Goal: Task Accomplishment & Management: Complete application form

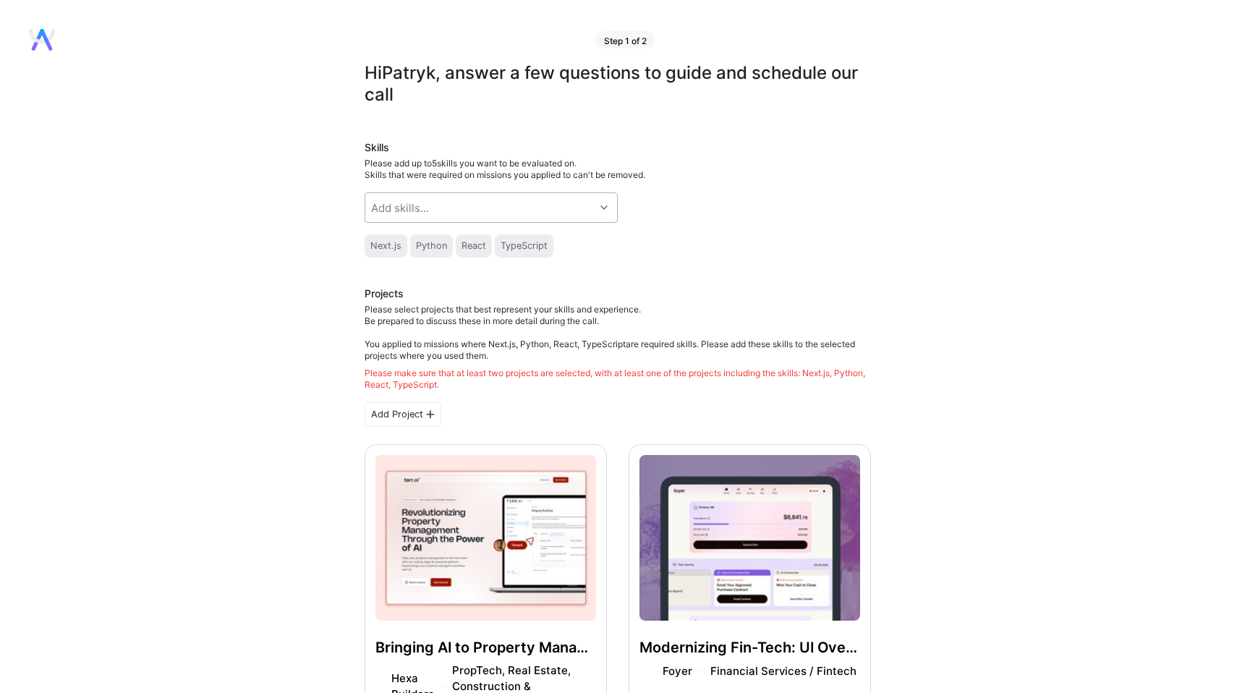
click at [551, 204] on div "Add skills..." at bounding box center [479, 207] width 229 height 29
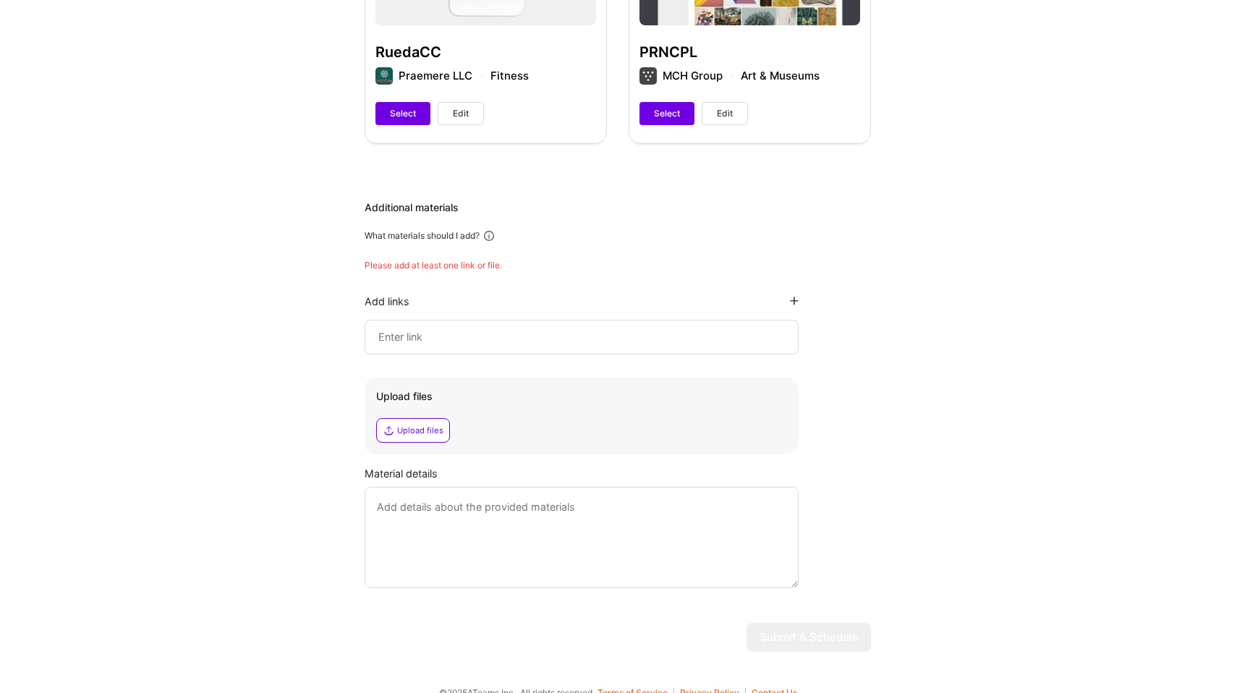
scroll to position [2214, 0]
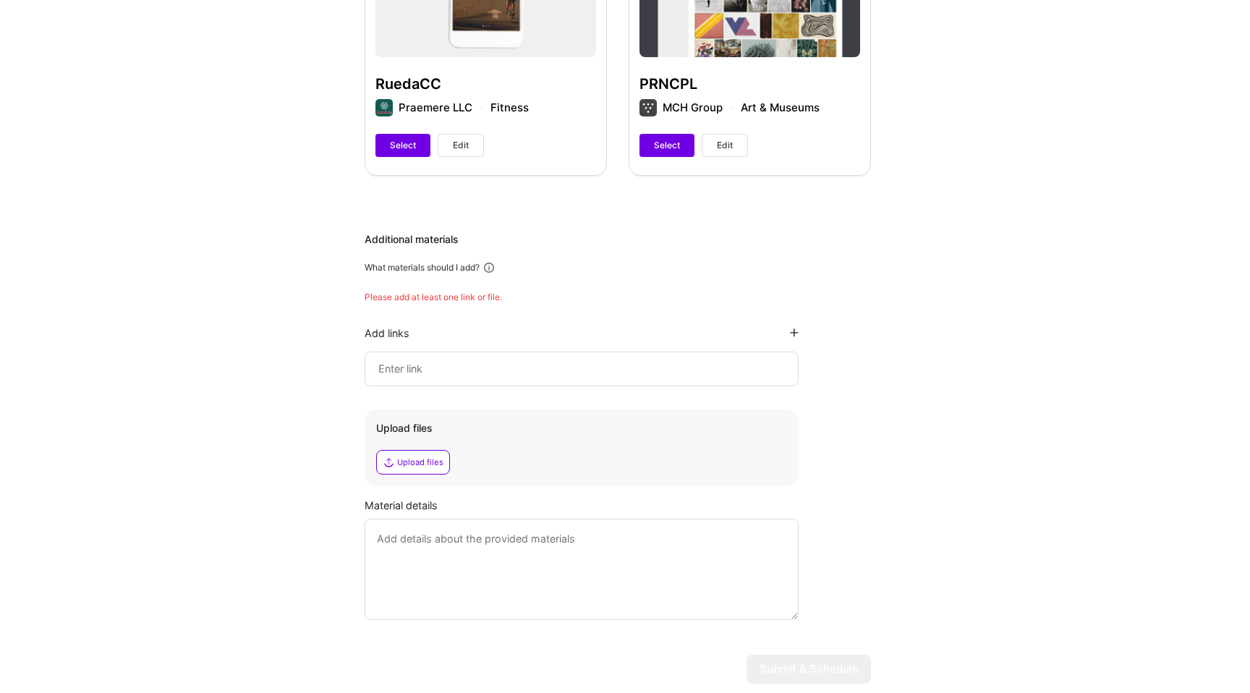
click at [440, 352] on div at bounding box center [582, 369] width 434 height 35
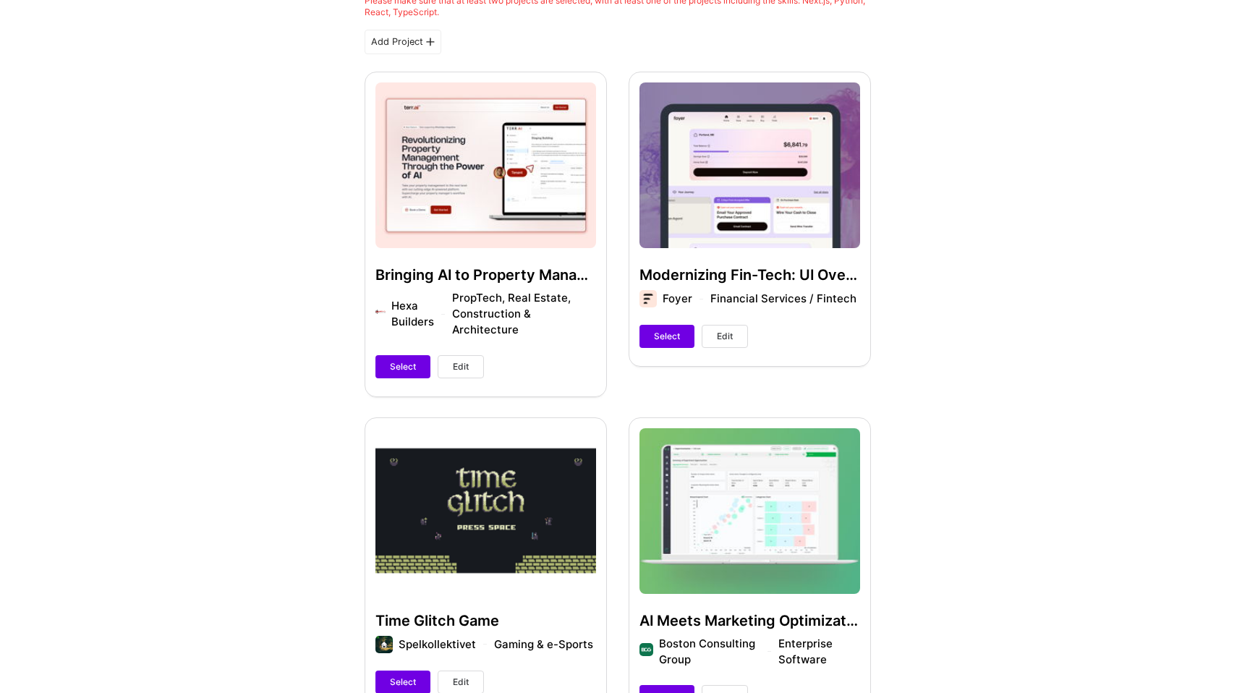
scroll to position [371, 0]
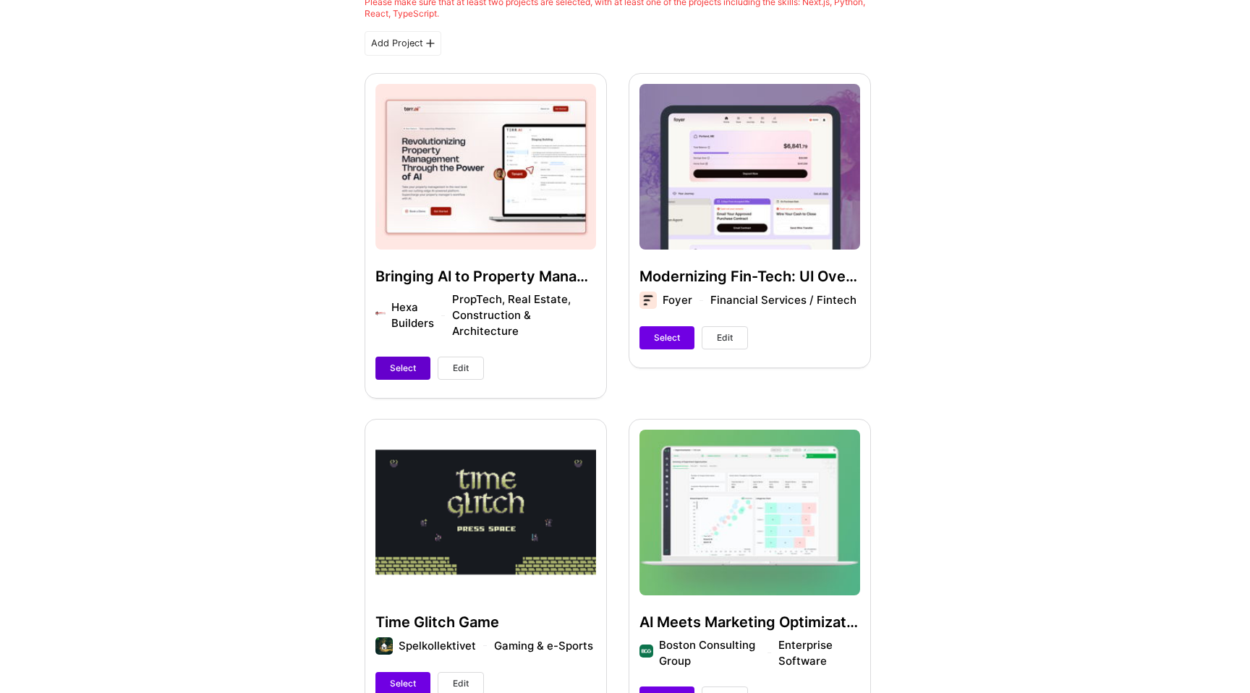
click at [394, 362] on span "Select" at bounding box center [403, 368] width 26 height 13
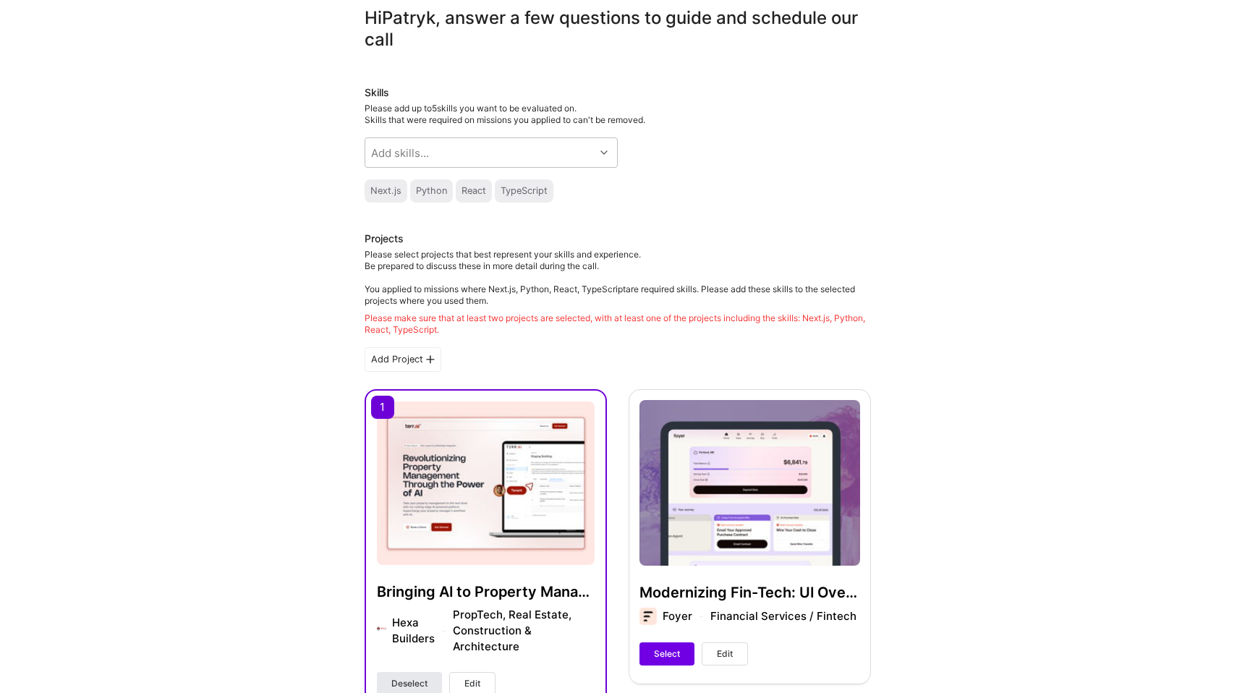
scroll to position [0, 0]
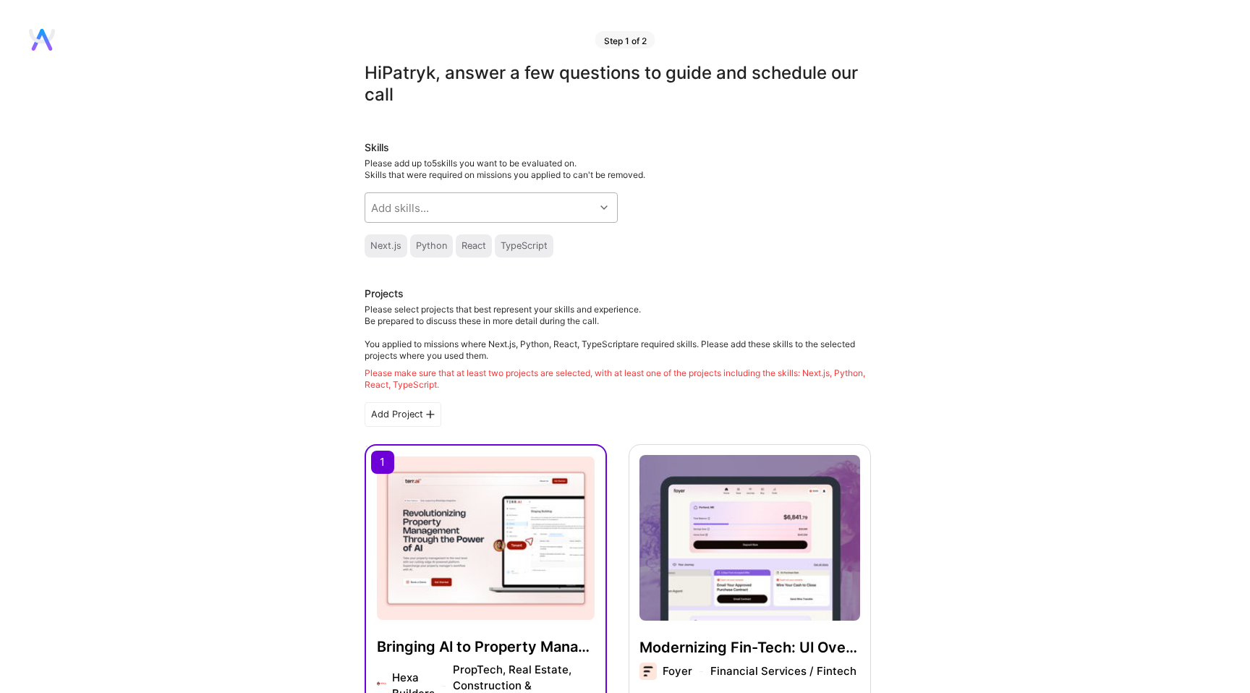
click at [480, 207] on div "Add skills..." at bounding box center [479, 207] width 229 height 29
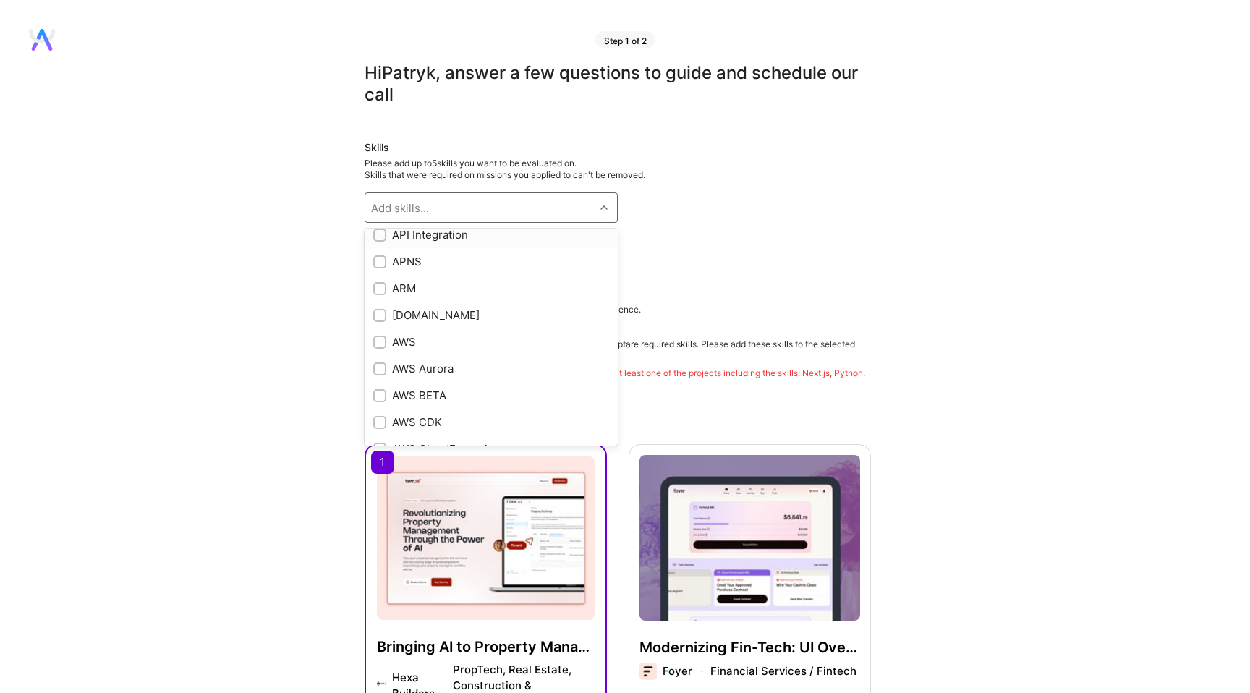
scroll to position [94, 0]
type input "ai"
click at [452, 306] on div "Artificial Intelligence (AI)" at bounding box center [491, 298] width 253 height 27
checkbox input "true"
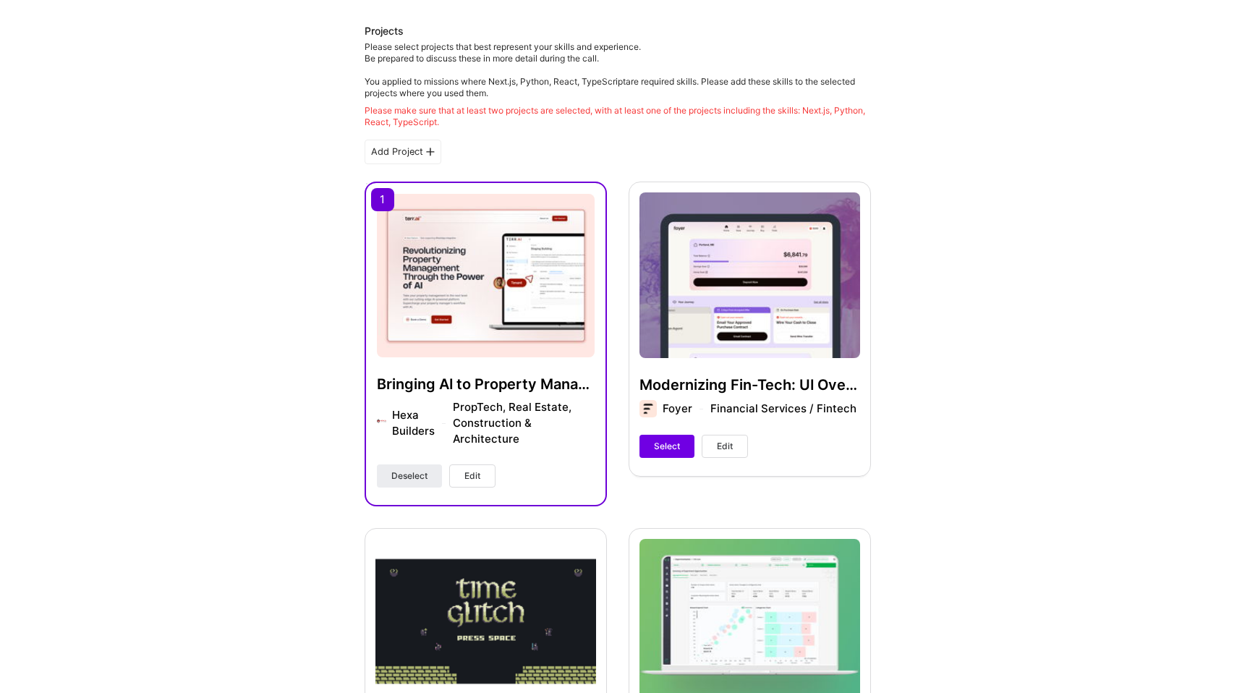
scroll to position [270, 0]
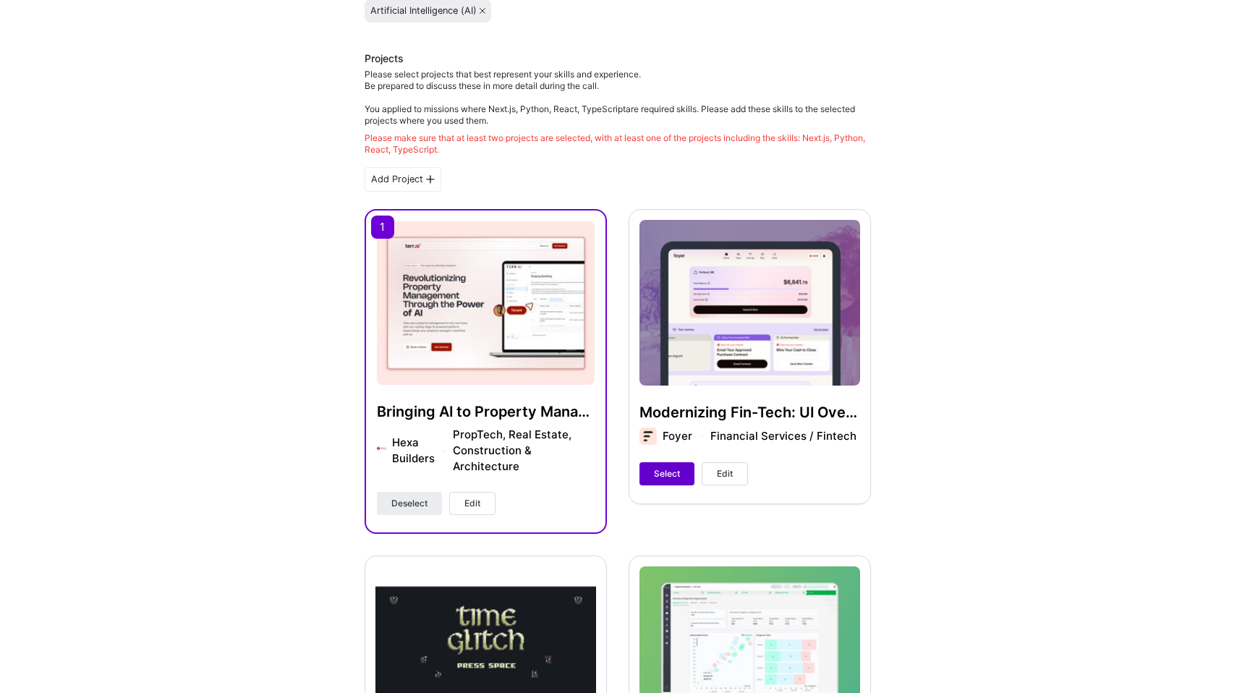
click at [650, 475] on button "Select" at bounding box center [667, 473] width 55 height 23
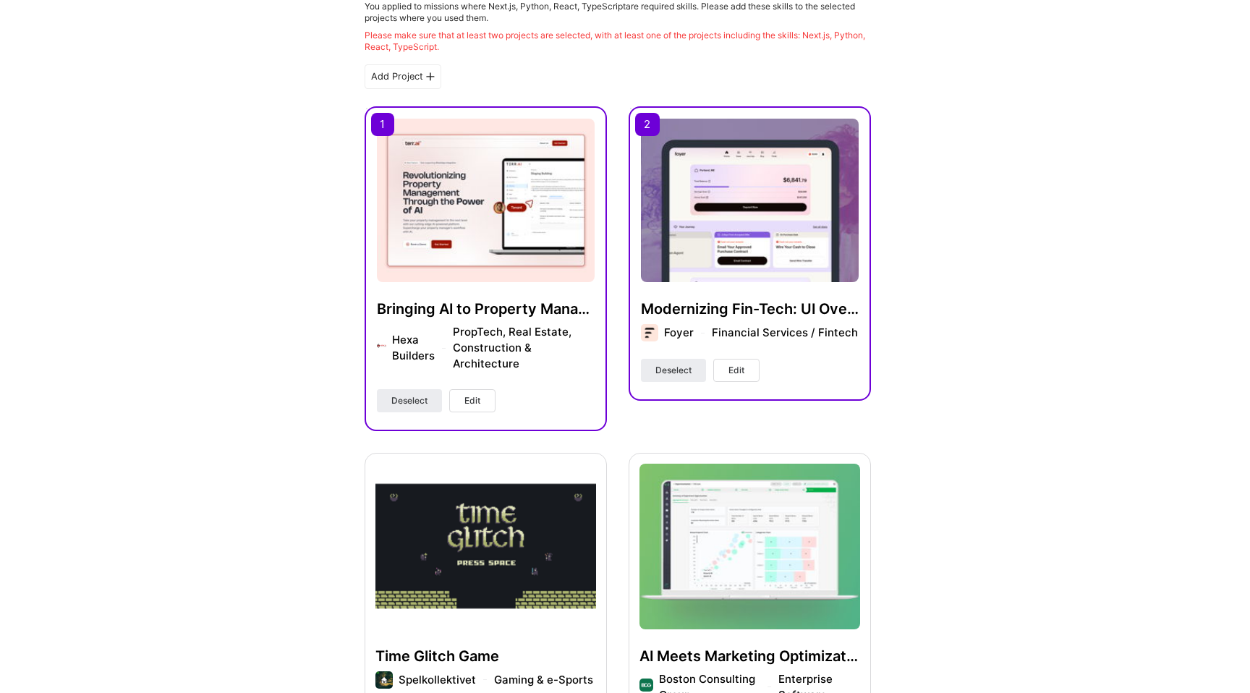
scroll to position [390, 0]
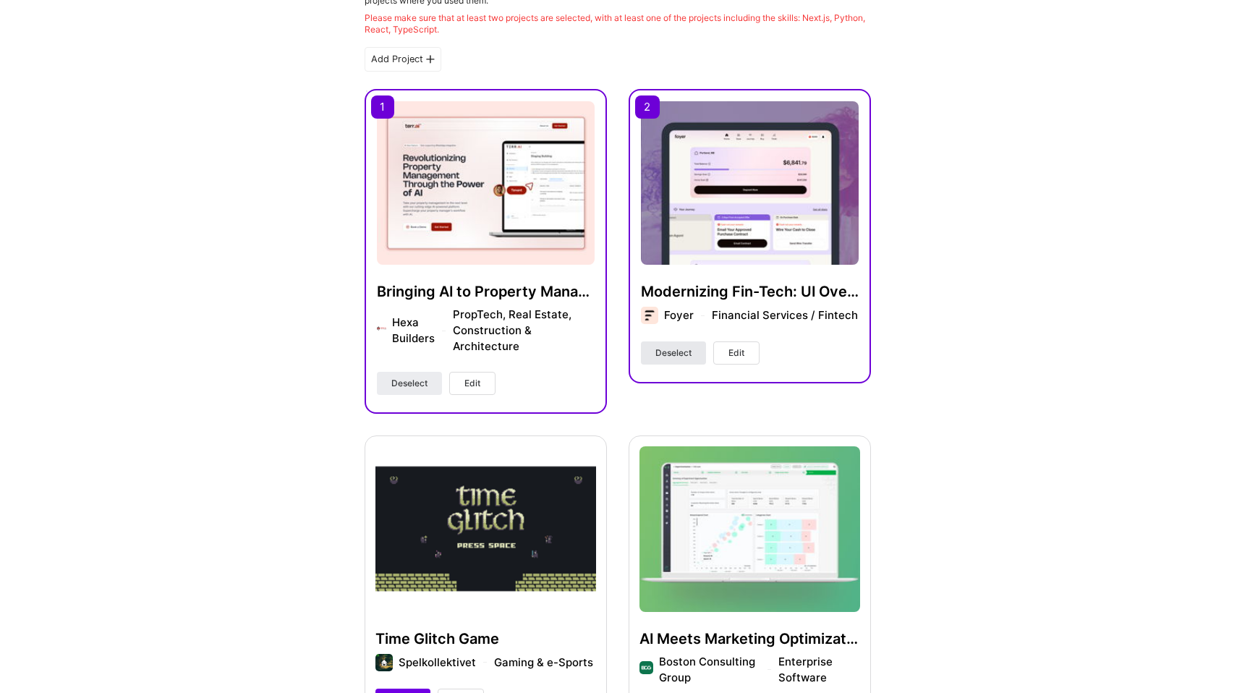
click at [687, 352] on span "Deselect" at bounding box center [674, 353] width 36 height 13
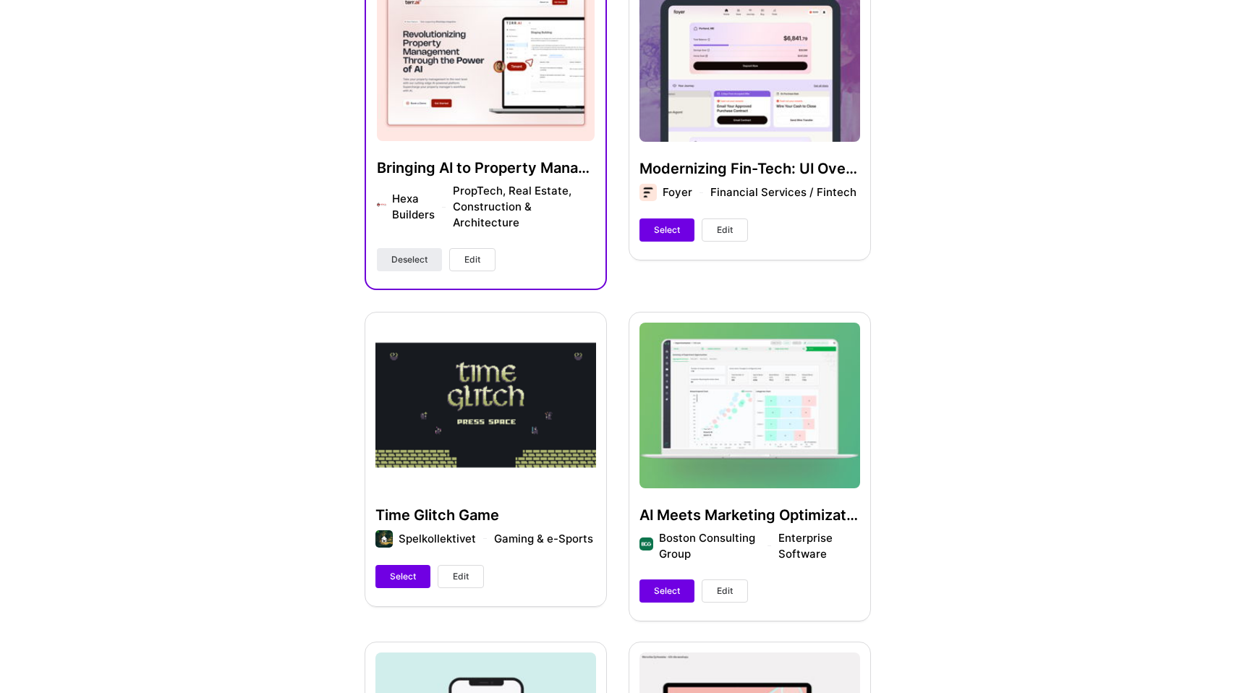
scroll to position [560, 0]
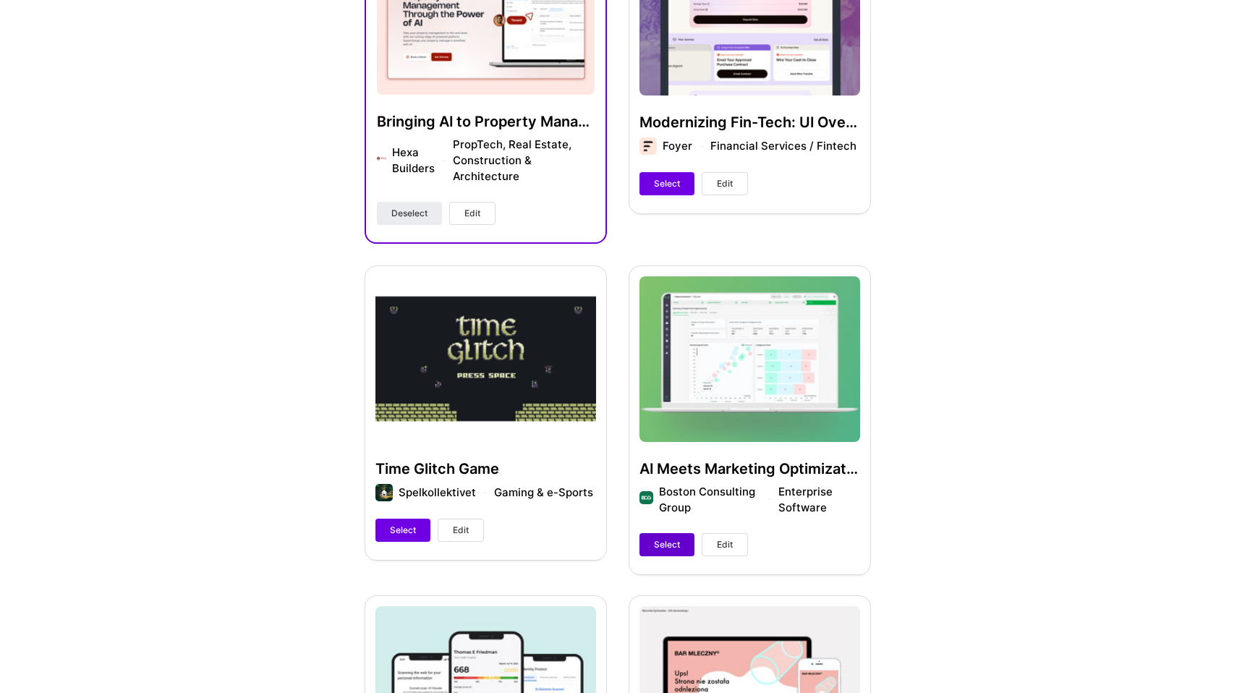
click at [665, 554] on button "Select" at bounding box center [667, 544] width 55 height 23
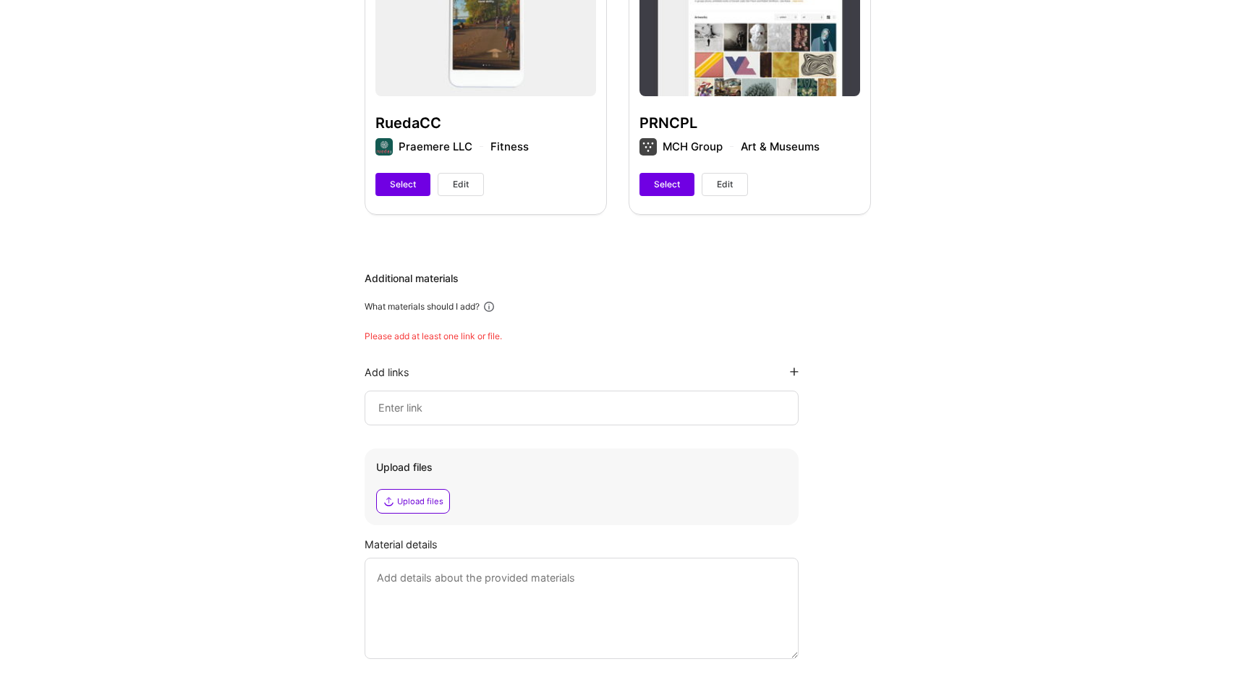
scroll to position [2301, 0]
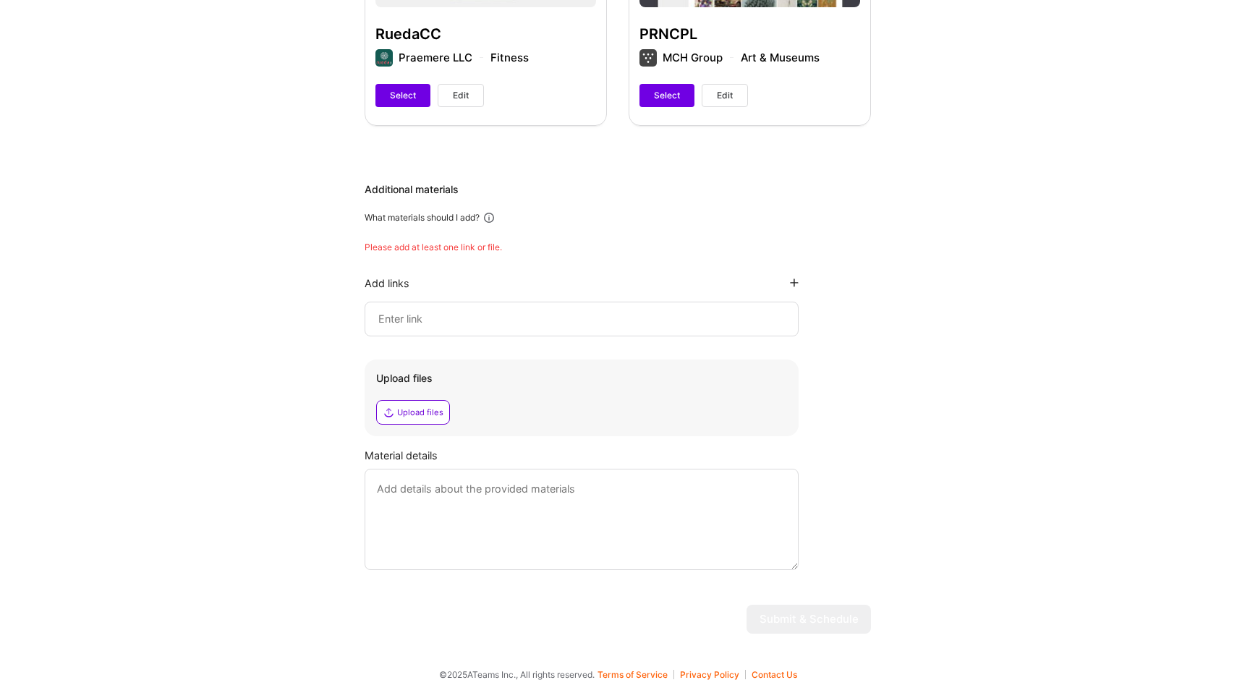
click at [557, 302] on div at bounding box center [582, 319] width 434 height 35
click at [434, 334] on div at bounding box center [582, 319] width 434 height 35
click at [424, 317] on input at bounding box center [582, 318] width 410 height 17
paste input "[URL][DOMAIN_NAME]"
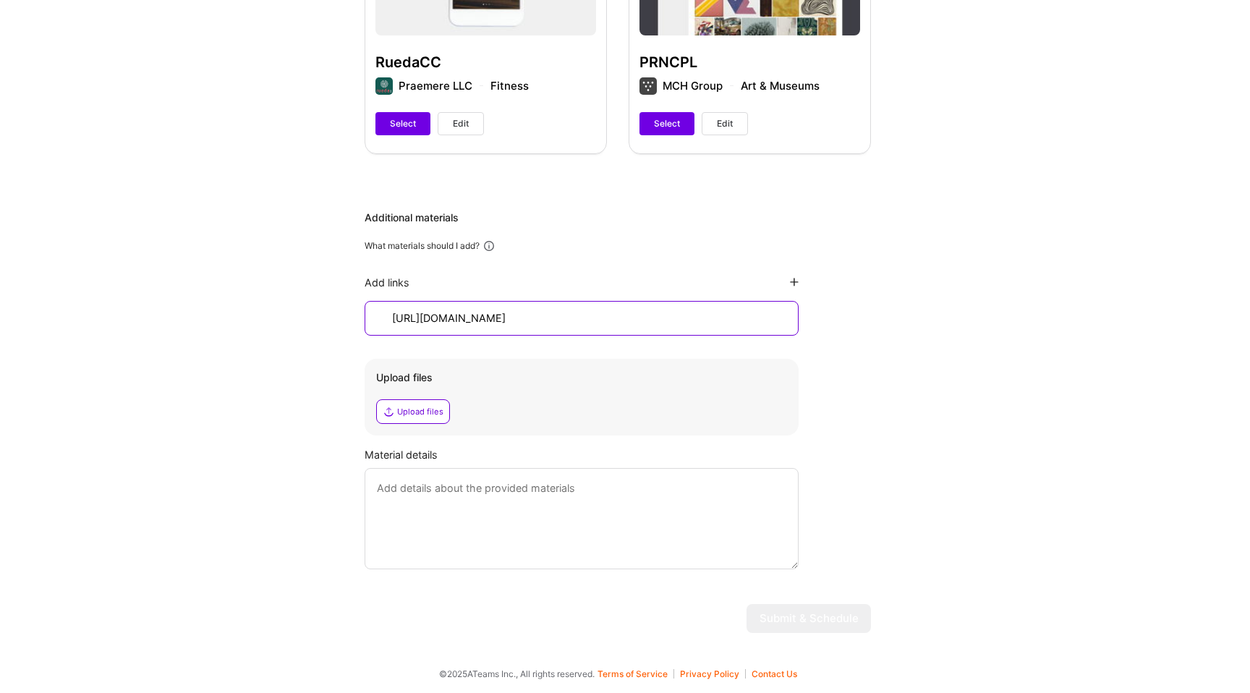
scroll to position [2272, 0]
type input "[URL][DOMAIN_NAME]"
click at [434, 504] on textarea at bounding box center [582, 519] width 434 height 101
click at [790, 277] on div "Add links" at bounding box center [582, 283] width 434 height 14
click at [796, 285] on icon at bounding box center [794, 283] width 9 height 9
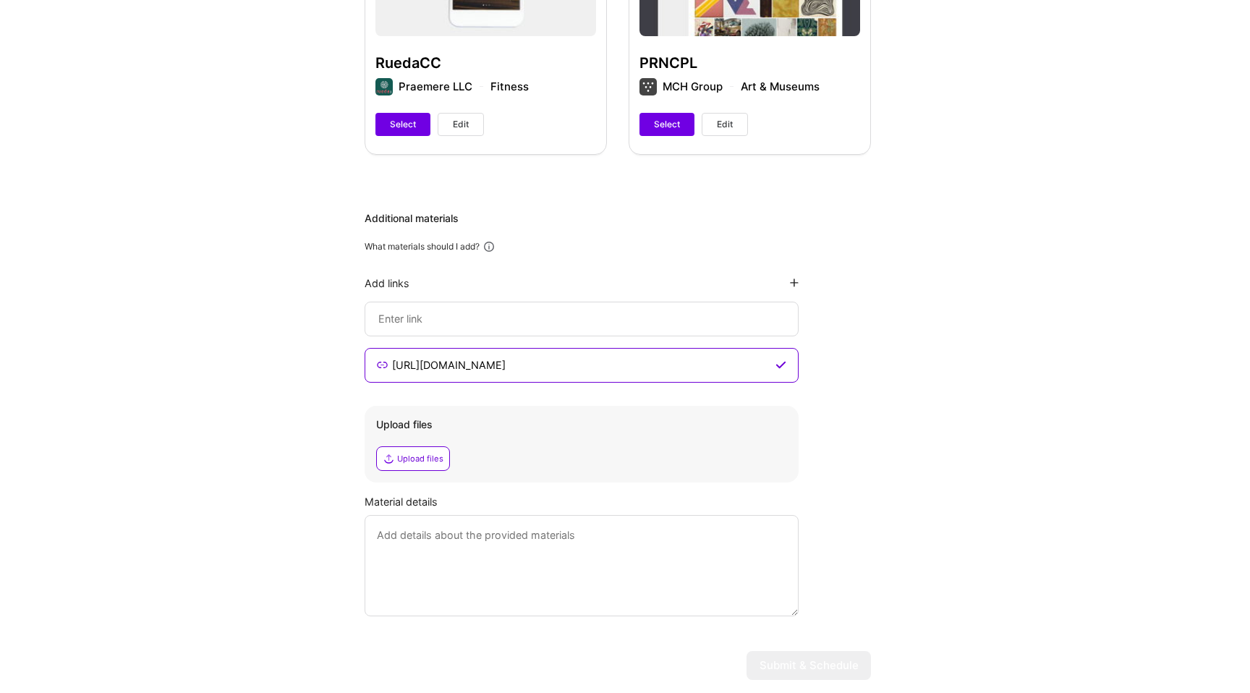
click at [454, 357] on input at bounding box center [582, 365] width 382 height 17
paste input "[URL]"
type input "[URL]"
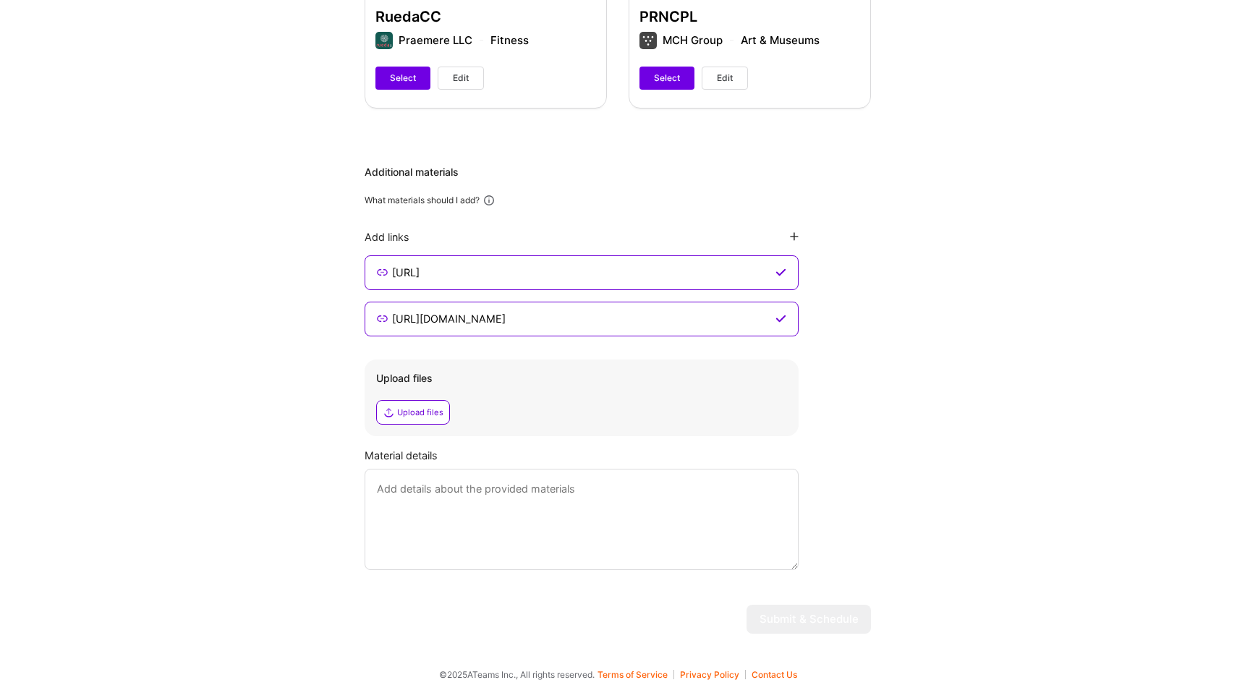
click at [591, 540] on textarea at bounding box center [582, 519] width 434 height 101
click at [467, 499] on textarea at bounding box center [582, 519] width 434 height 101
type textarea "AI-Veirifed Status call"
click at [758, 418] on div "Upload files" at bounding box center [581, 412] width 411 height 25
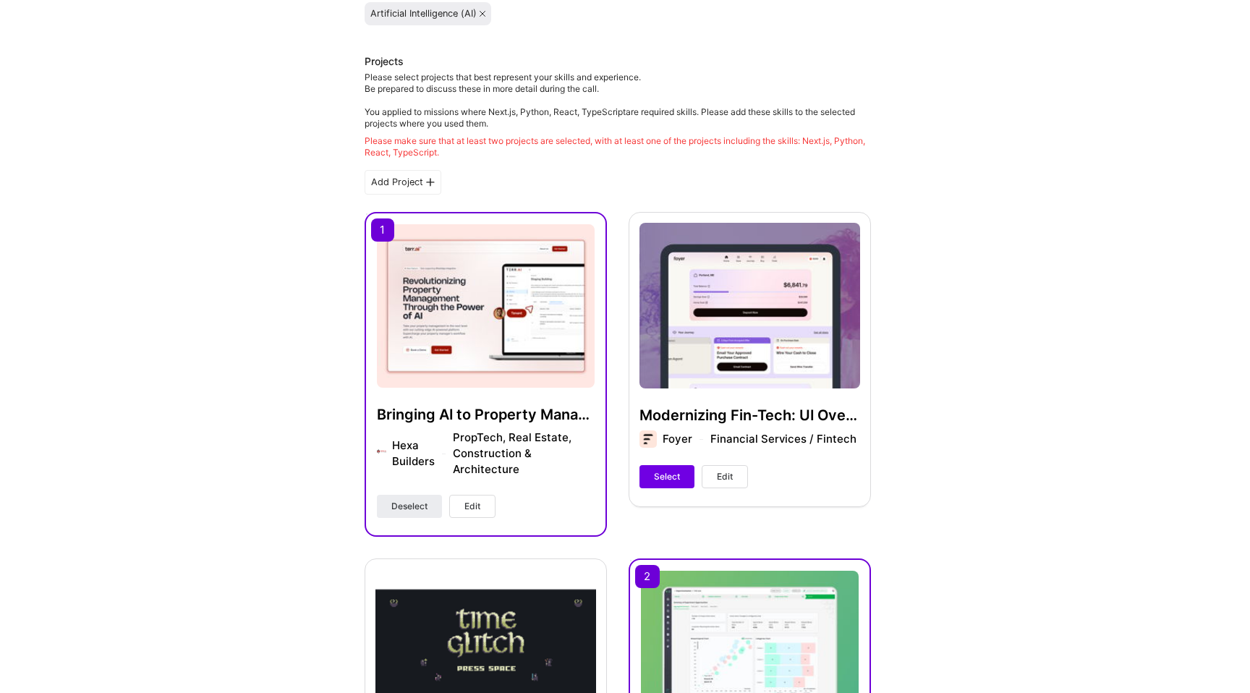
scroll to position [441, 0]
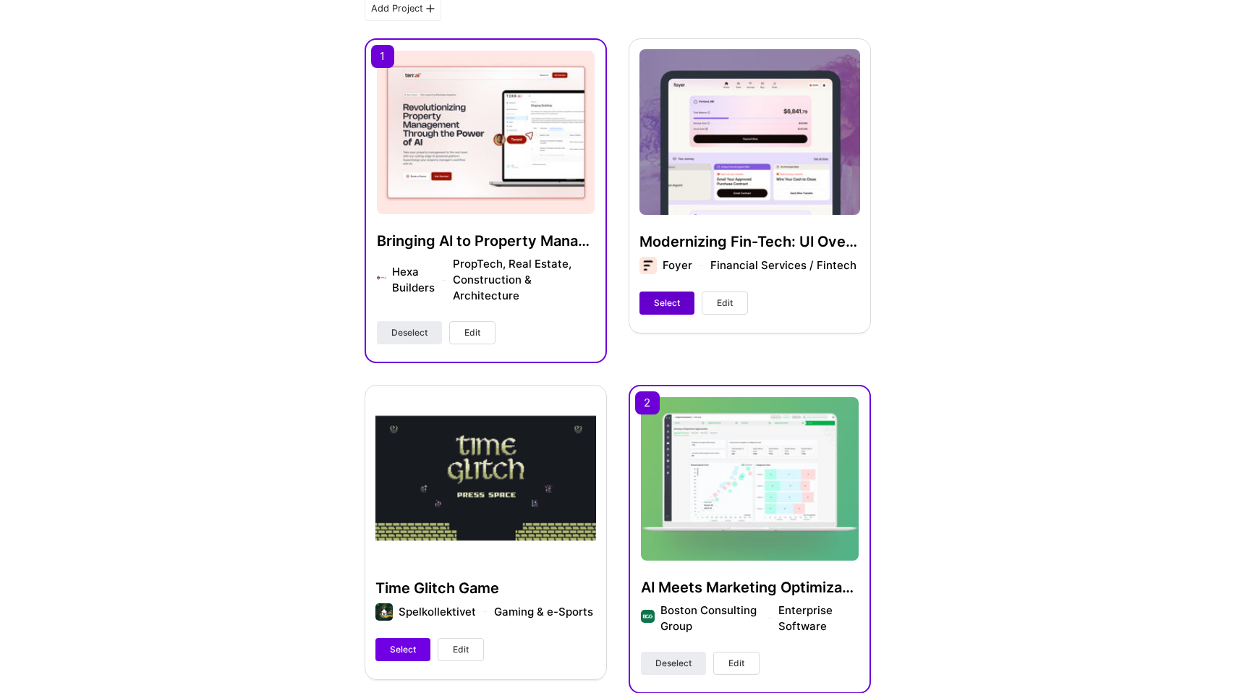
click at [669, 305] on span "Select" at bounding box center [667, 303] width 26 height 13
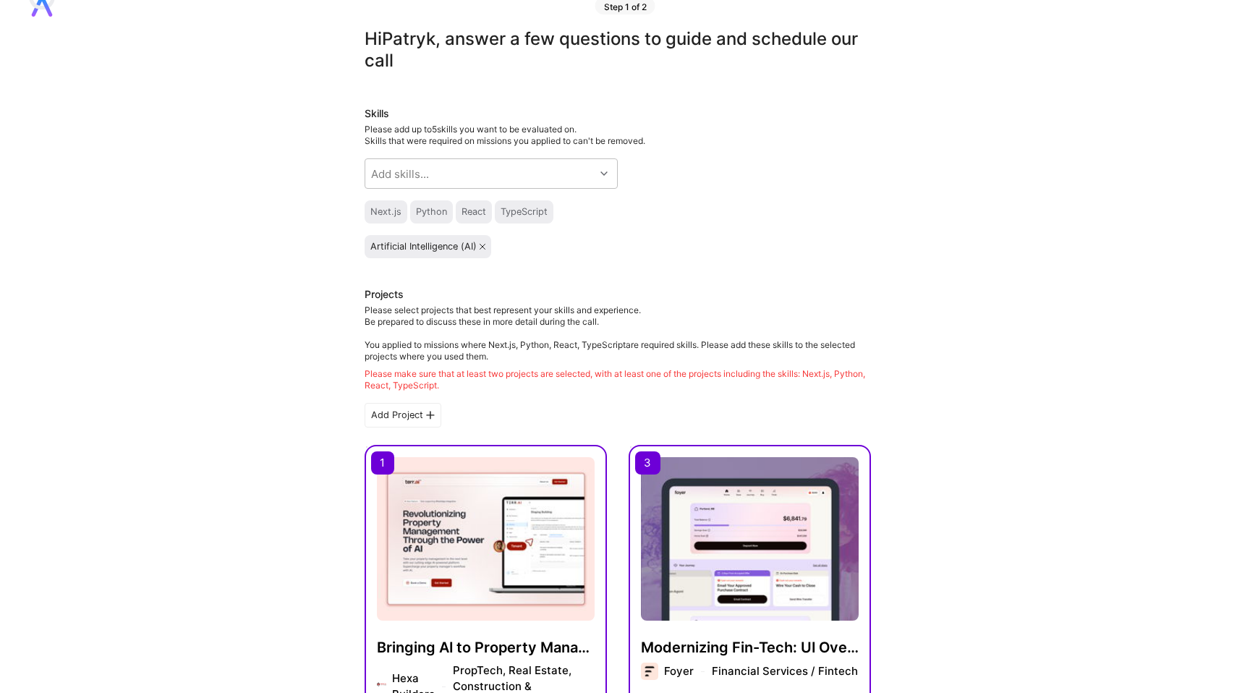
scroll to position [27, 0]
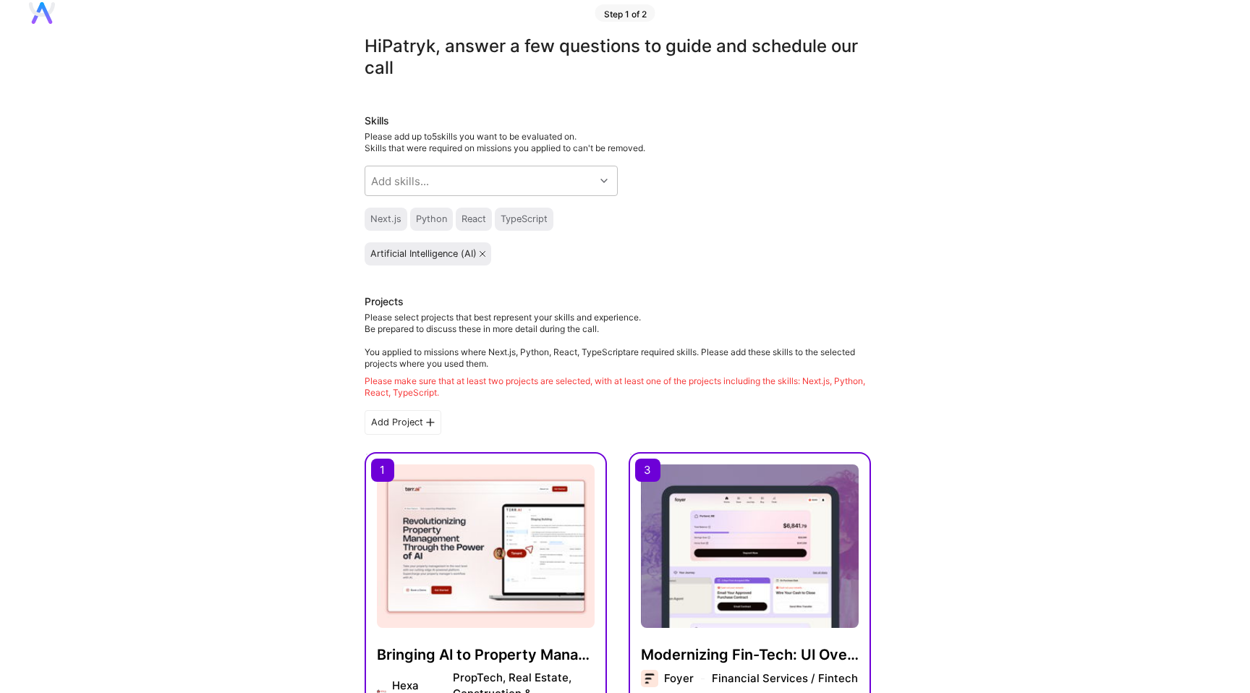
click at [529, 135] on div "Please add up to 5 skills you want to be evaluated on. Skills that were require…" at bounding box center [618, 142] width 507 height 23
click at [516, 143] on span "Skills that were required on missions you applied to can't be removed." at bounding box center [505, 148] width 281 height 11
click at [505, 216] on div "TypeScript" at bounding box center [524, 219] width 47 height 12
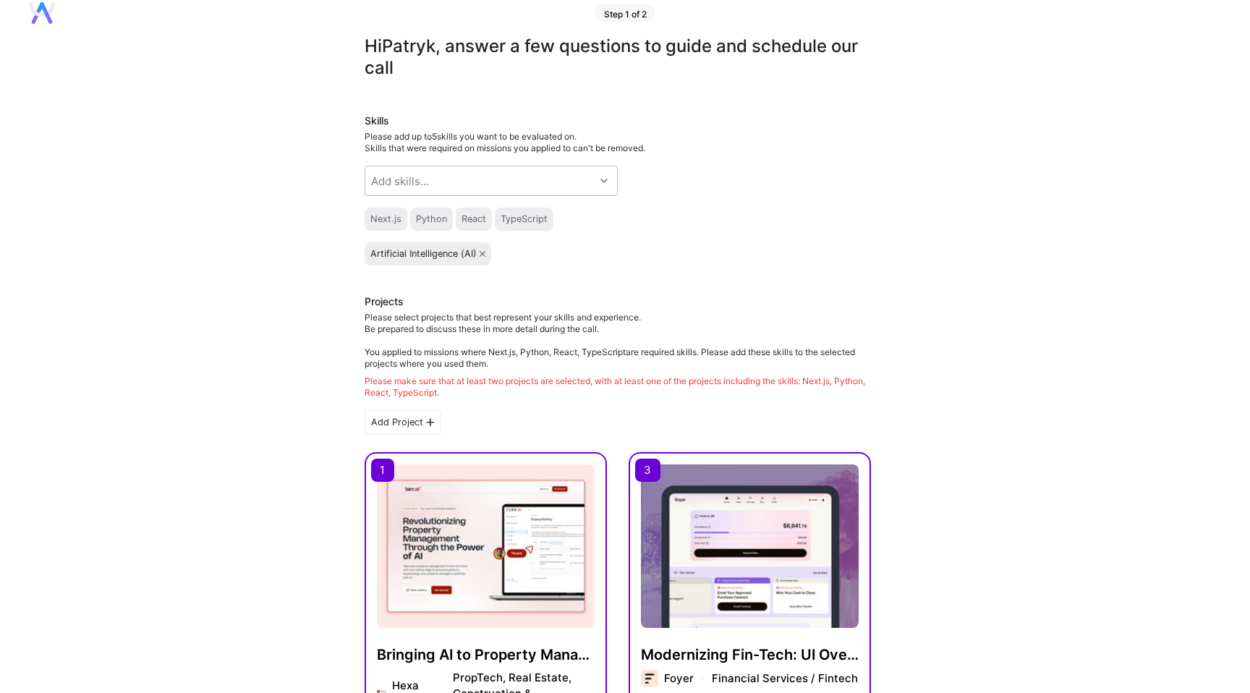
click at [669, 377] on div "Please make sure that at least two projects are selected, with at least one of …" at bounding box center [618, 387] width 507 height 23
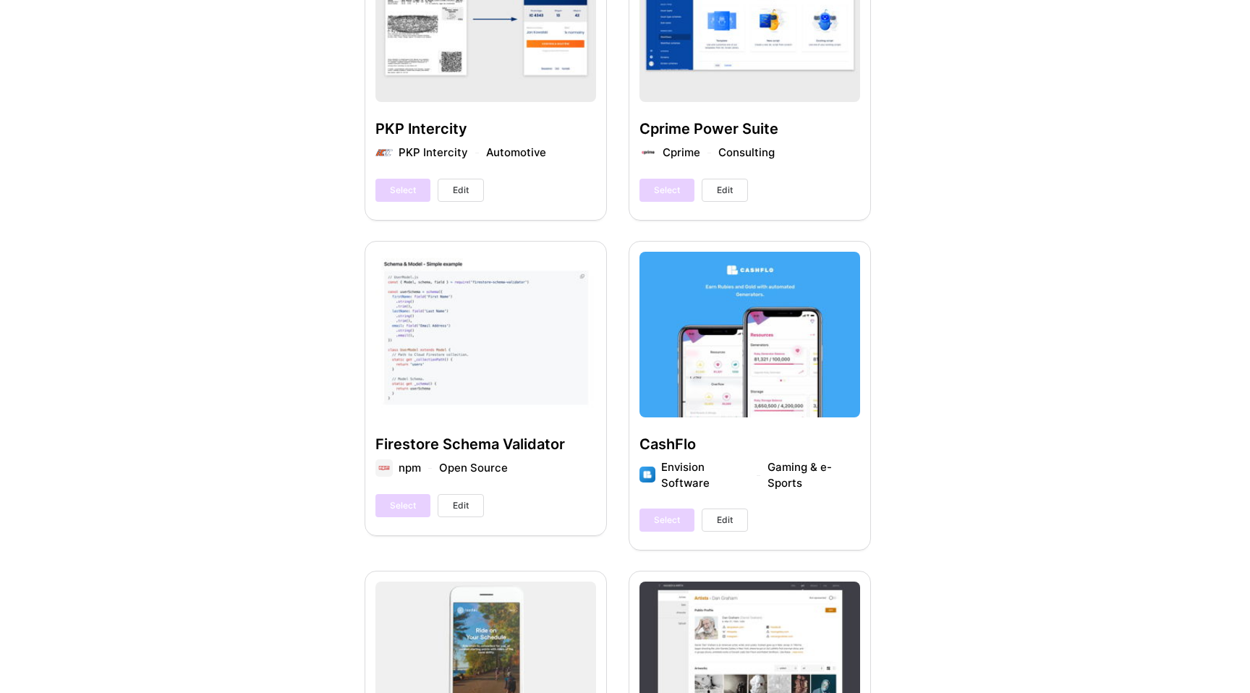
scroll to position [1955, 0]
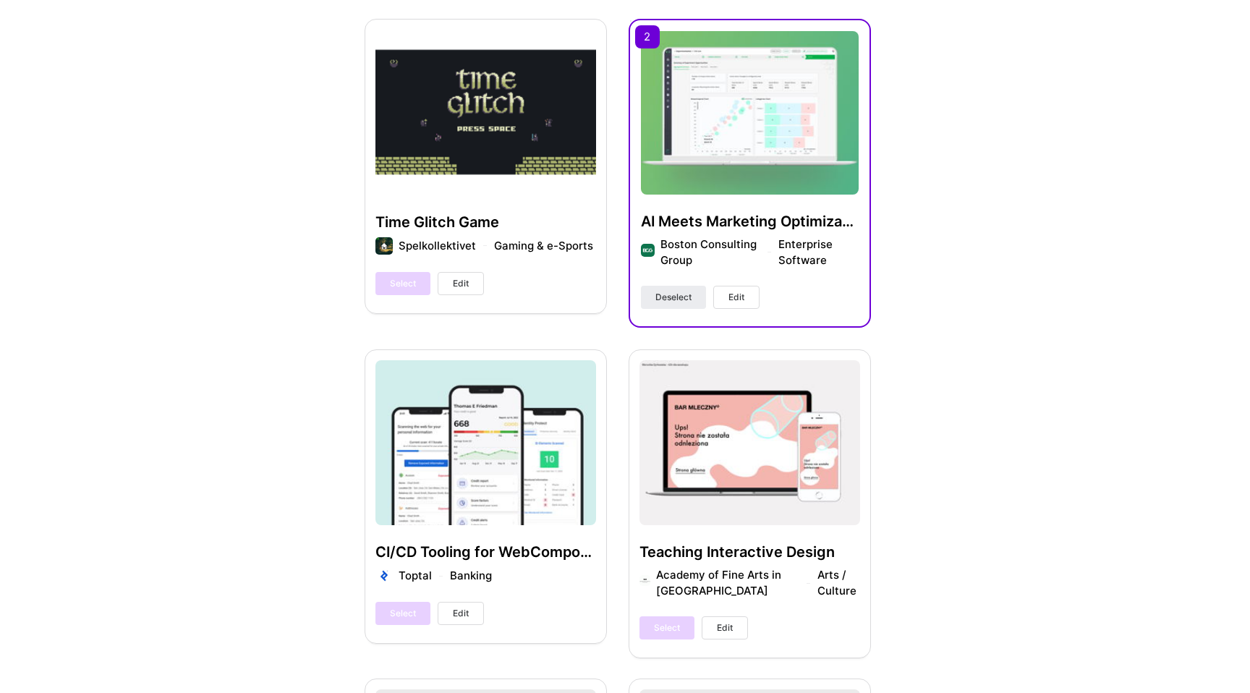
scroll to position [0, 0]
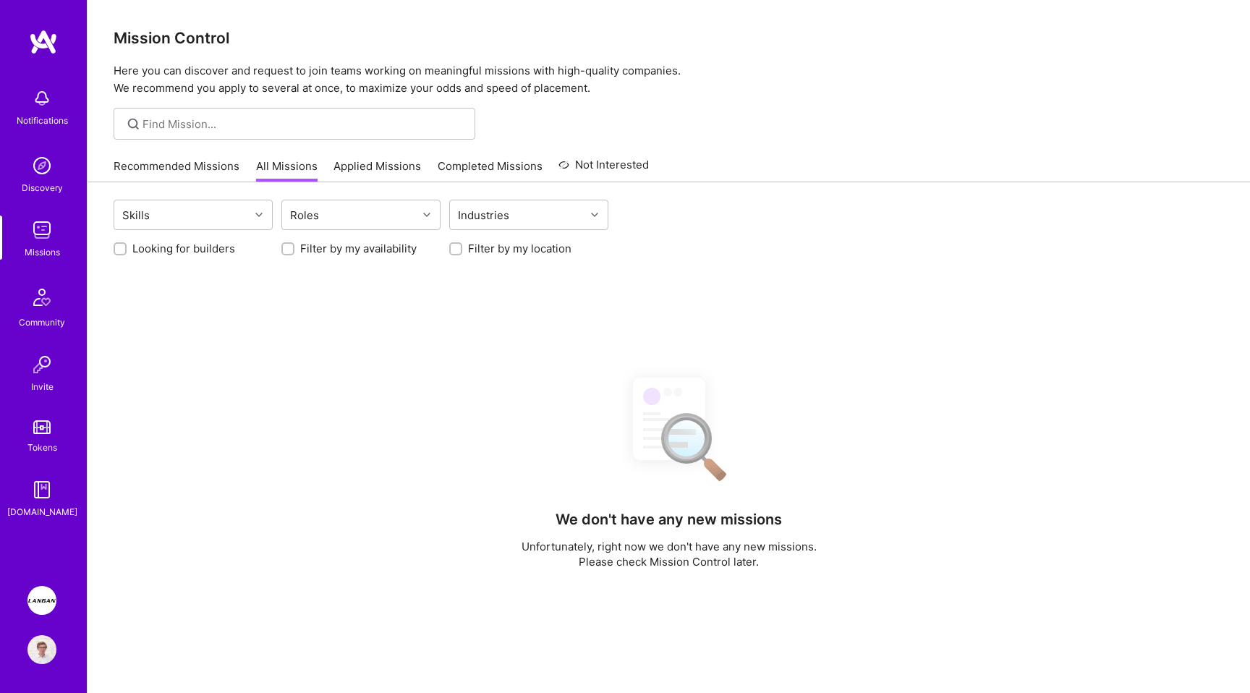
click at [36, 640] on img at bounding box center [41, 649] width 29 height 29
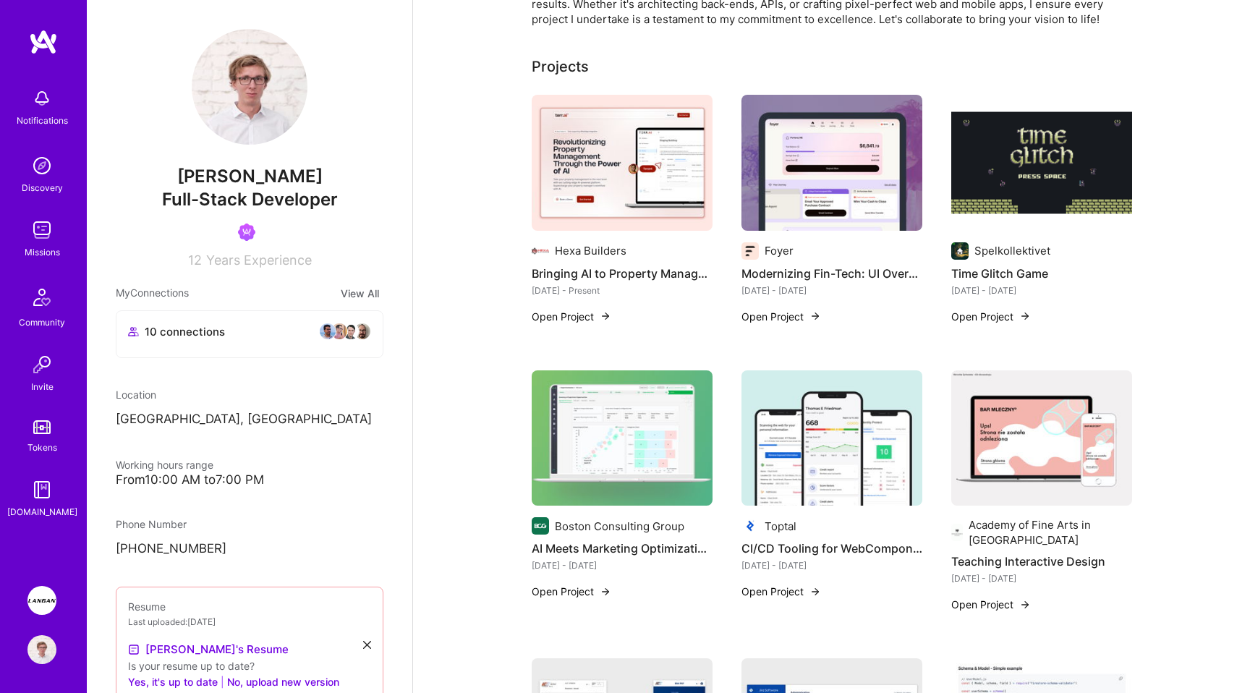
scroll to position [453, 0]
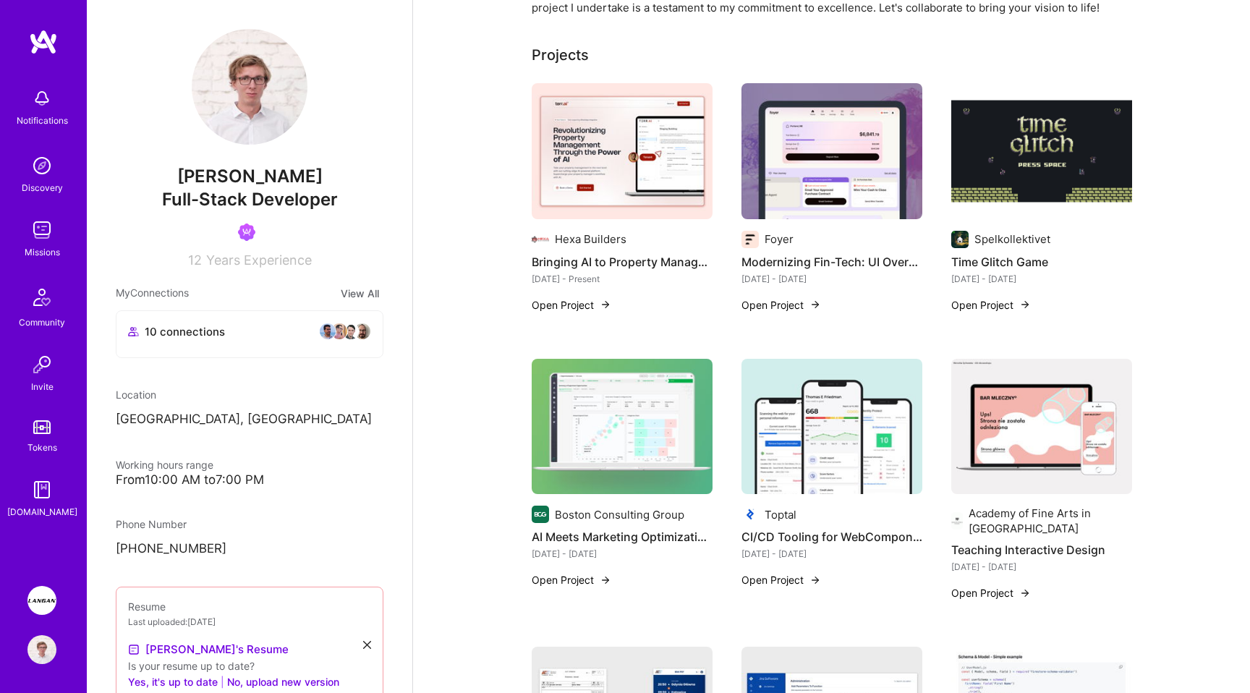
click at [561, 297] on button "Open Project" at bounding box center [572, 304] width 80 height 15
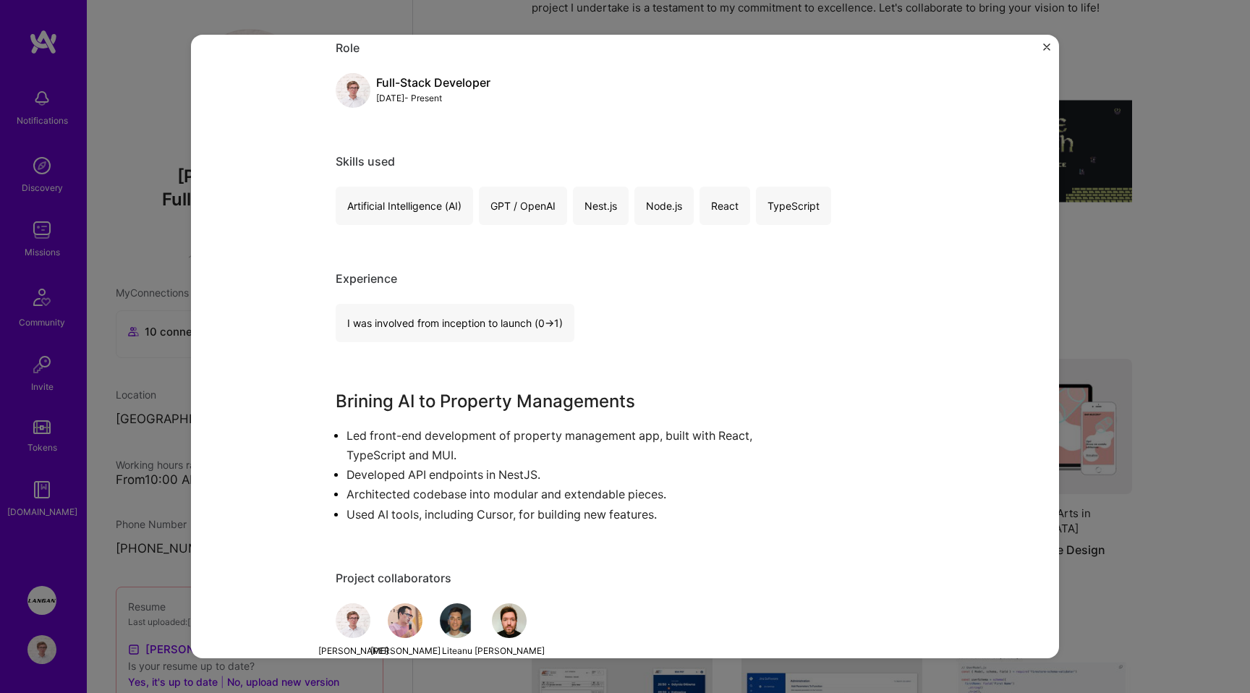
scroll to position [690, 0]
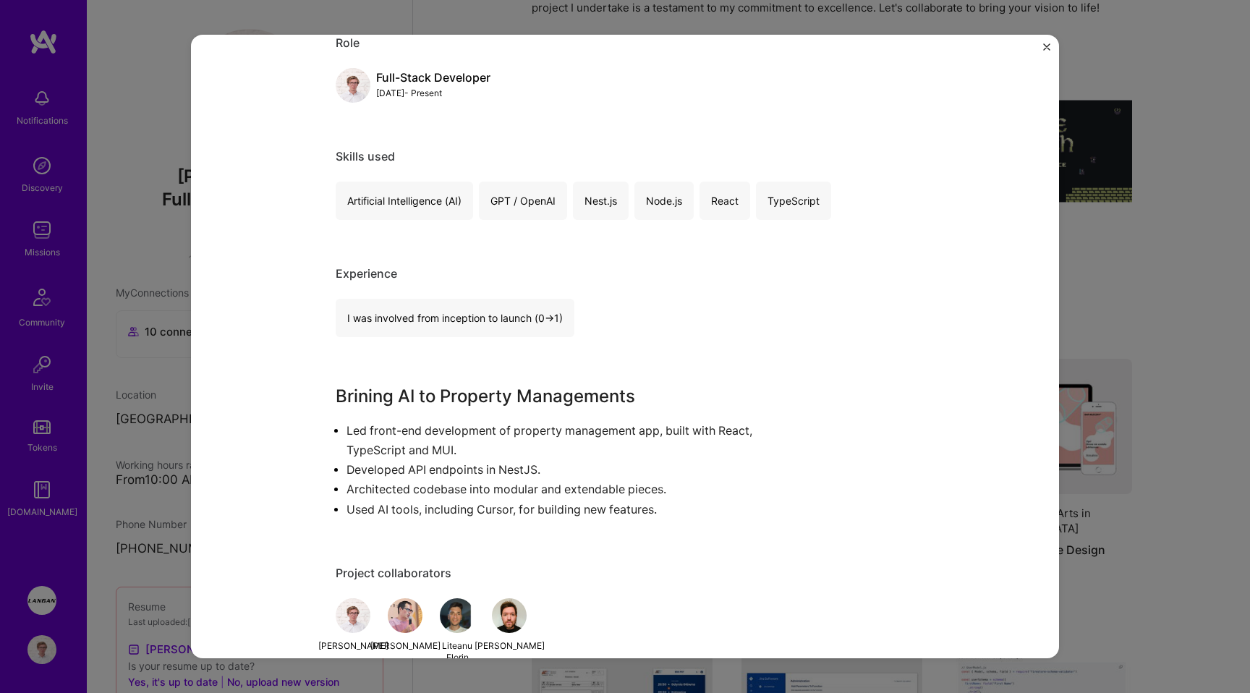
click at [350, 431] on p "Led front-end development of property management app, built with React, TypeScr…" at bounding box center [577, 440] width 460 height 39
click at [453, 447] on p "Led front-end development of property management app, built with React, TypeScr…" at bounding box center [577, 440] width 460 height 39
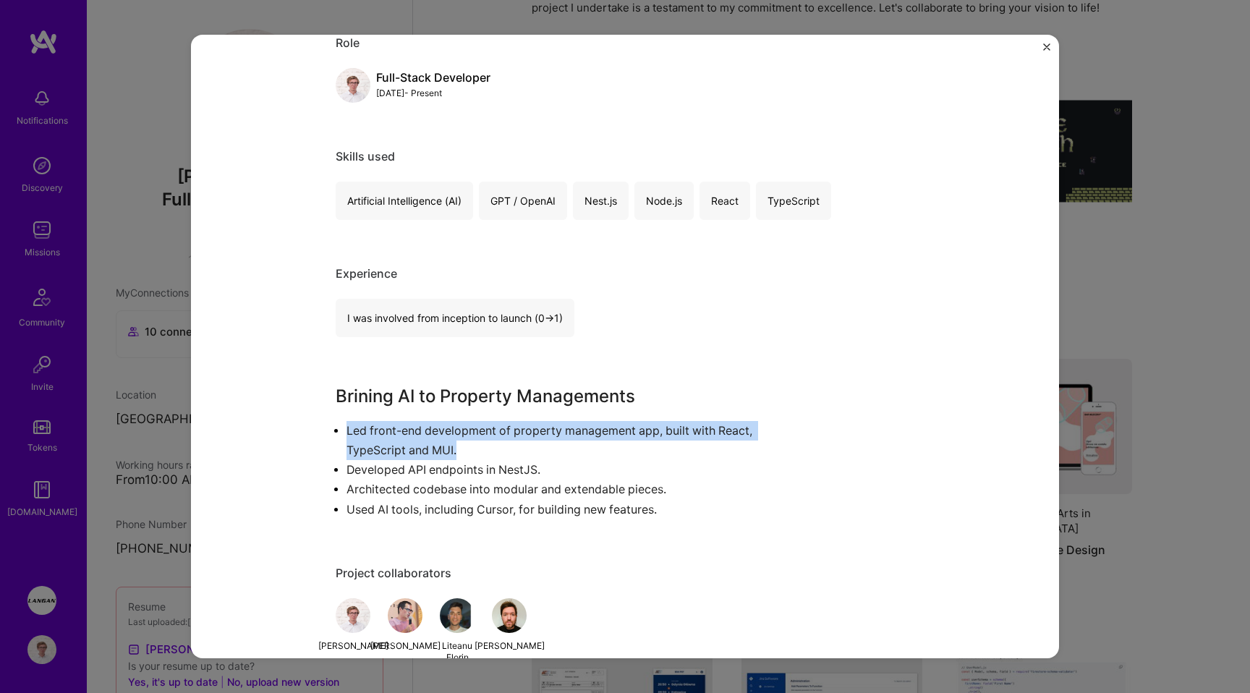
click at [453, 447] on p "Led front-end development of property management app, built with React, TypeScr…" at bounding box center [577, 440] width 460 height 39
copy p "Led front-end development of property management app, built with React, TypeScr…"
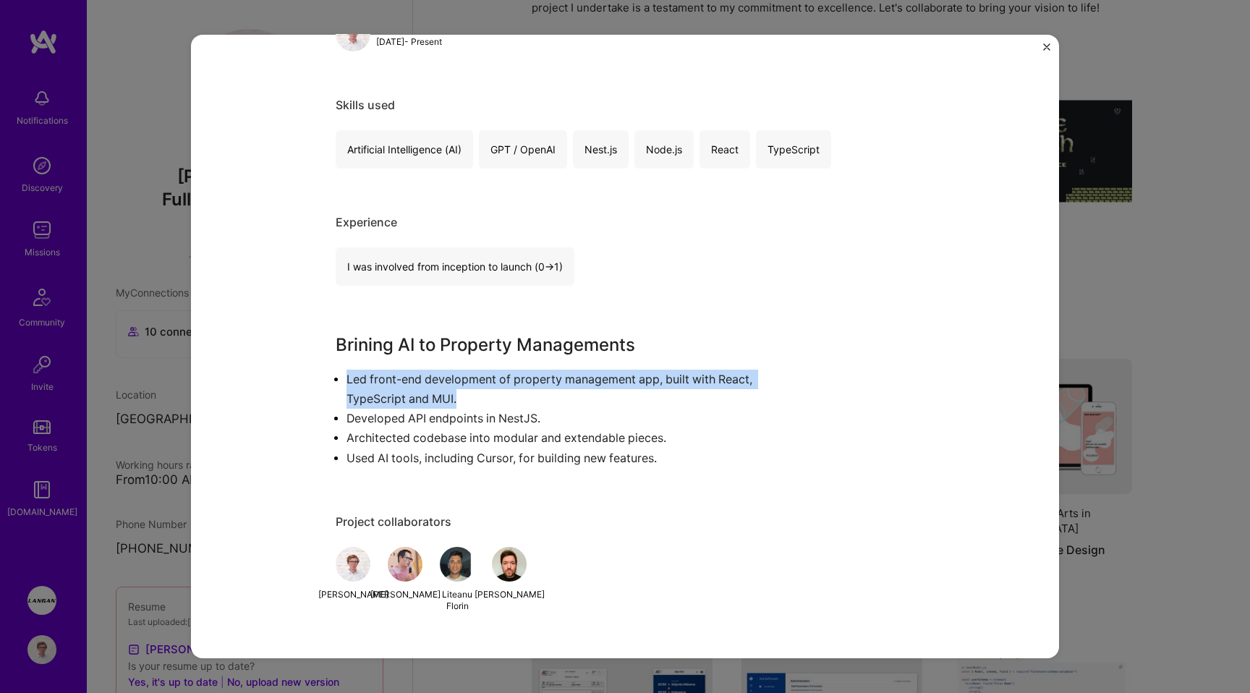
scroll to position [744, 0]
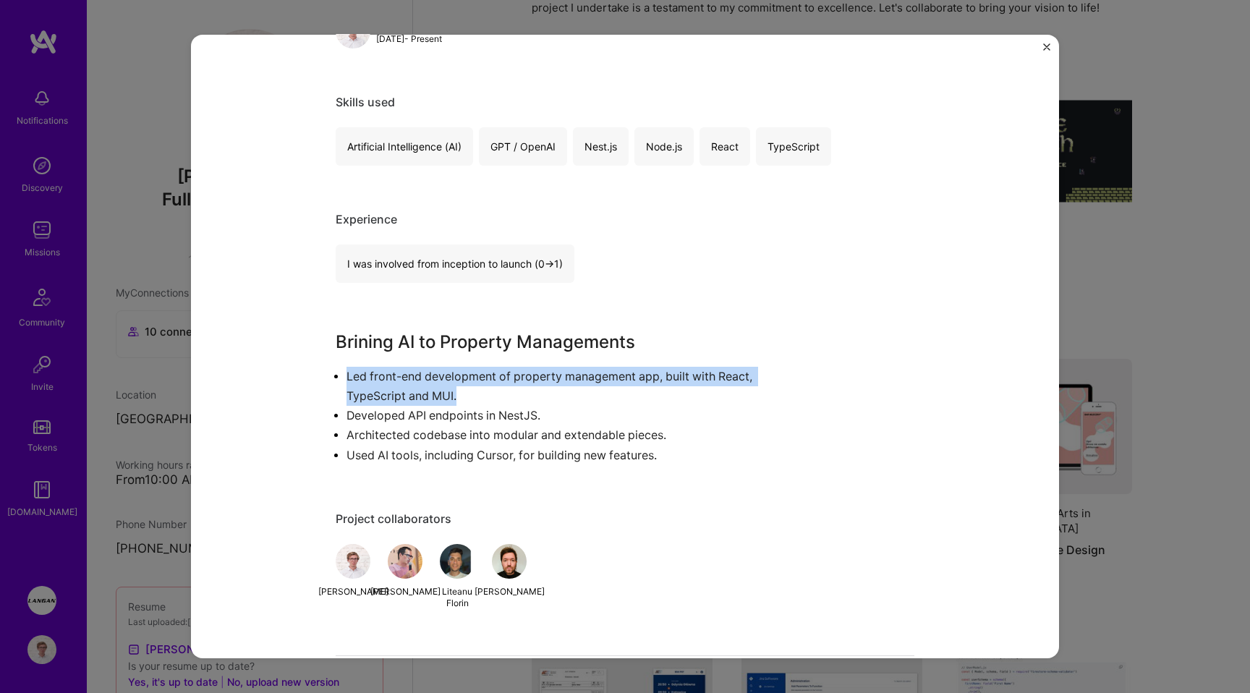
click at [535, 427] on p "Architected codebase into modular and extendable pieces." at bounding box center [577, 436] width 460 height 20
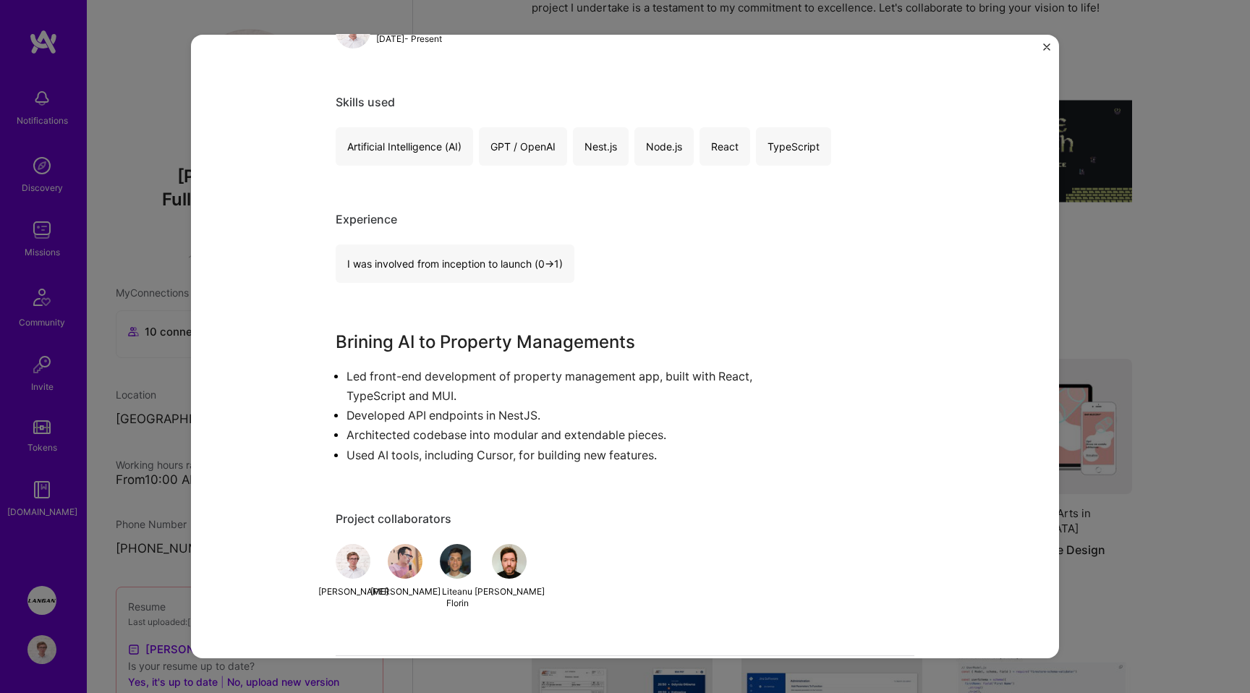
click at [535, 427] on p "Architected codebase into modular and extendable pieces." at bounding box center [577, 436] width 460 height 20
click at [501, 410] on p "Developed API endpoints in NestJS." at bounding box center [577, 416] width 460 height 20
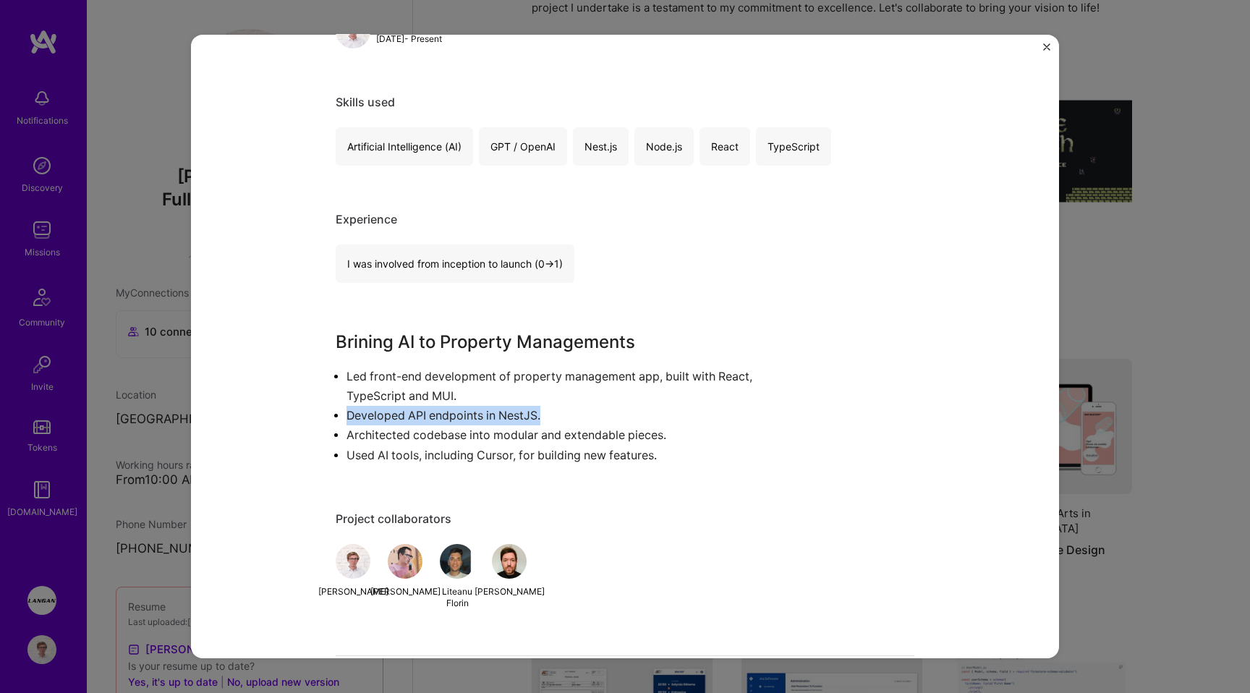
click at [514, 422] on p "Developed API endpoints in NestJS." at bounding box center [577, 416] width 460 height 20
click at [513, 439] on p "Architected codebase into modular and extendable pieces." at bounding box center [577, 436] width 460 height 20
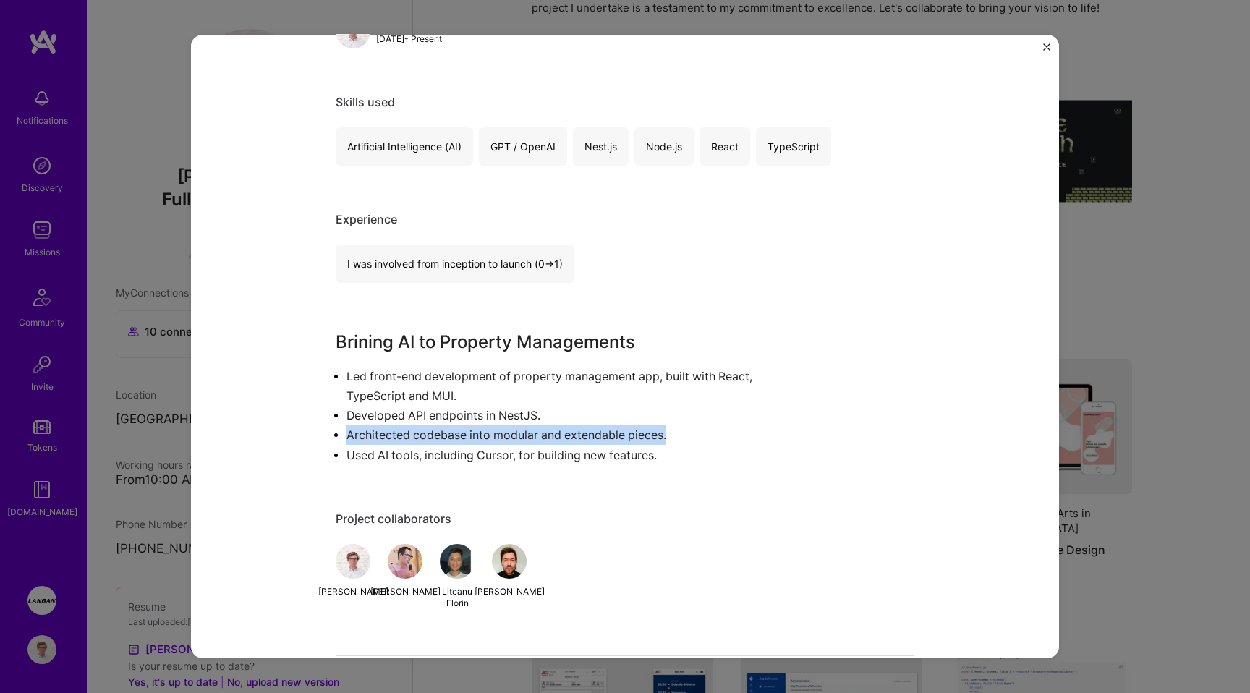
click at [513, 454] on p "Used AI tools, including Cursor, for building new features." at bounding box center [577, 456] width 460 height 20
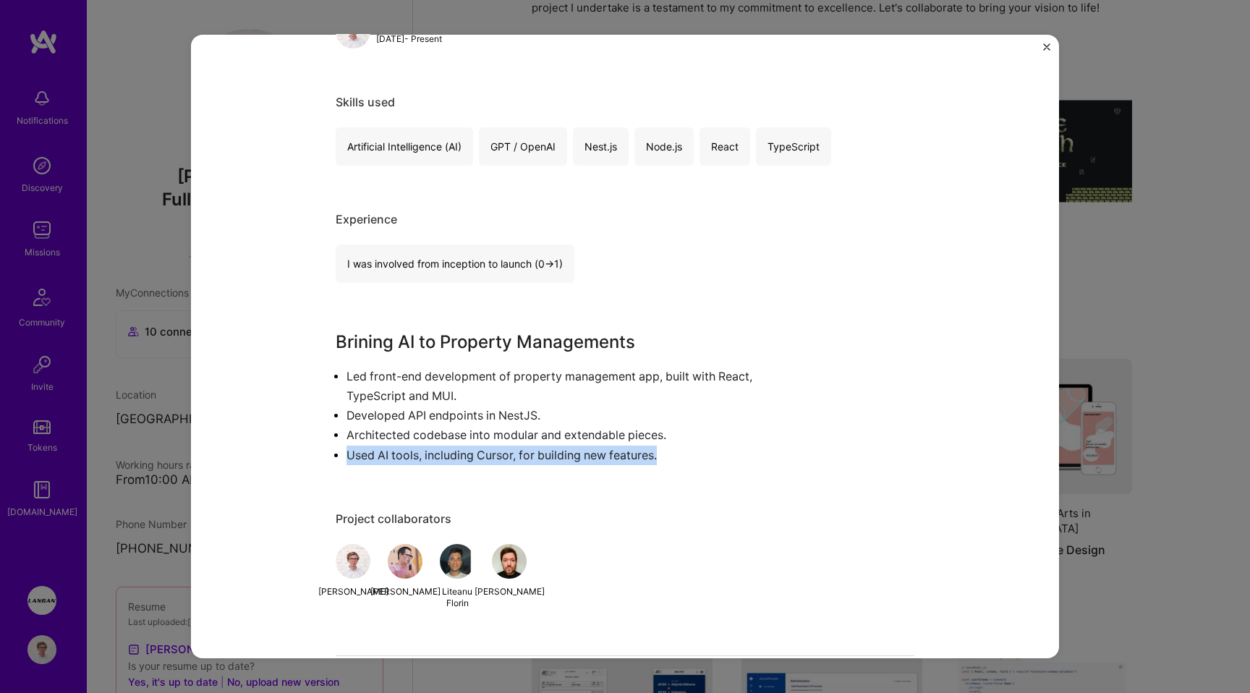
click at [549, 457] on p "Used AI tools, including Cursor, for building new features." at bounding box center [577, 456] width 460 height 20
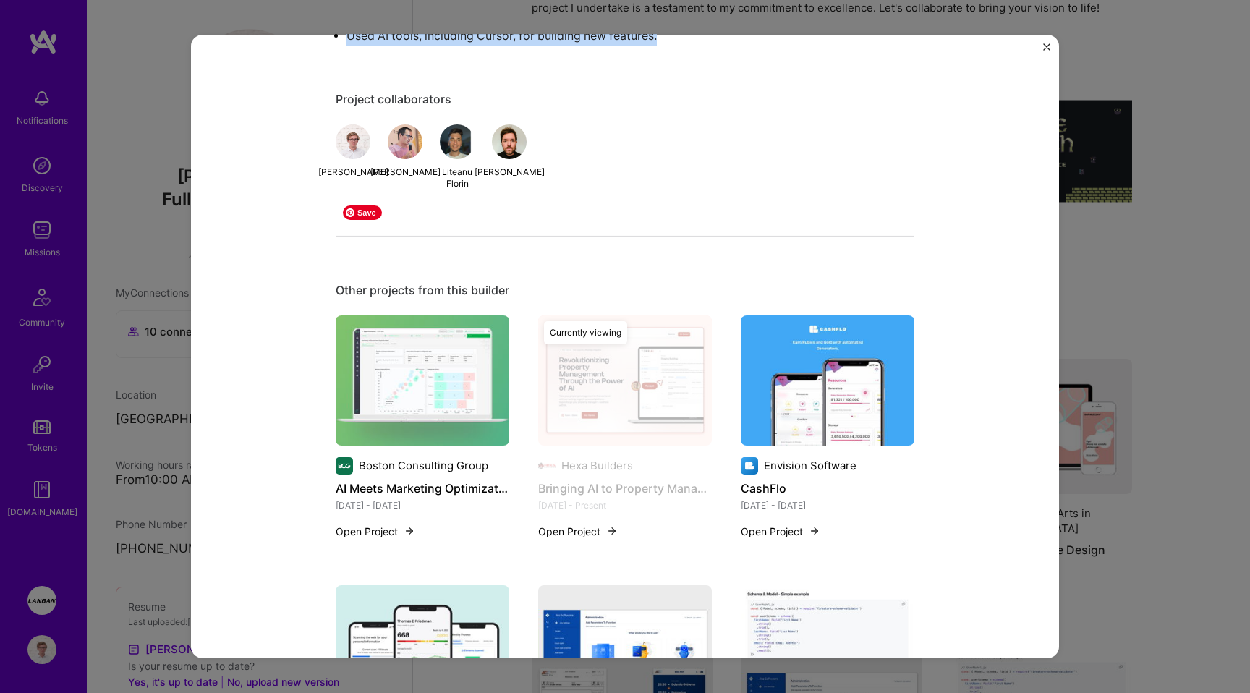
scroll to position [1310, 0]
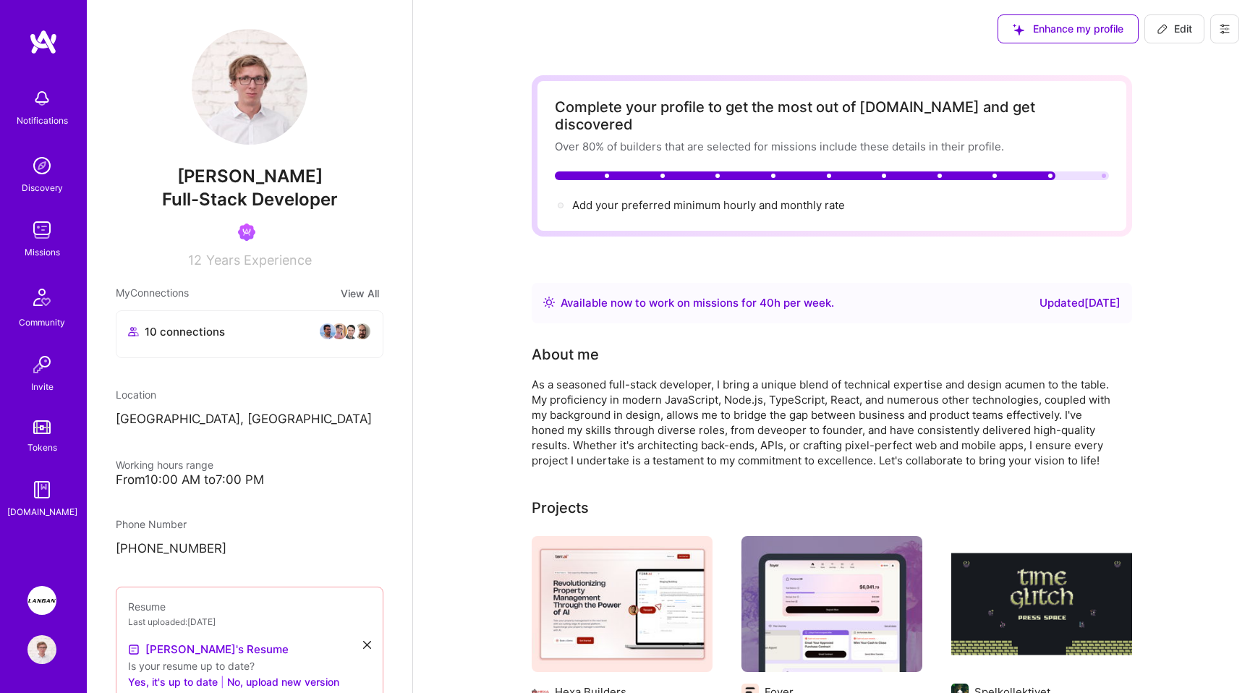
click at [1176, 27] on span "Edit" at bounding box center [1174, 29] width 35 height 14
select select "PL"
select select "Right Now"
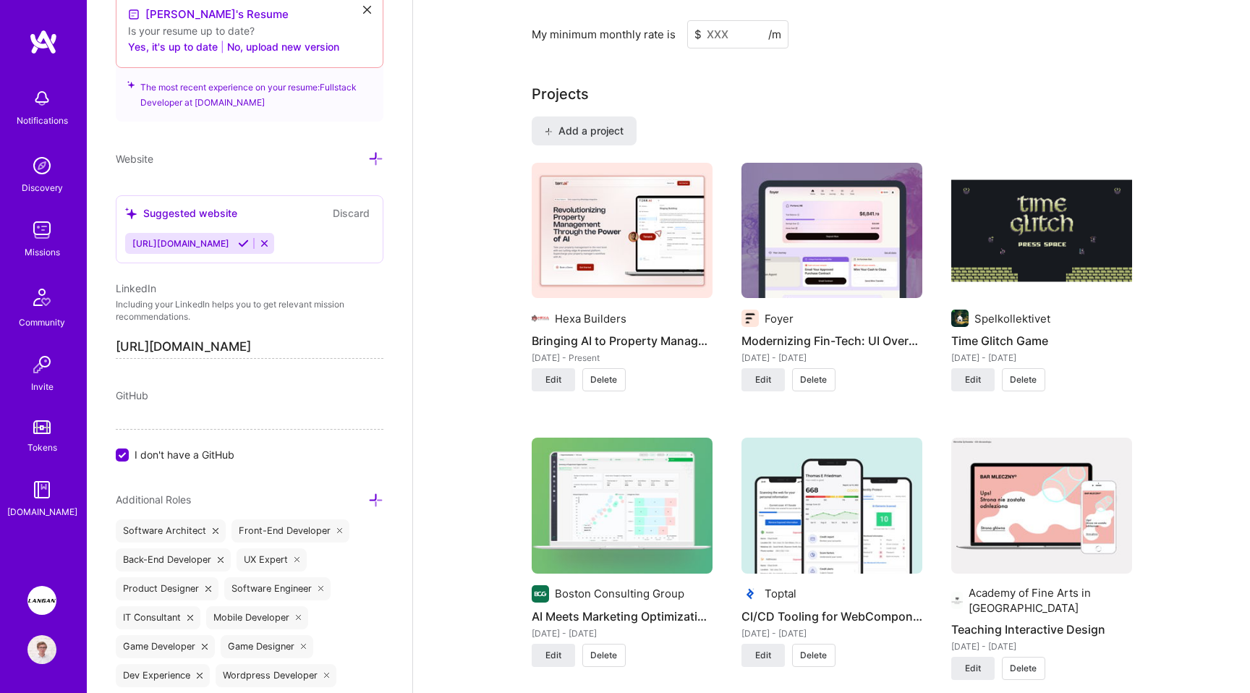
scroll to position [1067, 0]
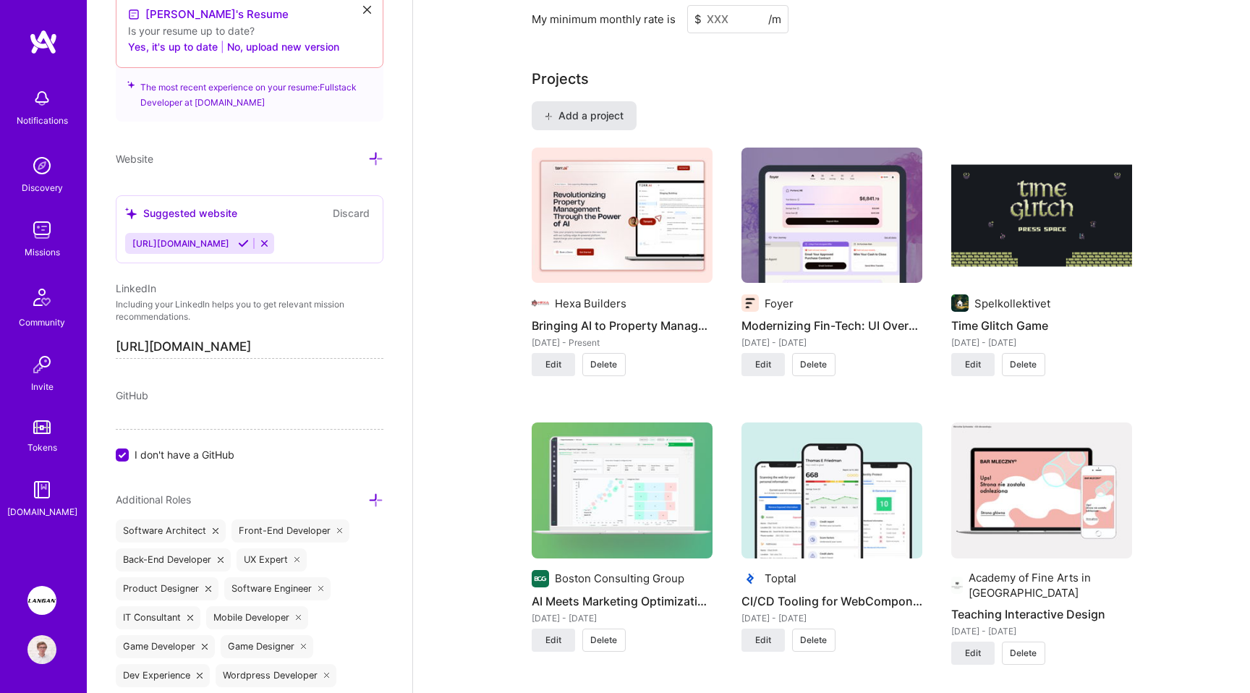
click at [602, 109] on span "Add a project" at bounding box center [583, 116] width 79 height 14
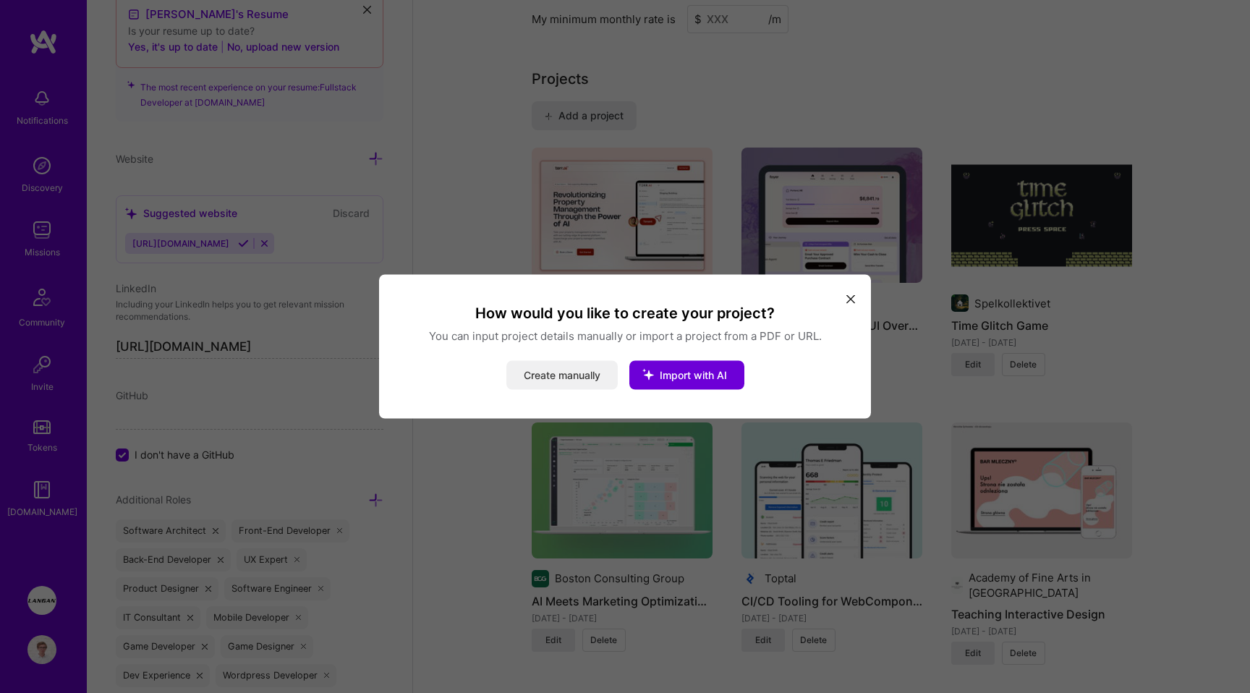
click at [564, 378] on button "Create manually" at bounding box center [562, 375] width 111 height 29
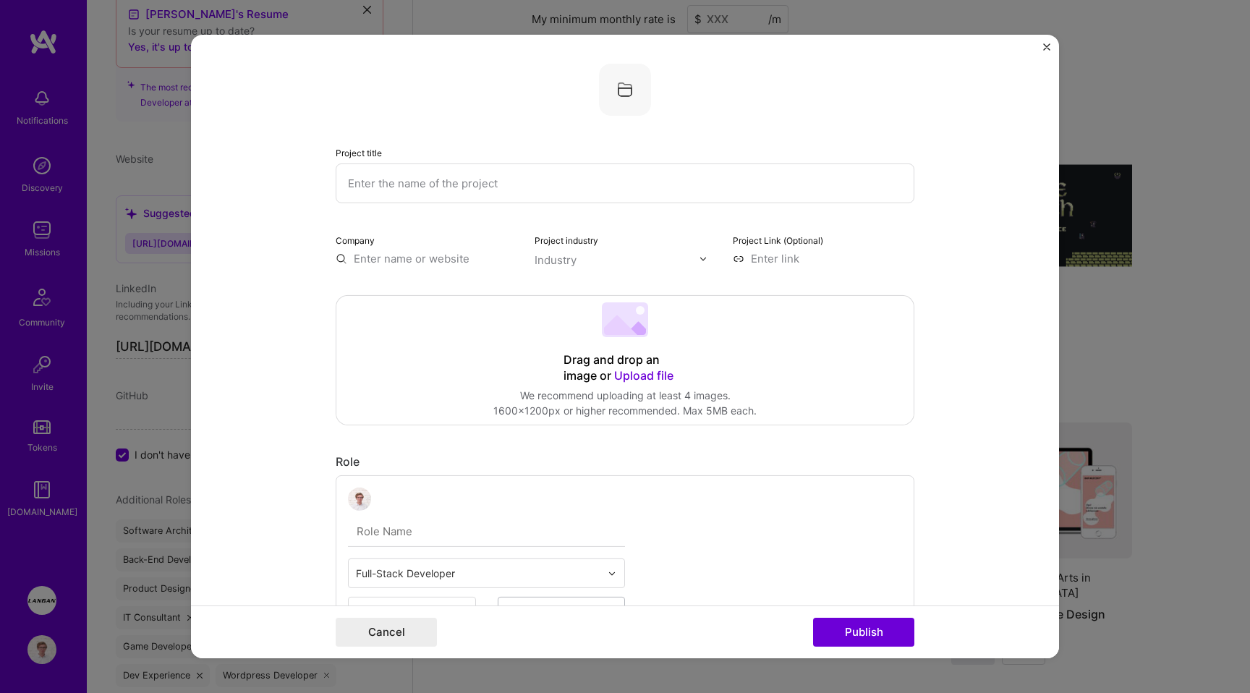
click at [453, 182] on input "text" at bounding box center [625, 184] width 579 height 40
click at [516, 187] on input "Streamlining Apartment Rental with AI" at bounding box center [625, 184] width 579 height 40
type input "Streamlining Apartment Rental With AI"
click at [420, 245] on div "Company" at bounding box center [427, 249] width 182 height 34
click at [414, 254] on input "text" at bounding box center [427, 258] width 182 height 15
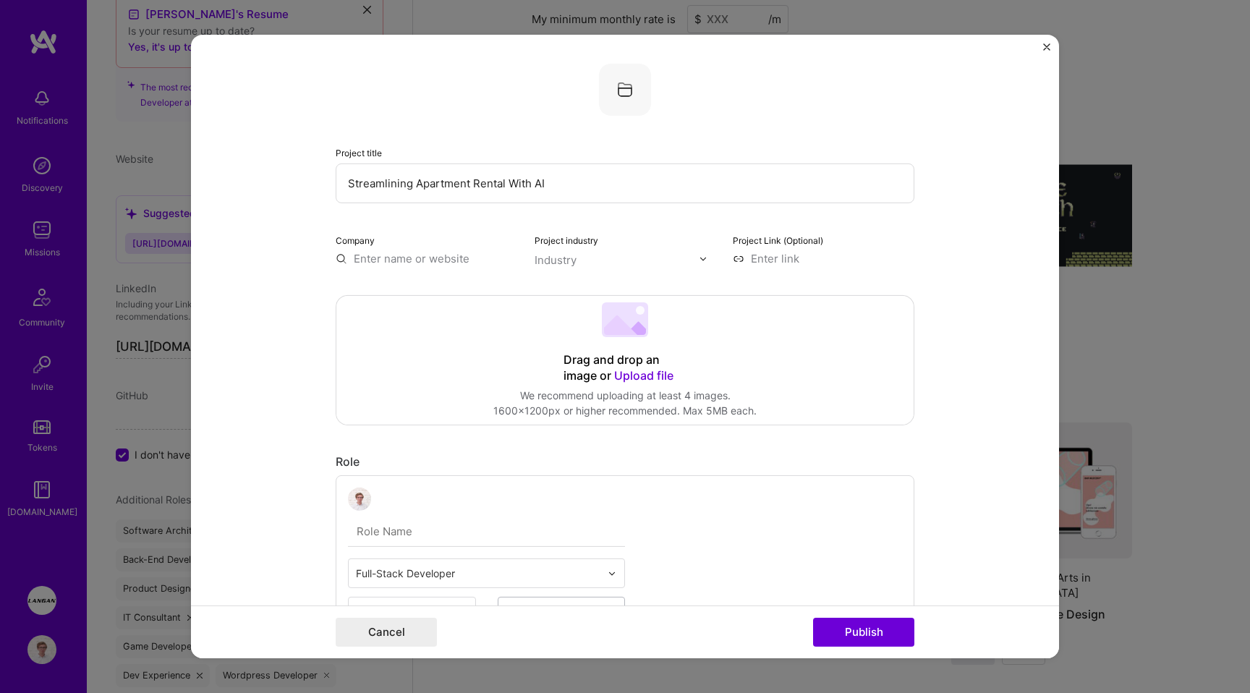
click at [578, 176] on input "Streamlining Apartment Rental With AI" at bounding box center [625, 184] width 579 height 40
click at [410, 264] on input "text" at bounding box center [427, 258] width 182 height 15
paste input "[URL][DOMAIN_NAME]"
type input "[URL][DOMAIN_NAME]"
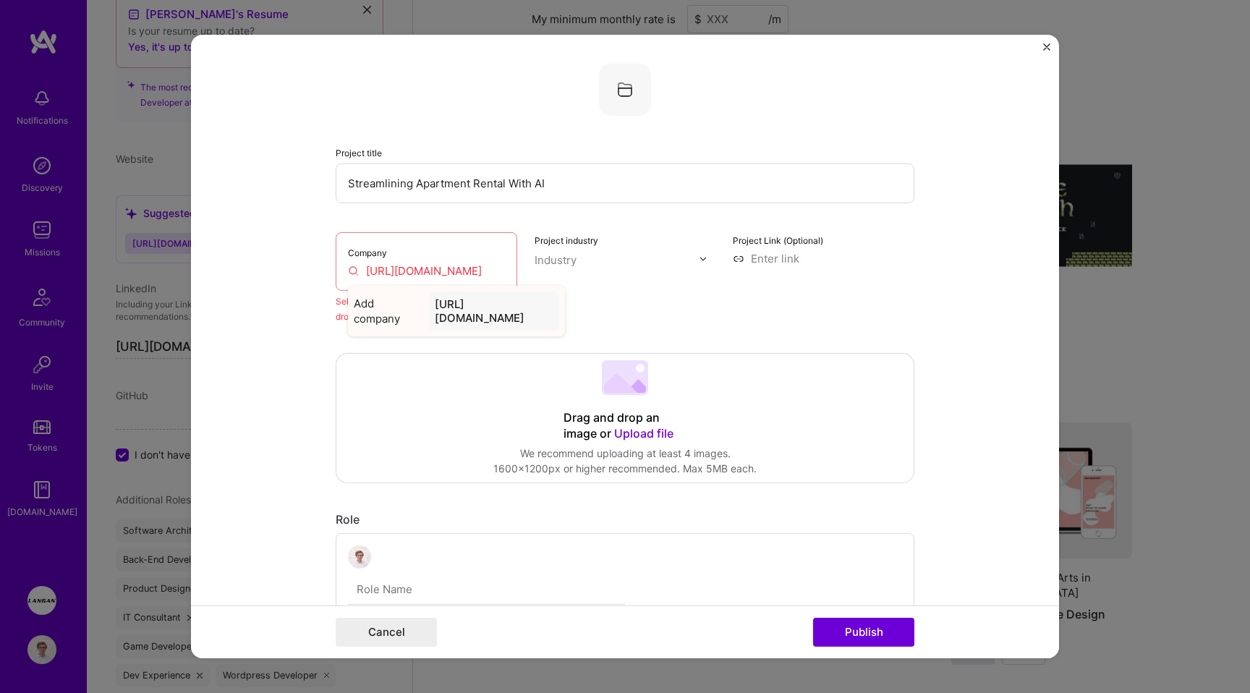
click at [482, 313] on div "[URL][DOMAIN_NAME]" at bounding box center [494, 311] width 130 height 39
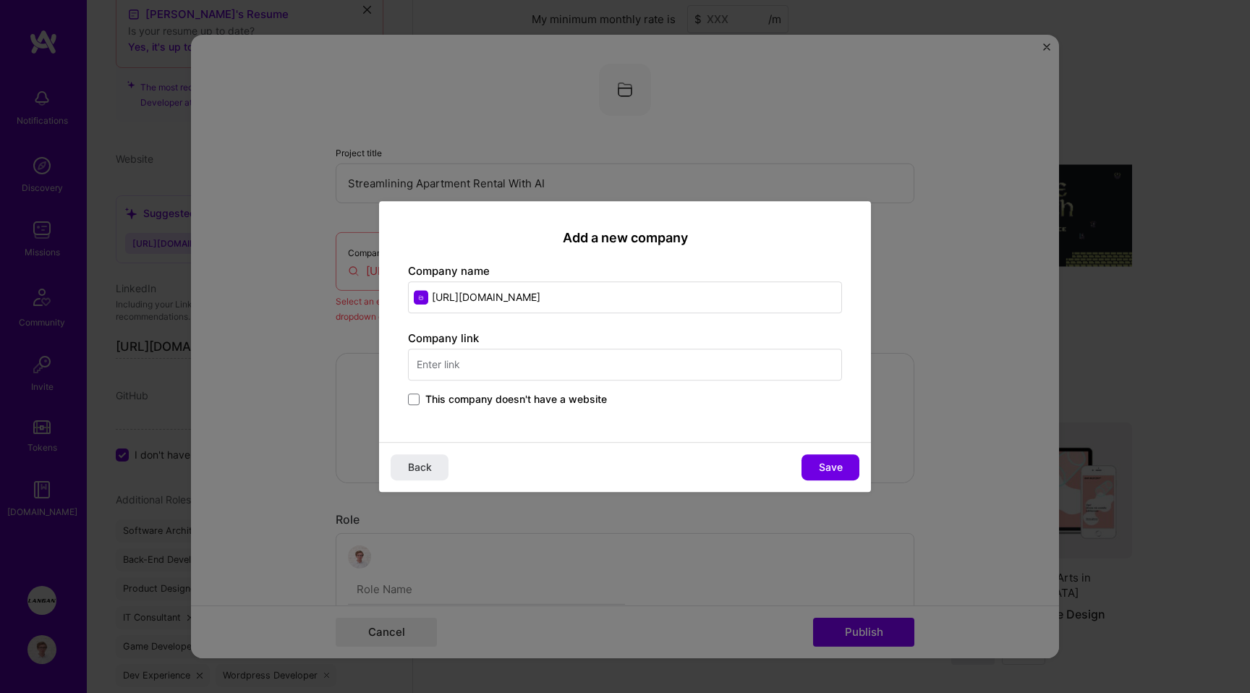
click at [492, 350] on input "text" at bounding box center [625, 365] width 434 height 32
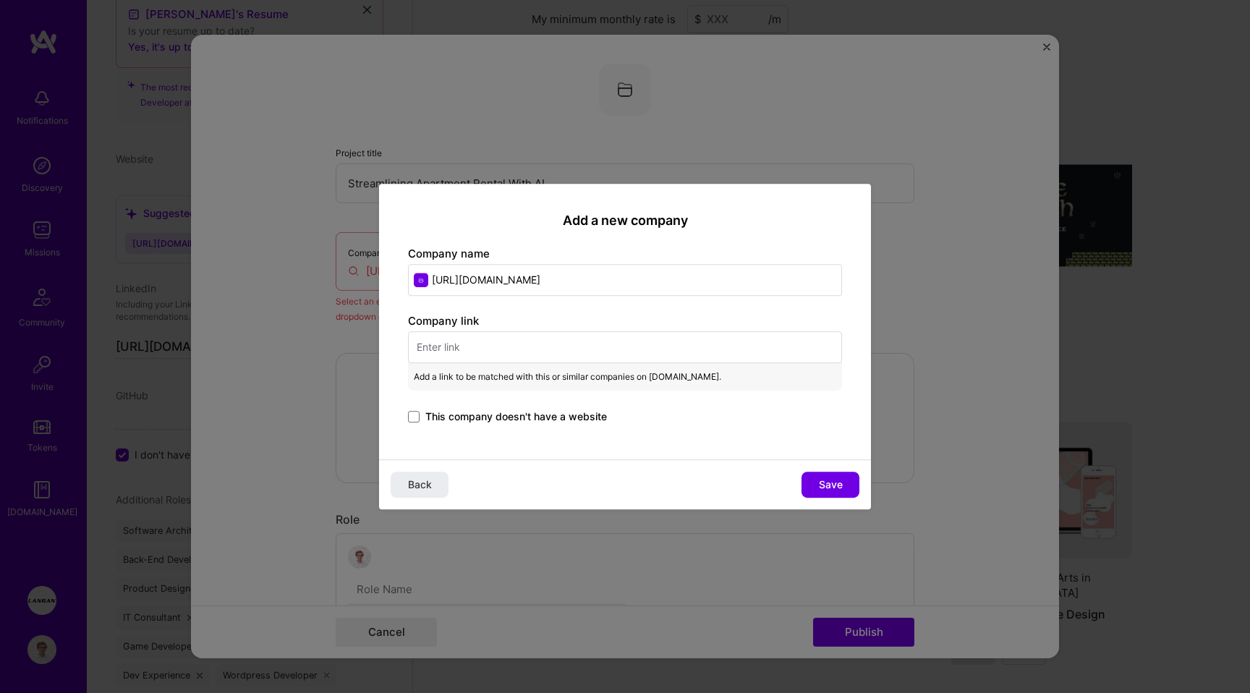
click at [562, 265] on input "[URL][DOMAIN_NAME]" at bounding box center [625, 280] width 434 height 32
click at [556, 273] on input "[URL][DOMAIN_NAME]" at bounding box center [625, 280] width 434 height 32
click at [477, 344] on input "text" at bounding box center [625, 347] width 434 height 32
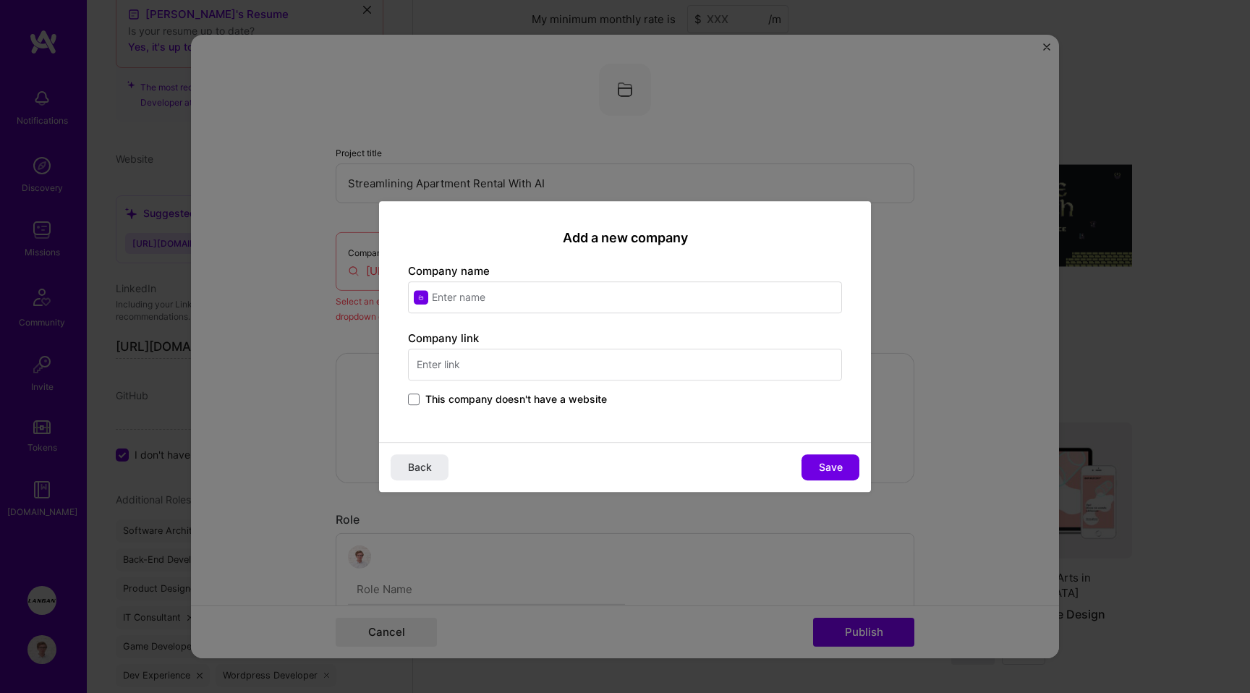
paste input "[URL][DOMAIN_NAME]"
type input "[URL][DOMAIN_NAME]"
click at [483, 300] on input "text" at bounding box center [625, 298] width 434 height 32
type input "Apart Tech"
click at [831, 473] on span "Save" at bounding box center [831, 467] width 24 height 14
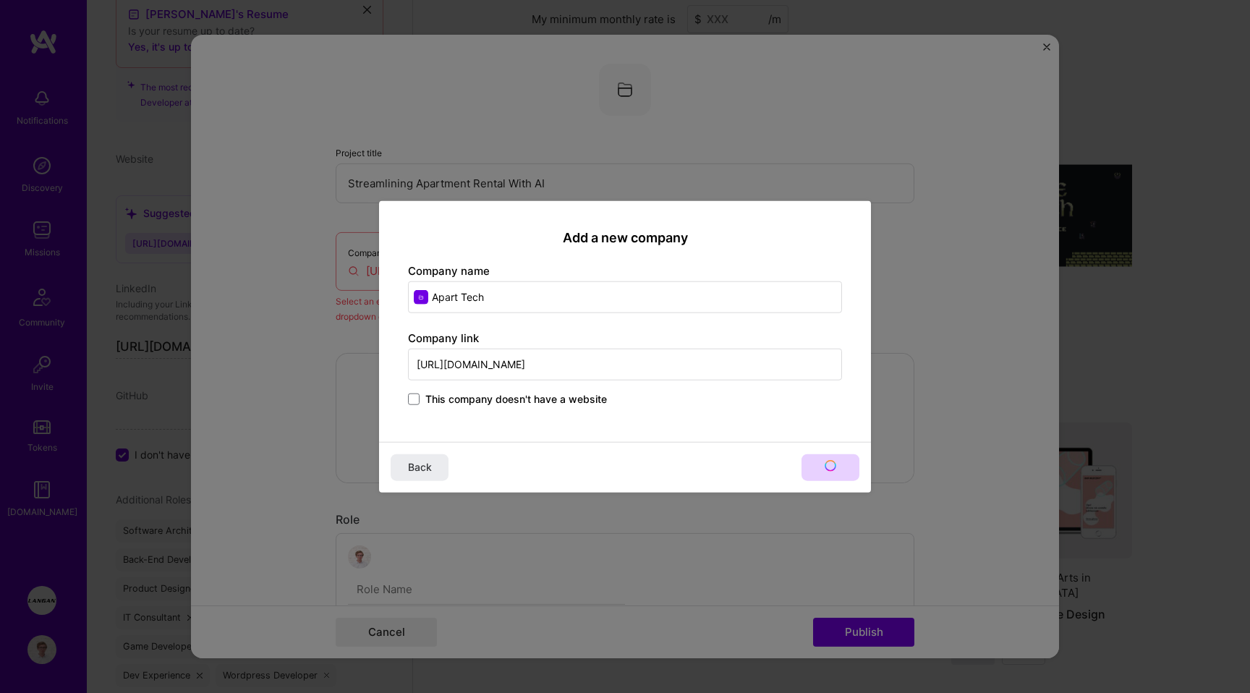
type input "Apart Tech"
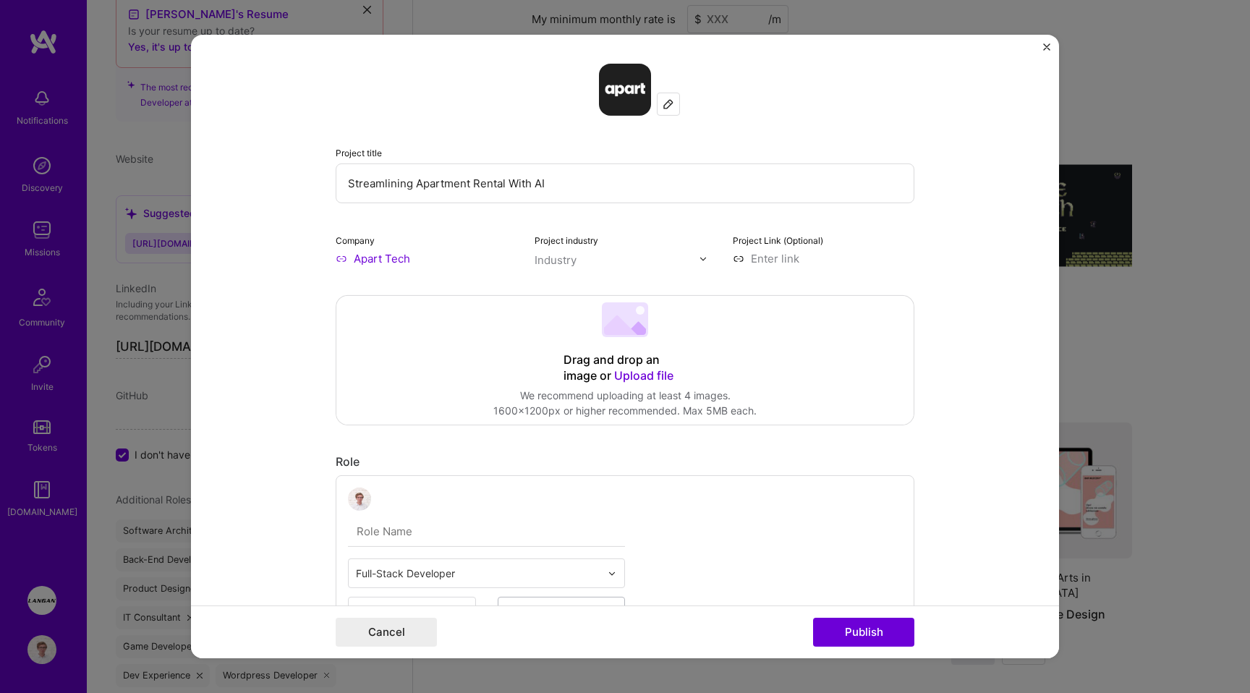
click at [577, 261] on input "text" at bounding box center [617, 260] width 165 height 15
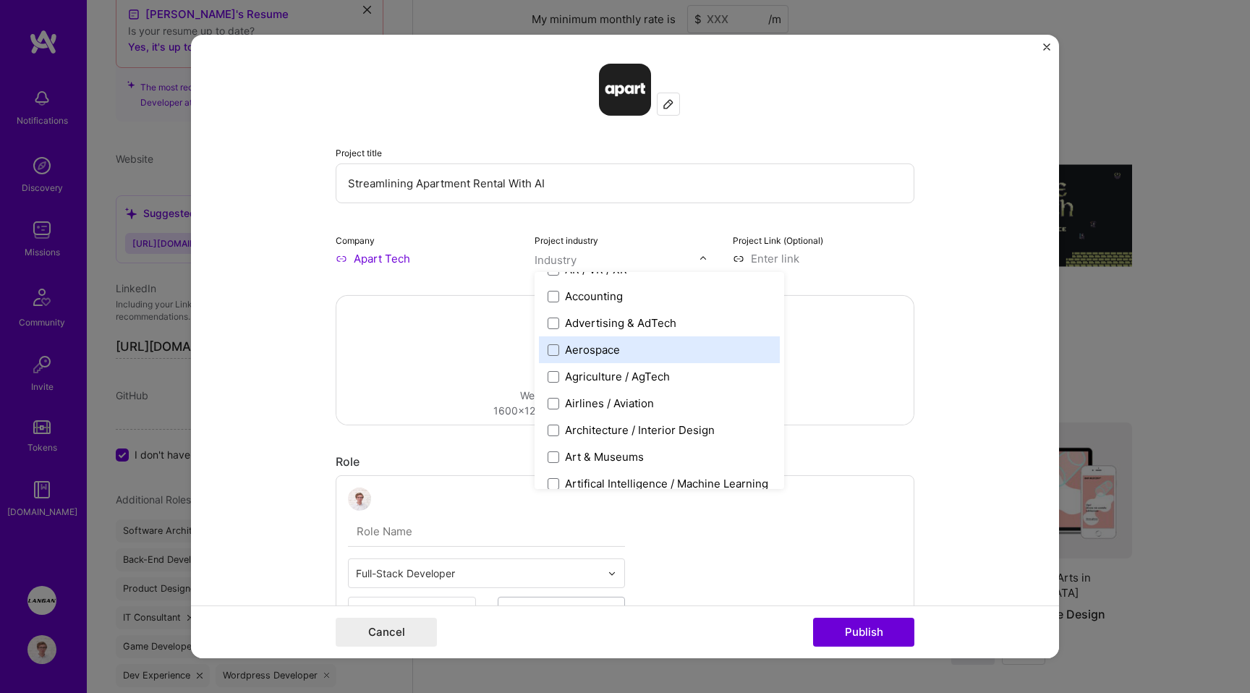
scroll to position [72, 0]
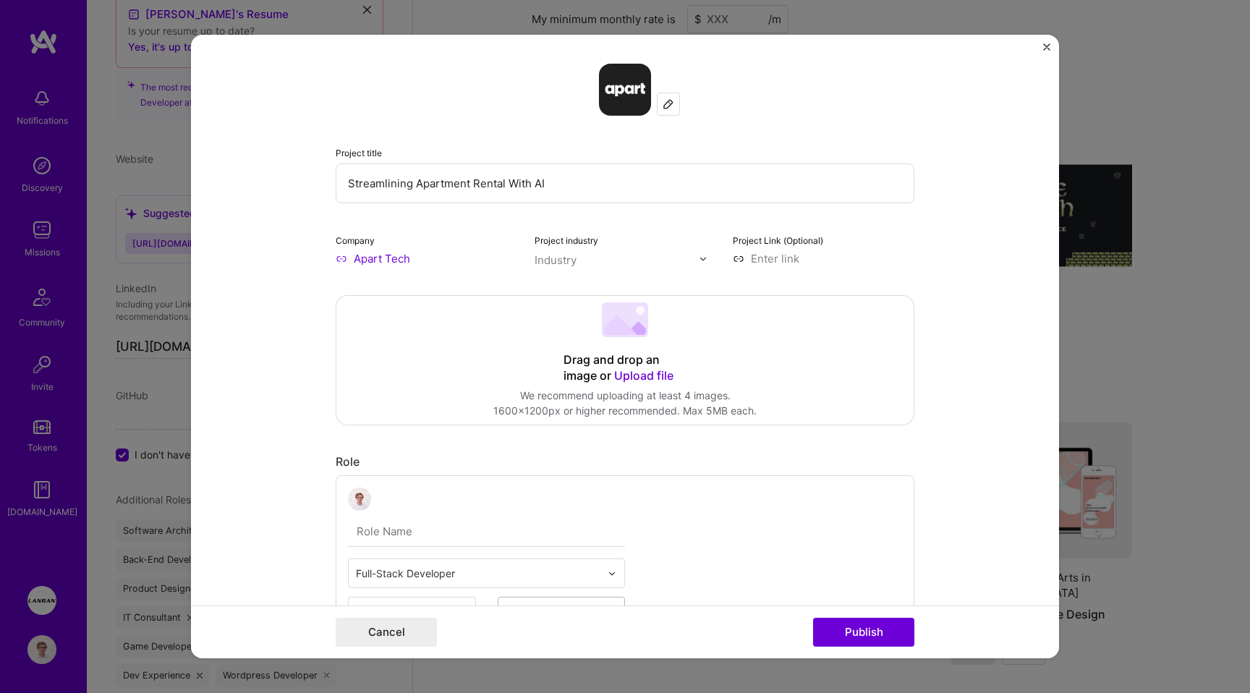
click at [581, 256] on input "text" at bounding box center [617, 260] width 165 height 15
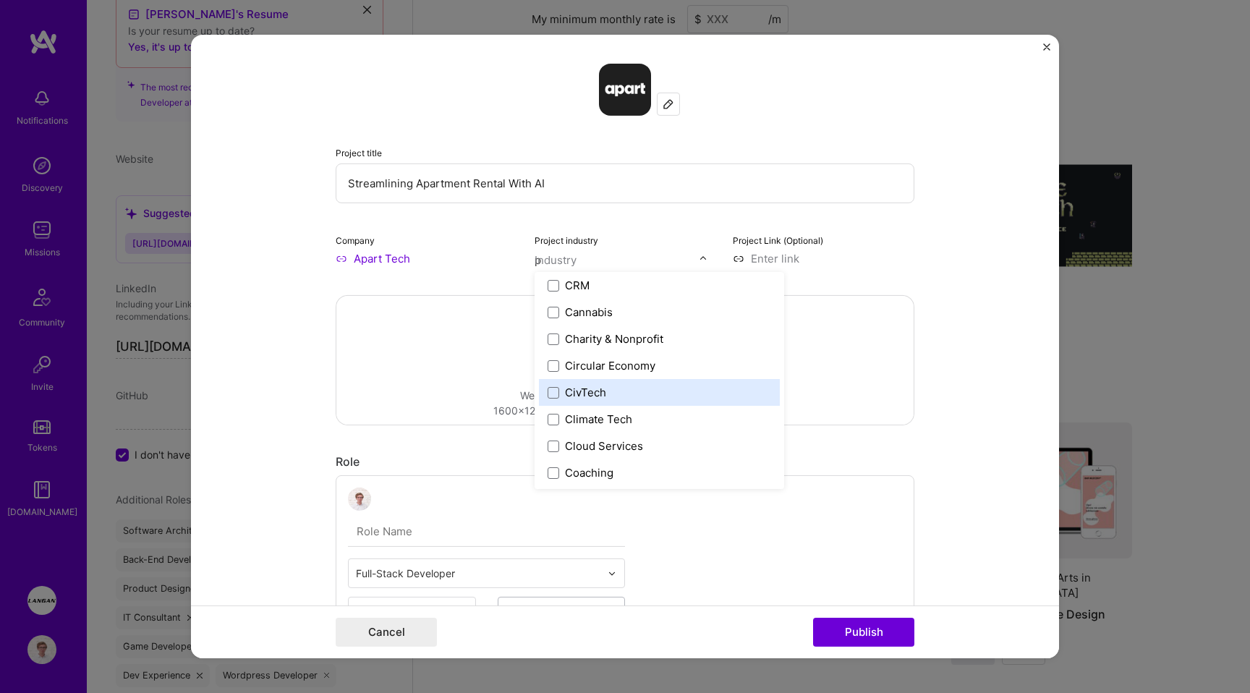
scroll to position [0, 0]
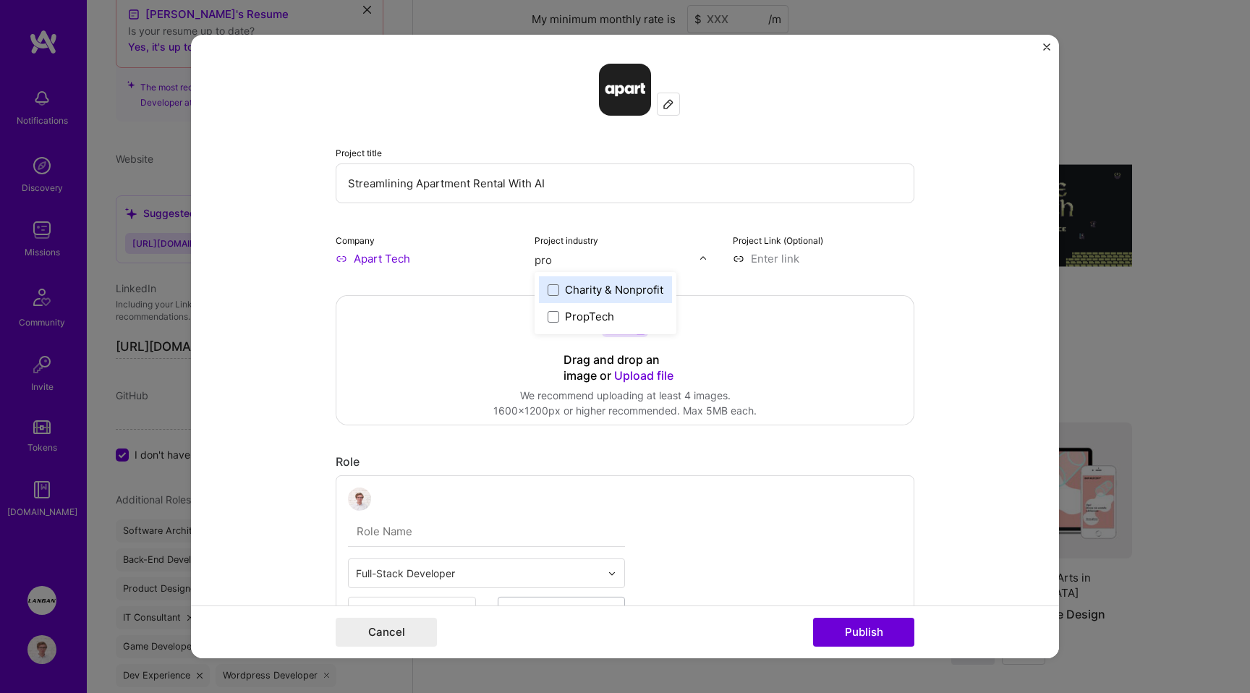
type input "prop"
click at [562, 295] on label "PropTech" at bounding box center [581, 289] width 67 height 15
type input "real"
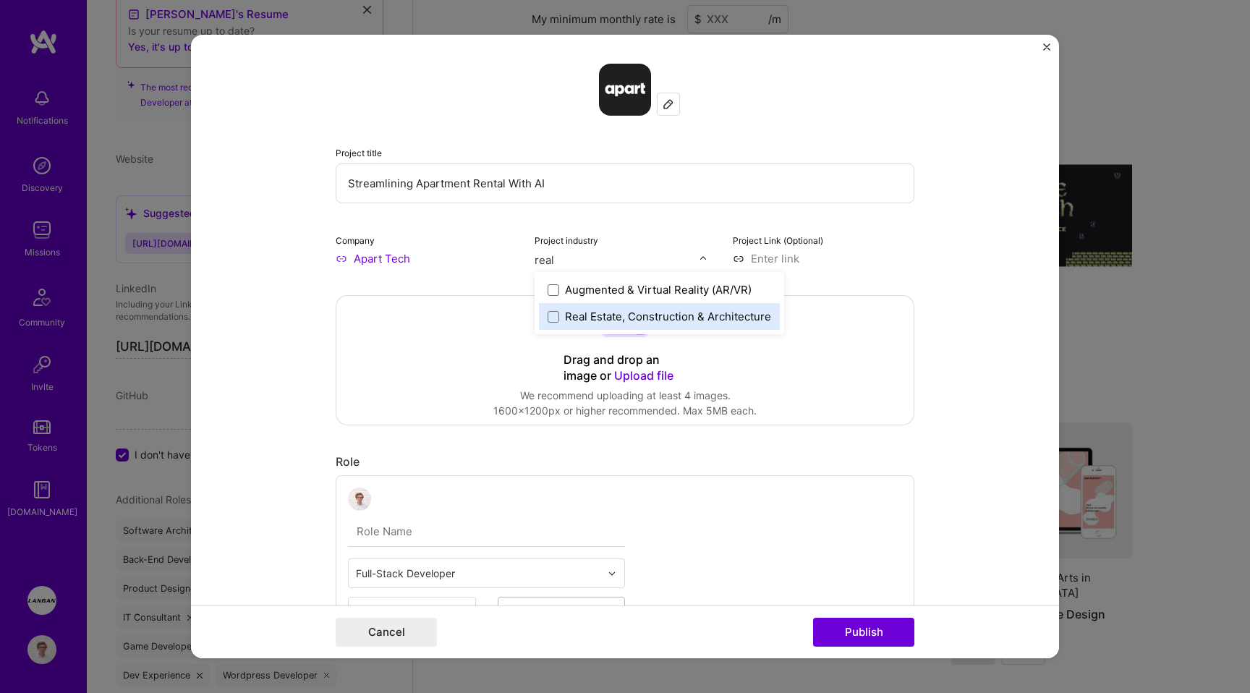
click at [583, 316] on div "Real Estate, Construction & Architecture" at bounding box center [668, 316] width 206 height 15
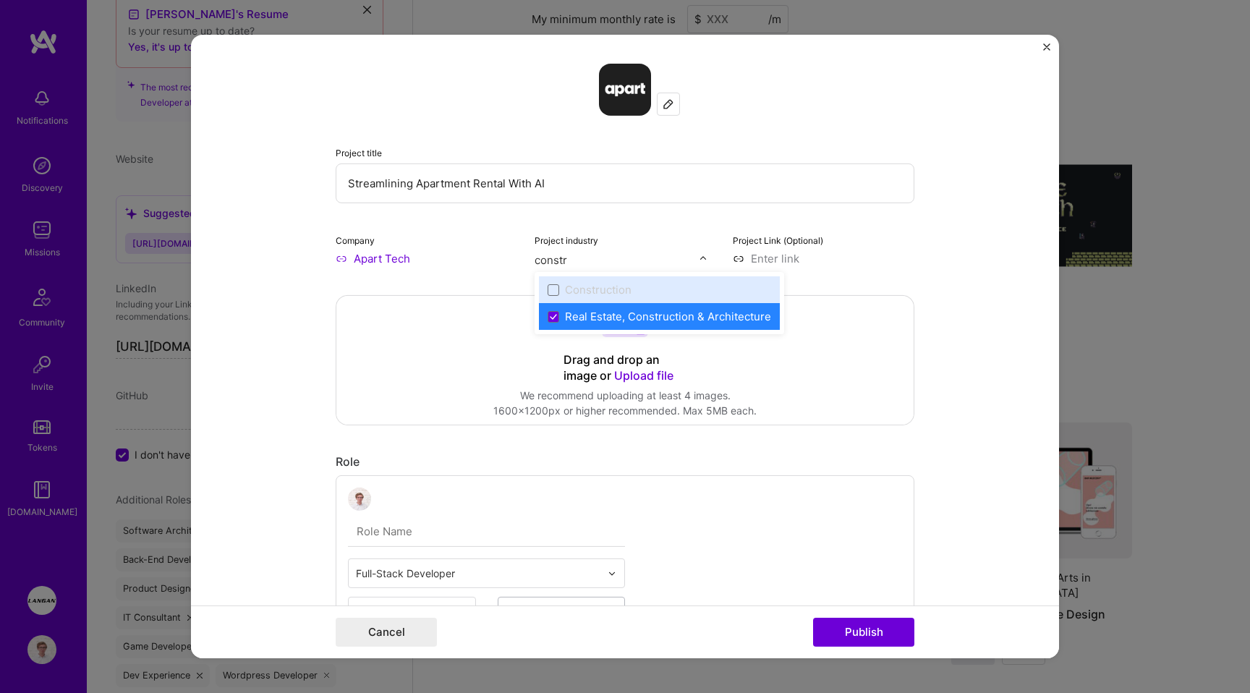
type input "constru"
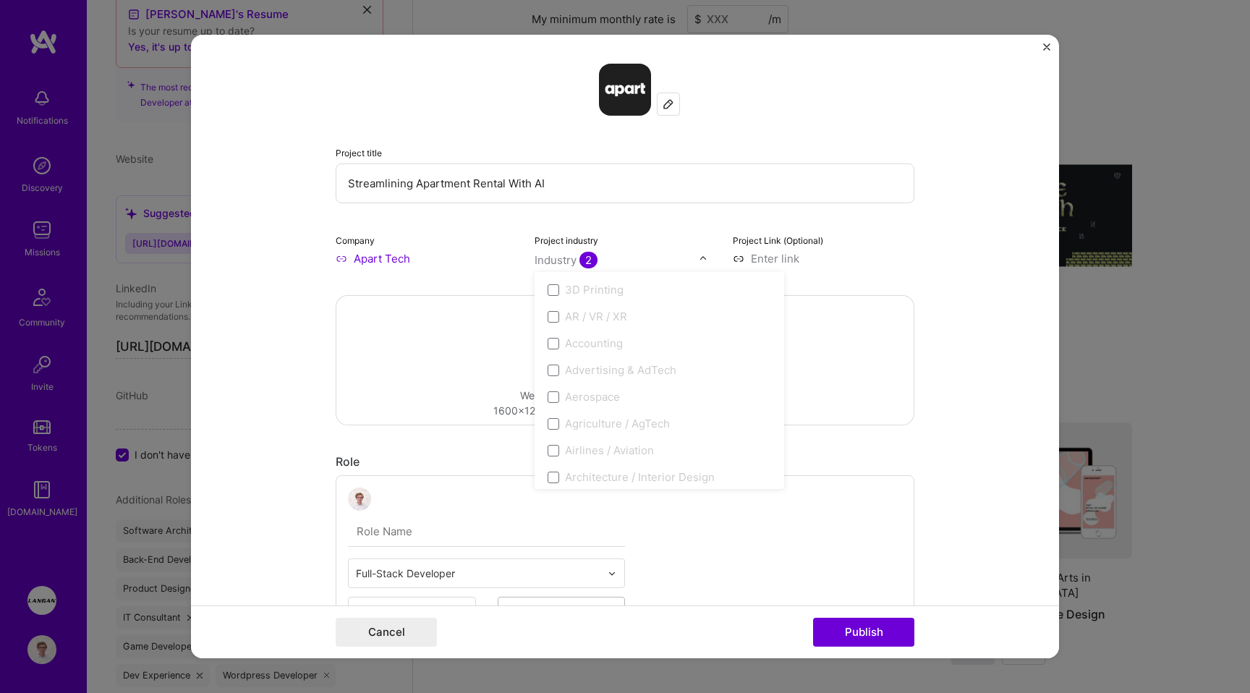
click at [780, 250] on div "Project Link (Optional)" at bounding box center [824, 249] width 182 height 34
click at [779, 257] on input at bounding box center [824, 258] width 182 height 15
paste input "[URL][DOMAIN_NAME]"
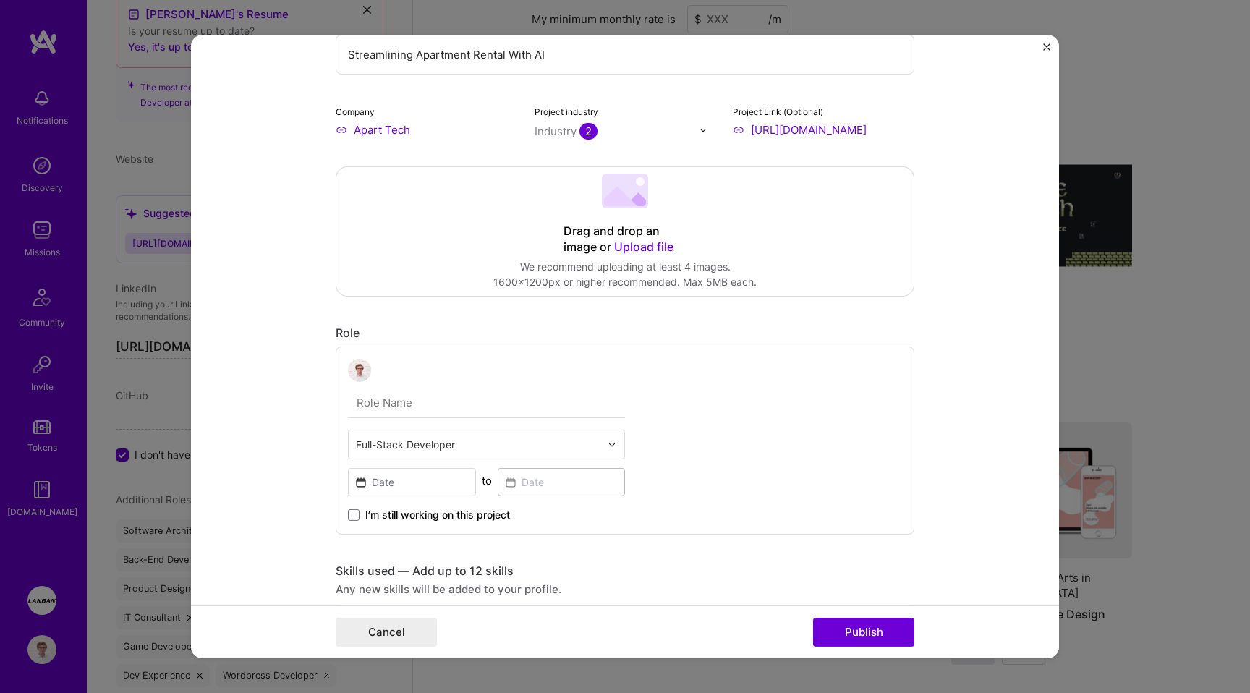
scroll to position [155, 0]
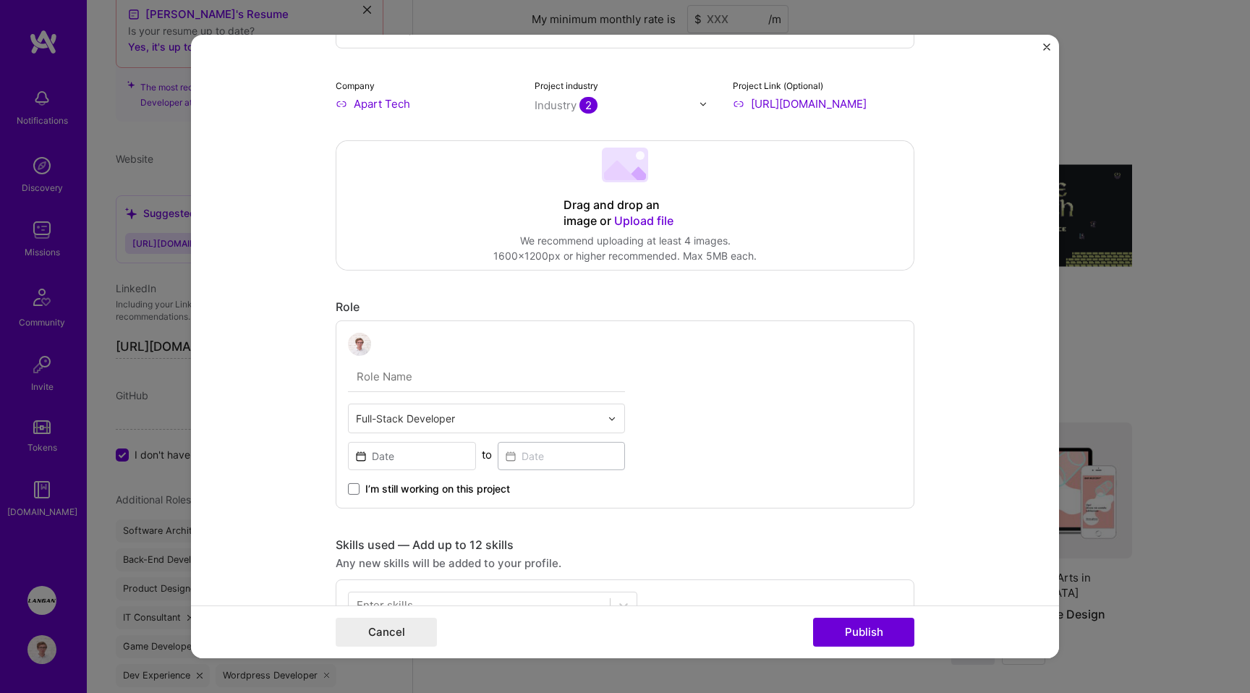
type input "[URL][DOMAIN_NAME]"
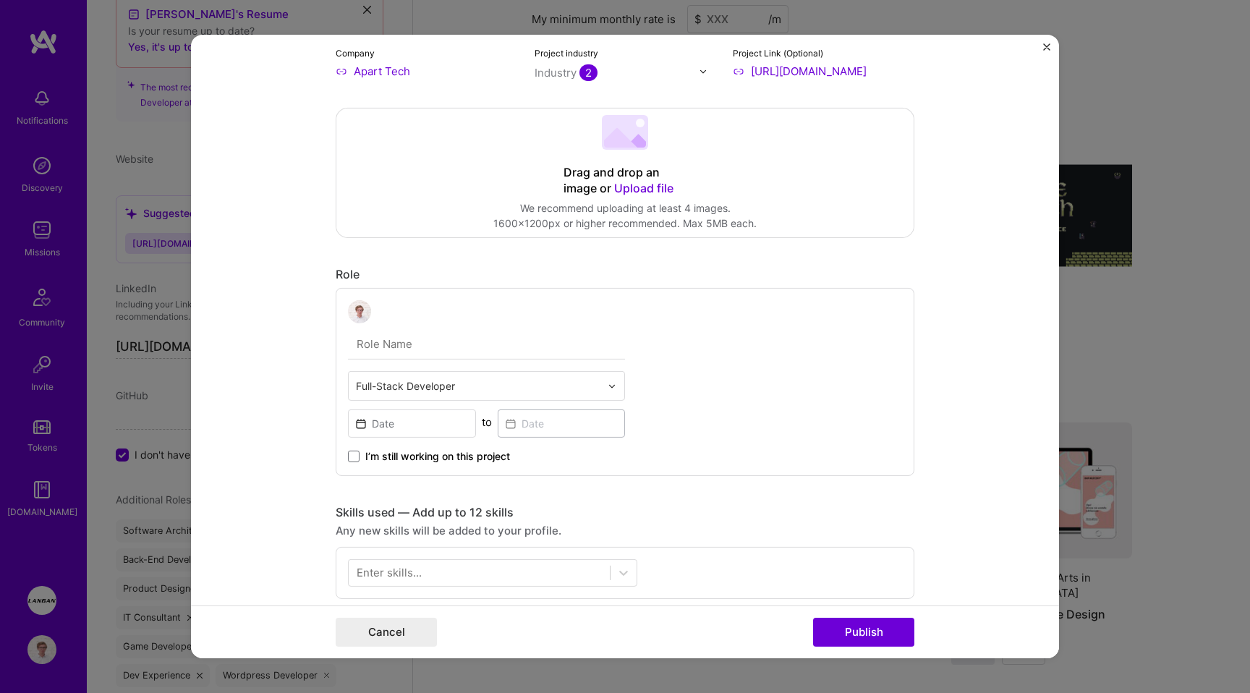
scroll to position [190, 0]
click at [412, 388] on input "text" at bounding box center [478, 383] width 245 height 15
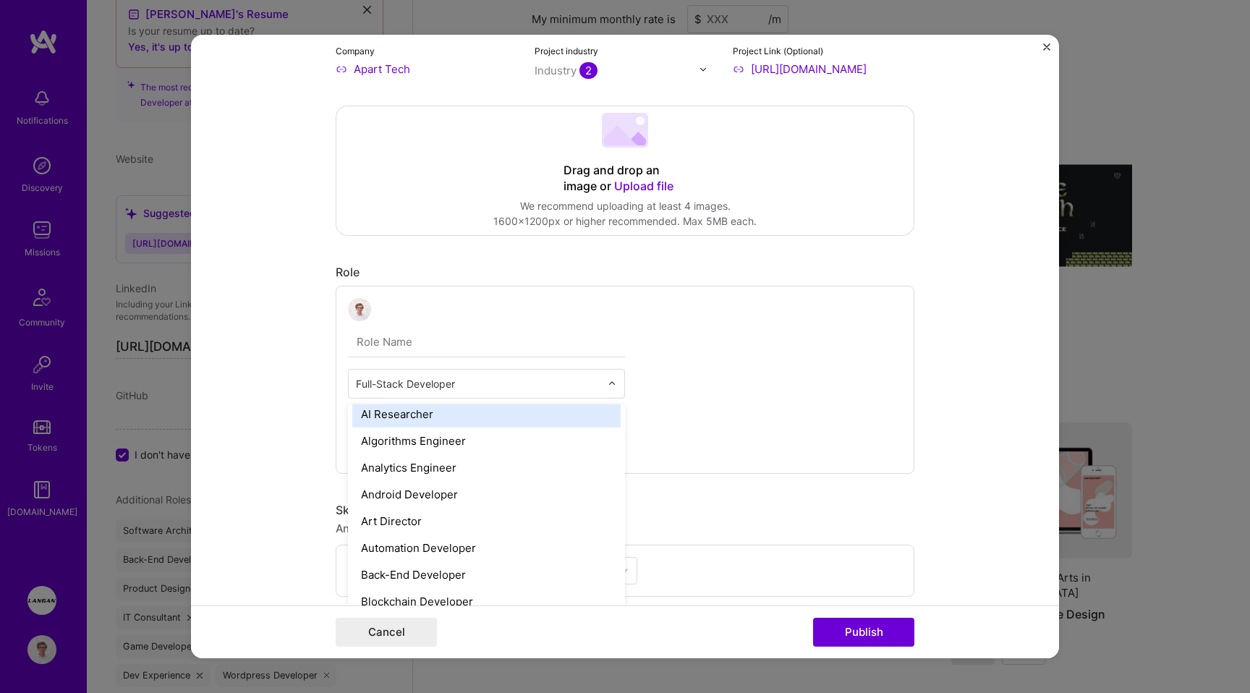
scroll to position [96, 0]
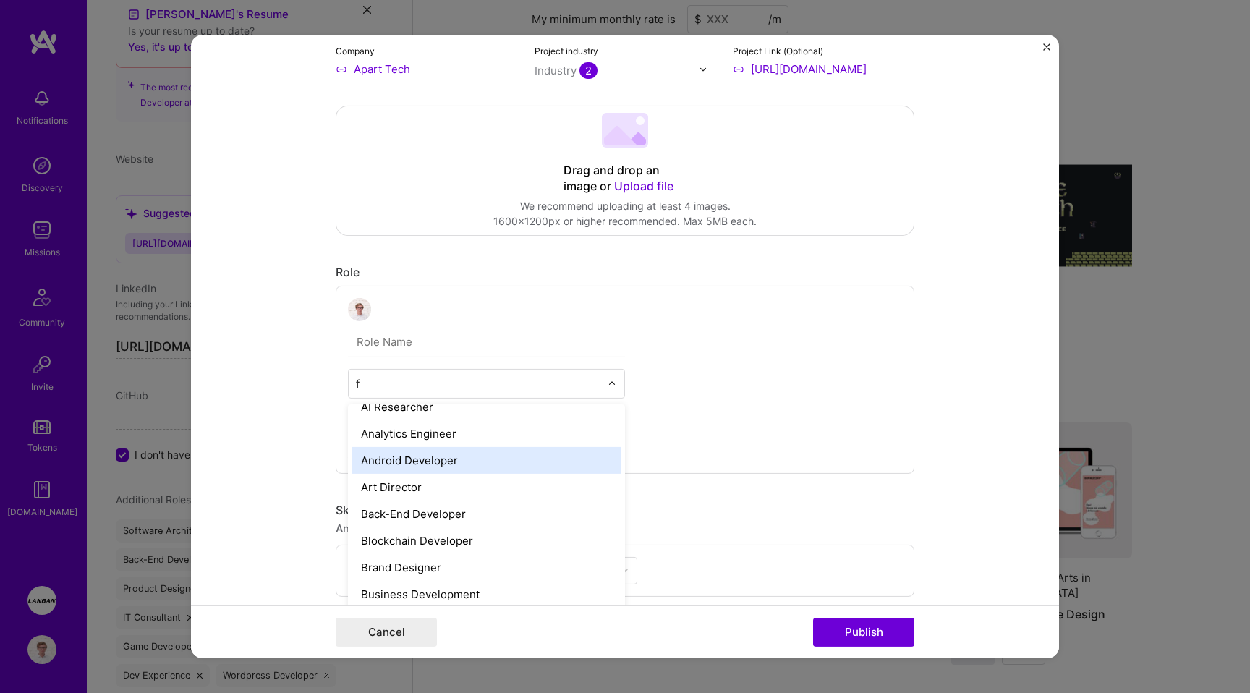
type input "fr"
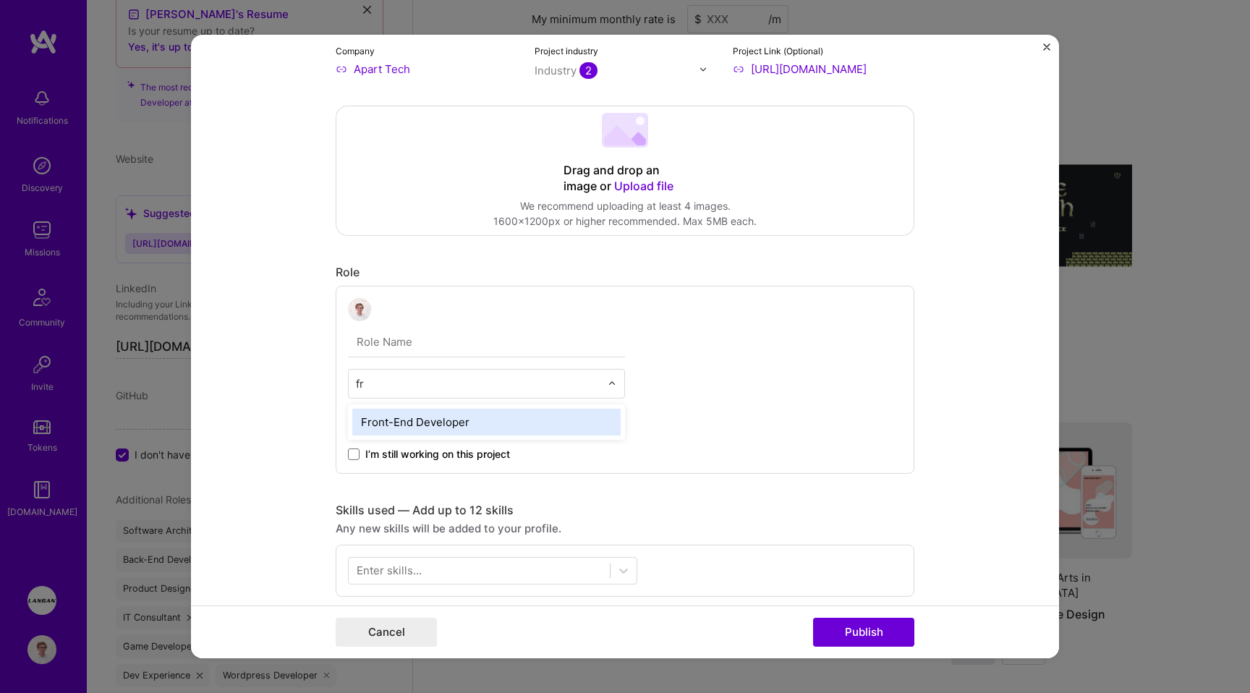
scroll to position [0, 0]
click at [400, 418] on div "Front-End Developer" at bounding box center [486, 422] width 268 height 27
click at [422, 414] on input at bounding box center [412, 421] width 128 height 28
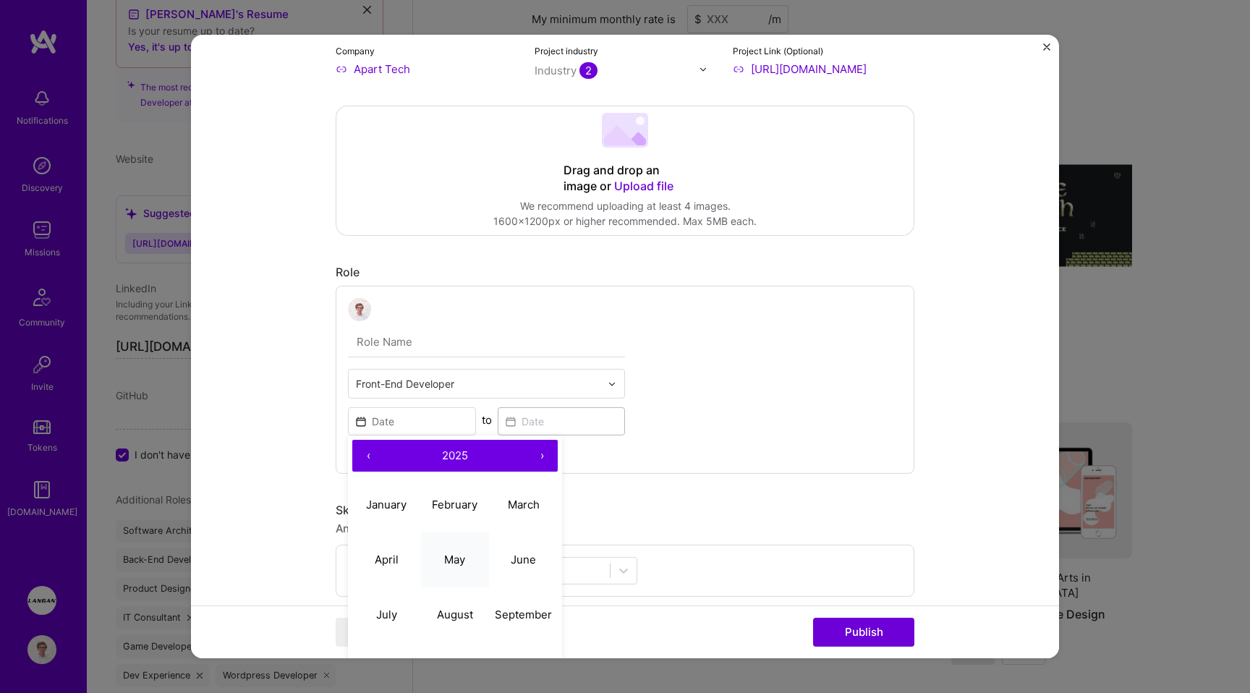
click at [480, 565] on button "May" at bounding box center [455, 559] width 69 height 55
type input "May, 2025"
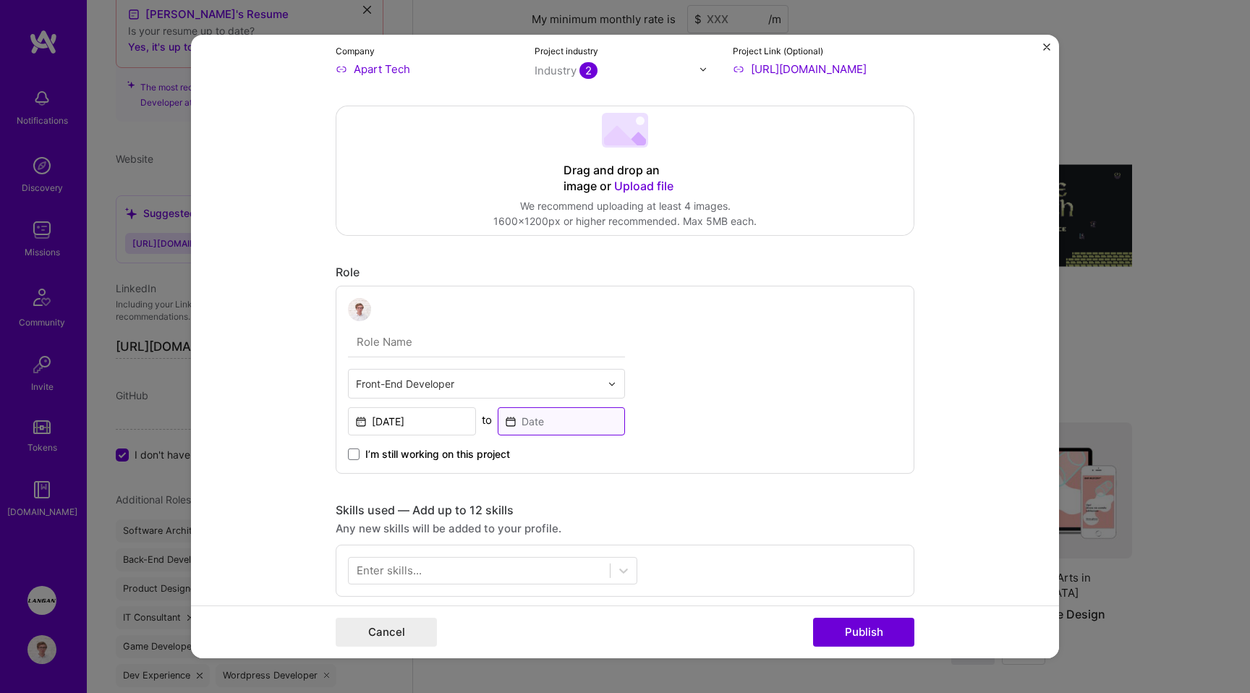
click at [545, 431] on input at bounding box center [562, 421] width 128 height 28
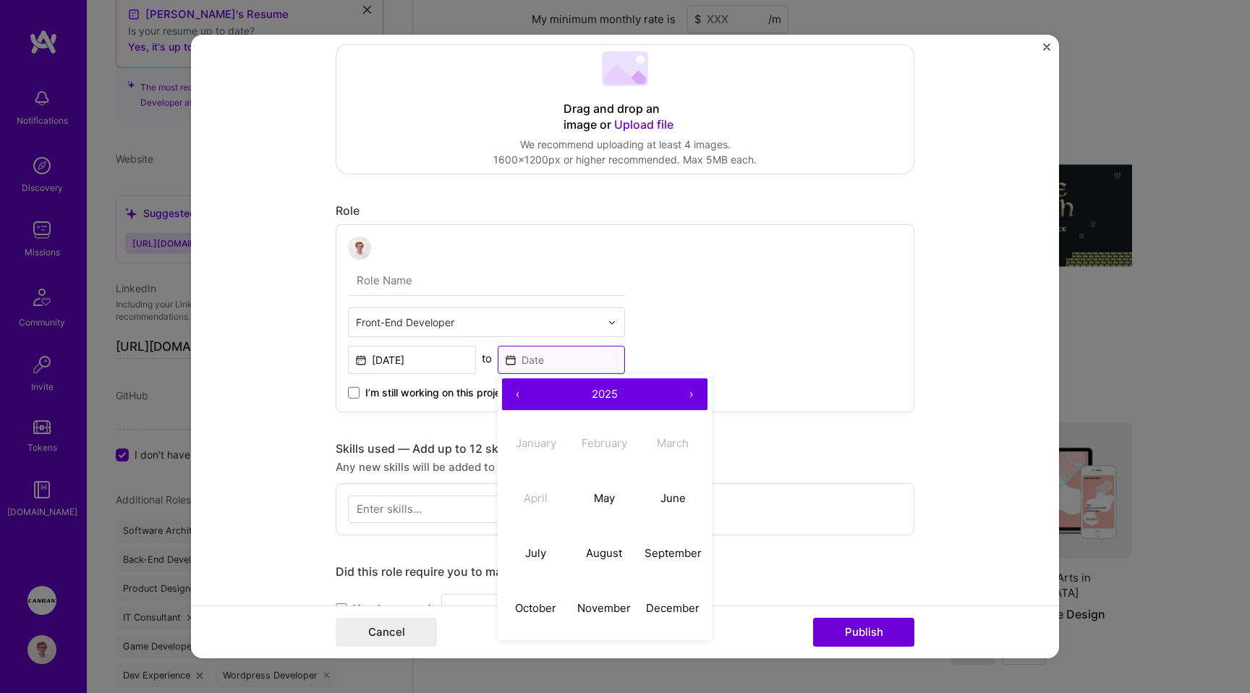
scroll to position [258, 0]
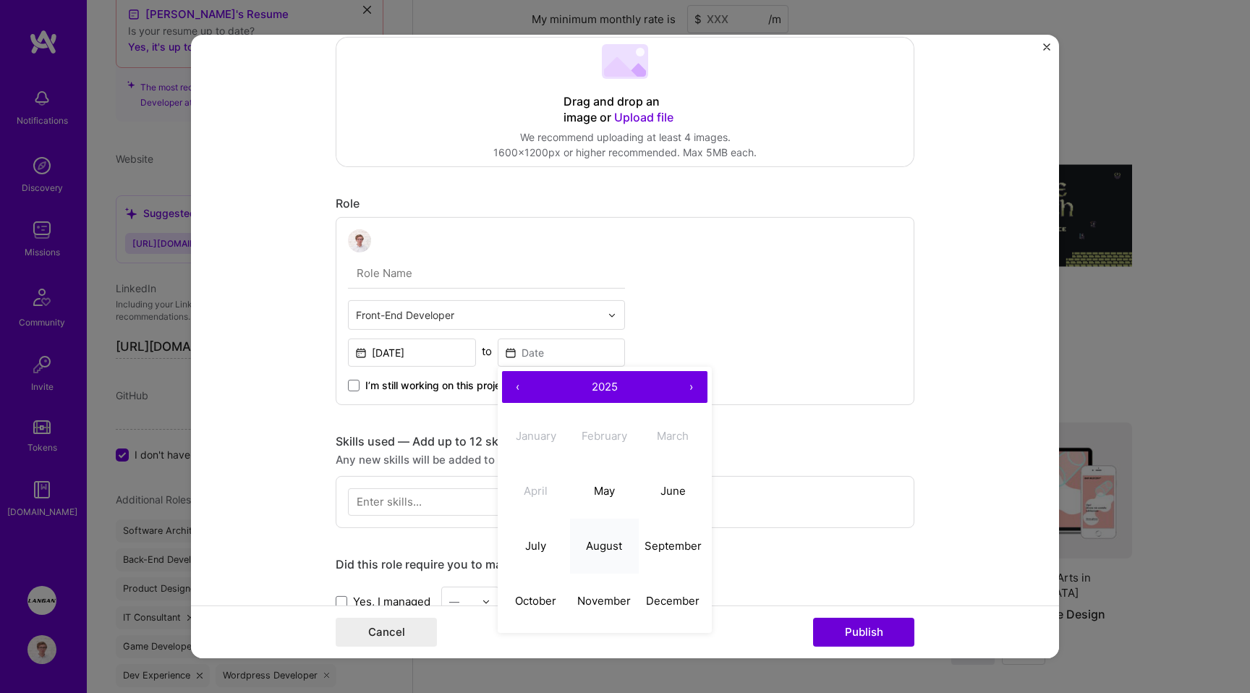
click at [595, 550] on abbr "August" at bounding box center [604, 545] width 36 height 14
type input "Aug, 2025"
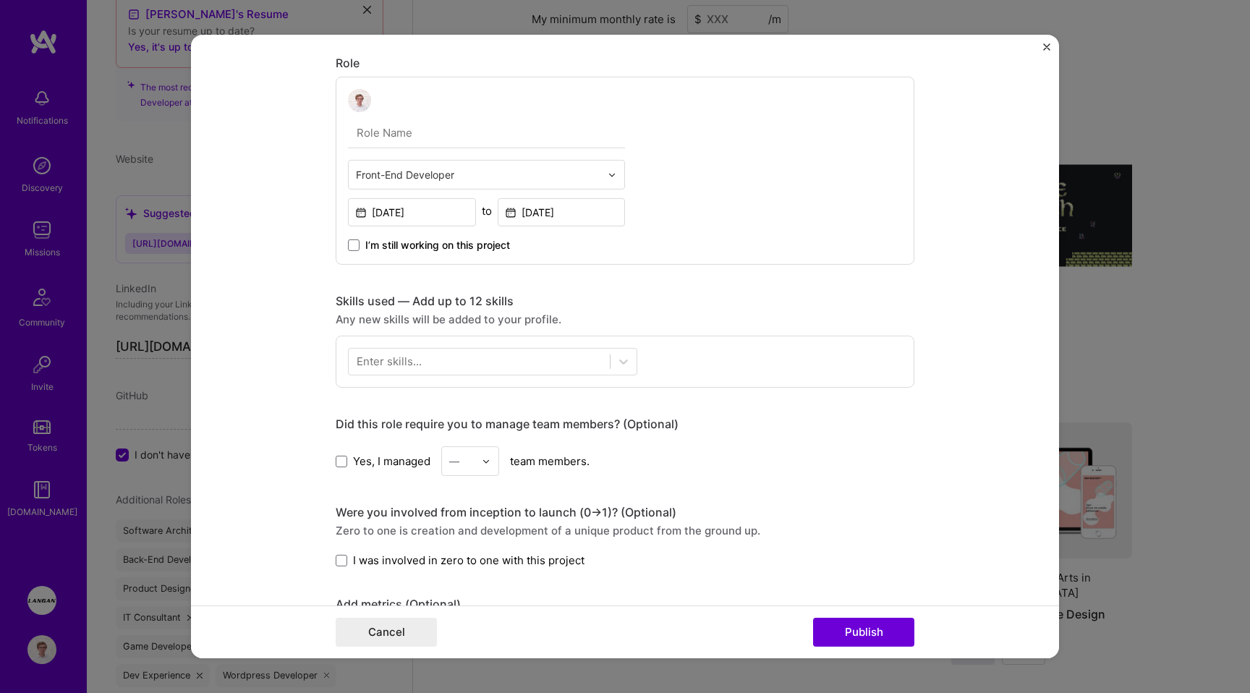
scroll to position [408, 0]
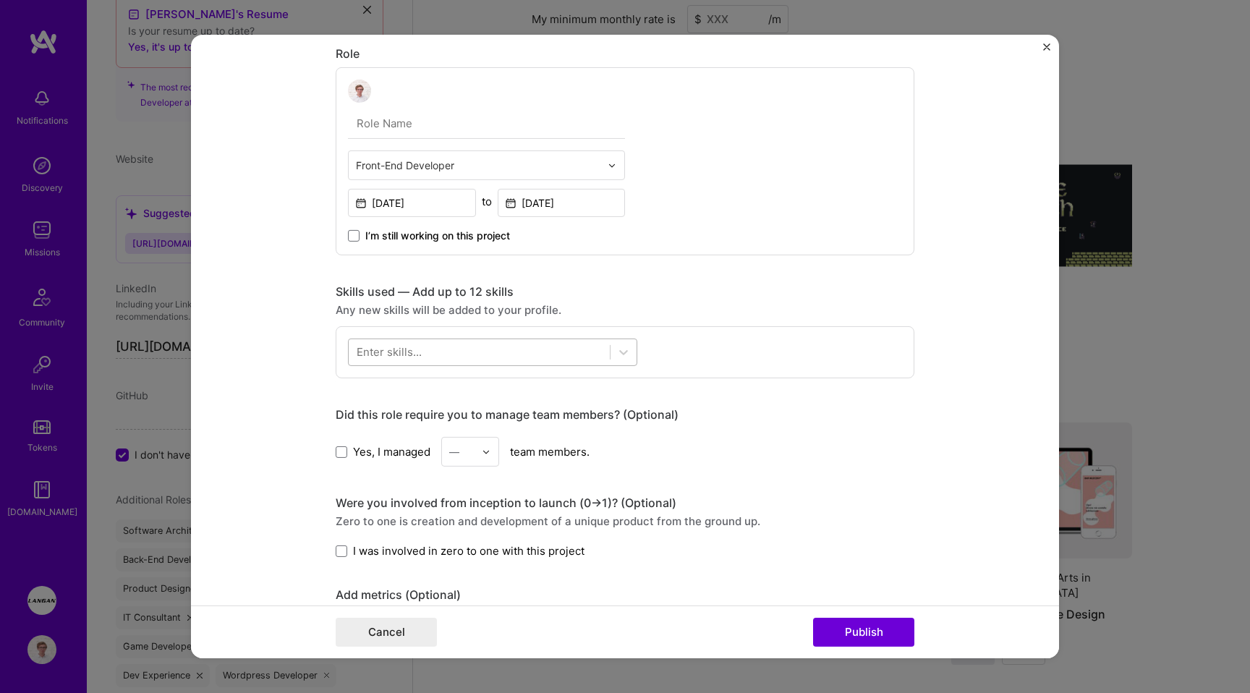
click at [470, 360] on div at bounding box center [479, 352] width 261 height 24
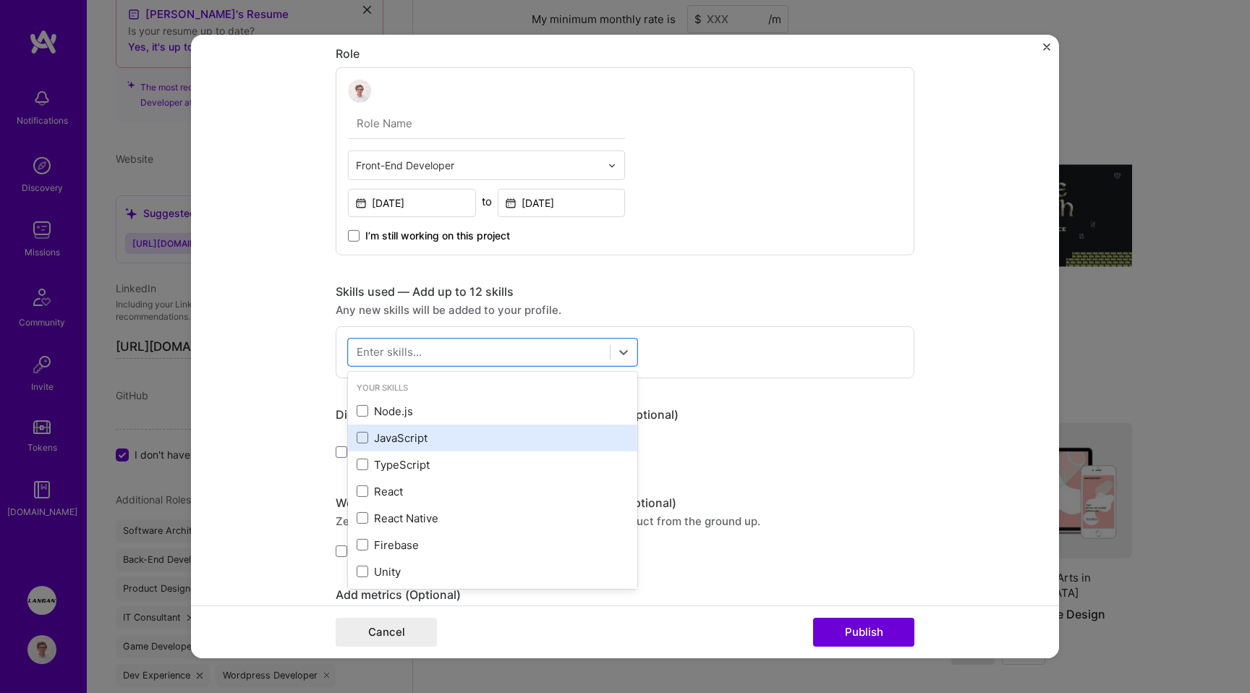
click at [388, 439] on div "JavaScript" at bounding box center [493, 438] width 272 height 15
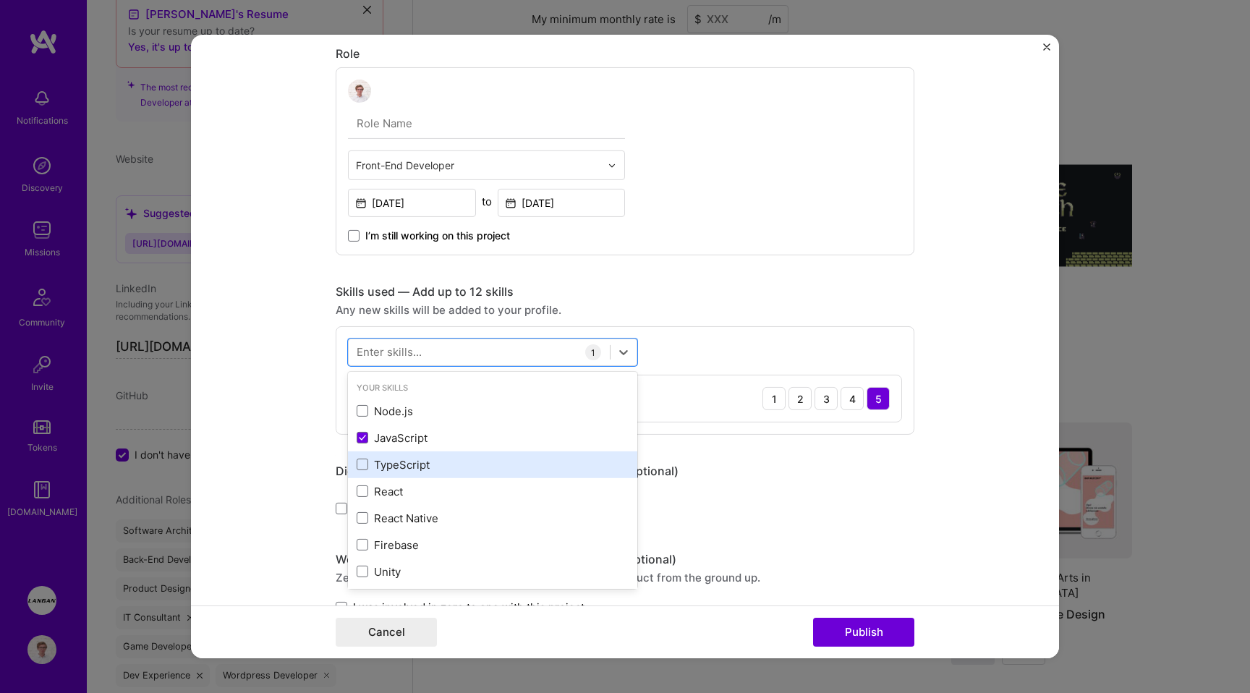
click at [392, 457] on div "TypeScript" at bounding box center [492, 465] width 289 height 27
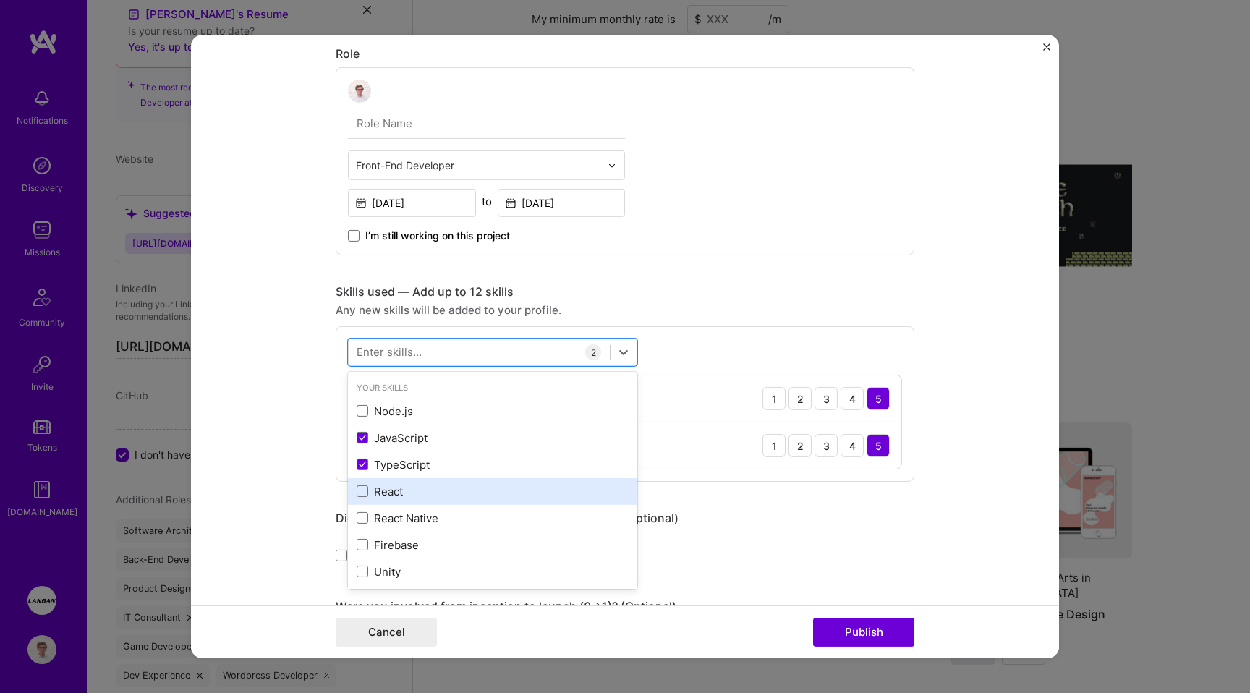
click at [394, 483] on div "React" at bounding box center [492, 491] width 289 height 27
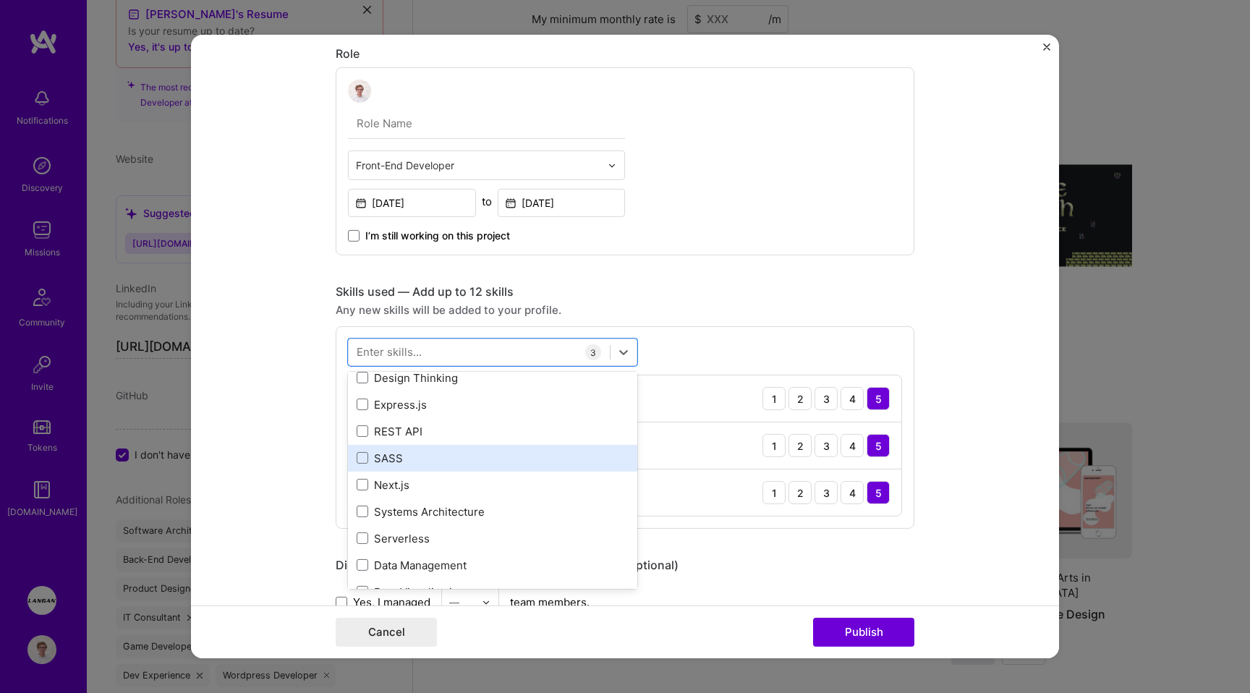
scroll to position [283, 0]
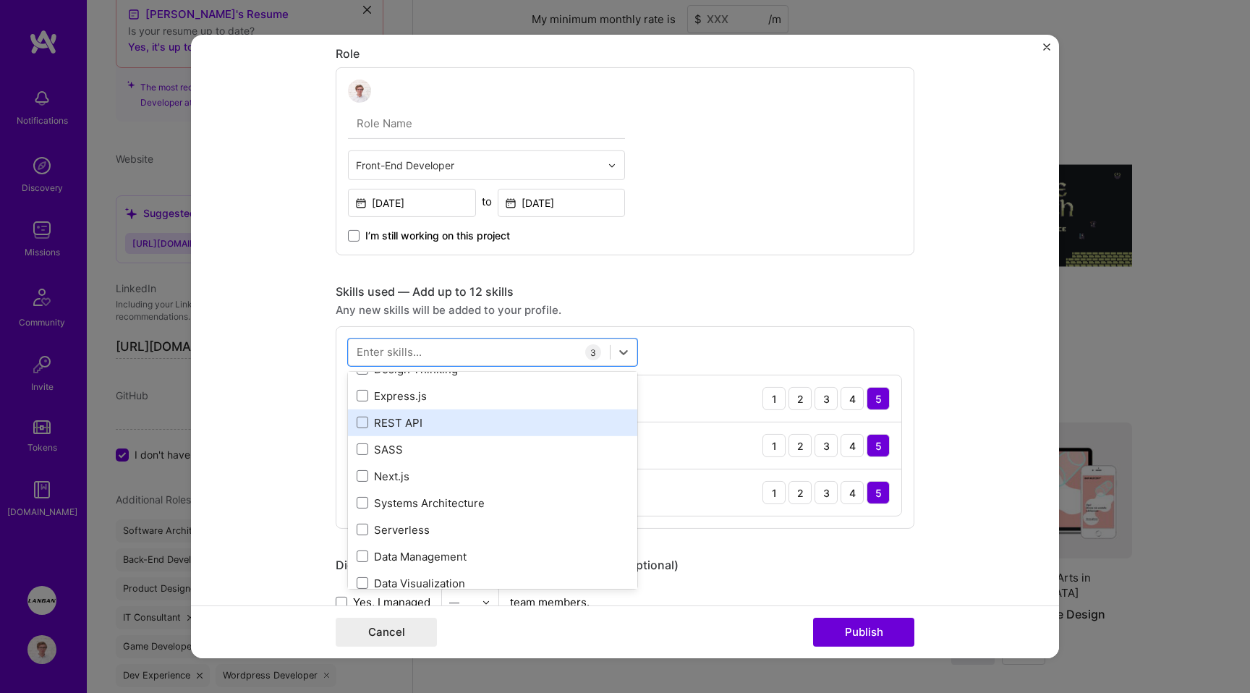
click at [465, 414] on div "REST API" at bounding box center [492, 423] width 289 height 27
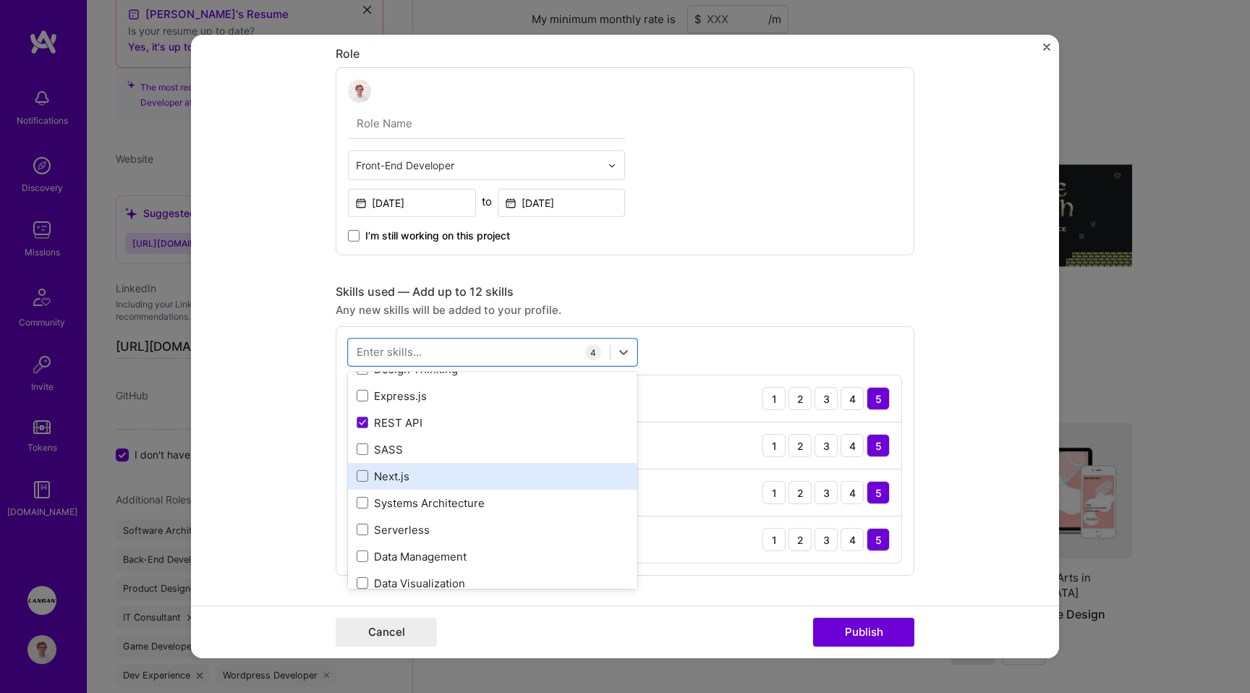
click at [455, 470] on div "Next.js" at bounding box center [493, 476] width 272 height 15
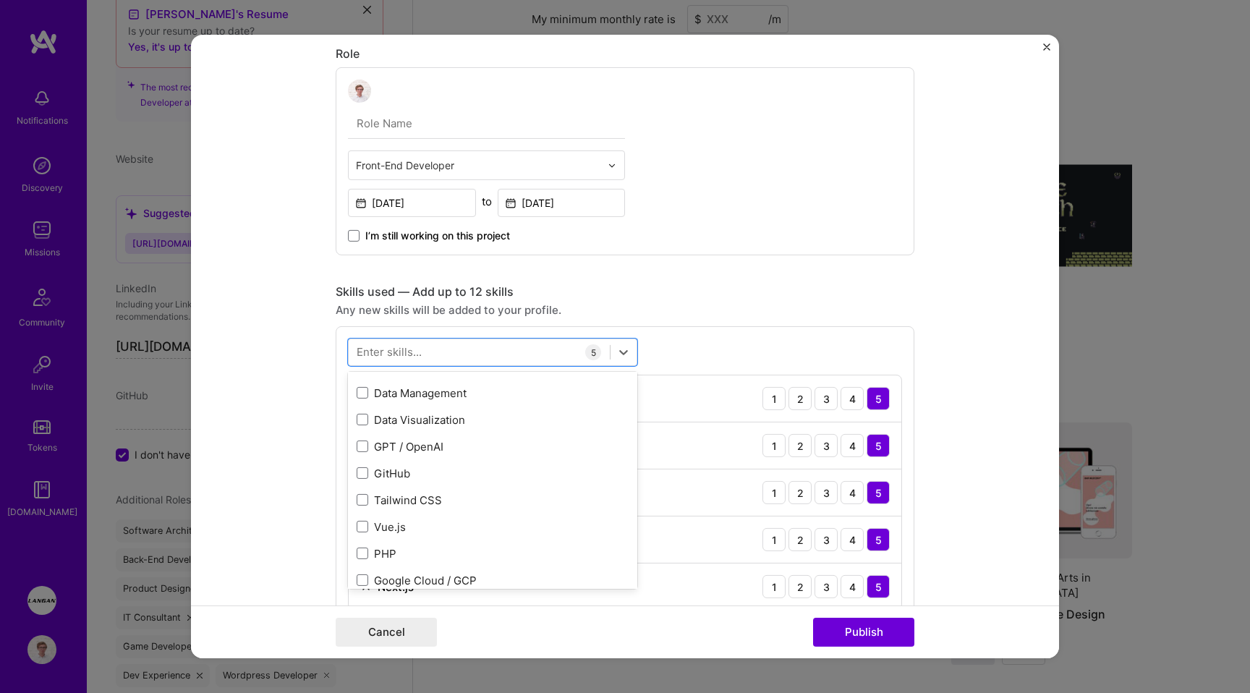
scroll to position [447, 0]
click at [456, 486] on div "Tailwind CSS" at bounding box center [492, 499] width 289 height 27
click at [439, 511] on div "Tailwind CSS" at bounding box center [492, 499] width 289 height 27
click at [458, 436] on div "GPT / OpenAI" at bounding box center [492, 446] width 289 height 27
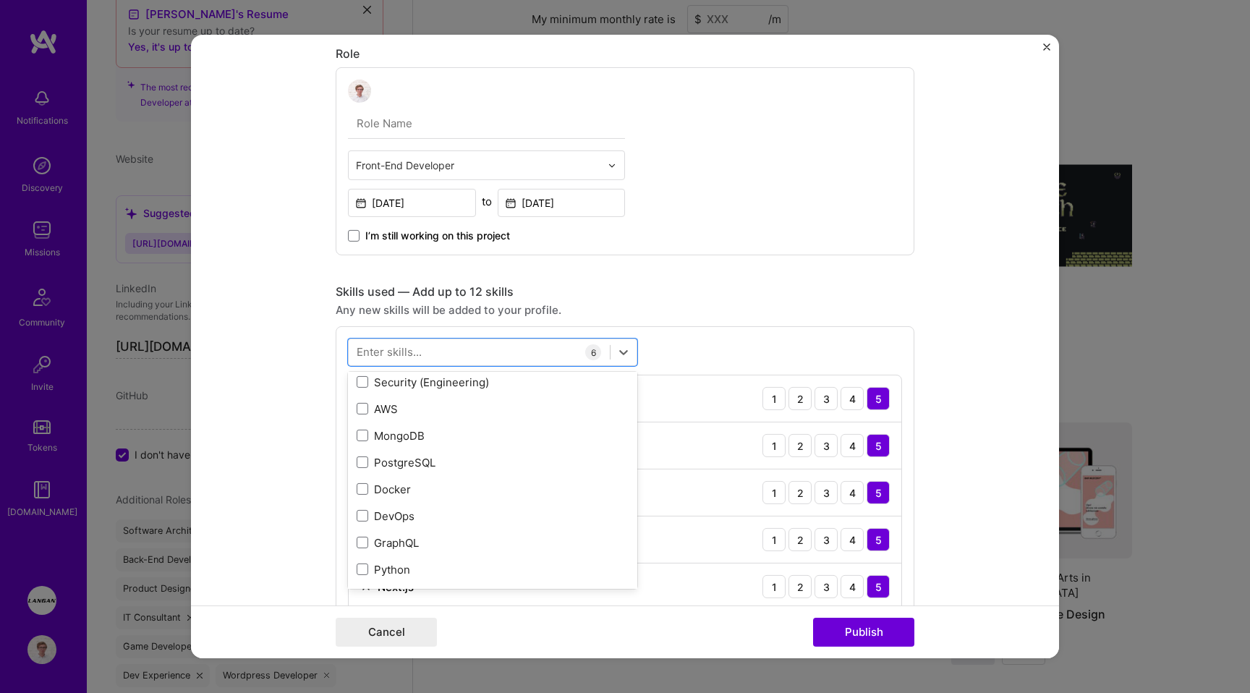
scroll to position [745, 0]
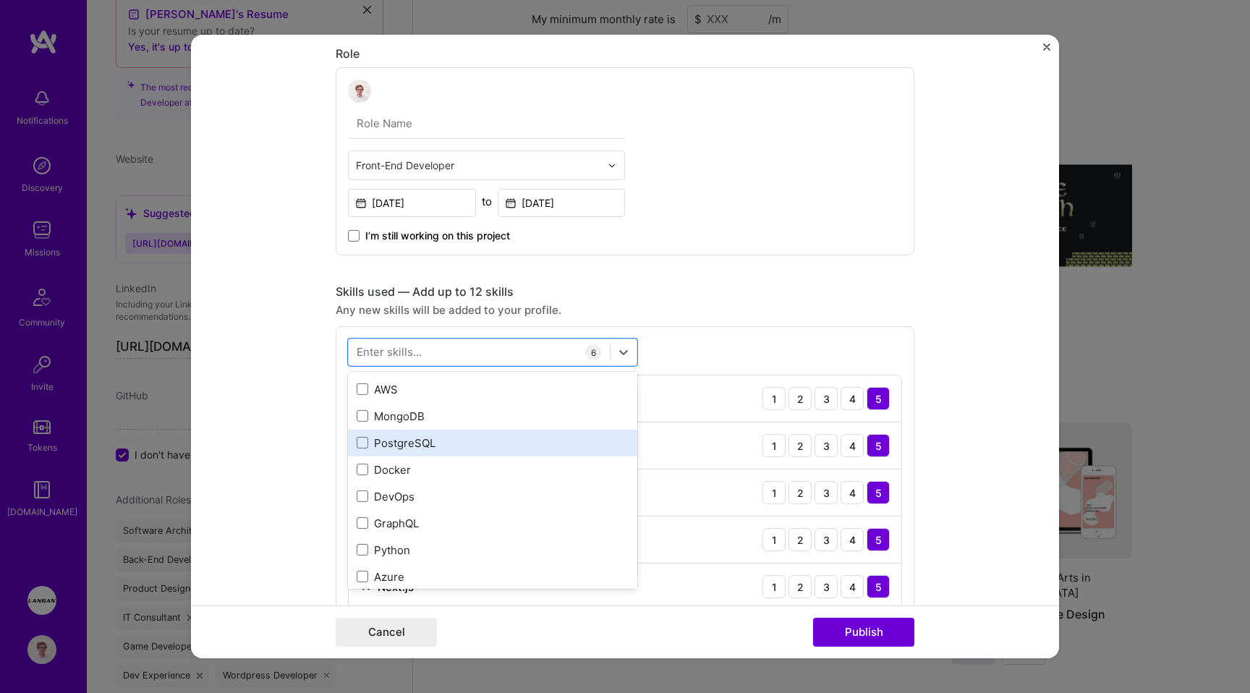
click at [462, 438] on div "PostgreSQL" at bounding box center [493, 443] width 272 height 15
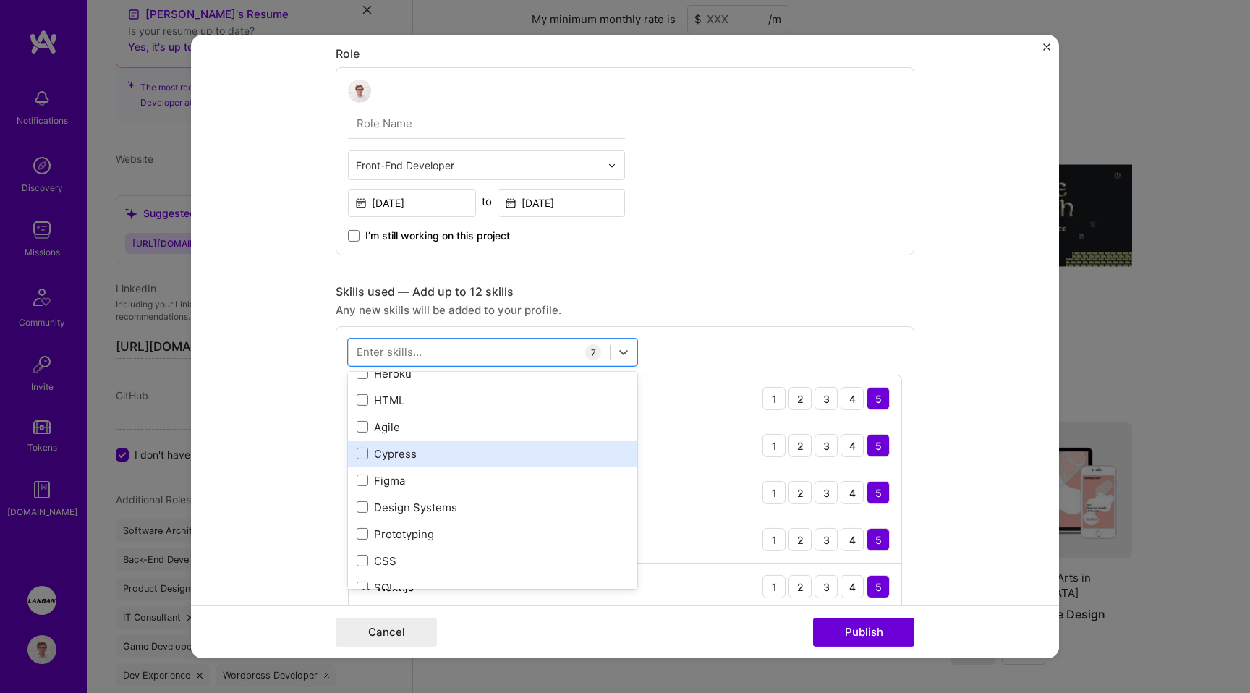
scroll to position [1200, 0]
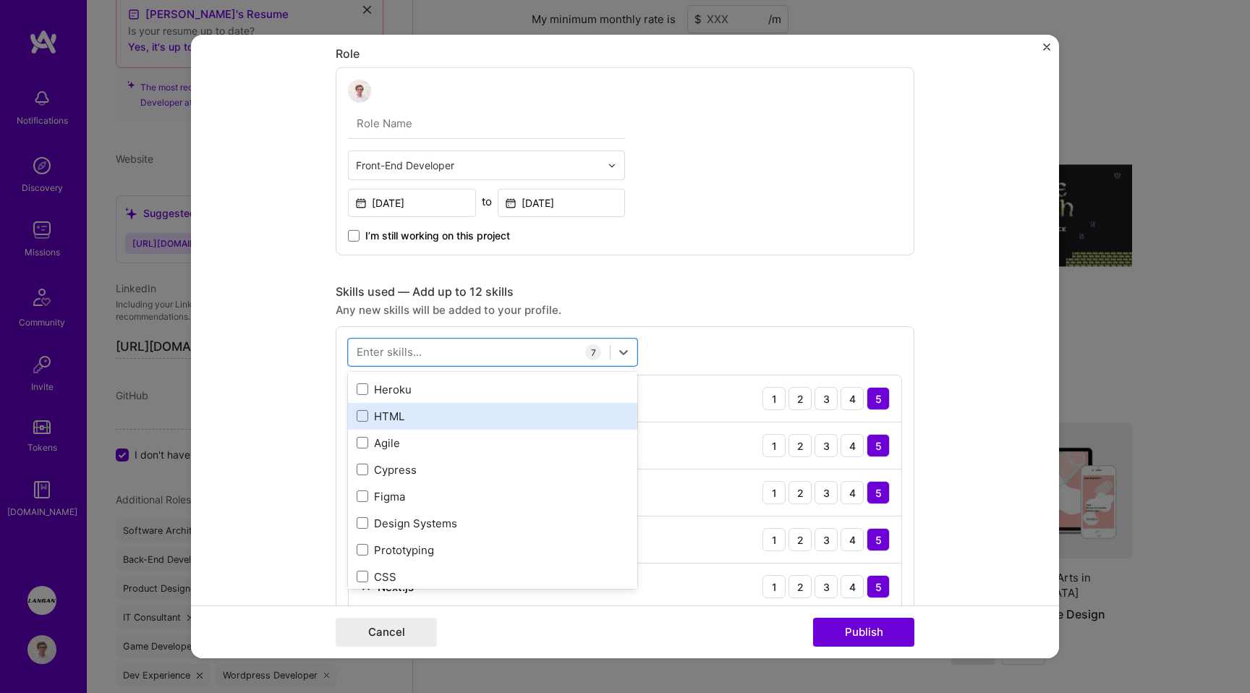
click at [457, 428] on div "HTML" at bounding box center [492, 416] width 289 height 27
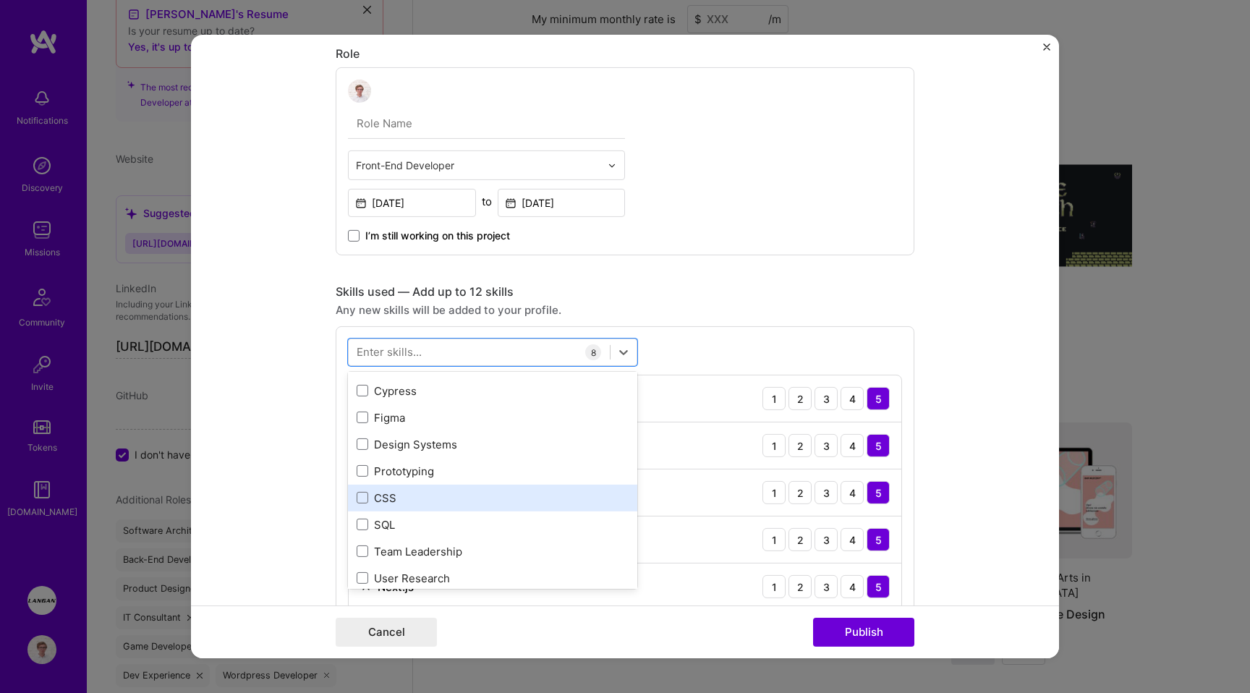
click at [462, 496] on div "CSS" at bounding box center [493, 498] width 272 height 15
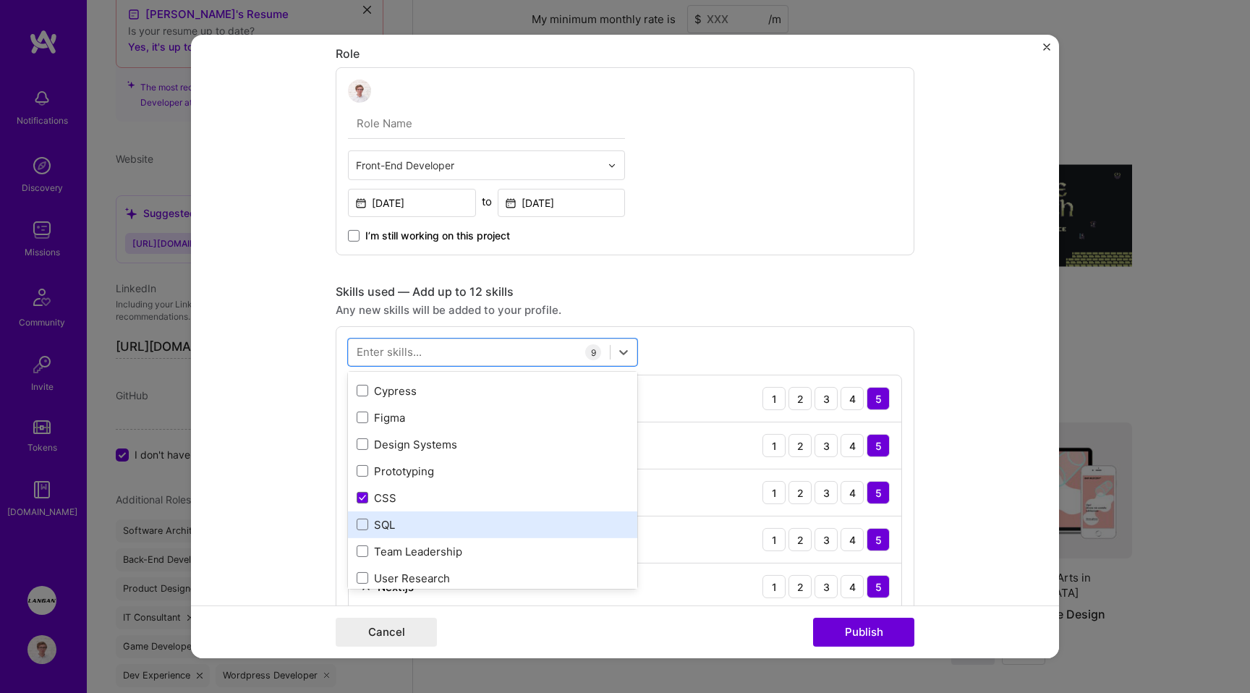
click at [452, 526] on div "SQL" at bounding box center [493, 524] width 272 height 15
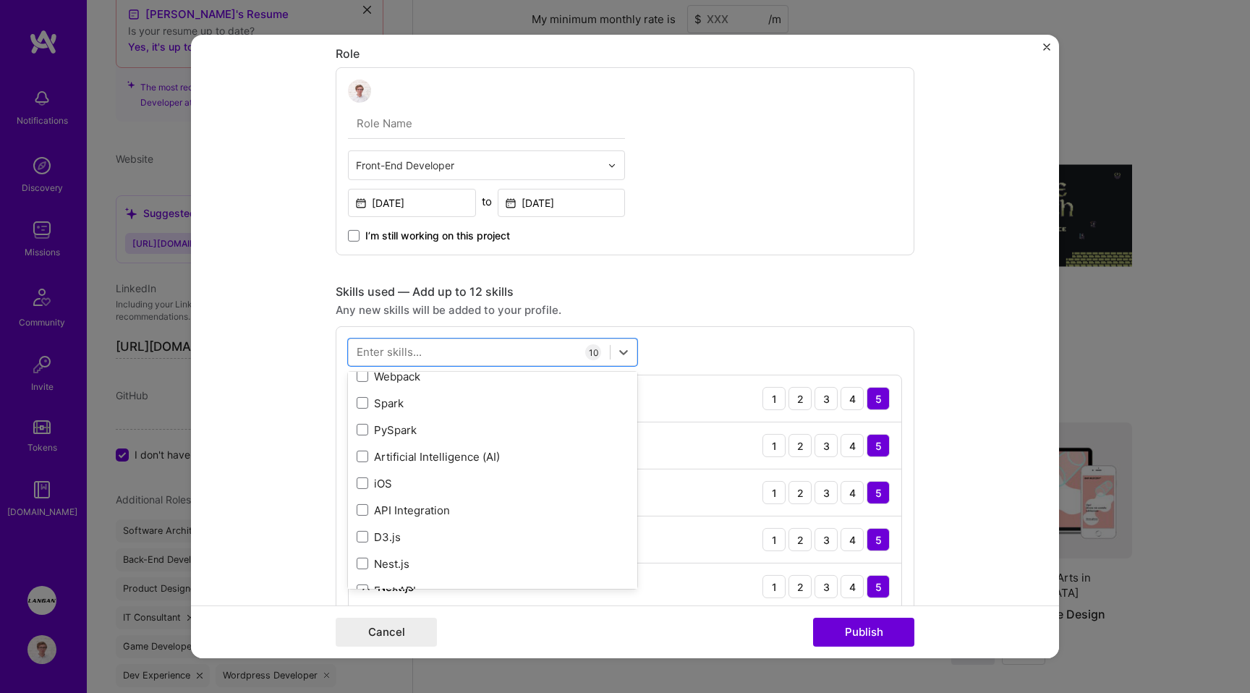
scroll to position [1669, 0]
click at [473, 449] on div "Artificial Intelligence (AI)" at bounding box center [493, 456] width 272 height 15
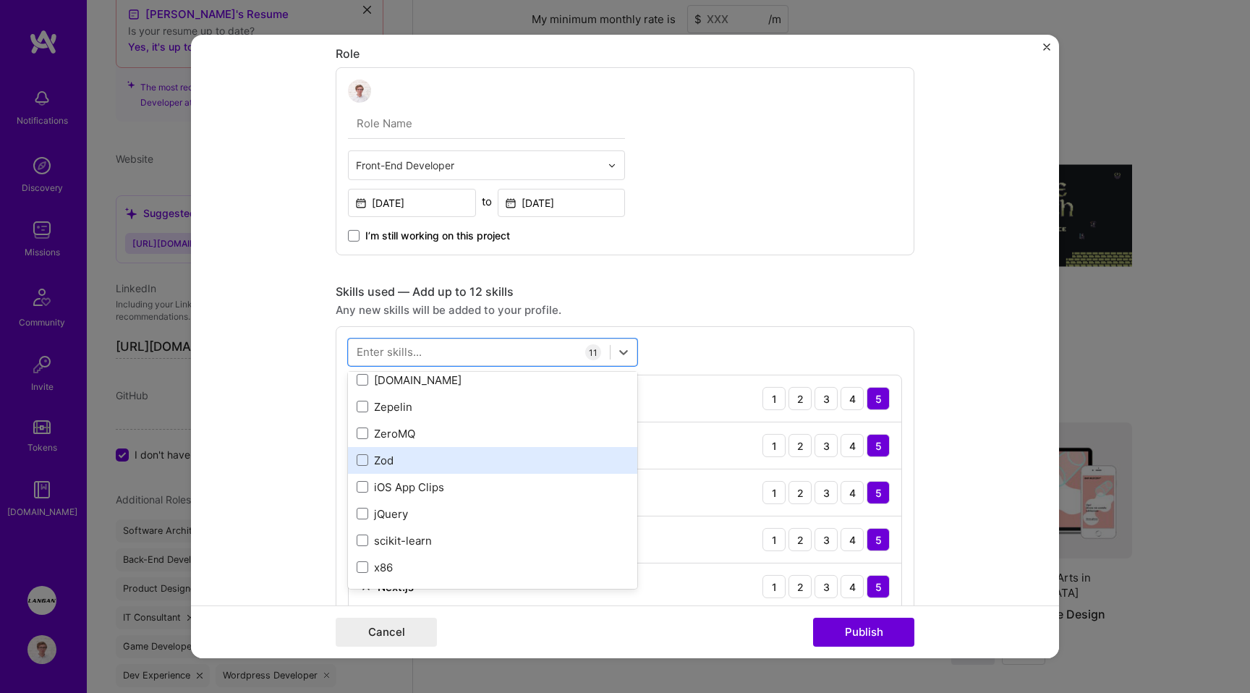
click at [394, 461] on div "Zod" at bounding box center [493, 460] width 272 height 15
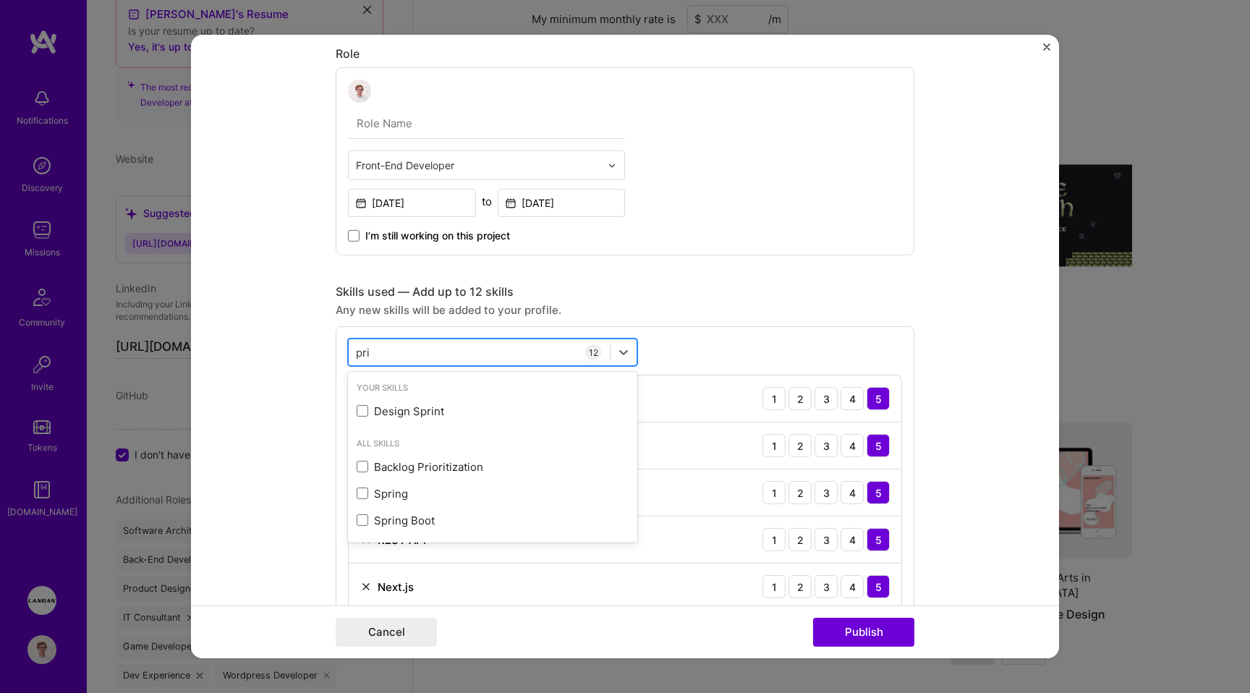
scroll to position [0, 0]
type input "prisma"
click at [727, 316] on div "Any new skills will be added to your profile." at bounding box center [625, 309] width 579 height 15
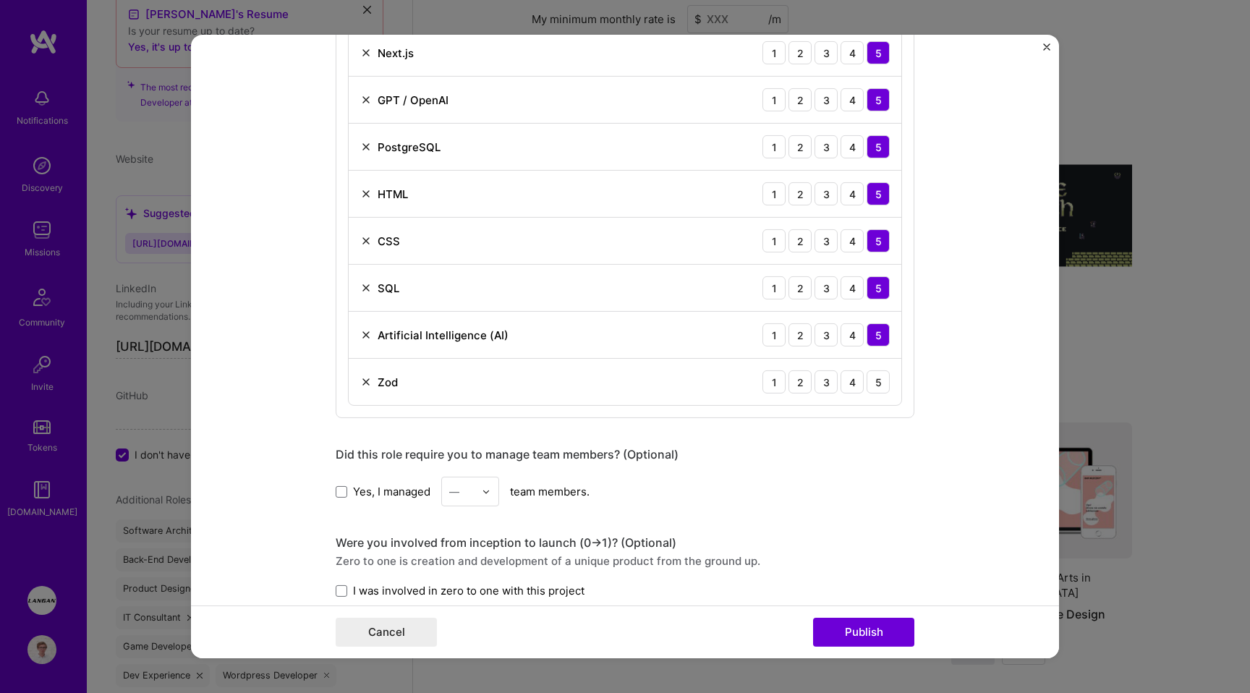
scroll to position [962, 0]
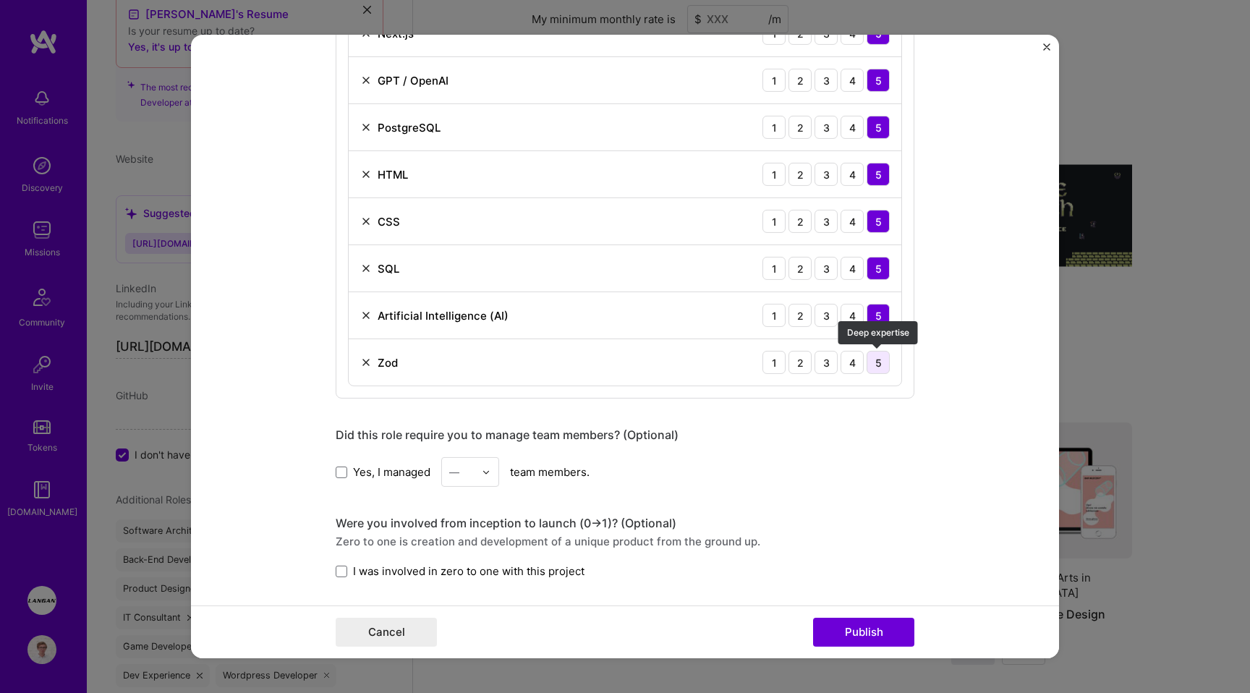
click at [884, 365] on div "5" at bounding box center [878, 362] width 23 height 23
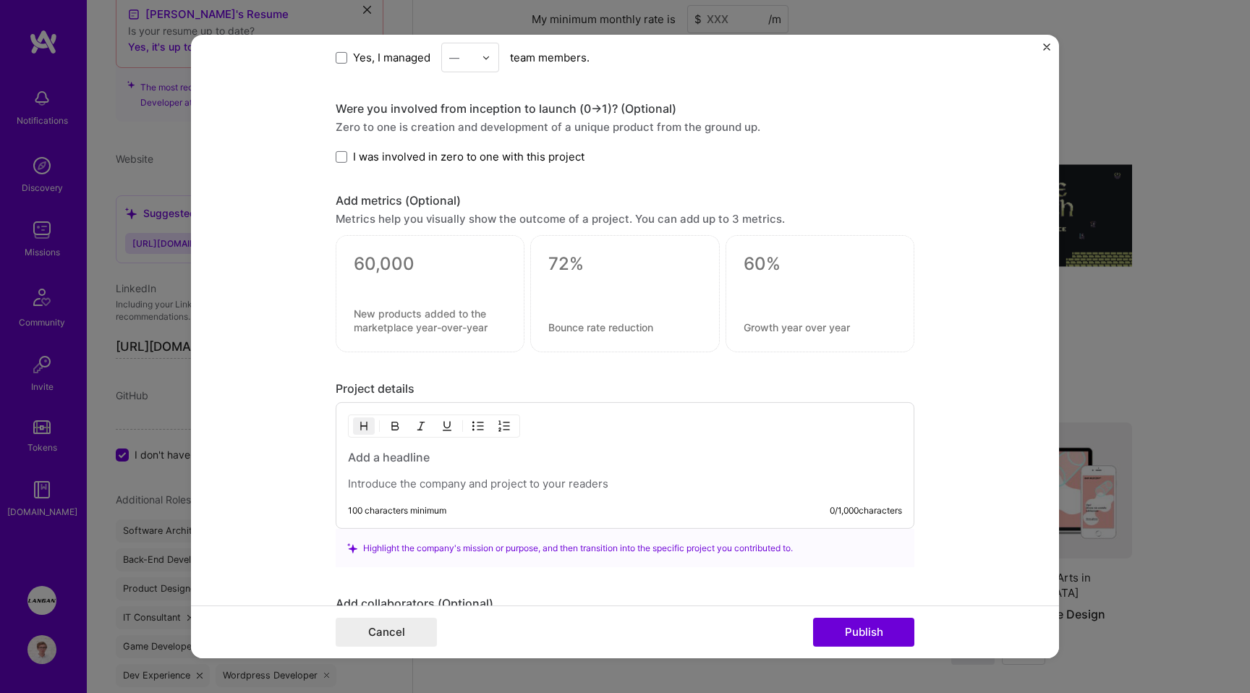
scroll to position [1384, 0]
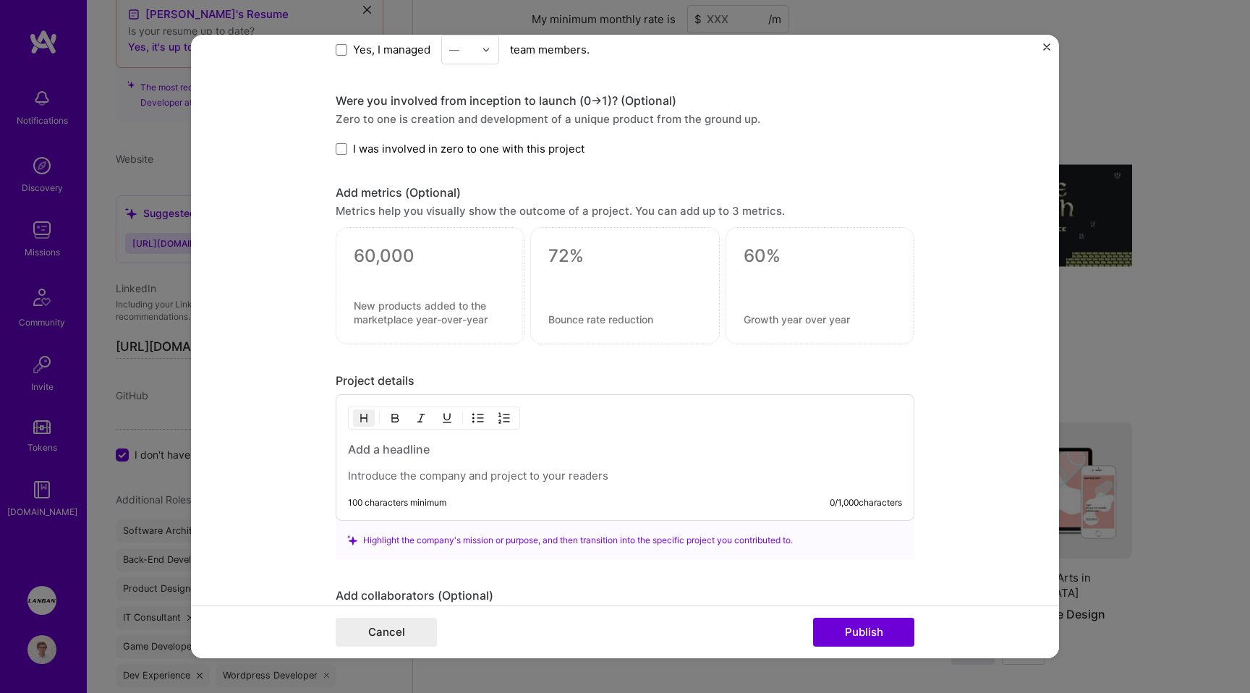
click at [449, 449] on h3 at bounding box center [625, 449] width 554 height 16
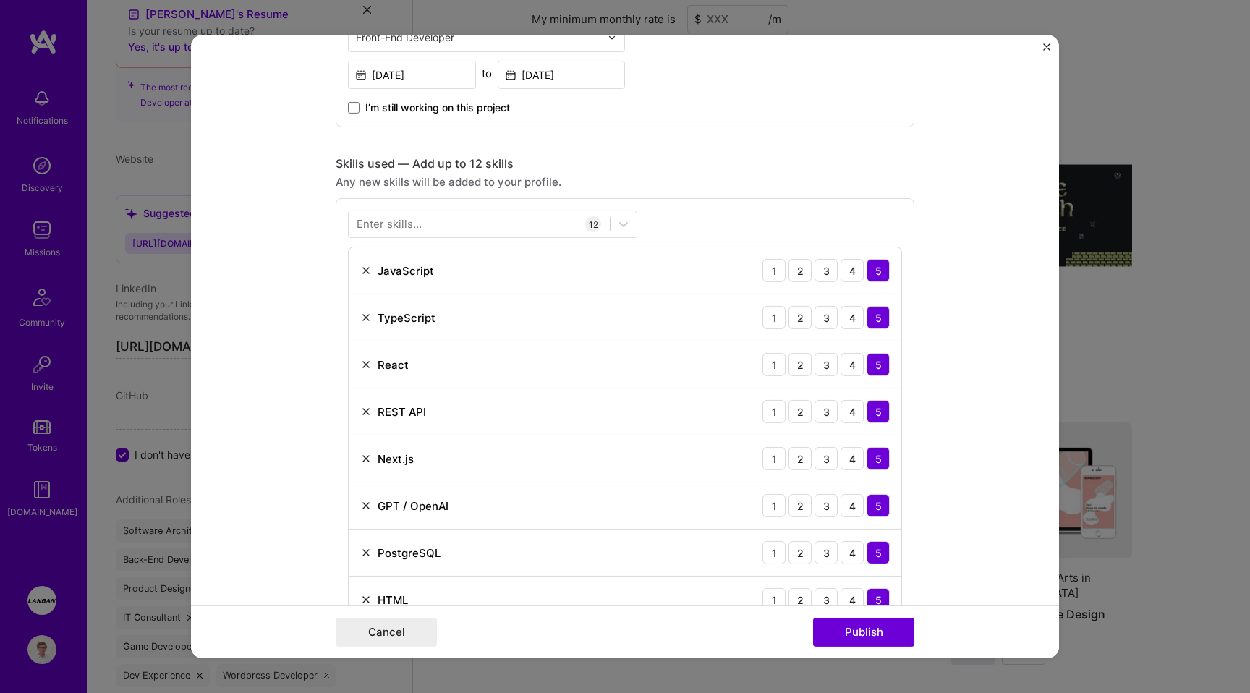
scroll to position [0, 0]
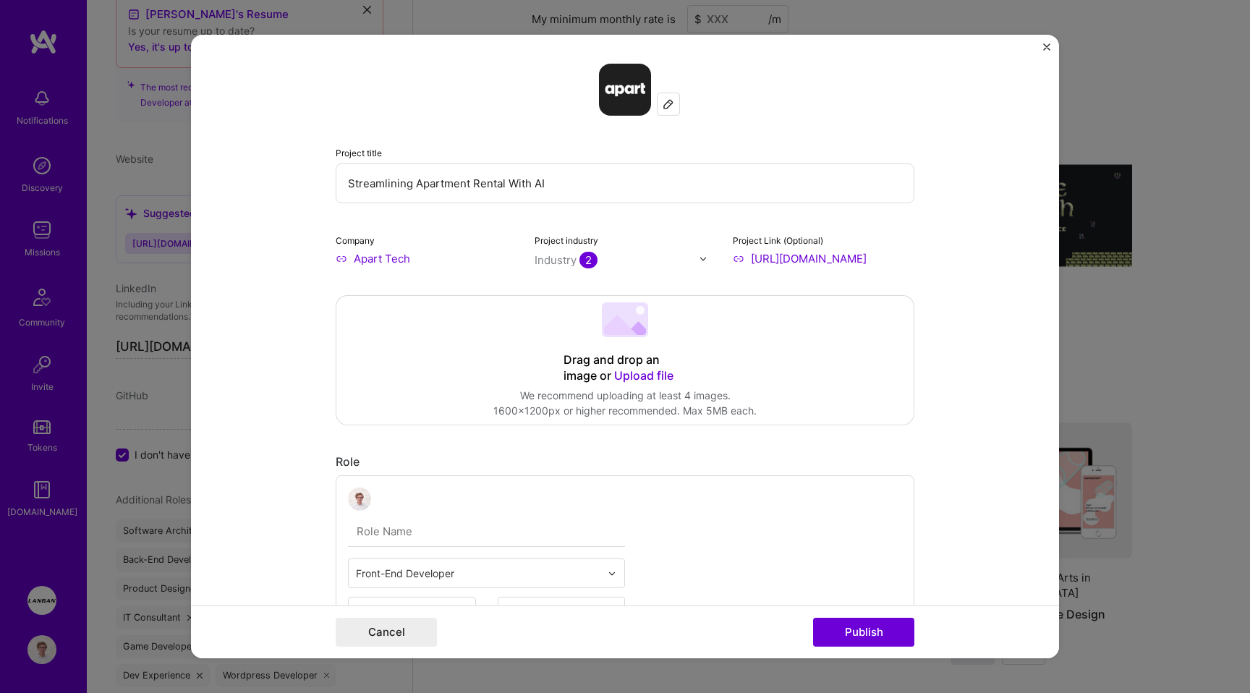
click at [415, 187] on input "Streamlining Apartment Rental With AI" at bounding box center [625, 184] width 579 height 40
click at [418, 179] on input "Streamlining Apartment Rental With AI" at bounding box center [625, 184] width 579 height 40
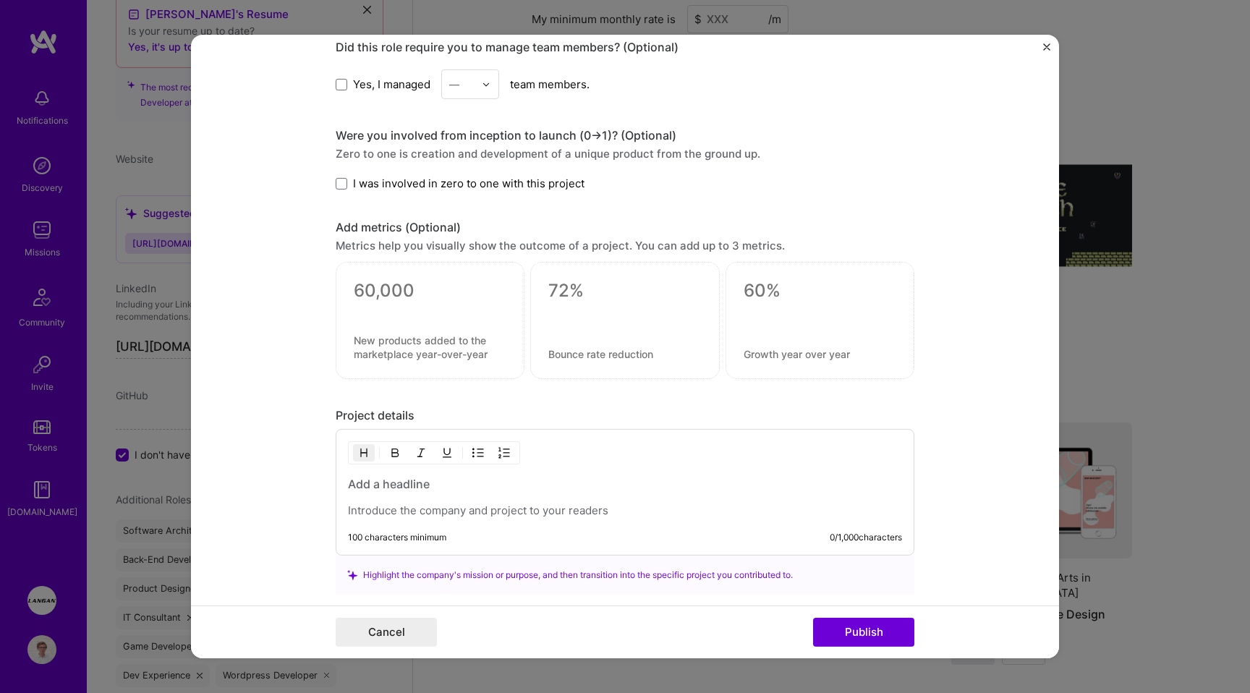
scroll to position [1609, 0]
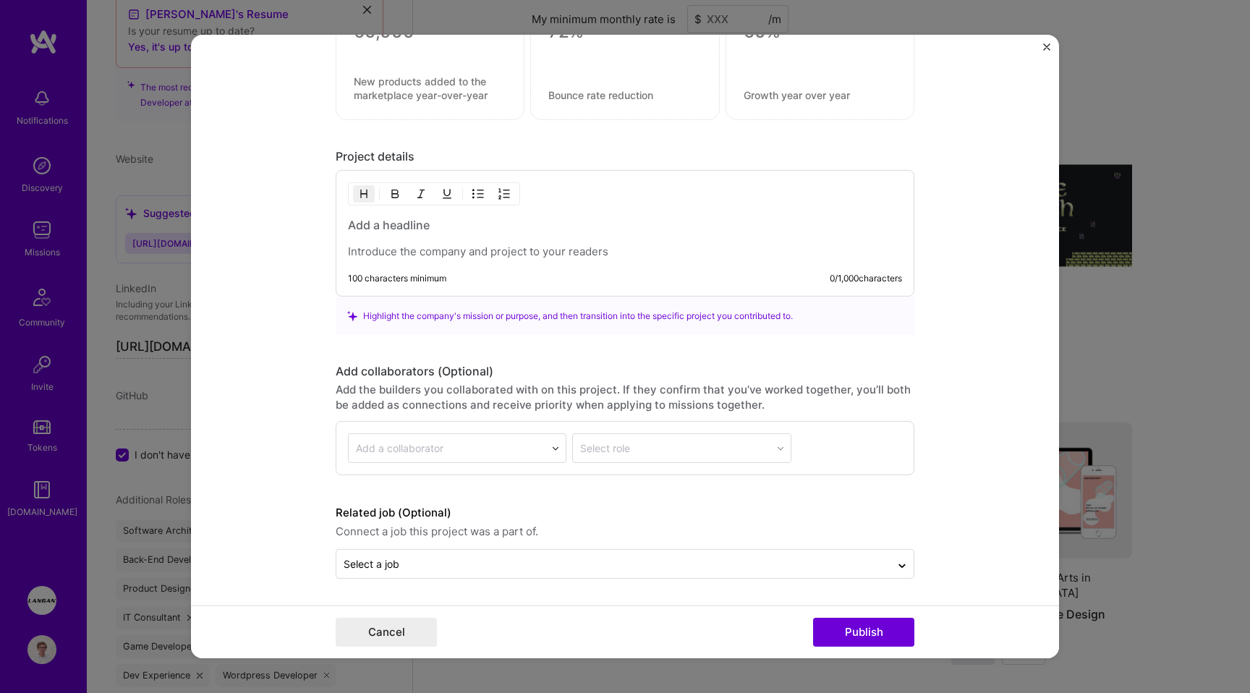
click at [409, 228] on h3 at bounding box center [625, 225] width 554 height 16
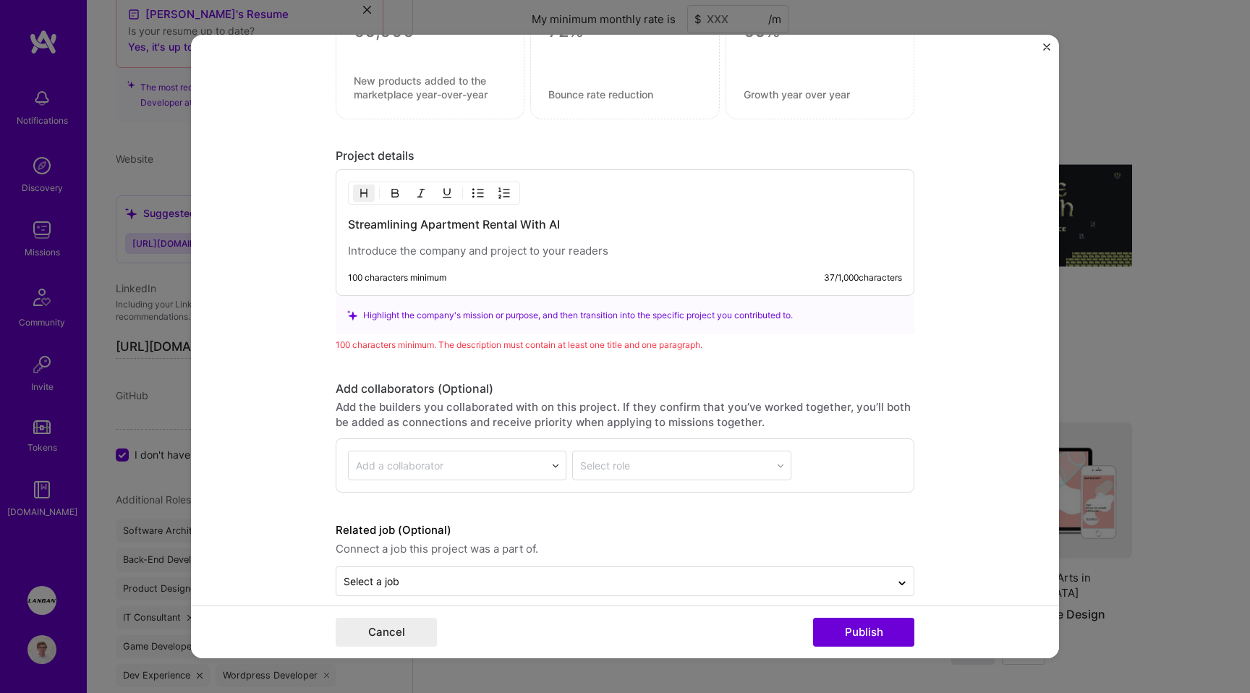
click at [431, 261] on div "Streamlining Apartment Rental With AI 100 characters minimum 37 / 1,000 charact…" at bounding box center [625, 232] width 579 height 127
click at [421, 246] on p at bounding box center [625, 251] width 554 height 14
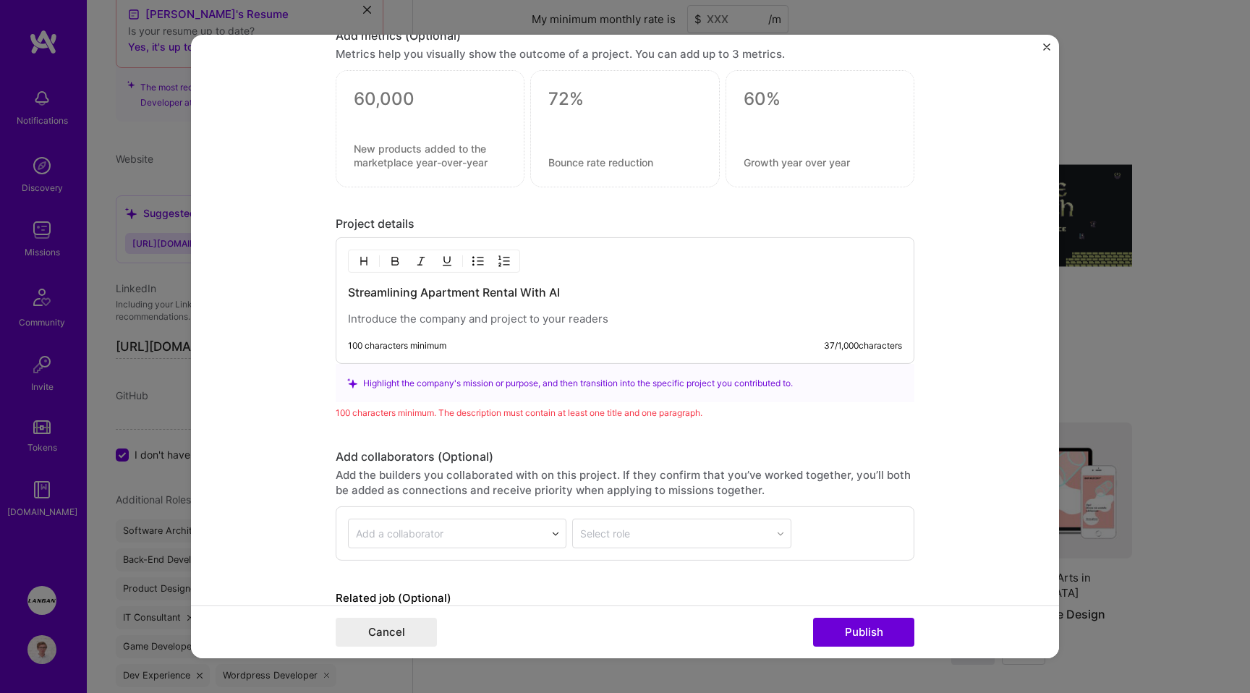
scroll to position [1530, 0]
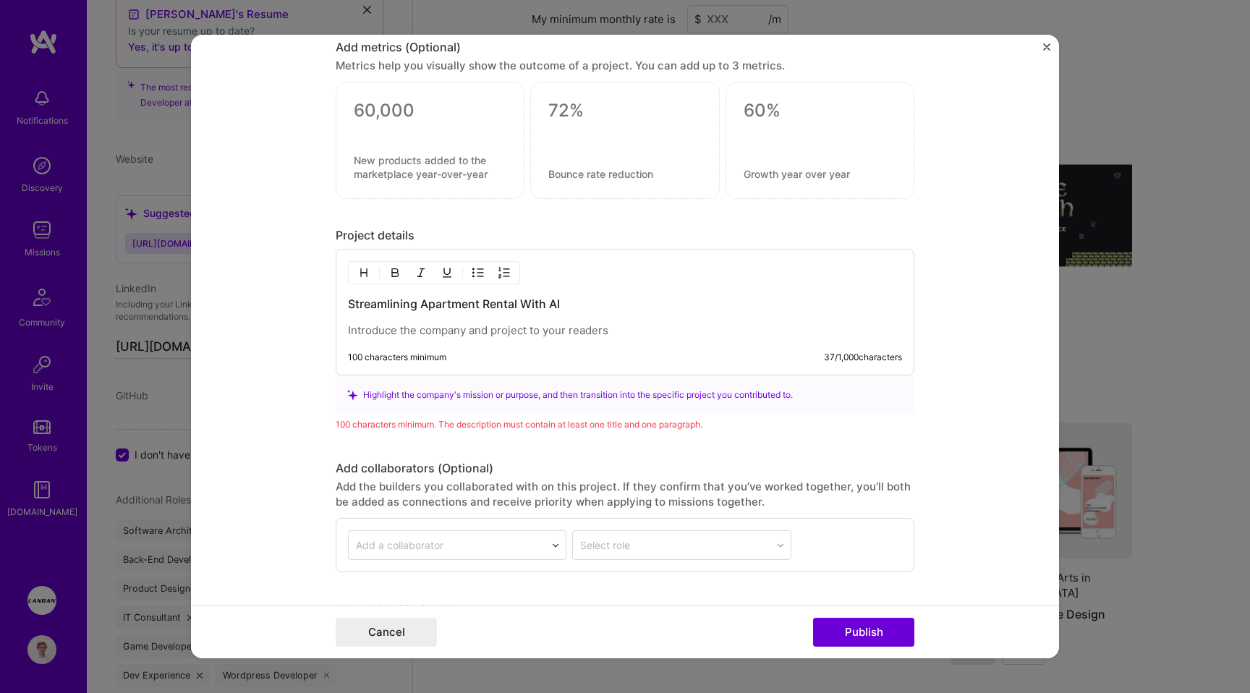
click at [486, 269] on button "button" at bounding box center [478, 272] width 22 height 17
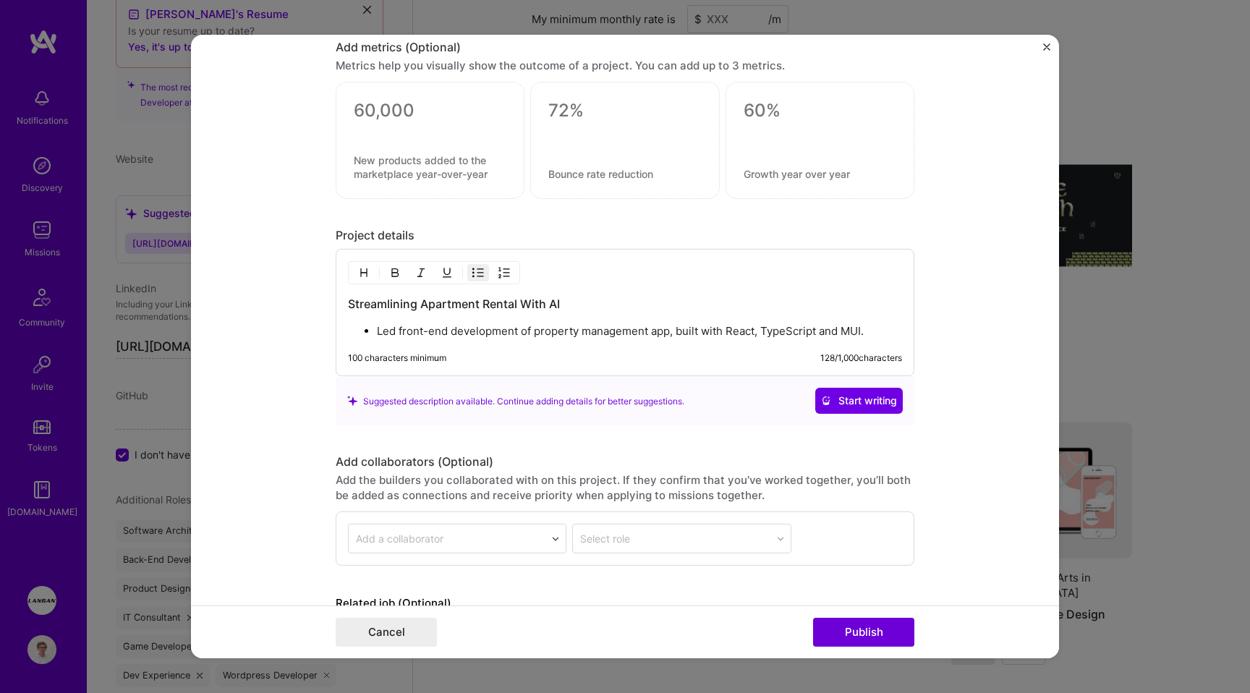
click at [568, 331] on p "Led front-end development of property management app, built with React, TypeScr…" at bounding box center [639, 331] width 525 height 14
click at [604, 331] on p "Led front-end development of property management app, built with React, TypeScr…" at bounding box center [639, 331] width 525 height 14
click at [759, 330] on p "Led front-end development of apartment rental app, built with React, TypeScript…" at bounding box center [639, 331] width 525 height 14
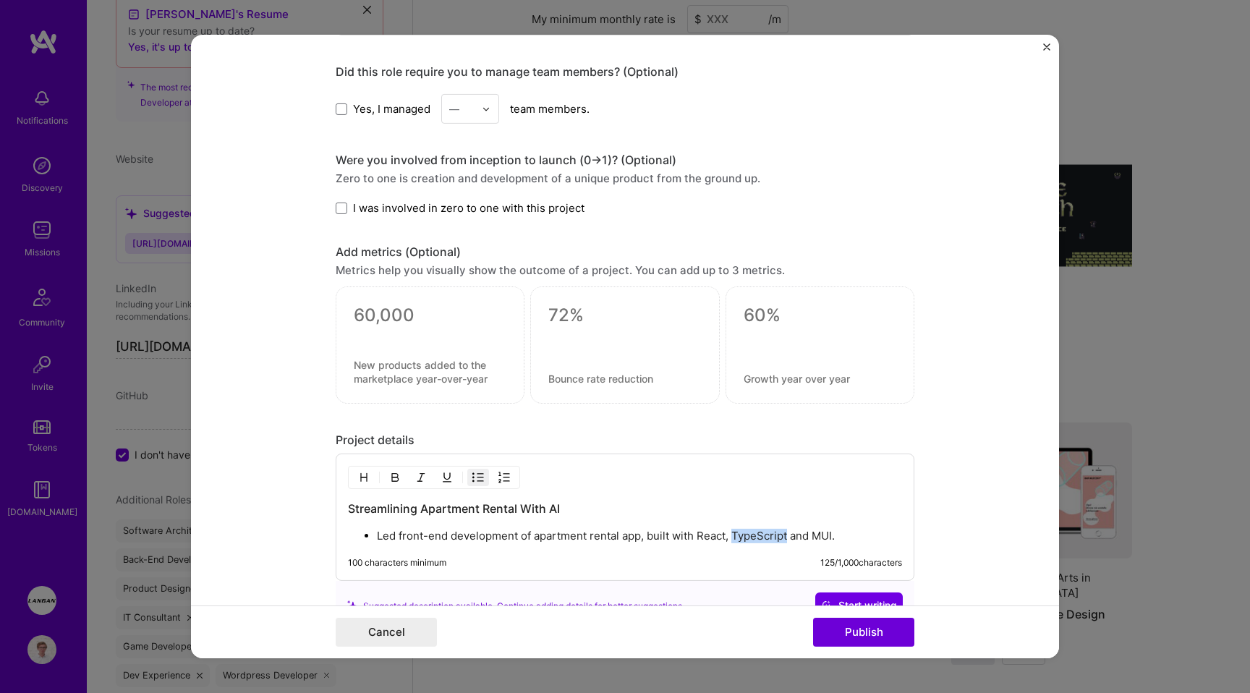
scroll to position [1337, 0]
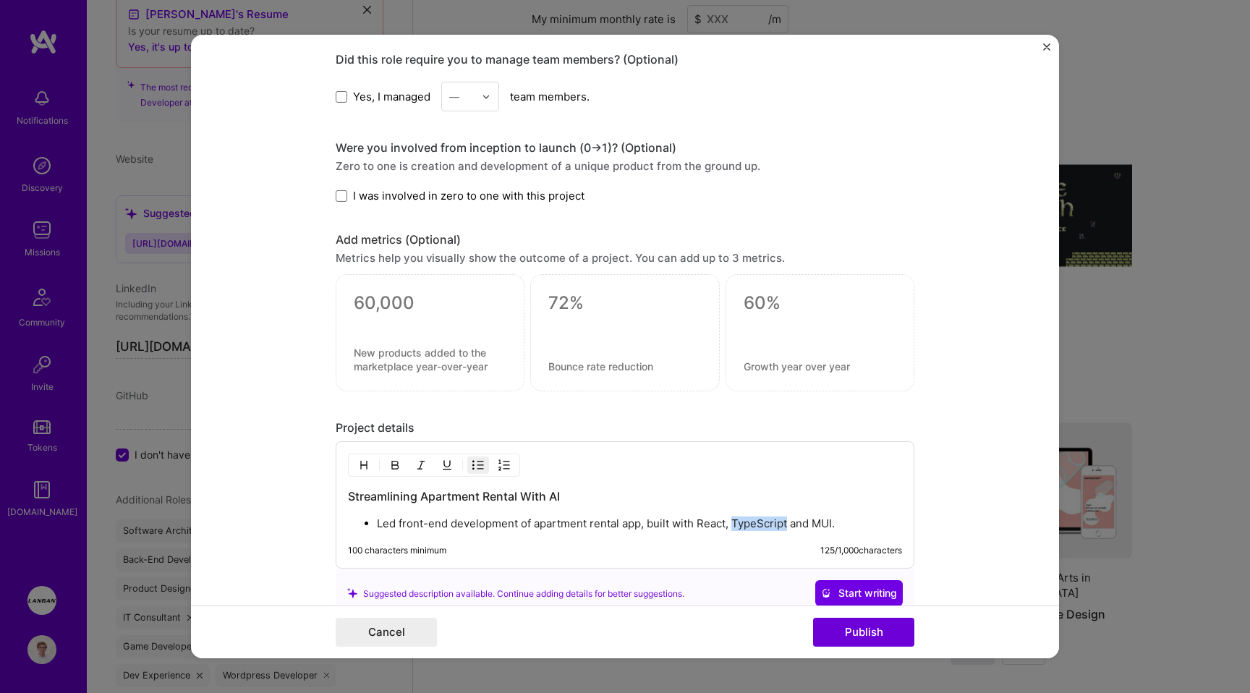
click at [711, 525] on p "Led front-end development of apartment rental app, built with React, TypeScript…" at bounding box center [639, 524] width 525 height 14
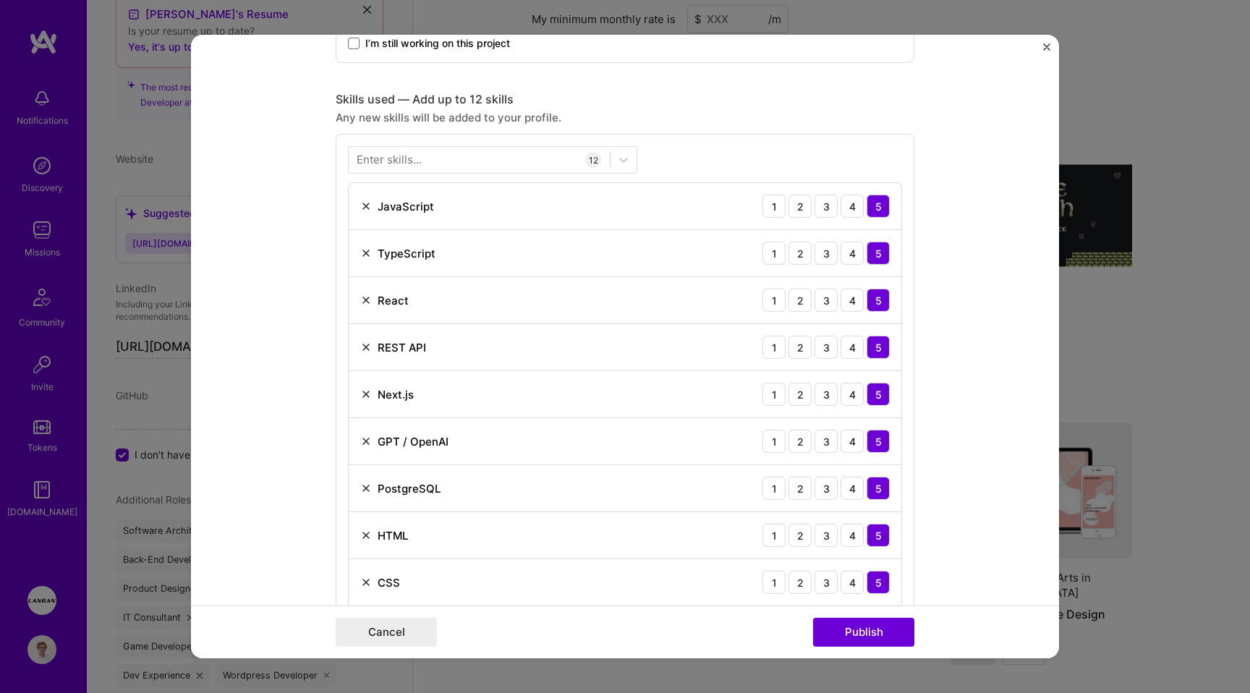
scroll to position [562, 0]
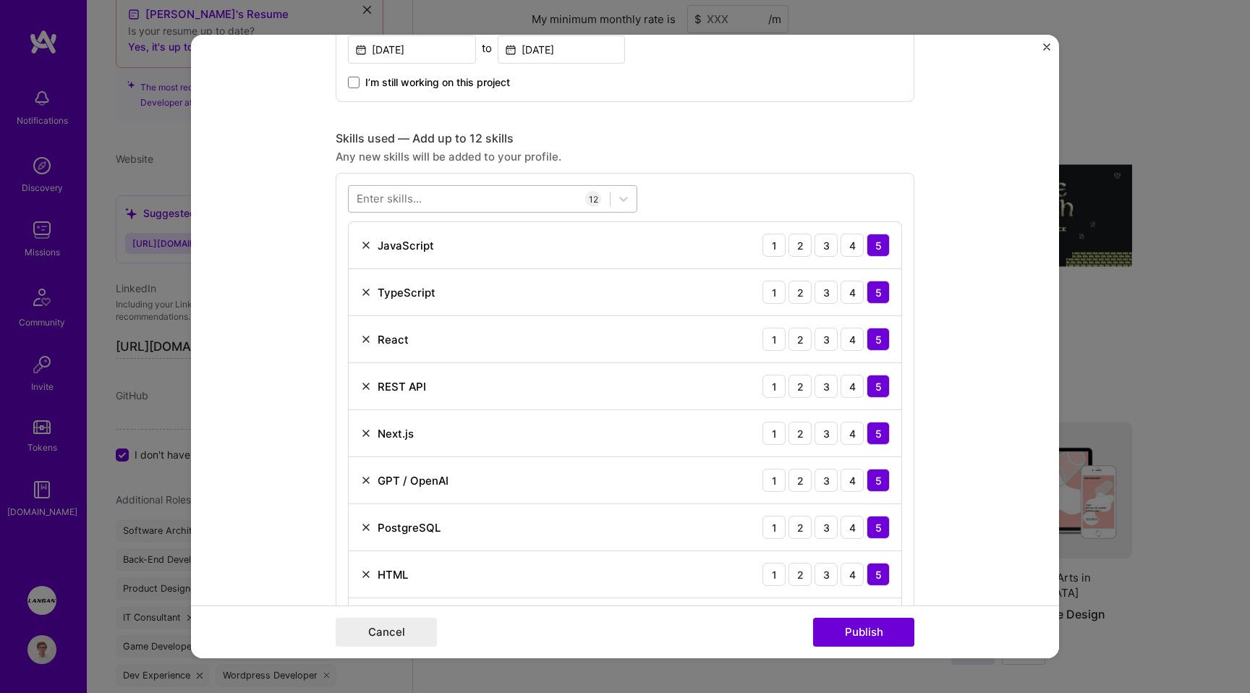
click at [446, 196] on div at bounding box center [479, 199] width 261 height 24
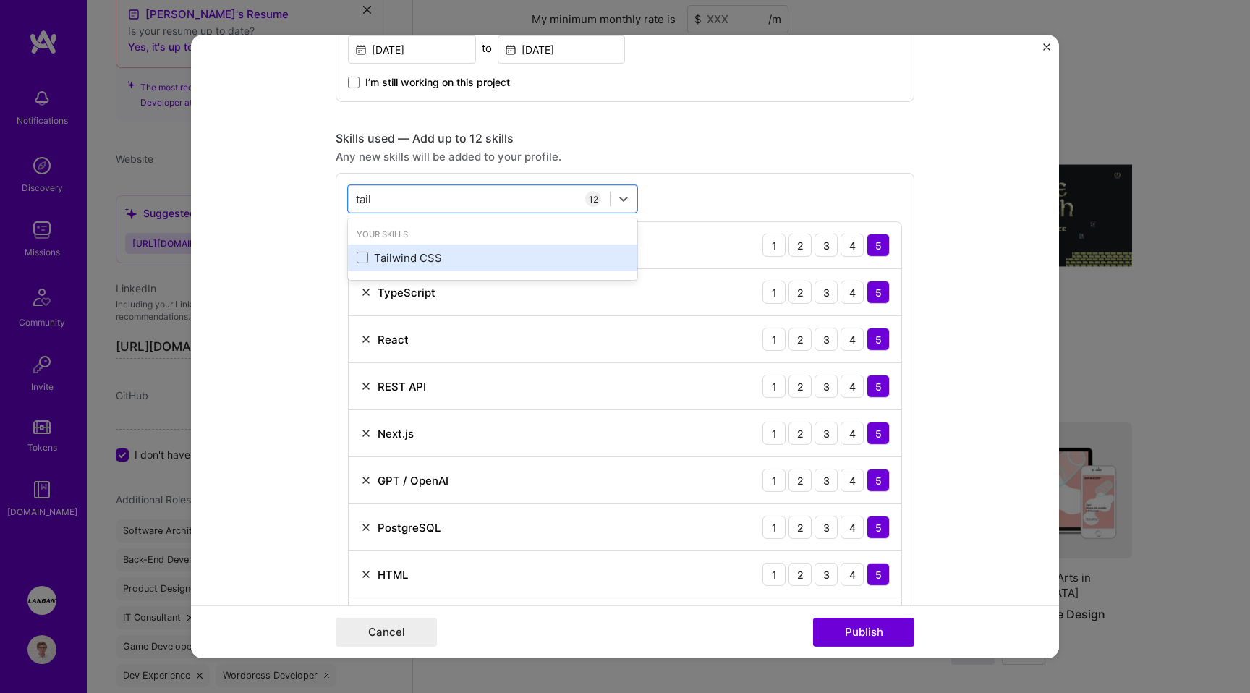
click at [393, 270] on div "Tailwind CSS" at bounding box center [492, 258] width 289 height 27
click at [390, 197] on div "tail tail" at bounding box center [479, 199] width 261 height 24
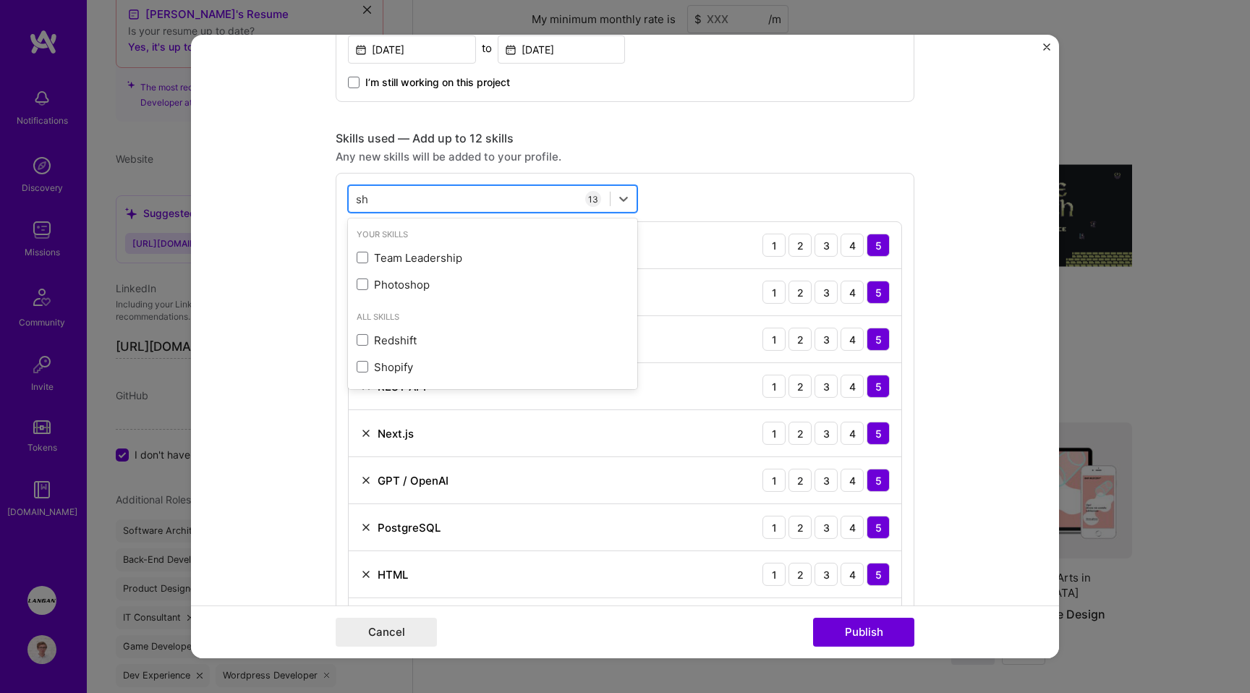
type input "sh"
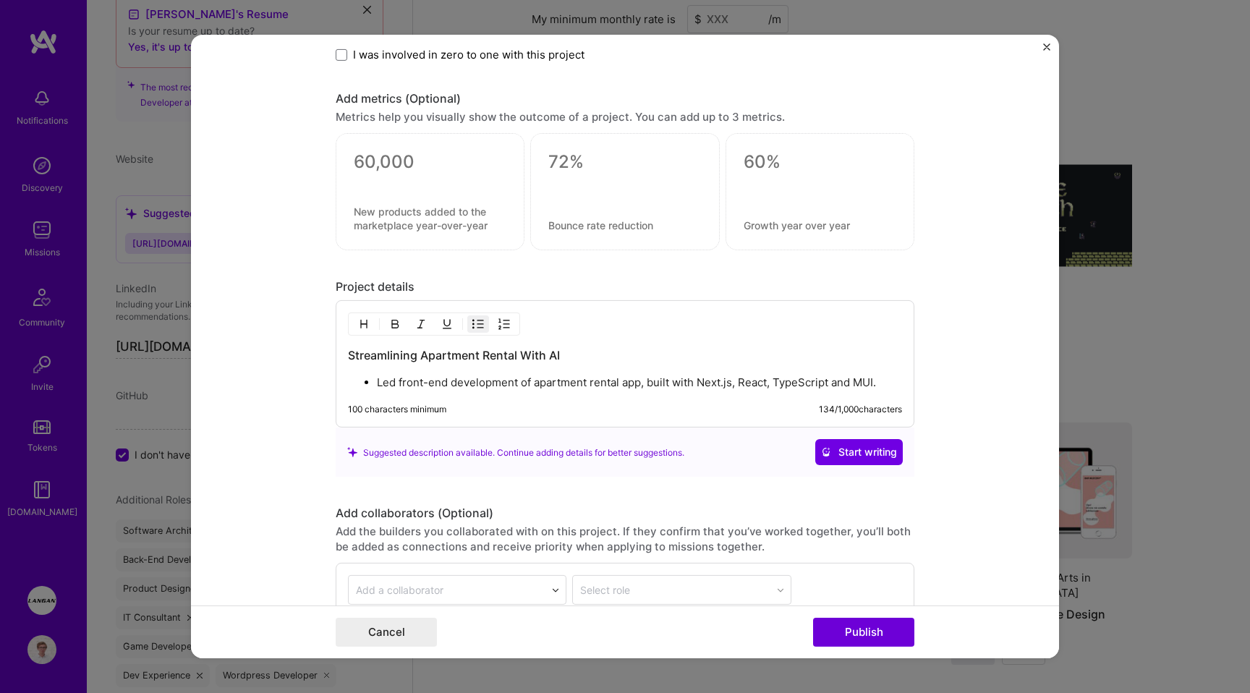
scroll to position [1541, 0]
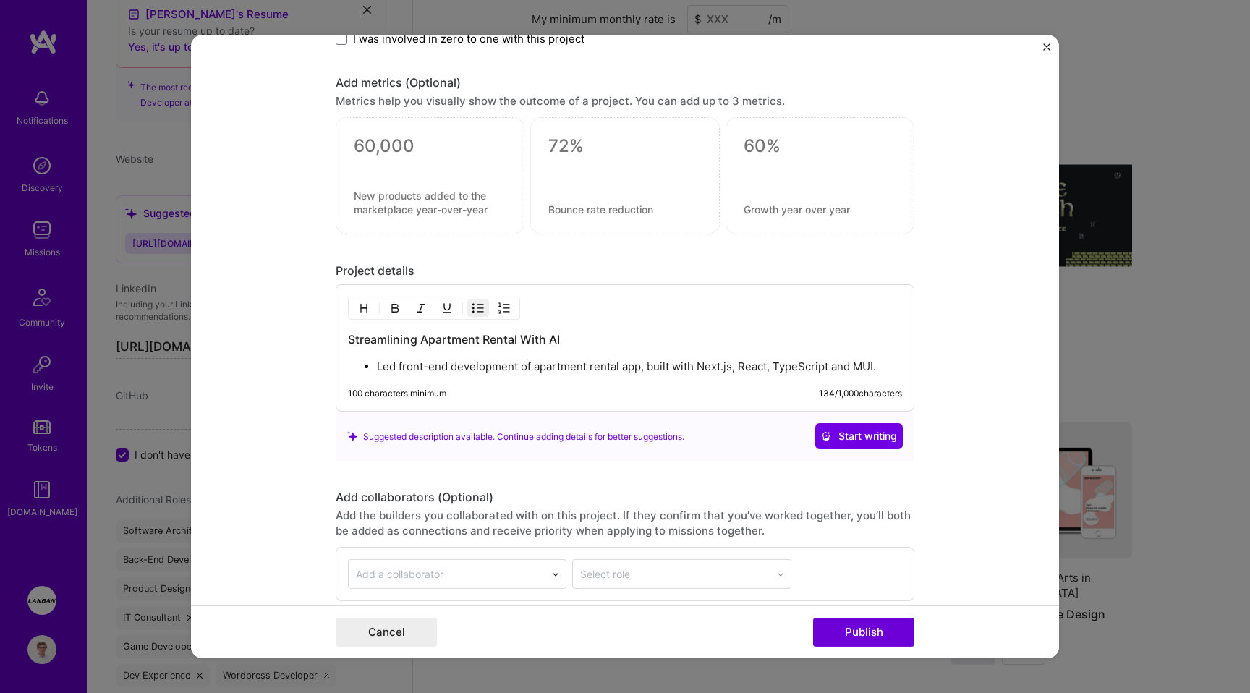
click at [860, 366] on p "Led front-end development of apartment rental app, built with Next.js, React, T…" at bounding box center [639, 367] width 525 height 14
click at [531, 365] on p "Led front-end development of apartment rental app, built with Next.js, React, T…" at bounding box center [639, 367] width 525 height 14
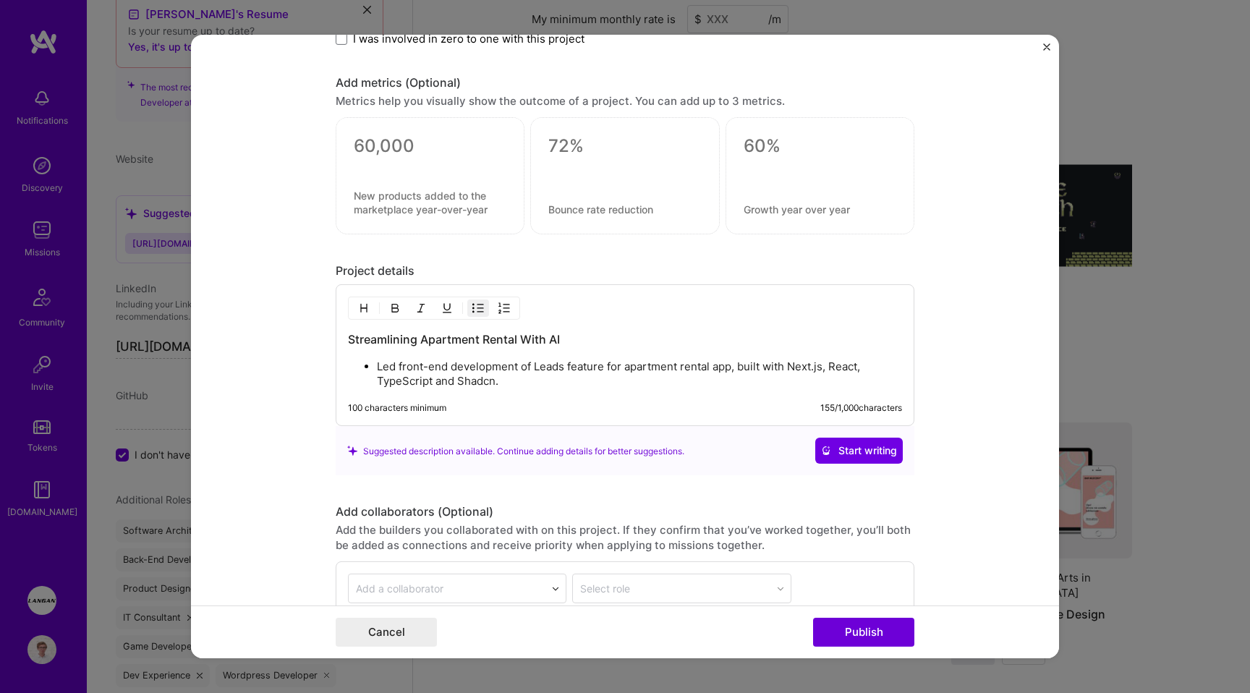
click at [553, 363] on p "Led front-end development of Leads feature for apartment rental app, built with…" at bounding box center [639, 374] width 525 height 29
click at [535, 381] on p "Led front-end development of leads feature for apartment rental app, built with…" at bounding box center [639, 374] width 525 height 29
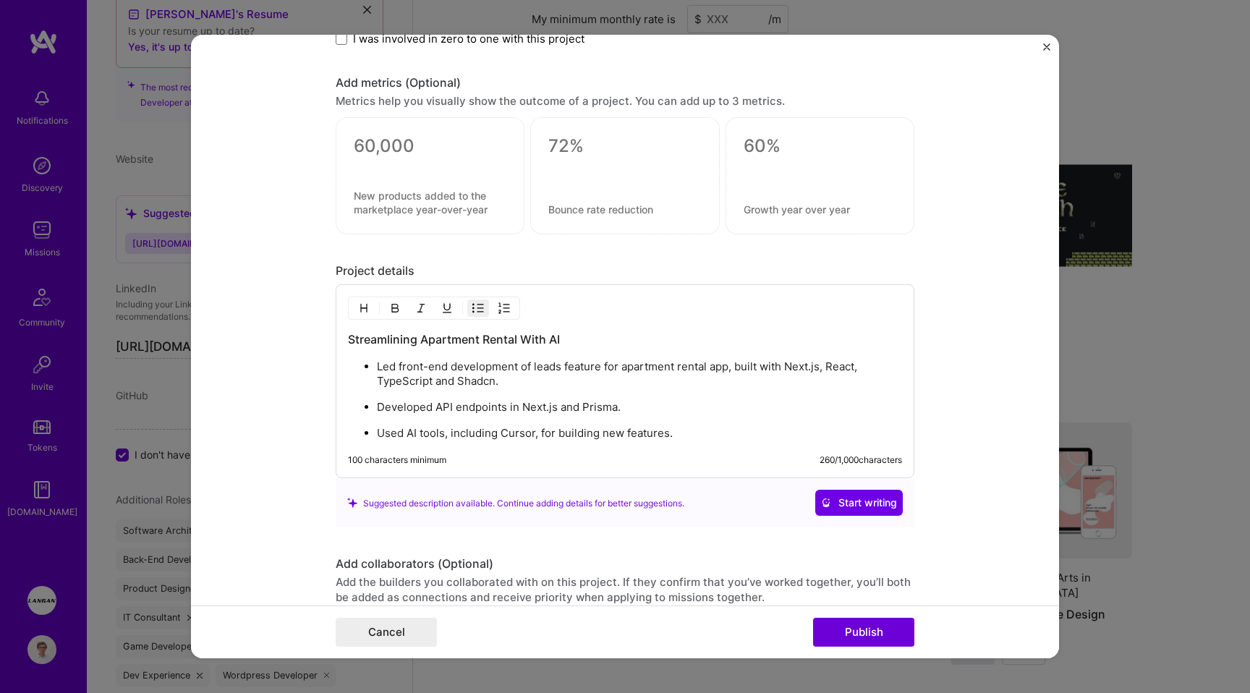
click at [509, 429] on p "Used AI tools, including Cursor, for building new features." at bounding box center [639, 433] width 525 height 14
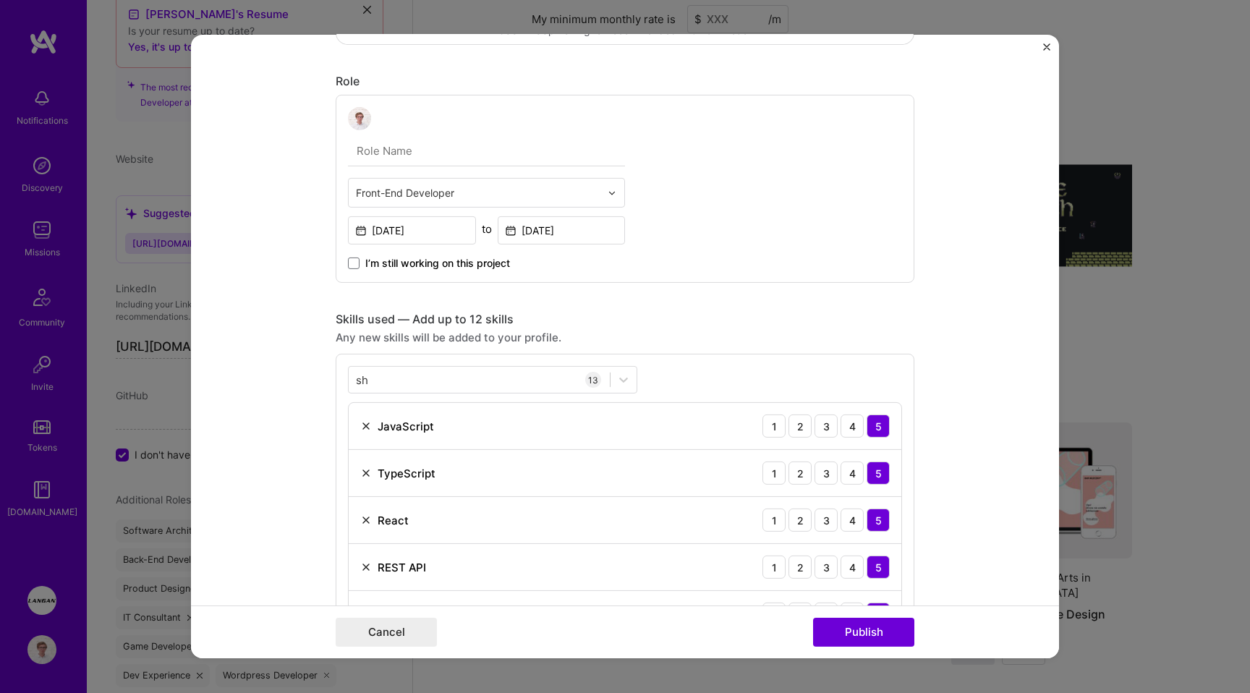
scroll to position [0, 0]
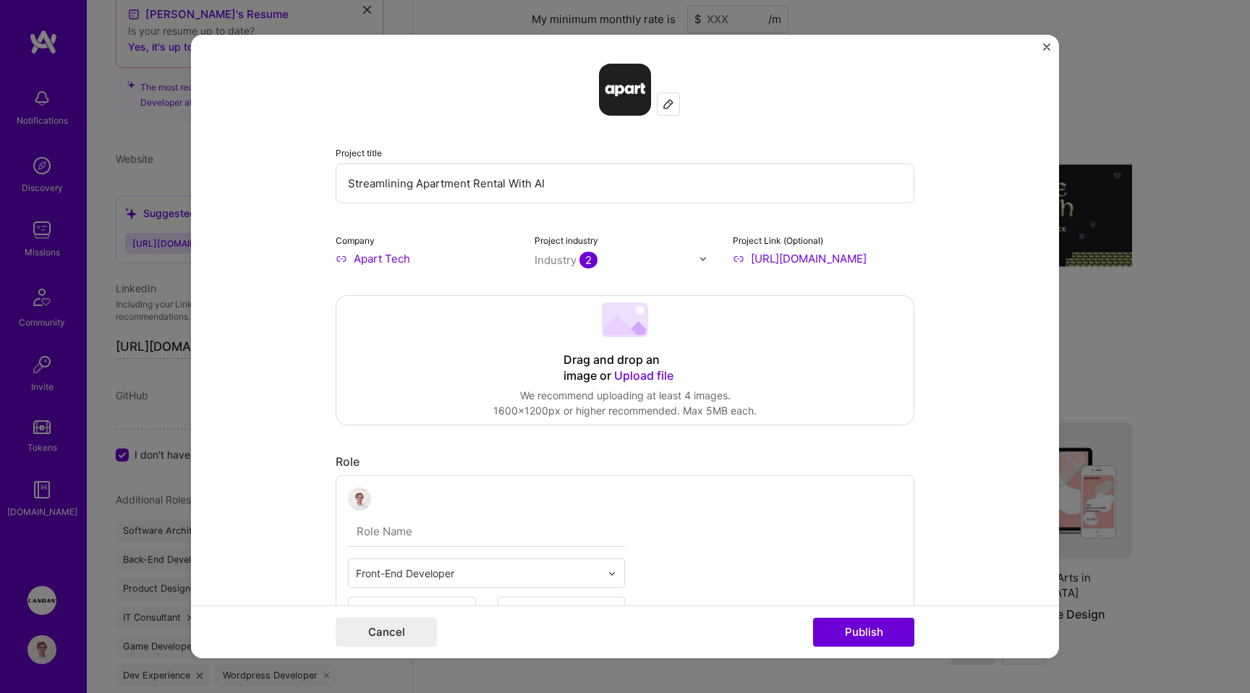
click at [613, 341] on div at bounding box center [625, 321] width 46 height 38
click at [633, 371] on span "Upload file" at bounding box center [643, 375] width 59 height 14
click at [584, 327] on div "Drag and drop an image or Upload file Upload file We recommend uploading at lea…" at bounding box center [625, 360] width 577 height 129
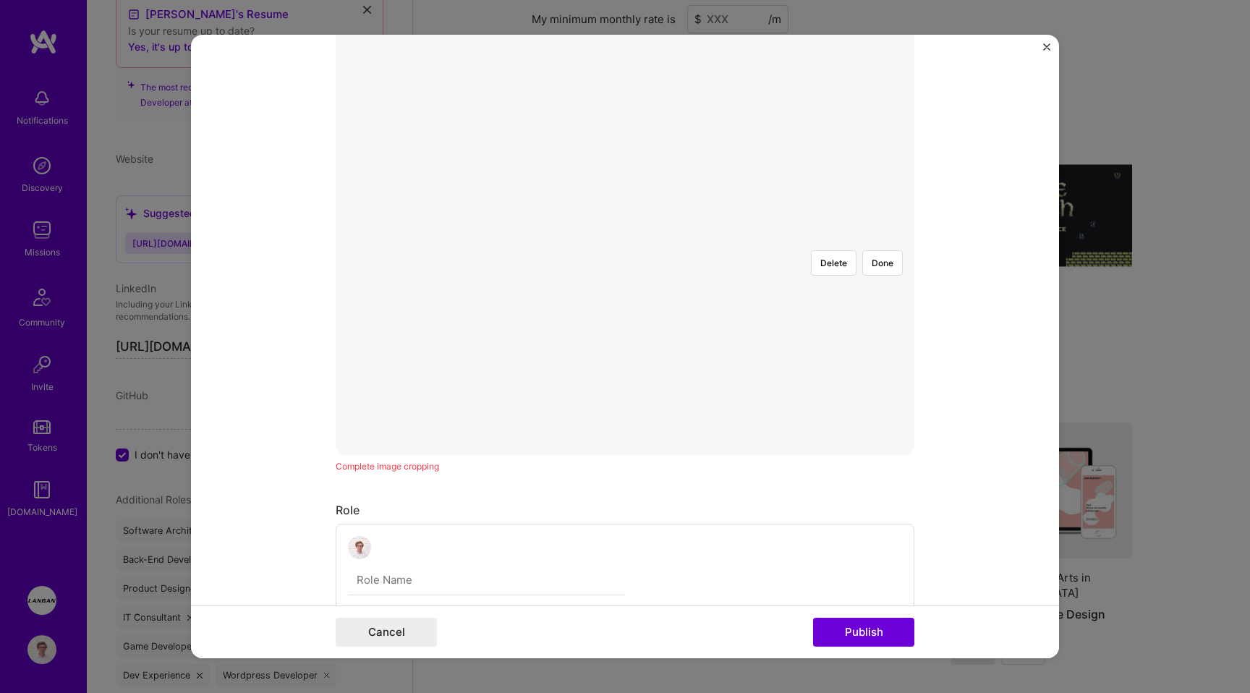
scroll to position [213, 0]
click at [882, 310] on button "Done" at bounding box center [883, 322] width 41 height 25
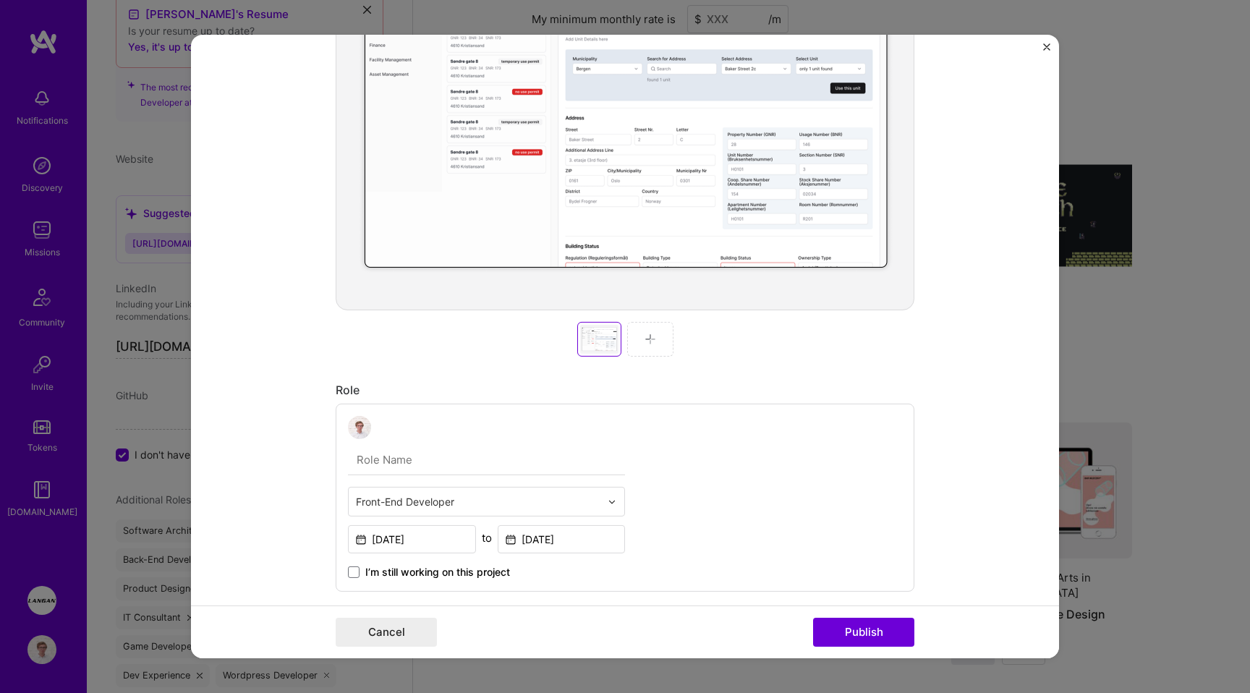
click at [657, 341] on div at bounding box center [650, 339] width 46 height 35
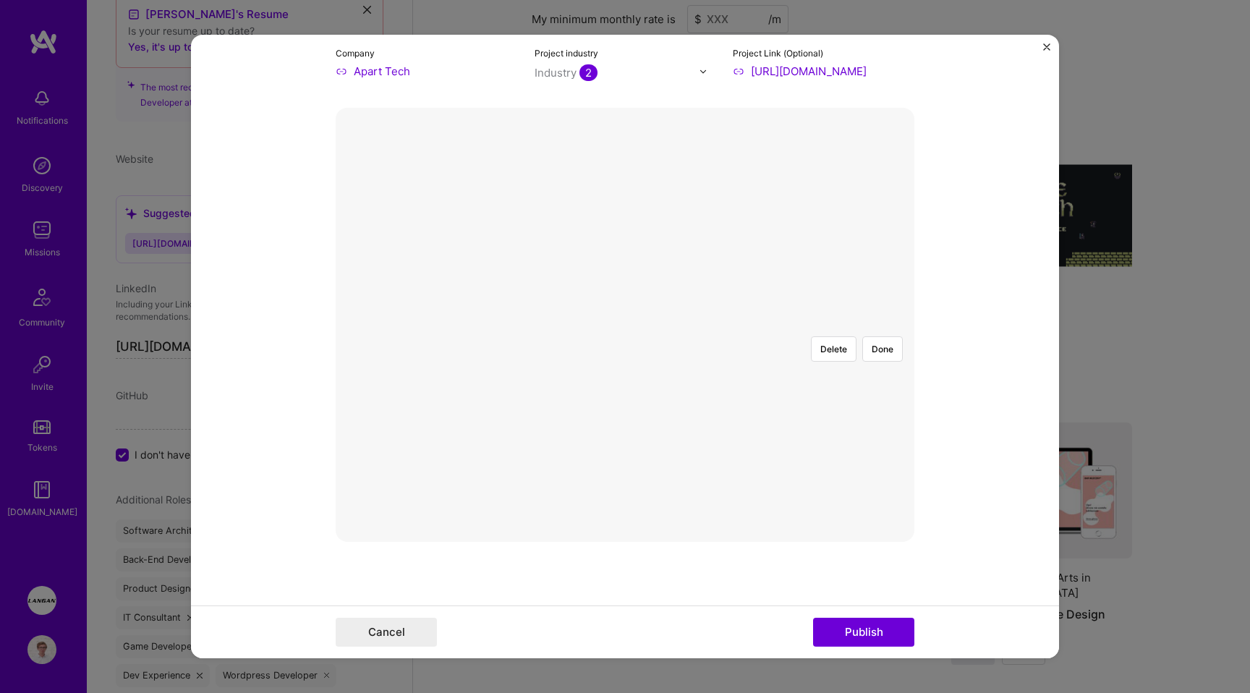
scroll to position [184, 0]
click at [891, 340] on button "Done" at bounding box center [883, 352] width 41 height 25
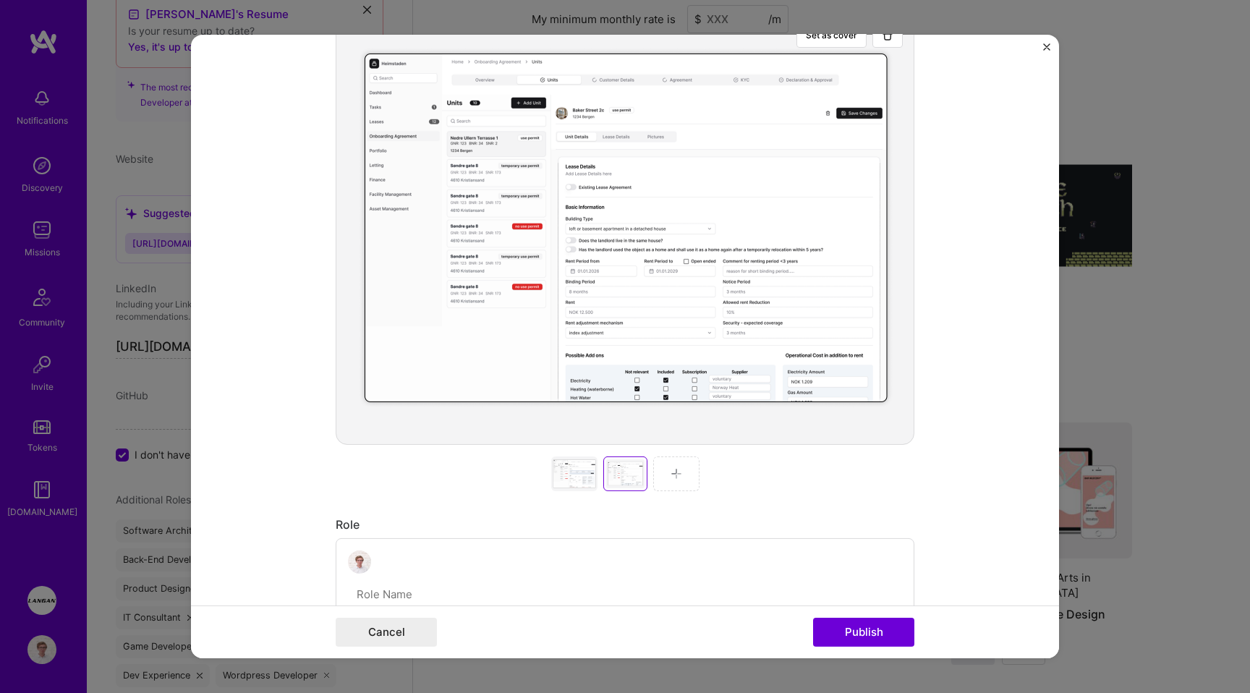
scroll to position [192, 0]
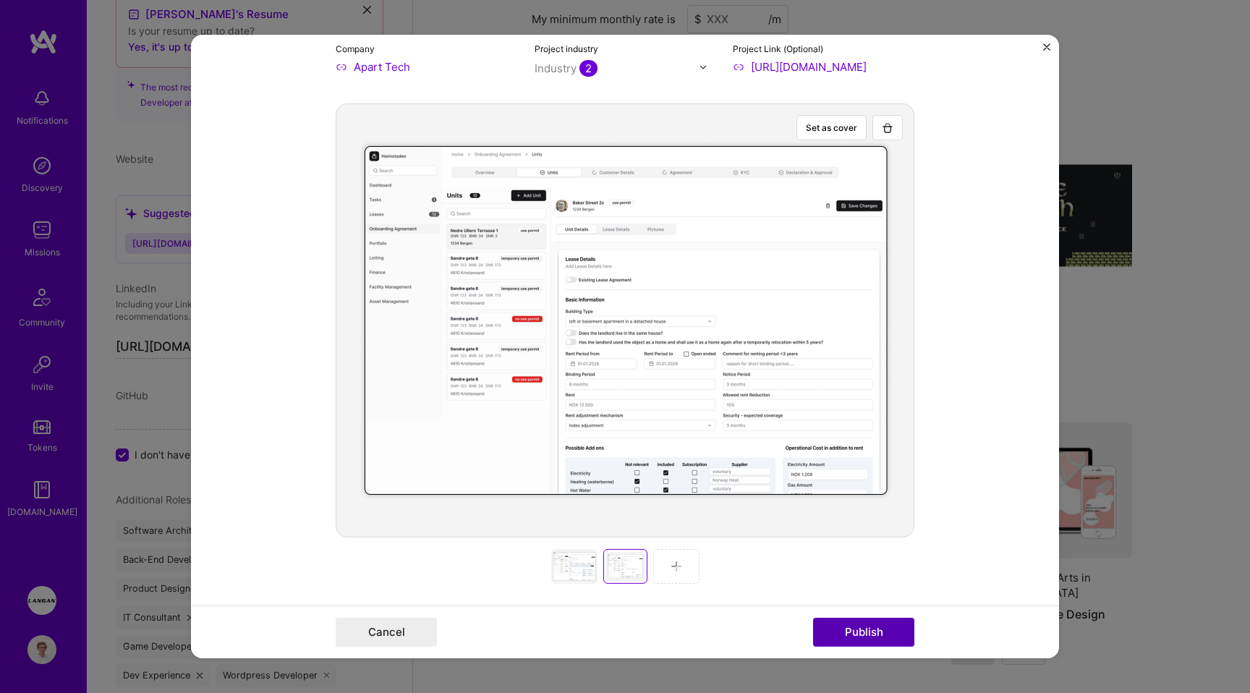
click at [872, 639] on button "Publish" at bounding box center [863, 632] width 101 height 29
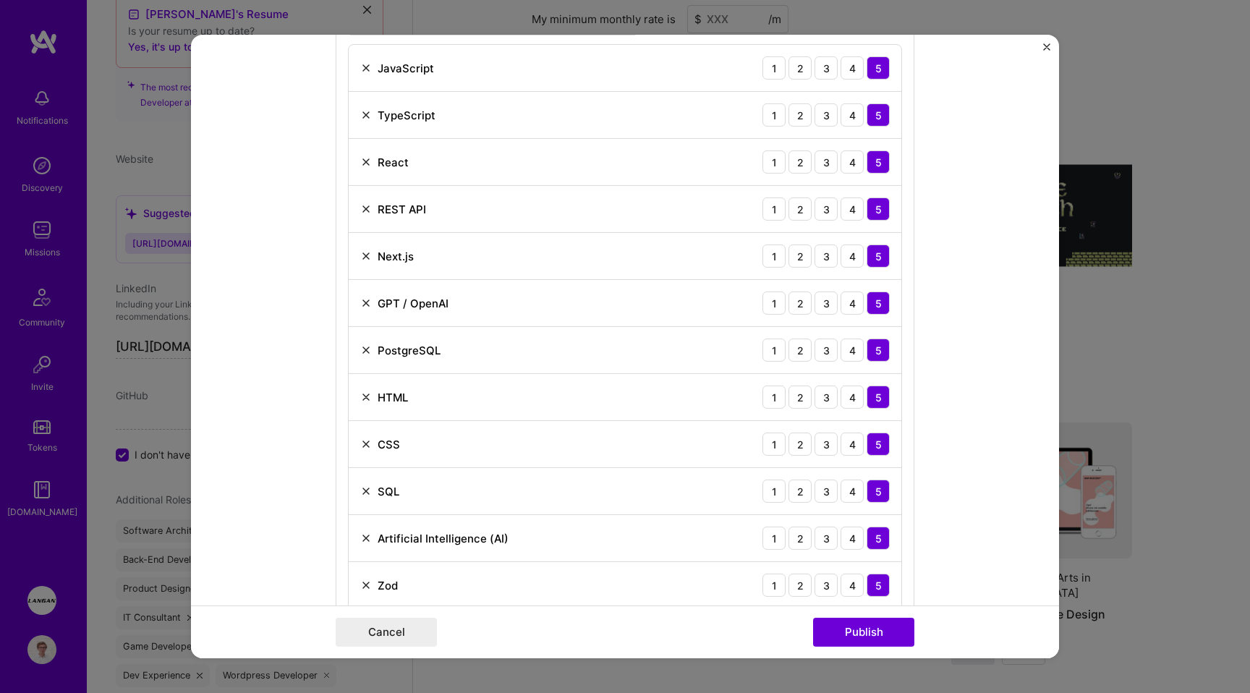
scroll to position [1082, 0]
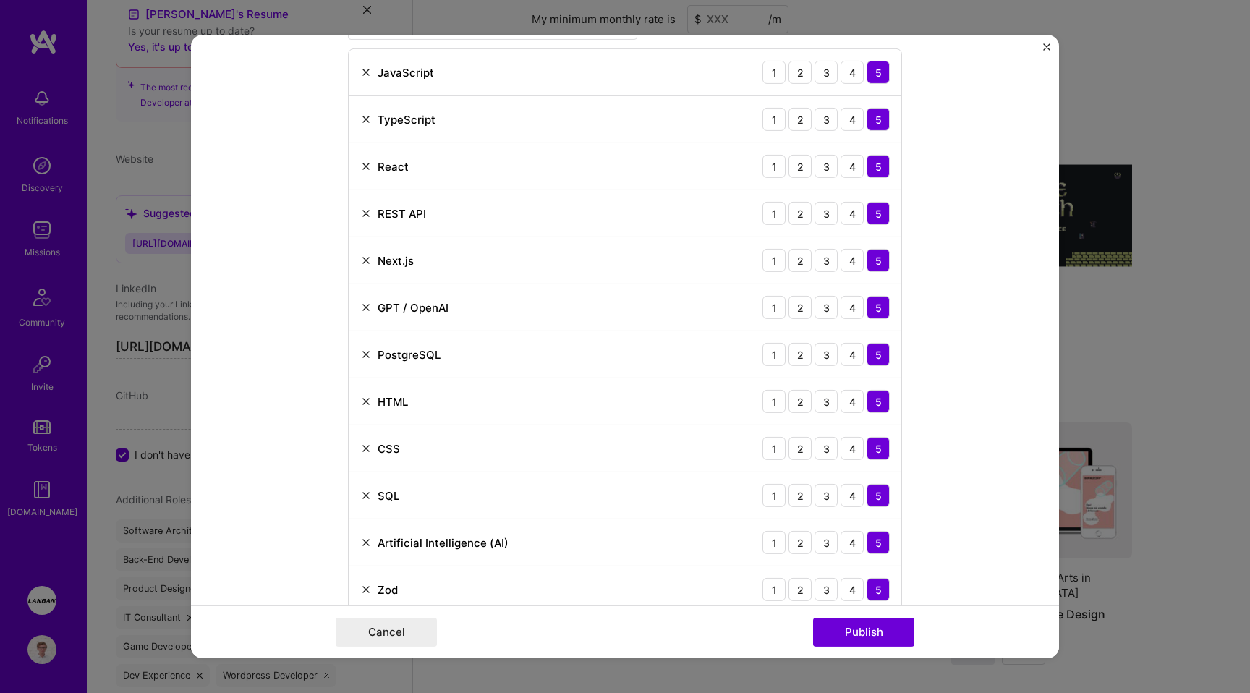
click at [366, 308] on img at bounding box center [366, 308] width 12 height 12
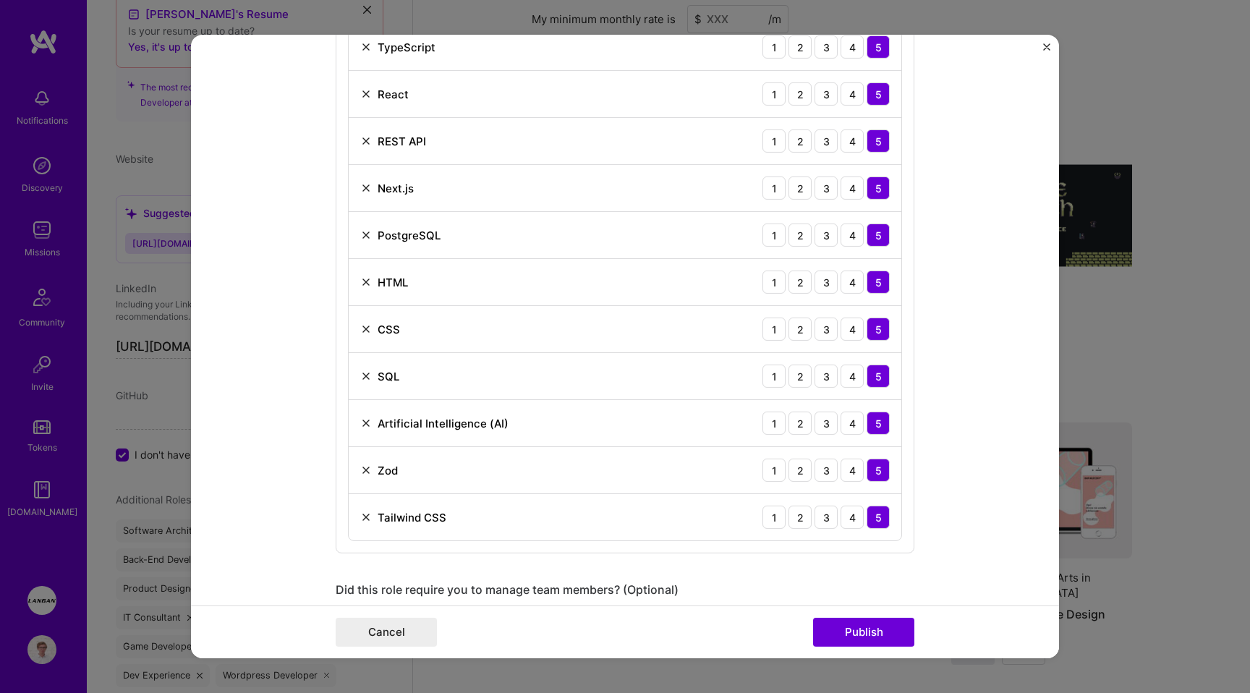
scroll to position [1169, 0]
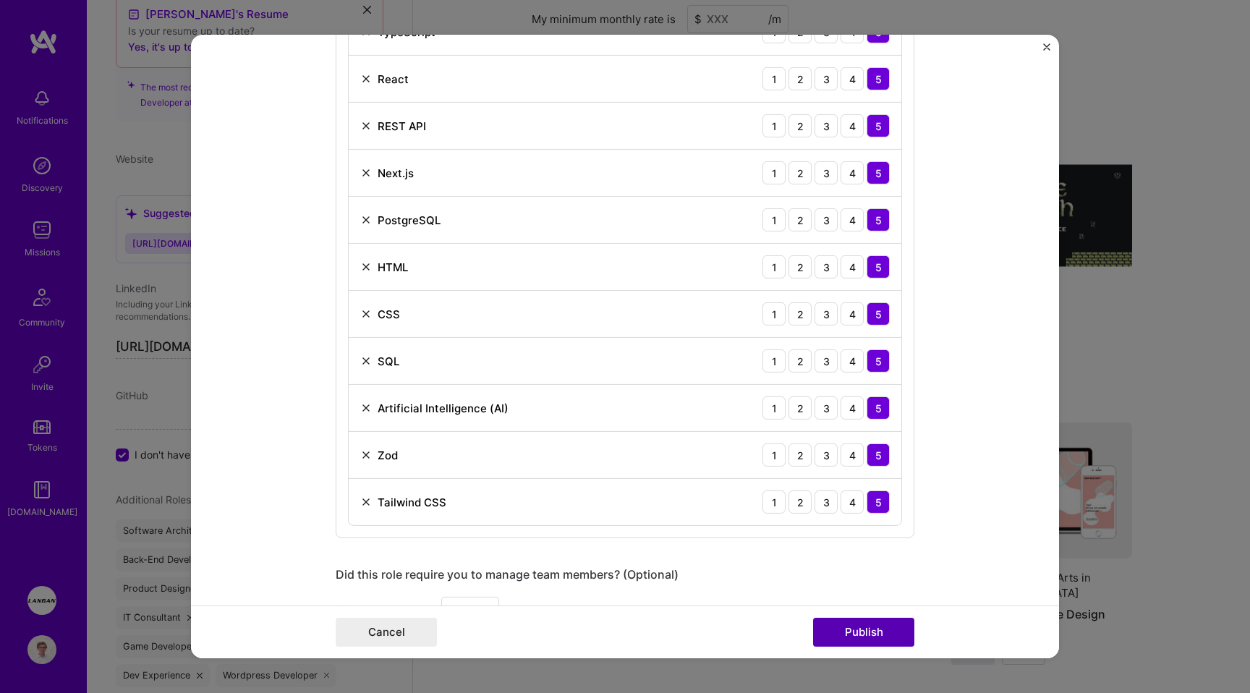
click at [853, 637] on button "Publish" at bounding box center [863, 632] width 101 height 29
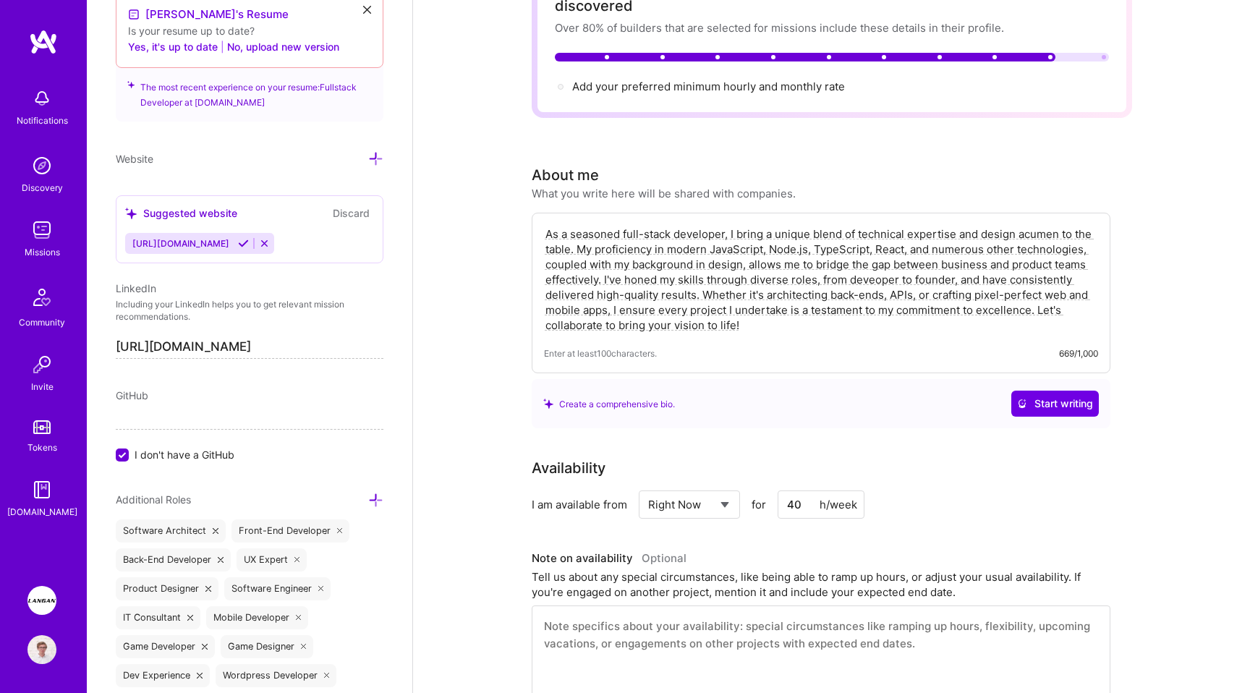
scroll to position [0, 0]
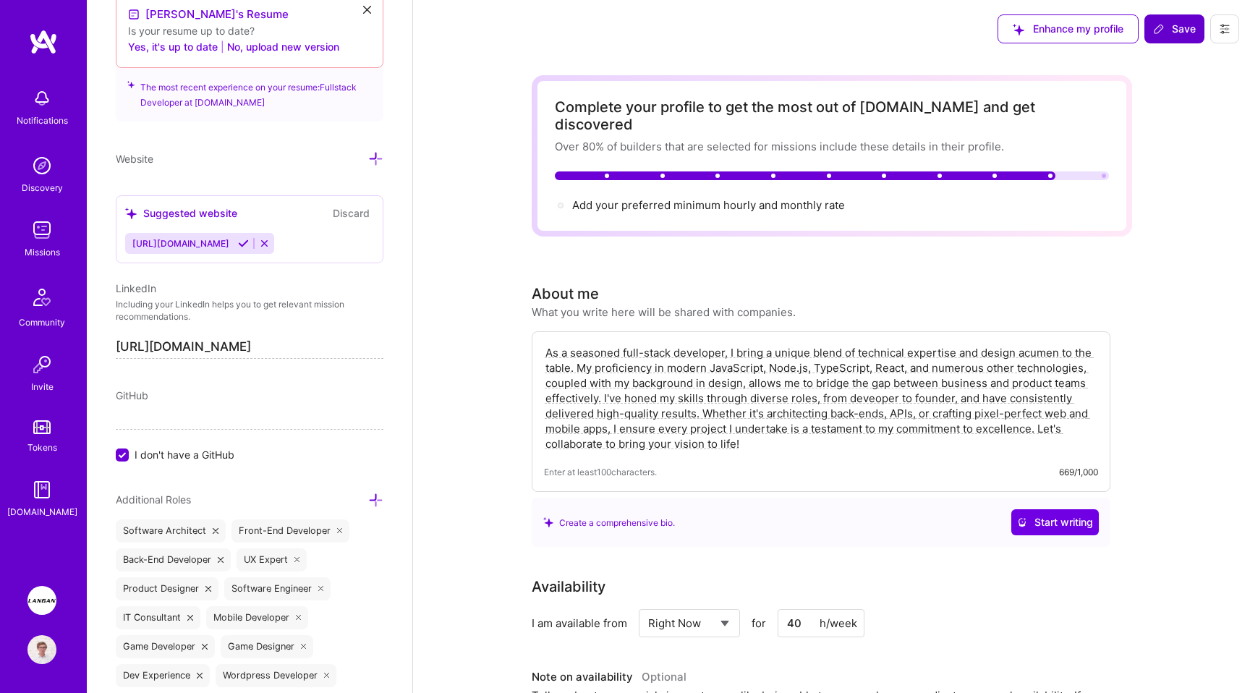
click at [1174, 28] on span "Save" at bounding box center [1175, 29] width 43 height 14
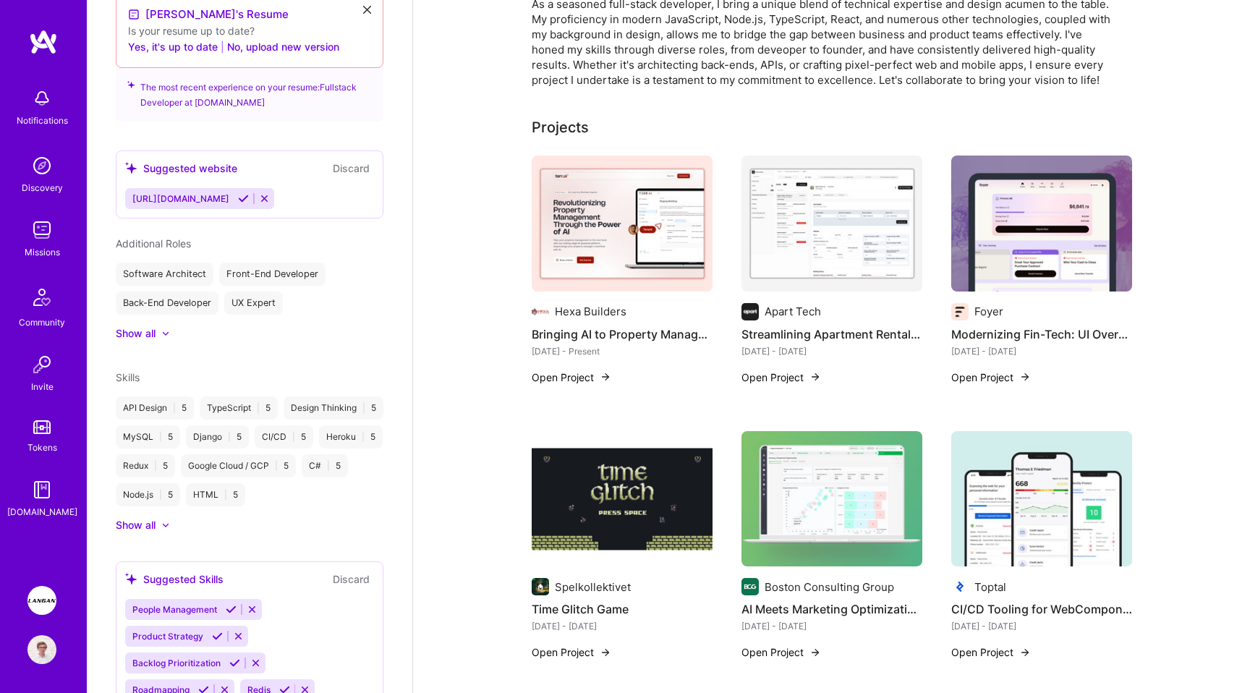
scroll to position [392, 0]
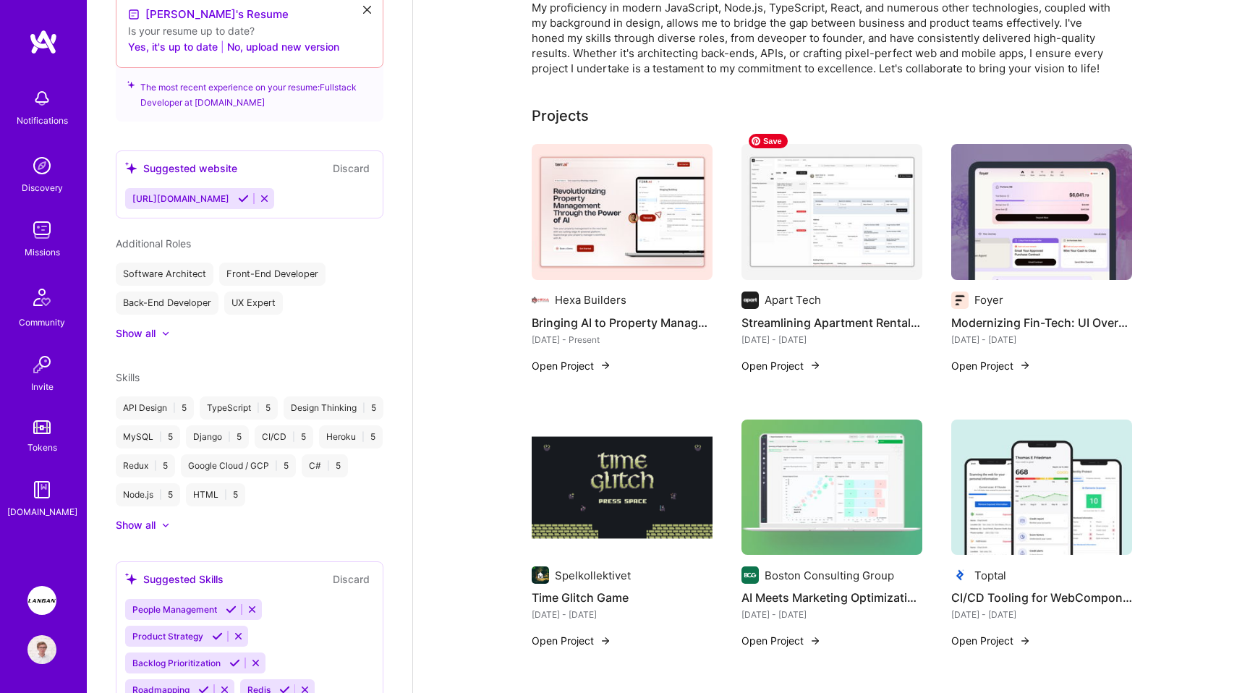
click at [821, 232] on img at bounding box center [832, 212] width 181 height 136
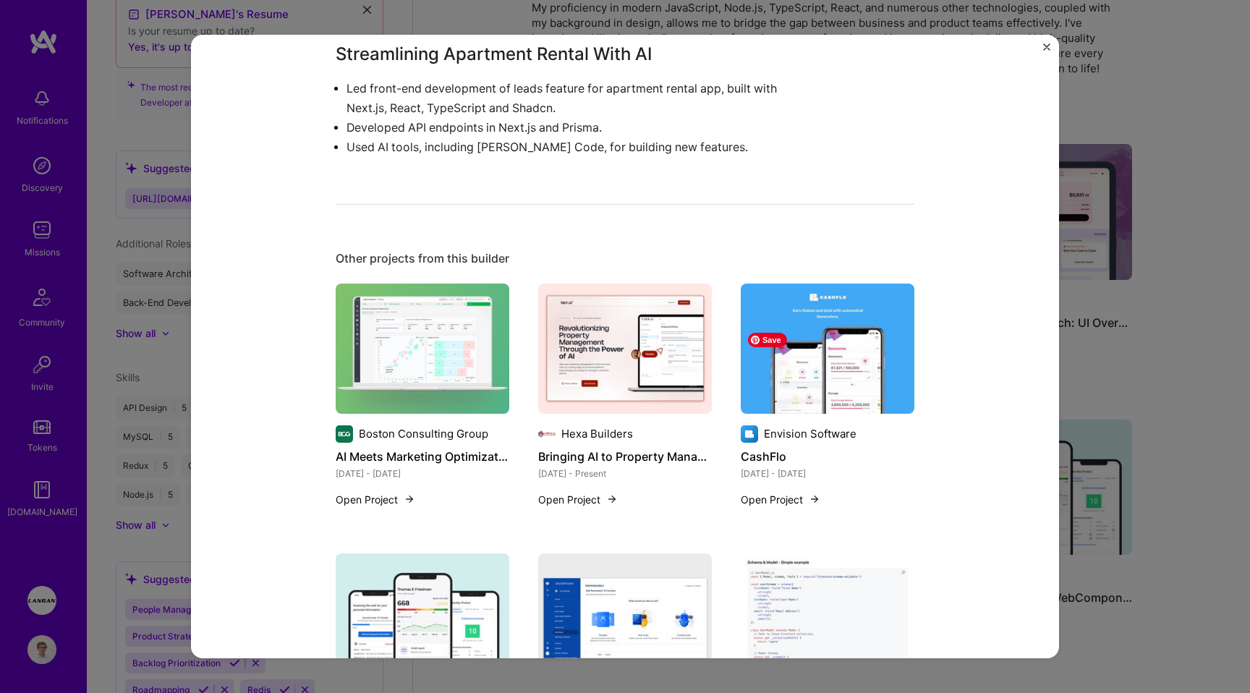
scroll to position [968, 0]
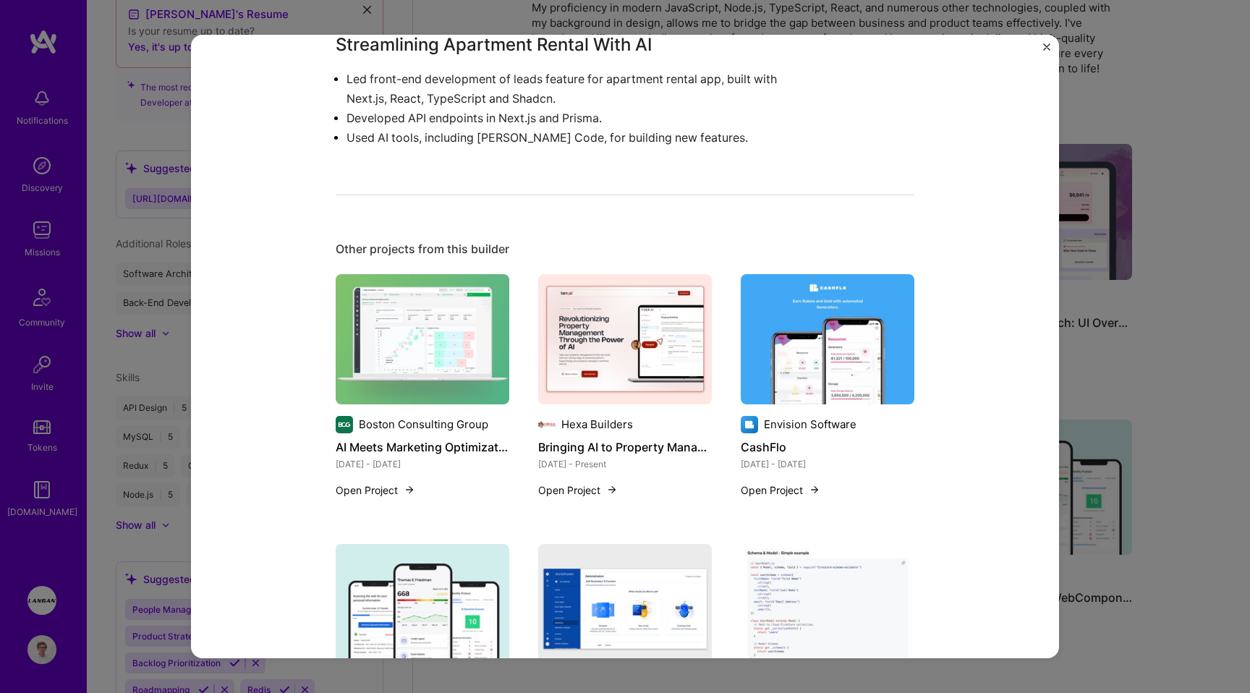
click at [635, 99] on p "Led front-end development of leads feature for apartment rental app, built with…" at bounding box center [577, 88] width 460 height 39
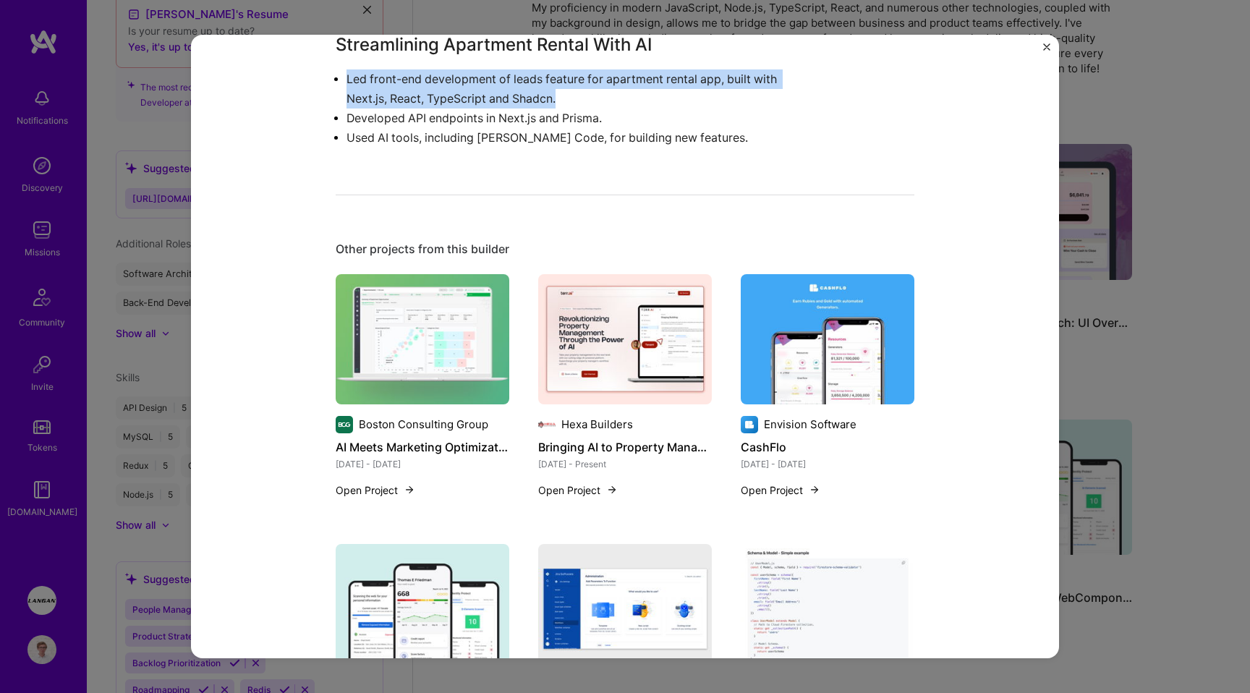
click at [630, 121] on p "Developed API endpoints in Next.js and Prisma." at bounding box center [577, 119] width 460 height 20
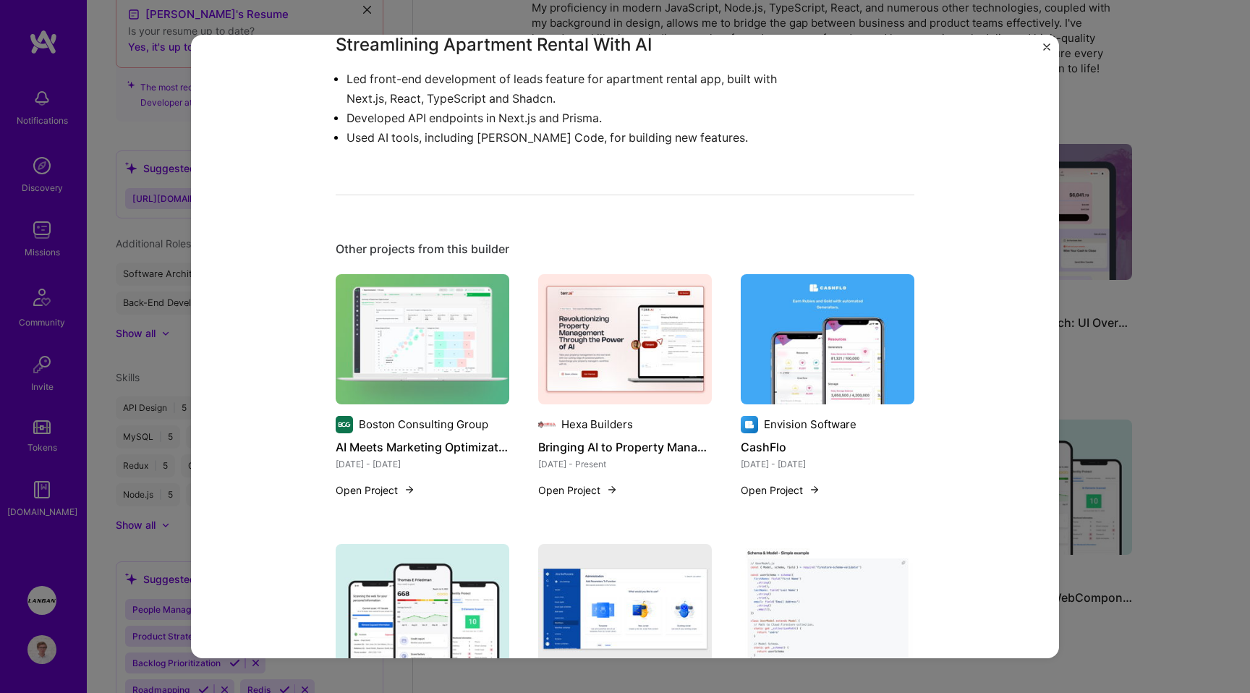
click at [630, 121] on p "Developed API endpoints in Next.js and Prisma." at bounding box center [577, 119] width 460 height 20
click at [647, 149] on div "Streamlining Apartment Rental With AI Apart Tech PropTech, Real Estate, Constru…" at bounding box center [625, 351] width 579 height 2513
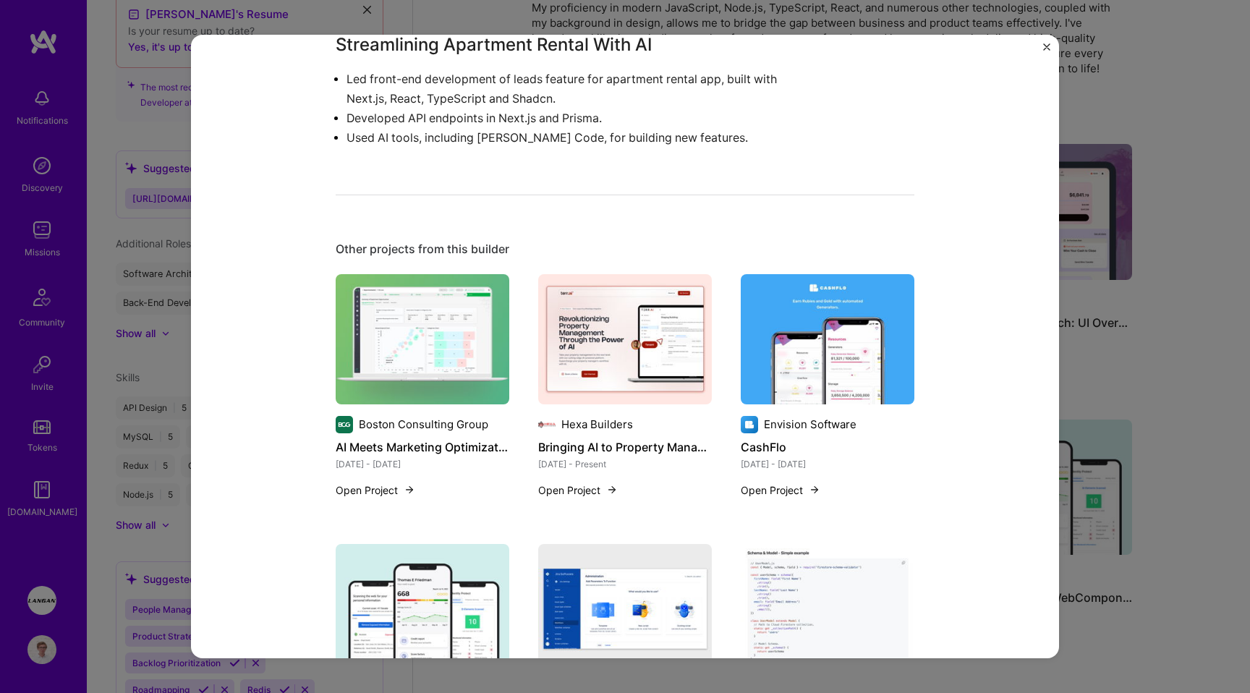
click at [886, 228] on div "Streamlining Apartment Rental With AI Apart Tech PropTech, Real Estate, Constru…" at bounding box center [625, 351] width 579 height 2513
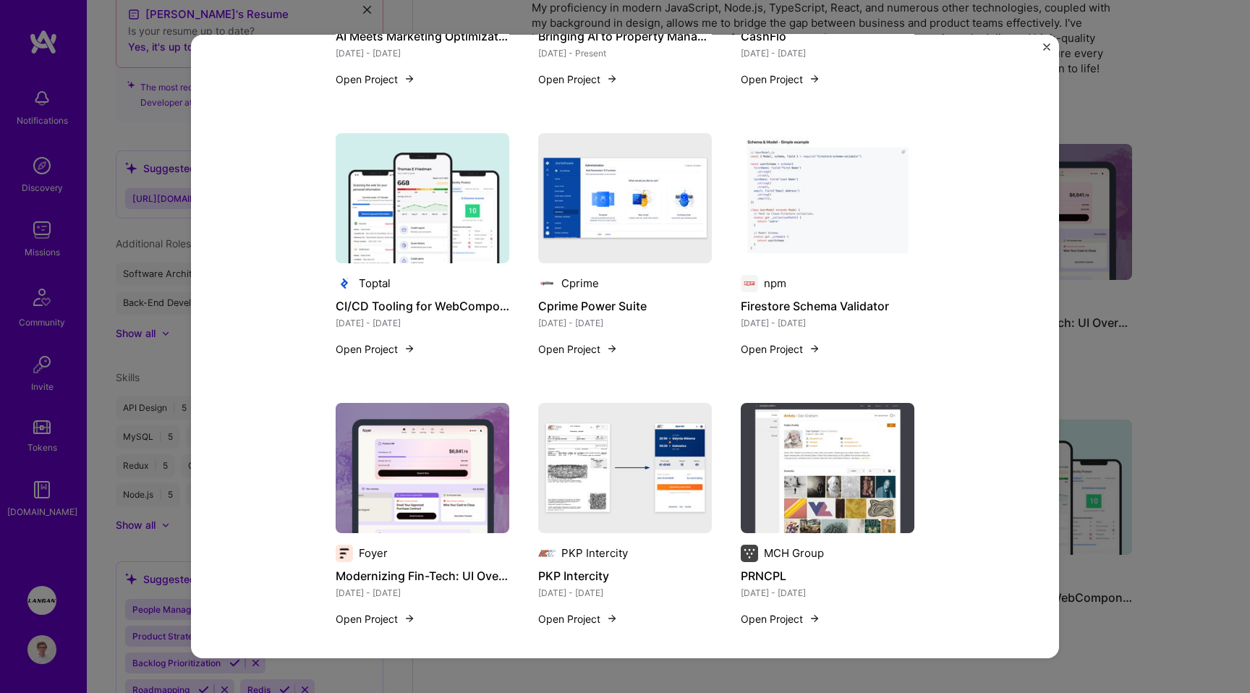
scroll to position [1395, 0]
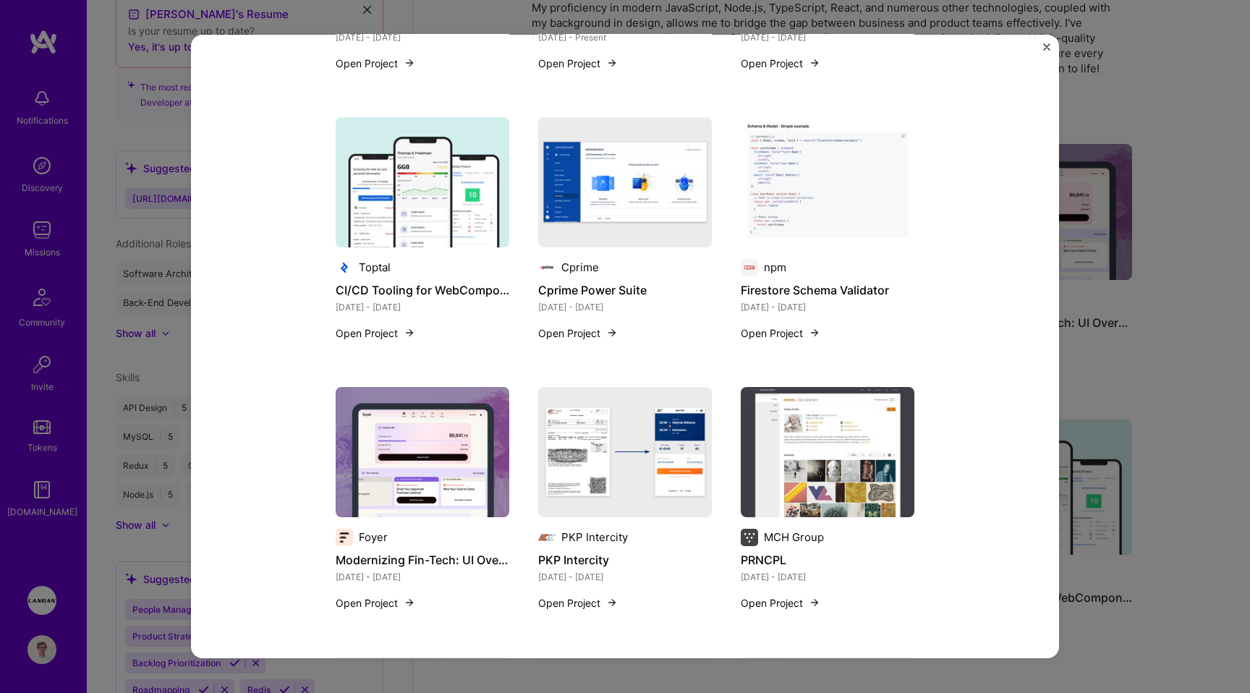
click at [1192, 195] on div "Streamlining Apartment Rental With AI Apart Tech PropTech, Real Estate, Constru…" at bounding box center [625, 346] width 1250 height 693
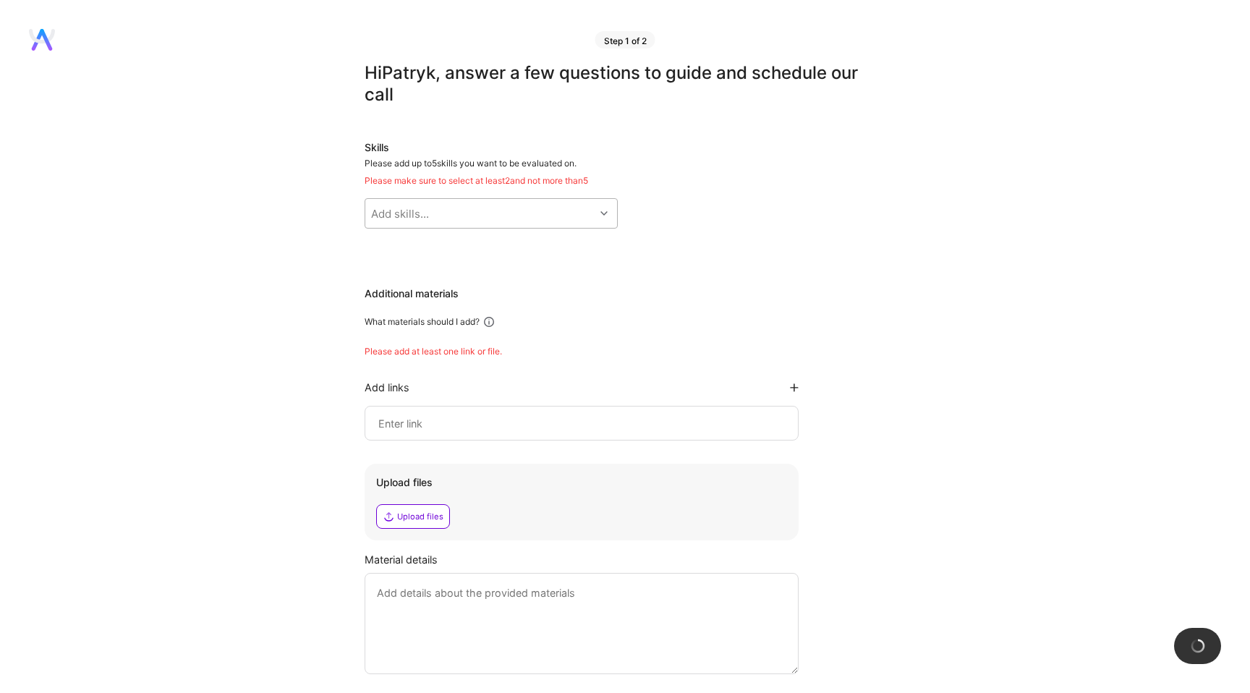
click at [504, 219] on div "Add skills..." at bounding box center [479, 213] width 229 height 29
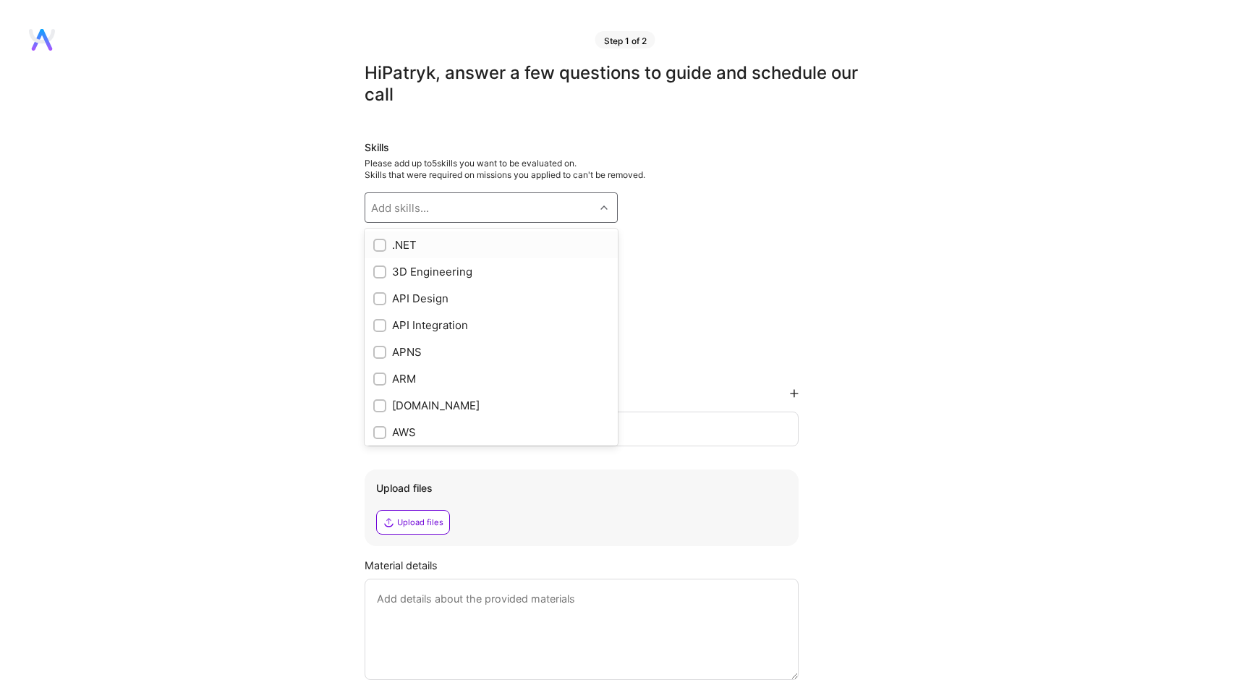
checkbox input "true"
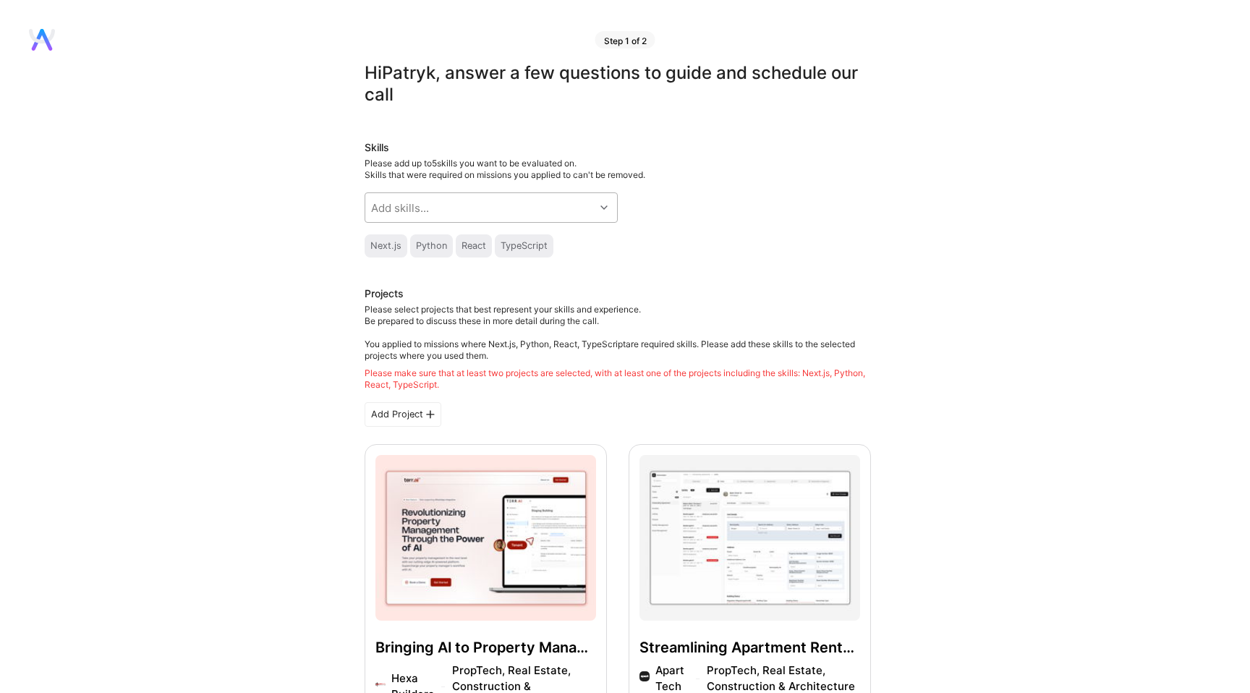
click at [402, 206] on div "Add skills..." at bounding box center [400, 207] width 58 height 15
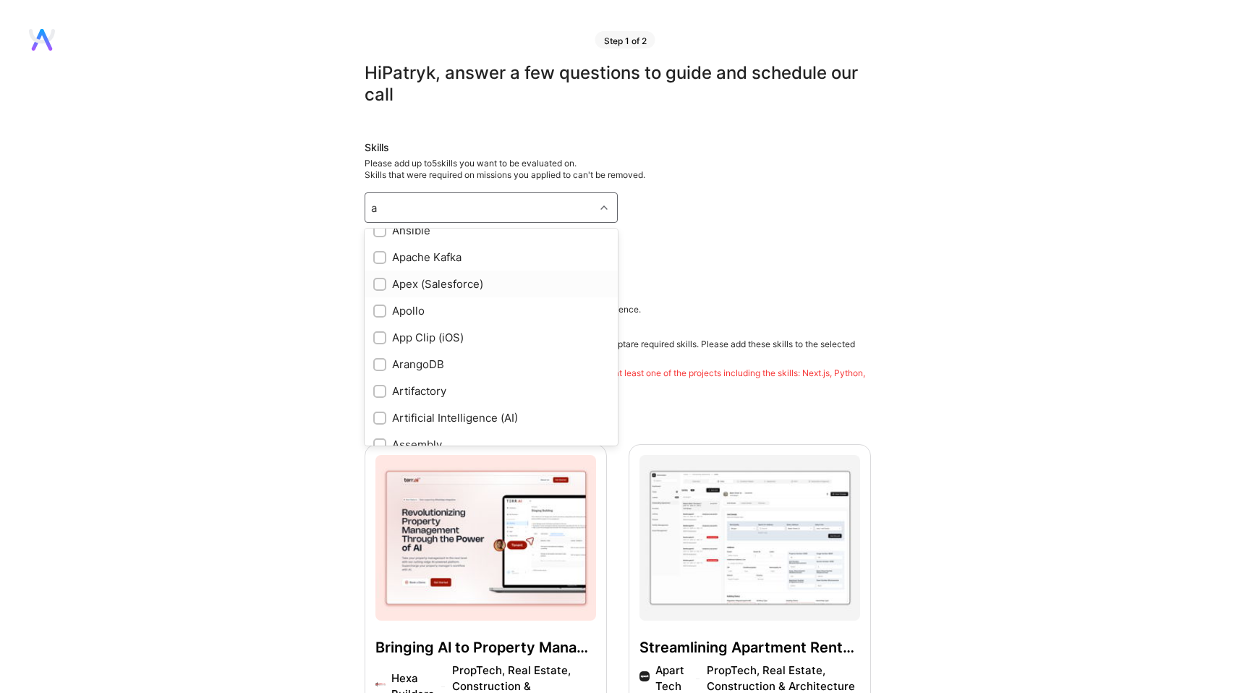
scroll to position [1, 0]
type input "art"
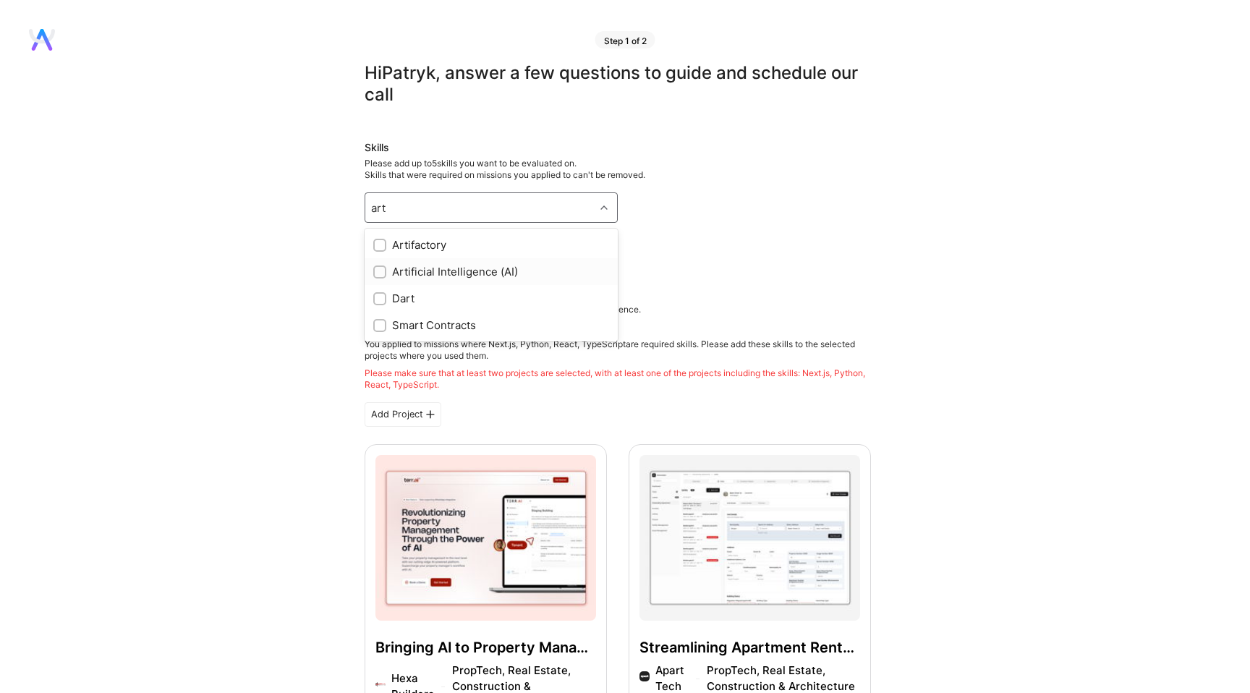
click at [444, 271] on div "Artificial Intelligence (AI)" at bounding box center [491, 271] width 236 height 15
checkbox input "true"
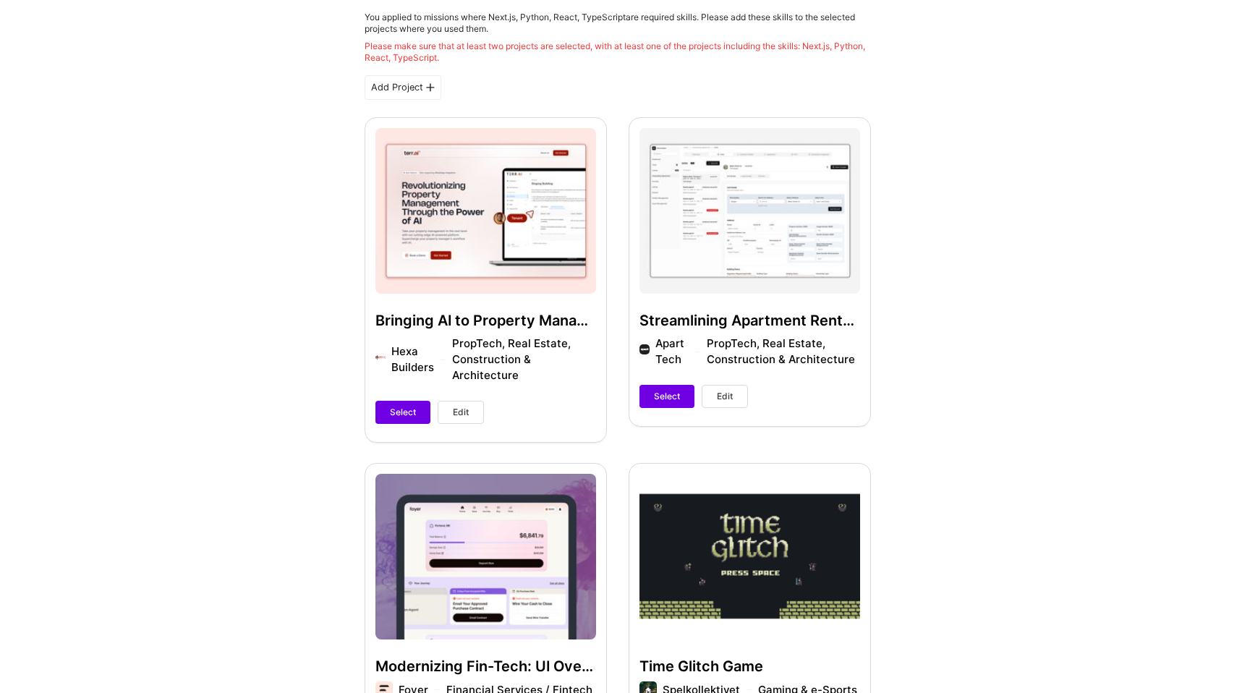
scroll to position [371, 0]
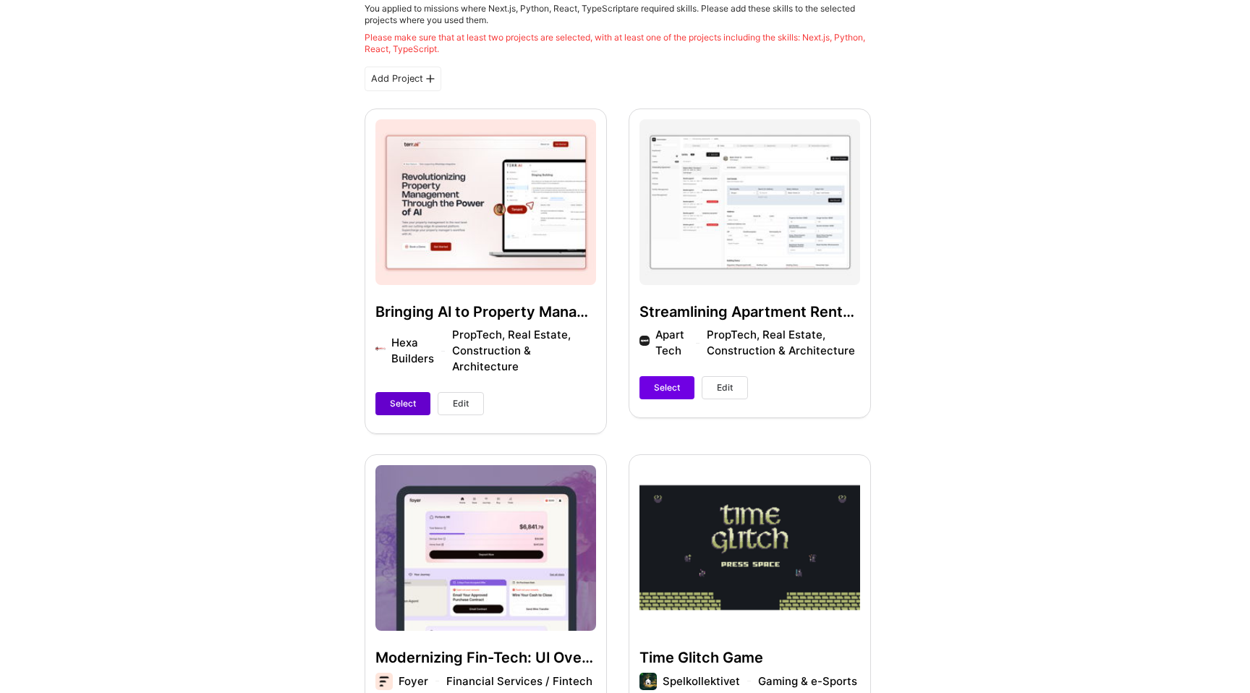
click at [410, 397] on span "Select" at bounding box center [403, 403] width 26 height 13
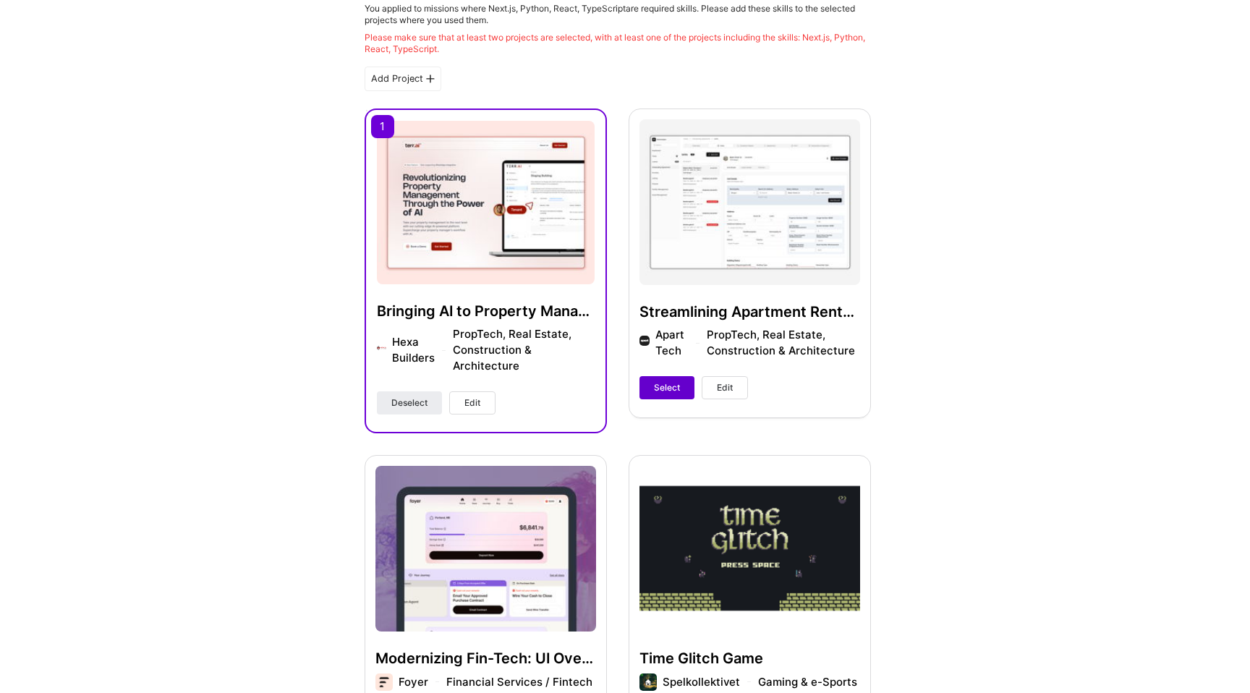
click at [653, 388] on button "Select" at bounding box center [667, 387] width 55 height 23
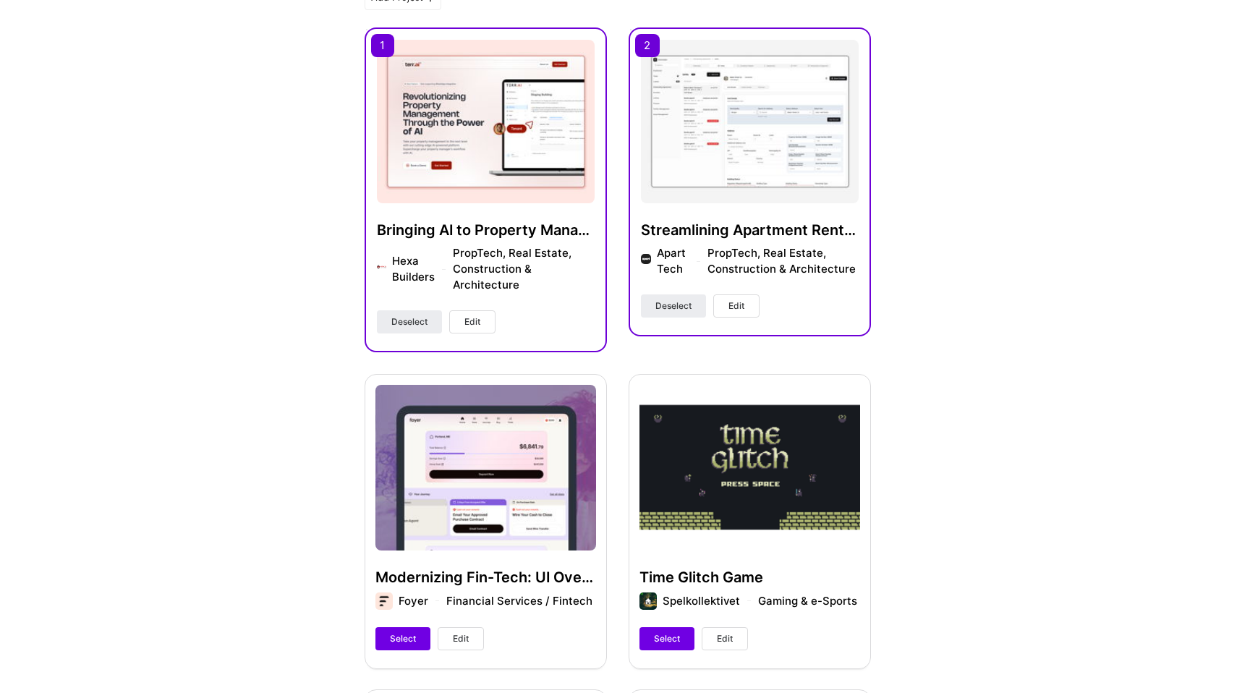
scroll to position [458, 0]
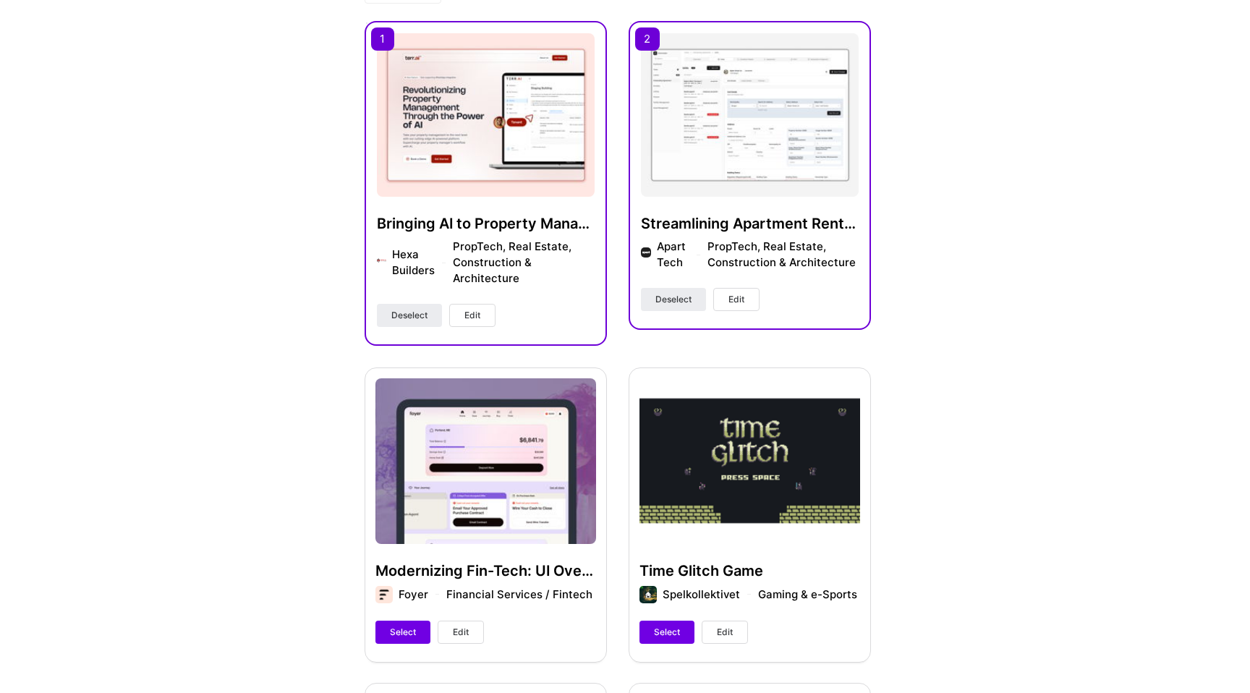
click at [466, 311] on span "Edit" at bounding box center [473, 315] width 16 height 13
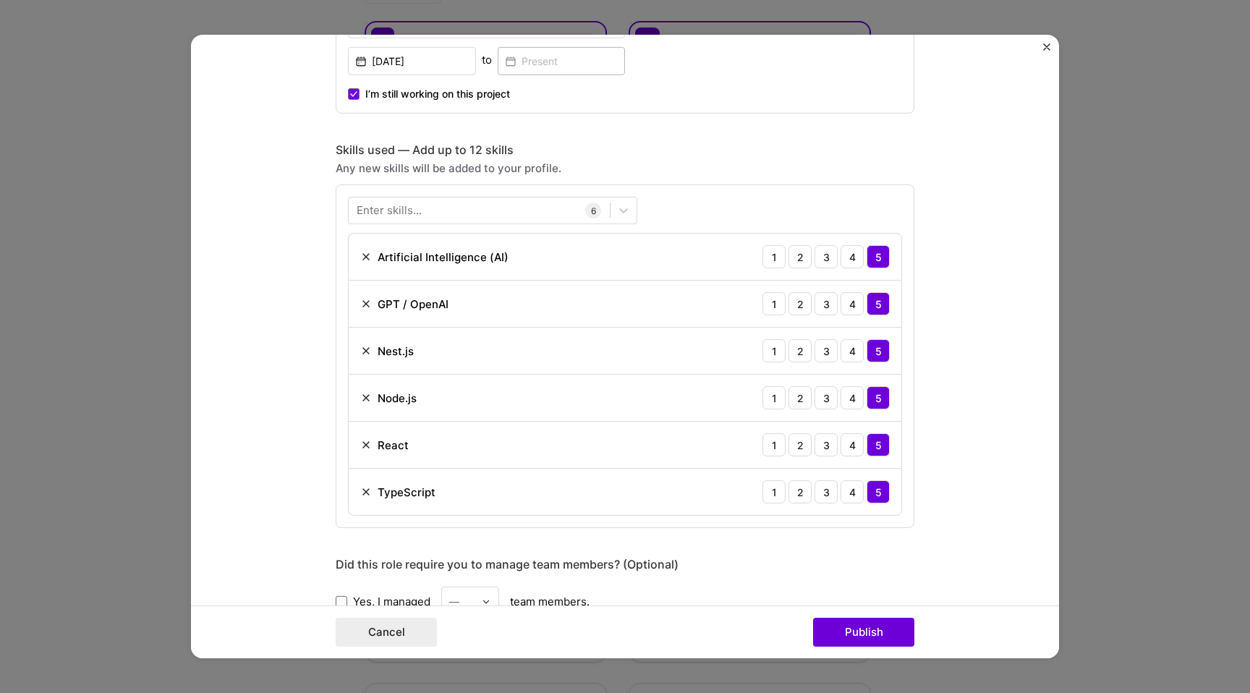
scroll to position [904, 0]
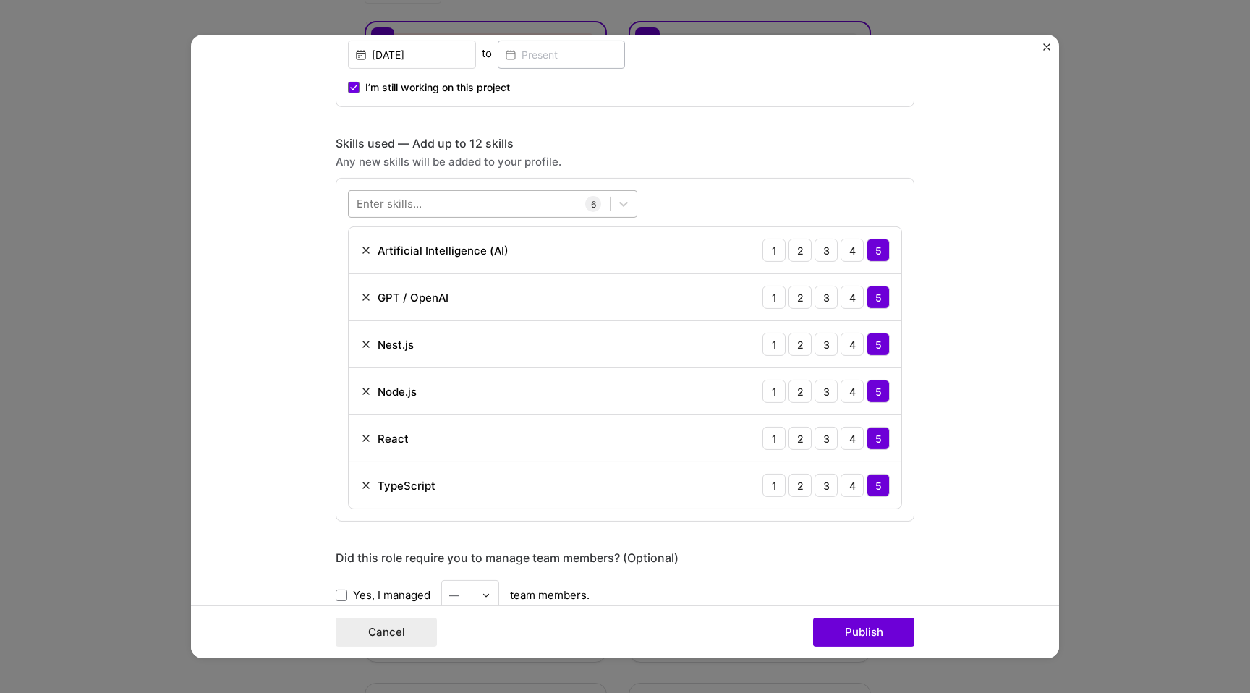
click at [447, 208] on div at bounding box center [479, 204] width 261 height 24
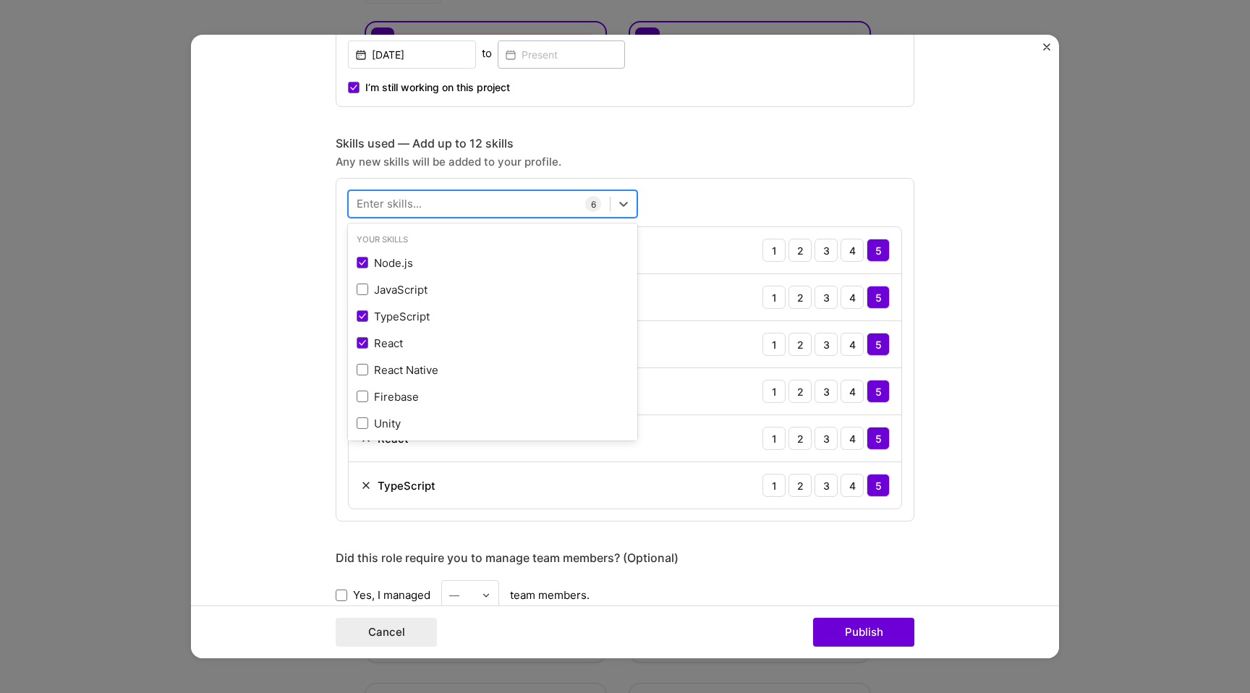
type input "o"
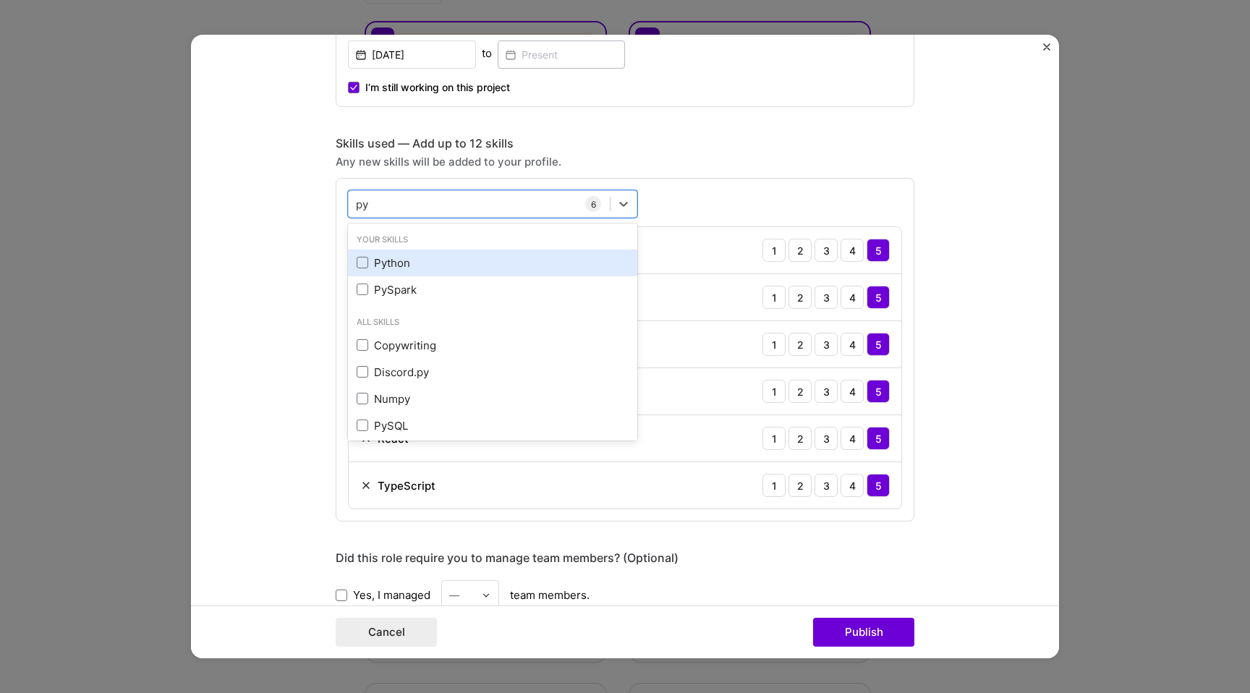
click at [399, 262] on div "Python" at bounding box center [493, 262] width 272 height 15
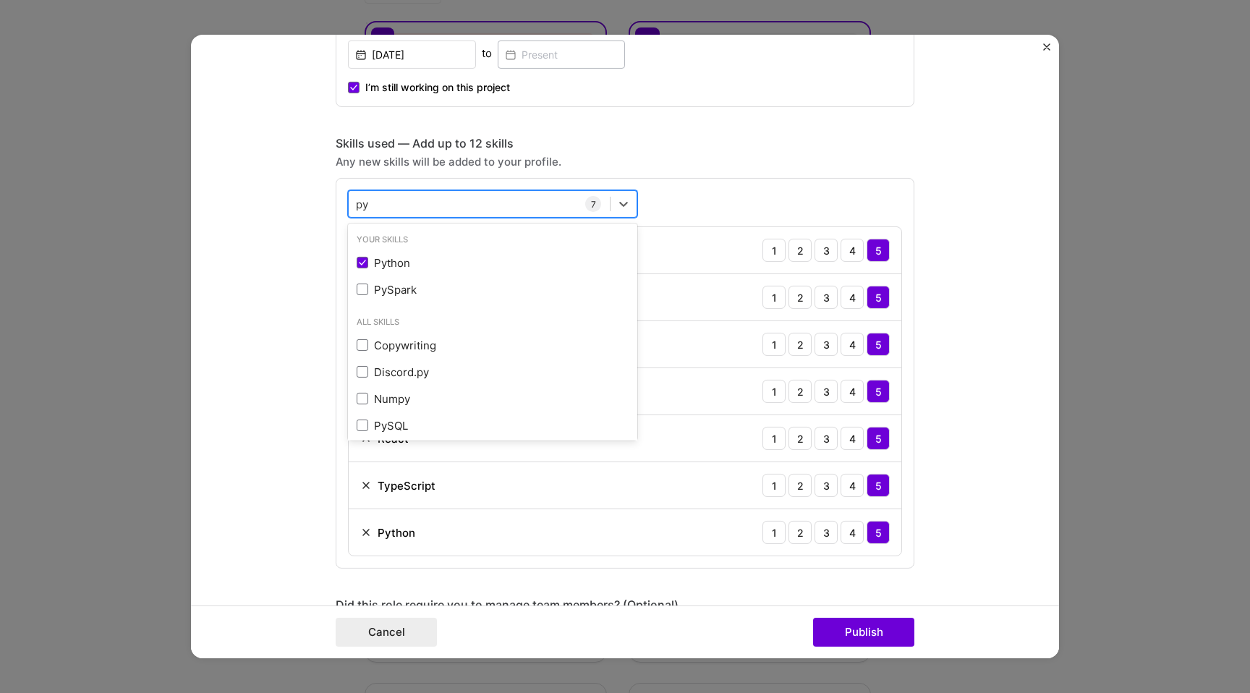
click at [422, 200] on div "py py" at bounding box center [479, 204] width 261 height 24
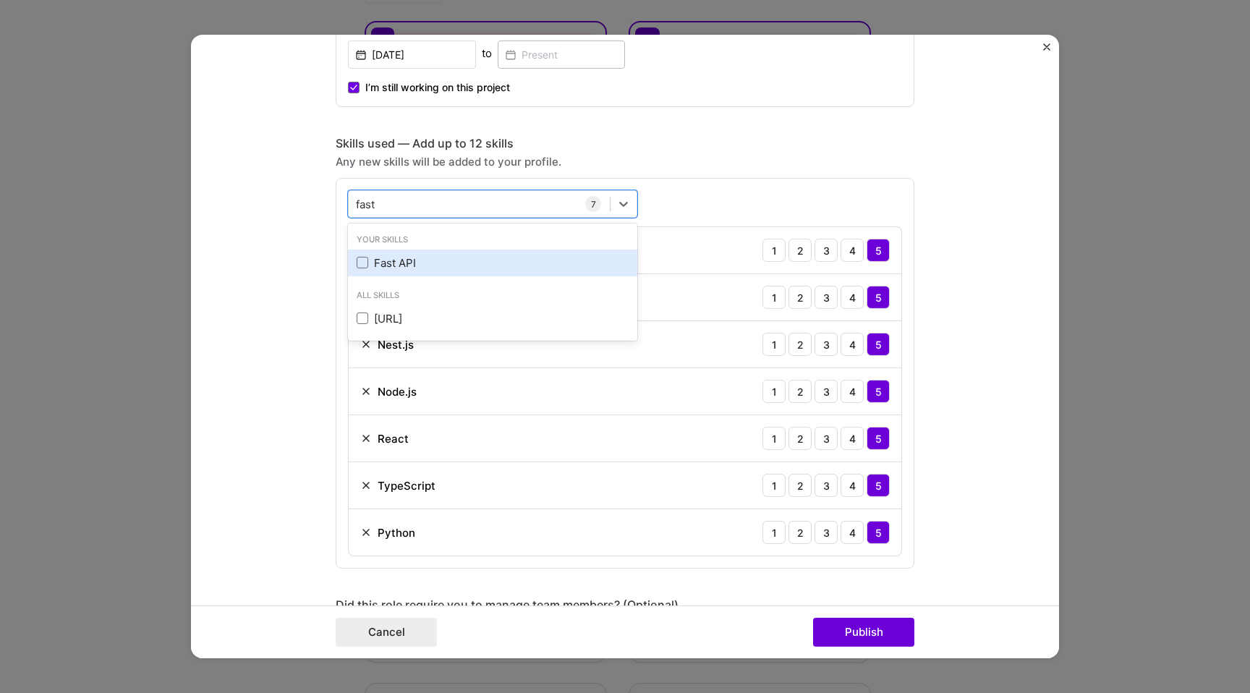
click at [402, 263] on div "Fast API" at bounding box center [493, 262] width 272 height 15
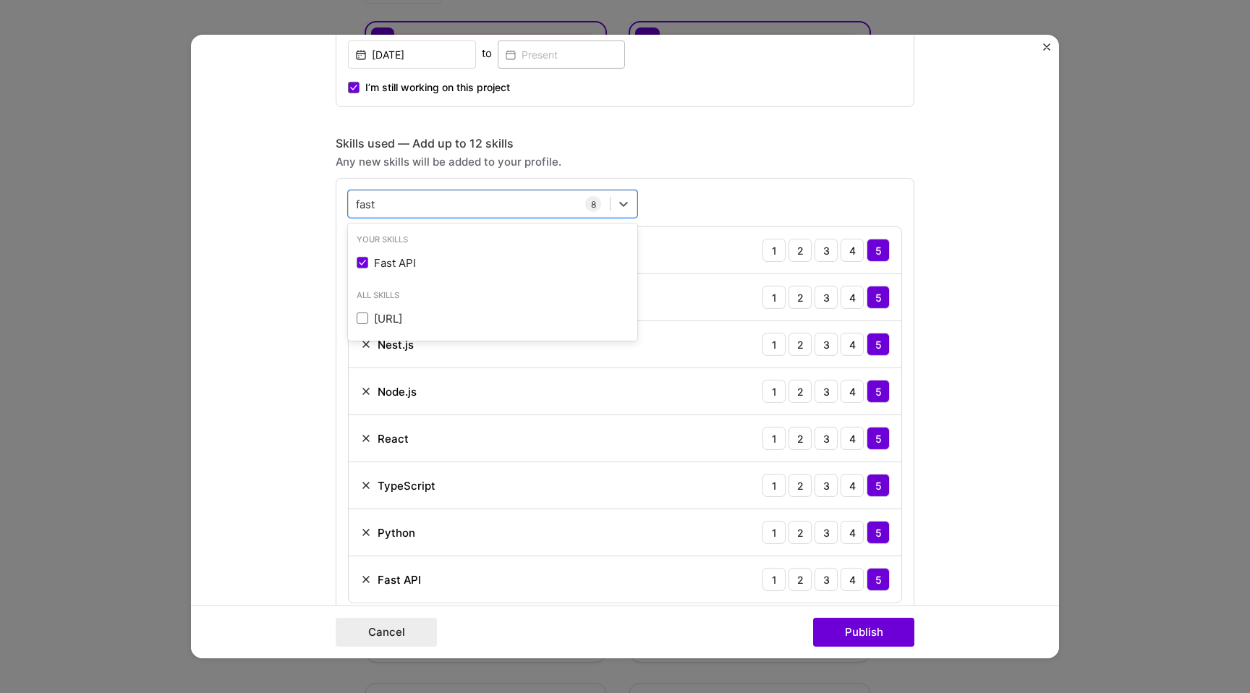
type input "fast"
click at [756, 185] on div "option Fast API, selected. option Fast API selected, 0 of 2. 2 results availabl…" at bounding box center [625, 397] width 579 height 438
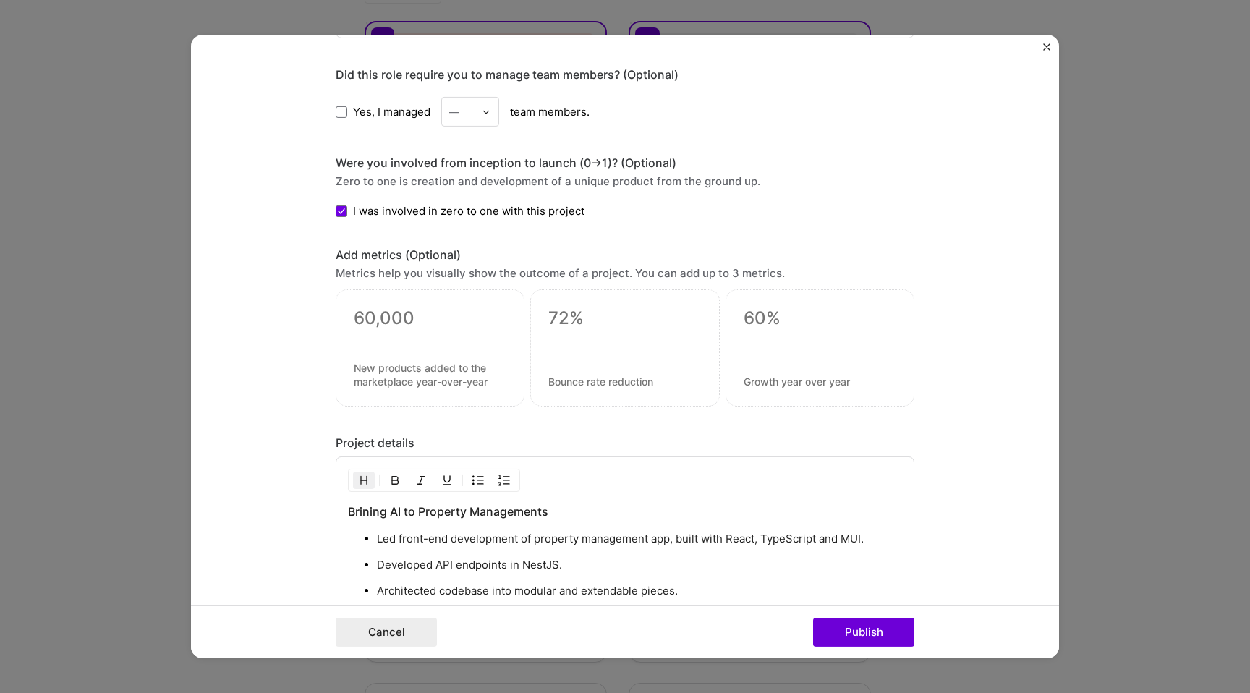
scroll to position [1642, 0]
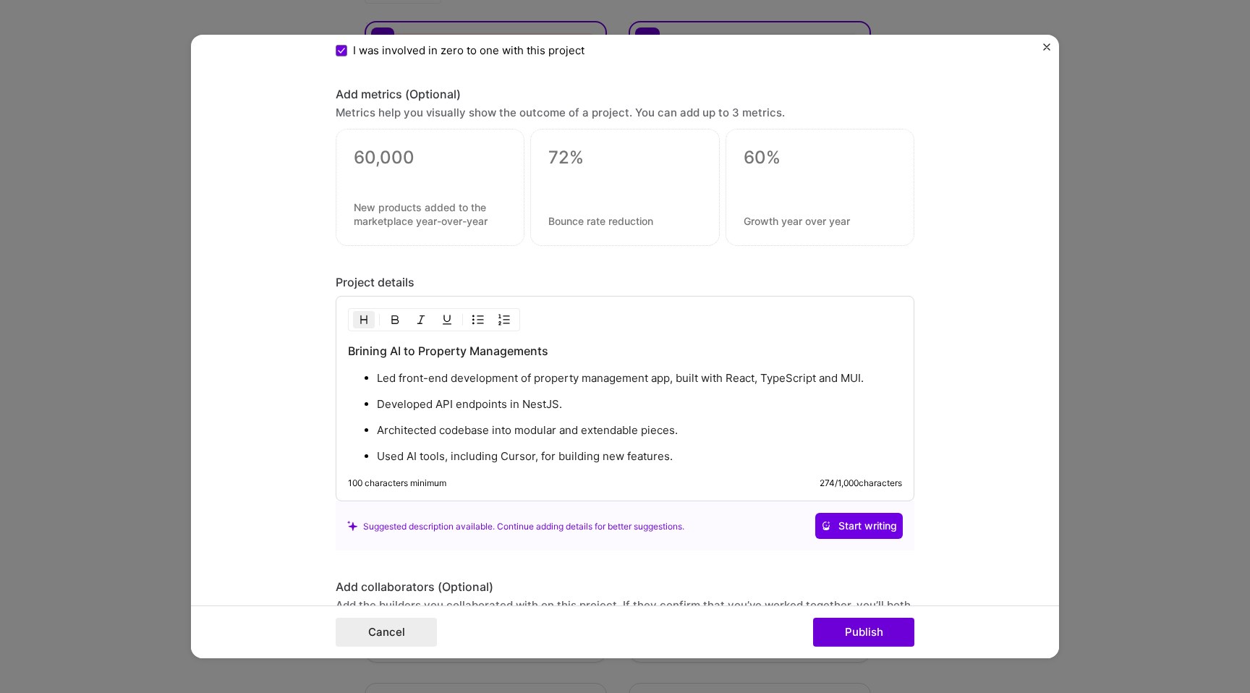
click at [606, 403] on p "Developed API endpoints in NestJS." at bounding box center [639, 404] width 525 height 14
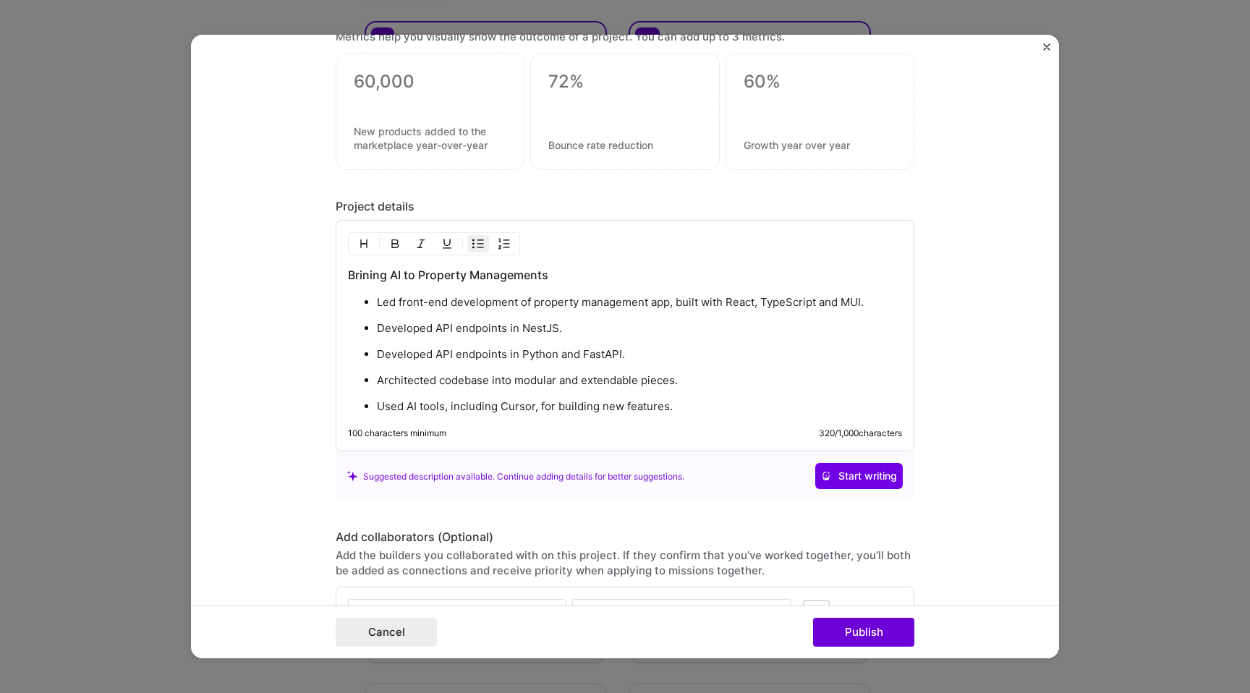
scroll to position [2016, 0]
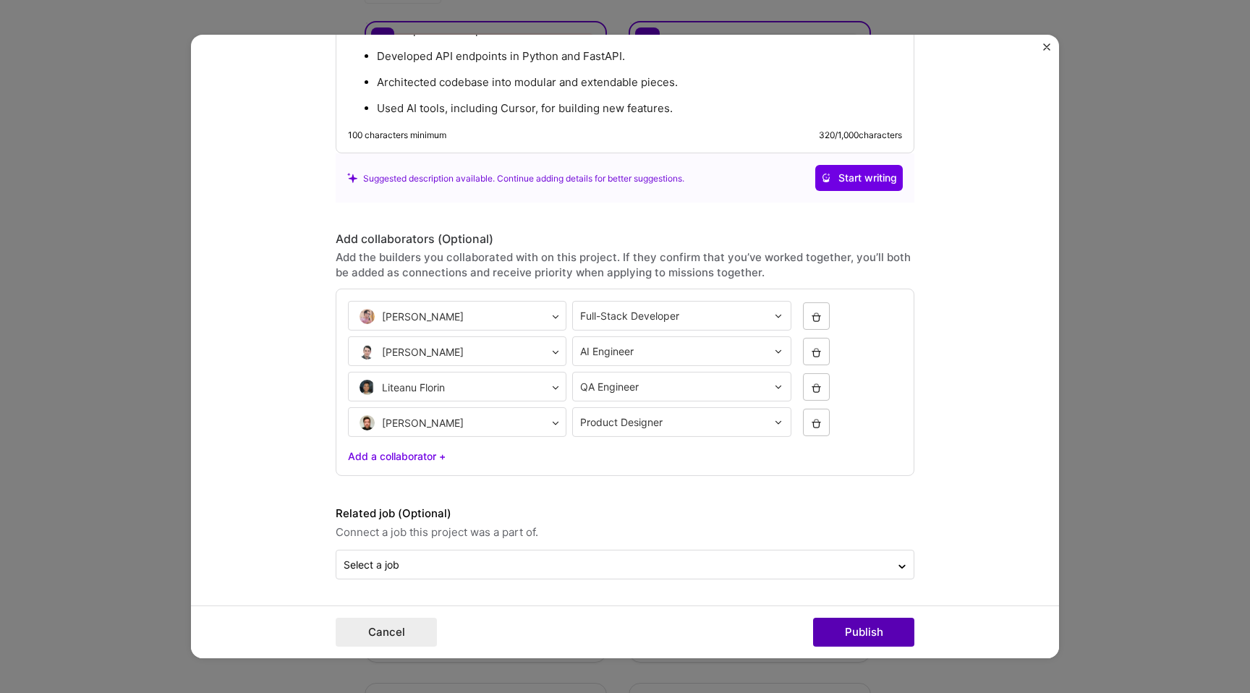
click at [868, 638] on button "Publish" at bounding box center [863, 632] width 101 height 29
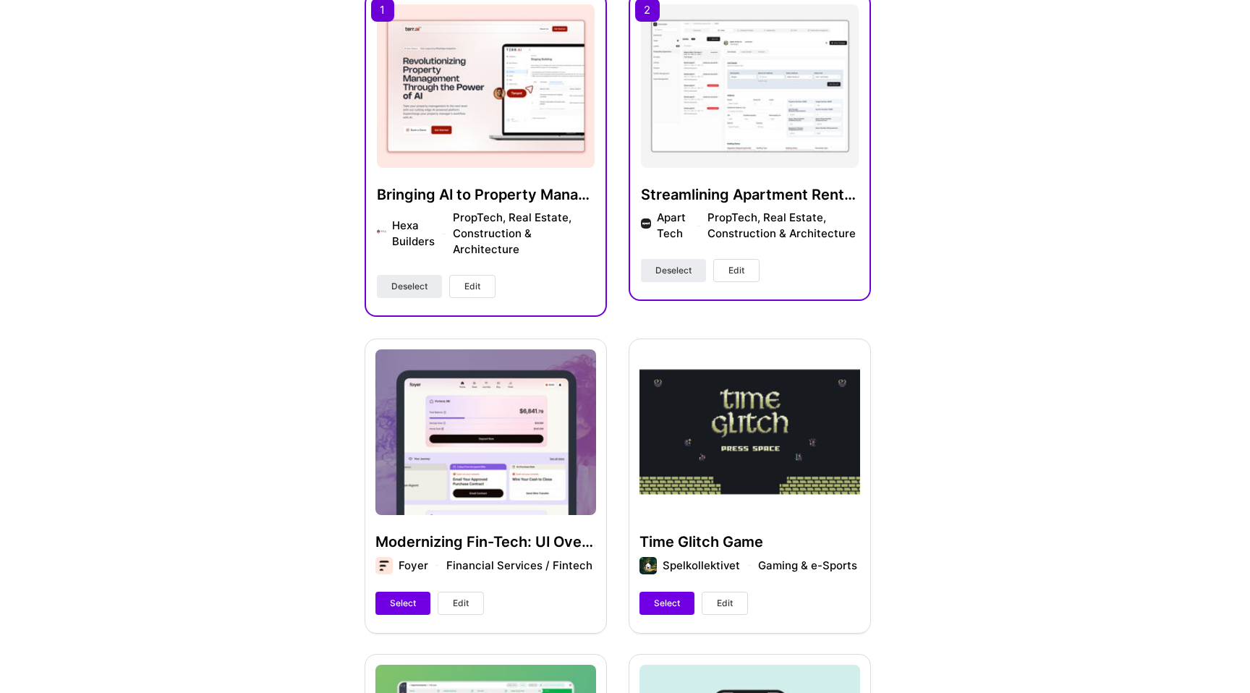
scroll to position [429, 0]
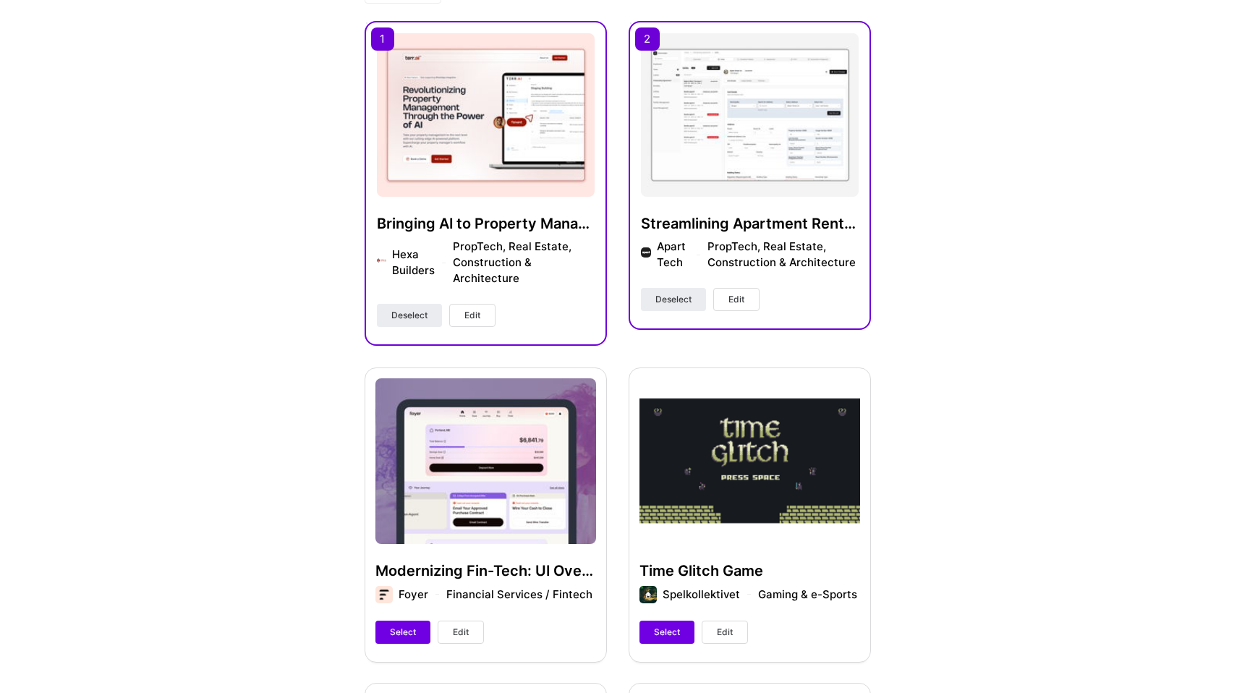
click at [474, 313] on span "Edit" at bounding box center [473, 315] width 16 height 13
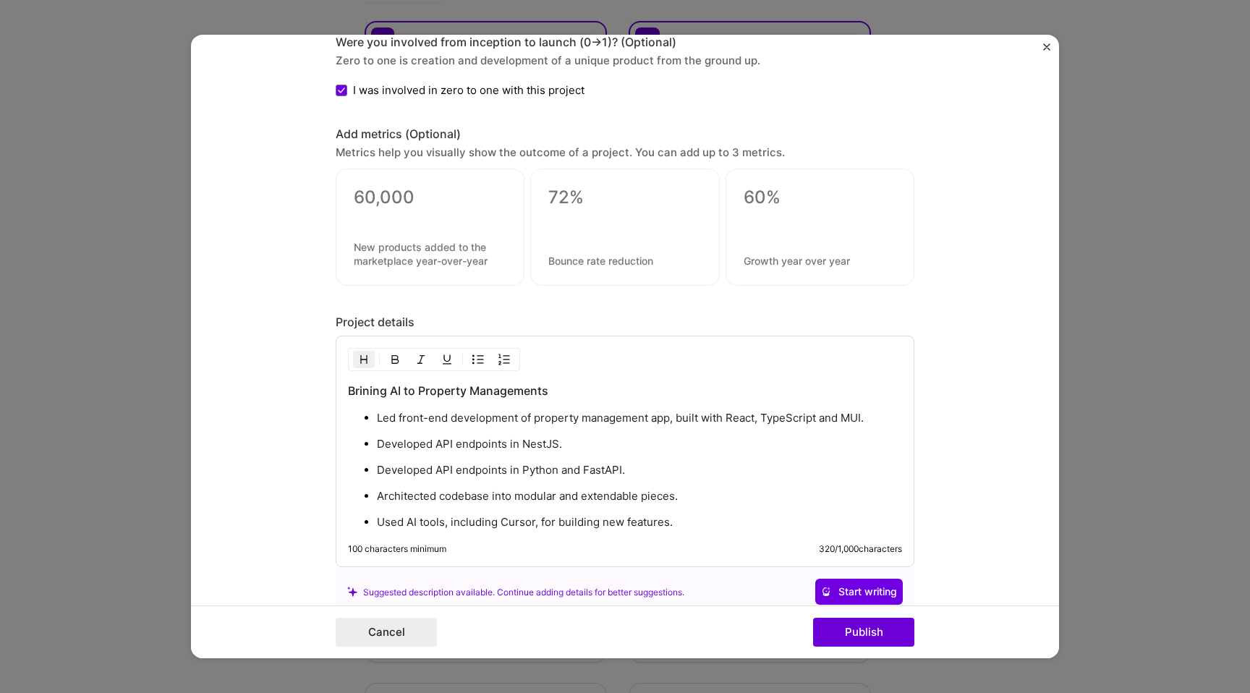
scroll to position [2016, 0]
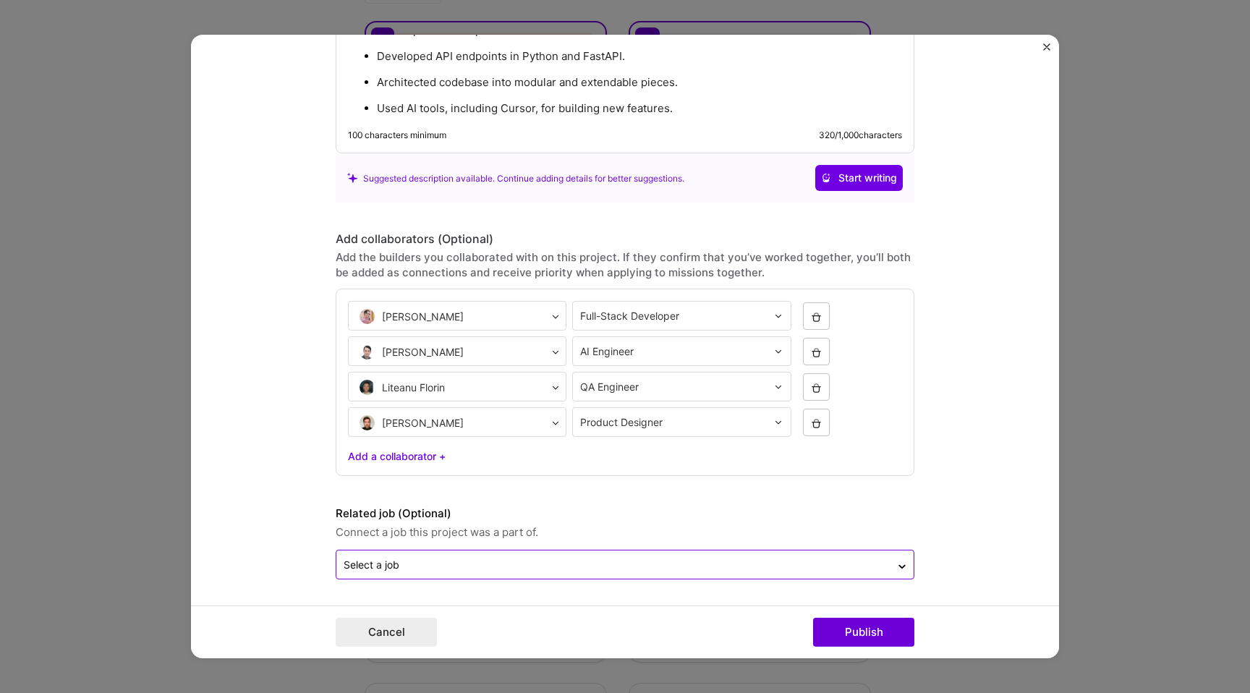
click at [497, 557] on input "text" at bounding box center [614, 564] width 540 height 15
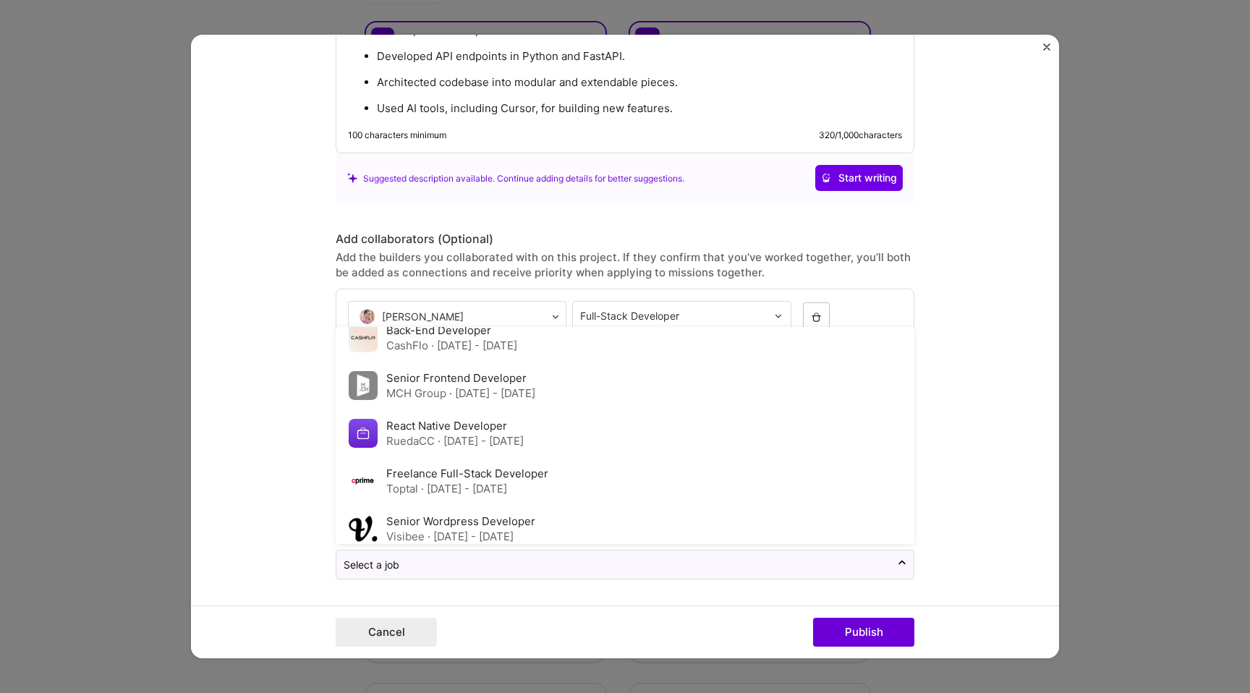
scroll to position [269, 0]
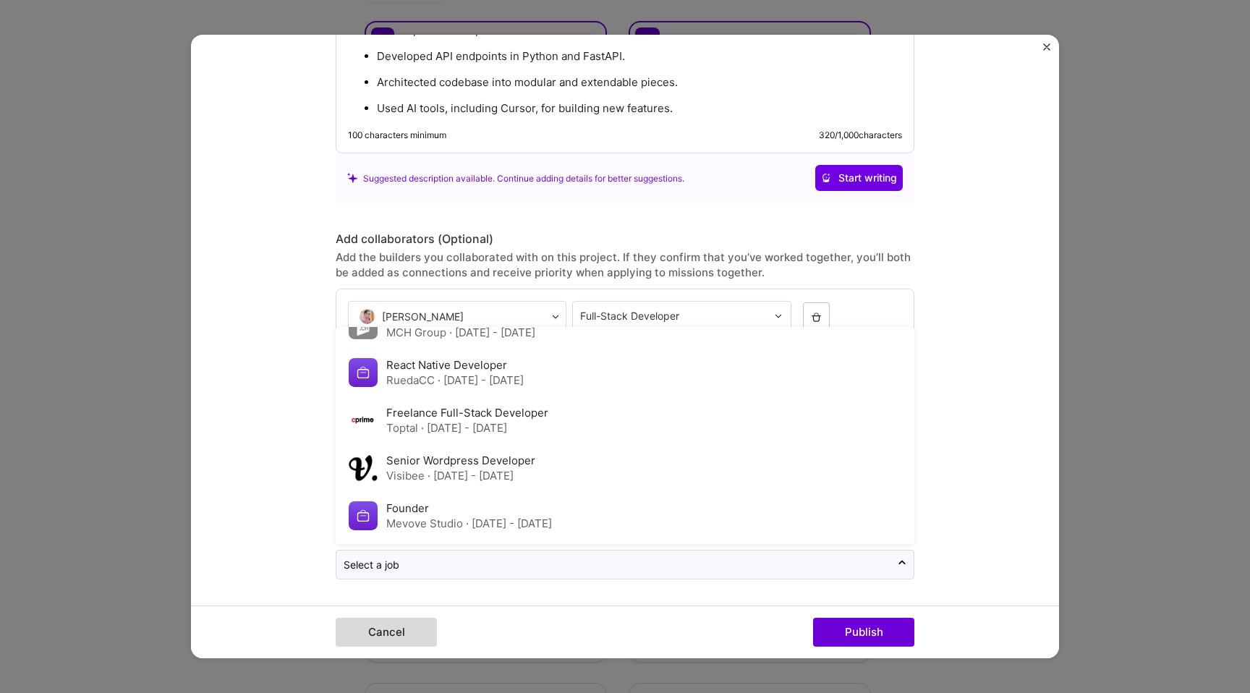
click at [389, 634] on button "Cancel" at bounding box center [386, 632] width 101 height 29
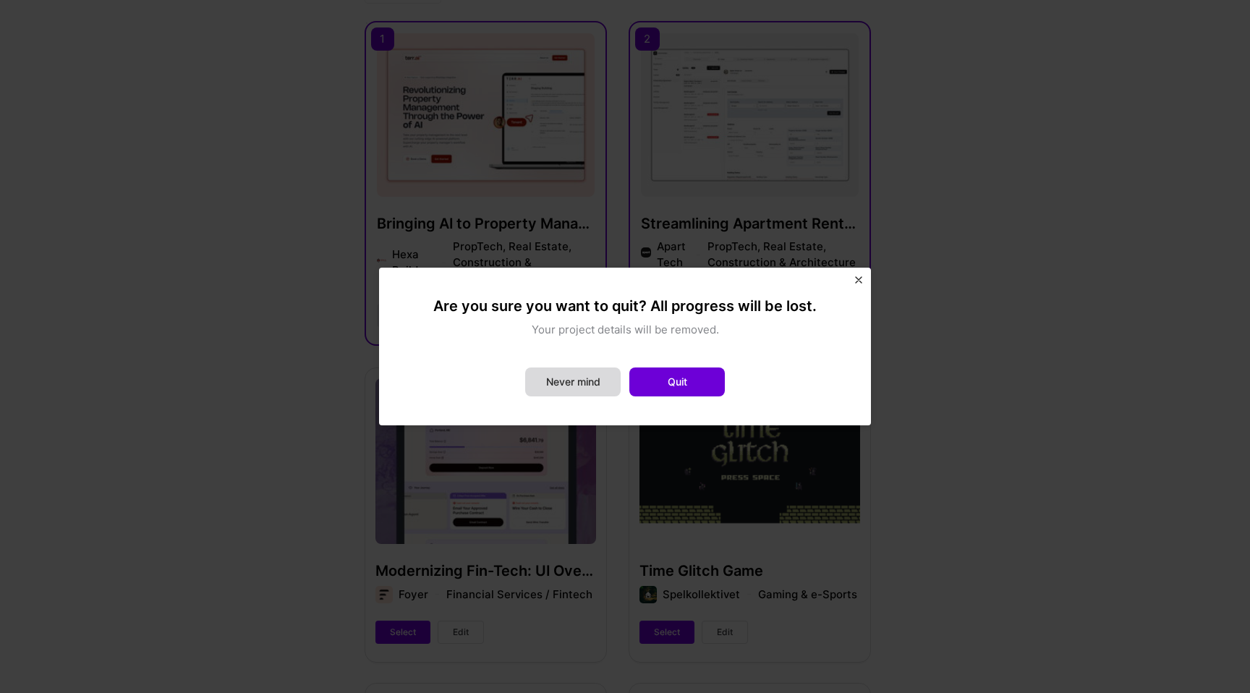
click at [568, 376] on button "Never mind" at bounding box center [573, 382] width 96 height 29
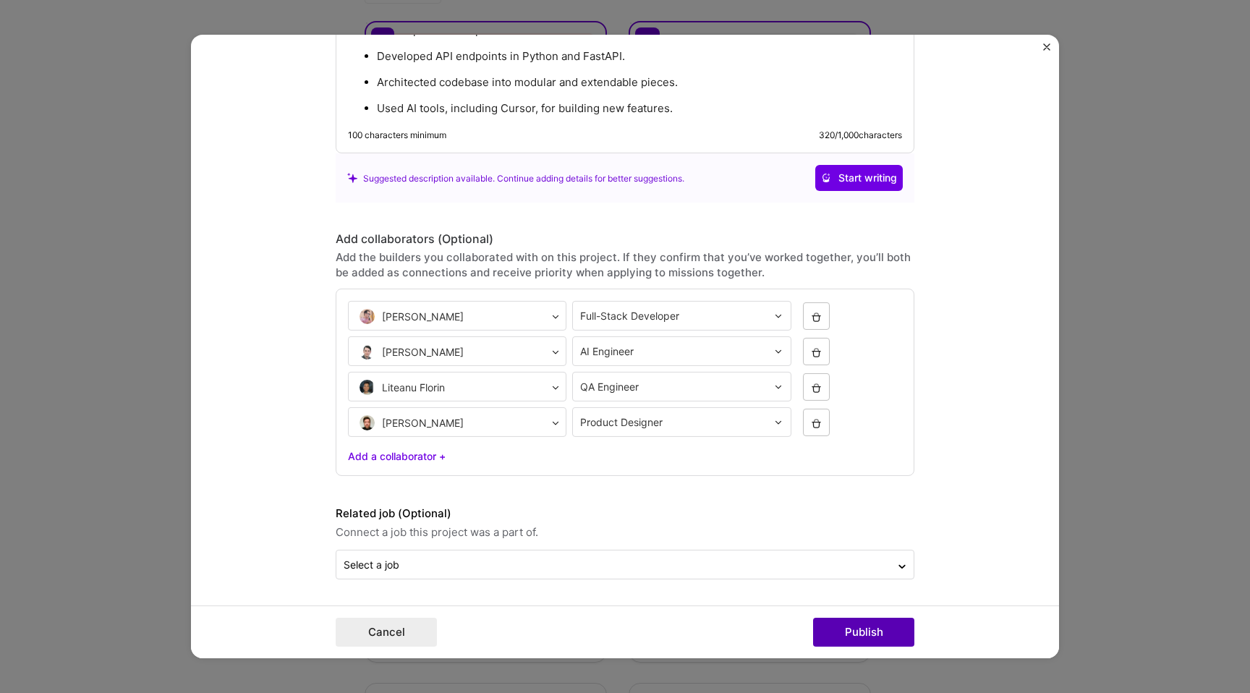
click at [886, 619] on button "Publish" at bounding box center [863, 632] width 101 height 29
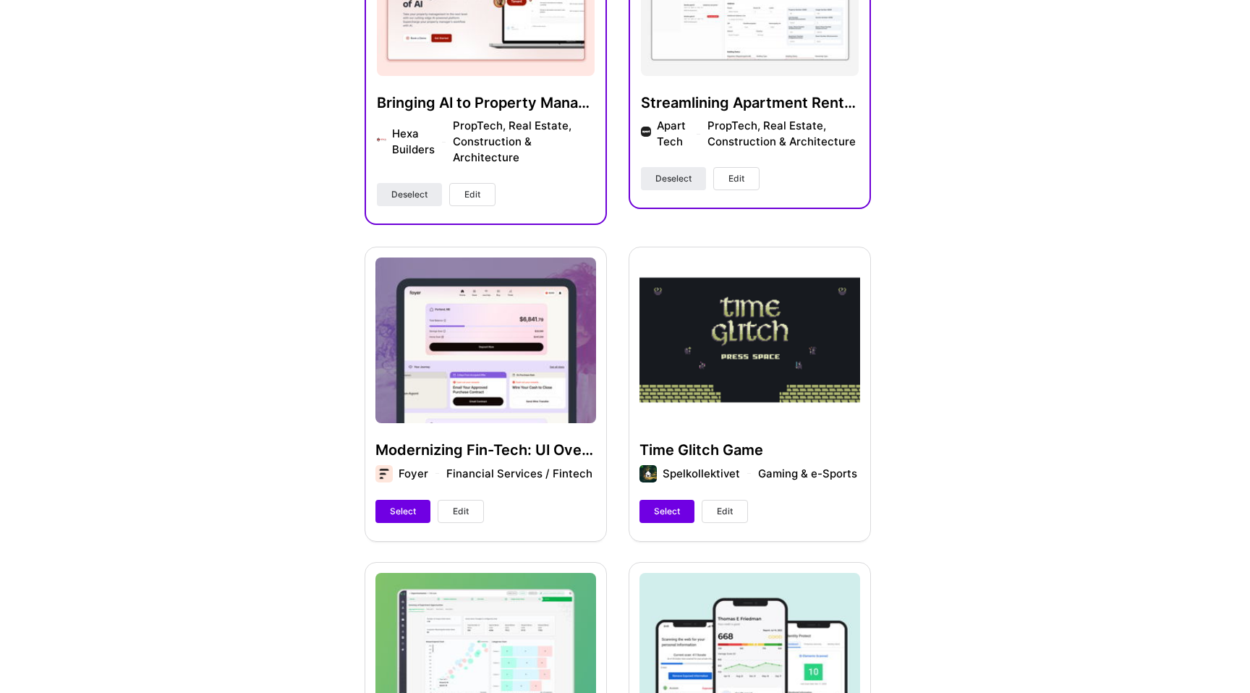
scroll to position [695, 0]
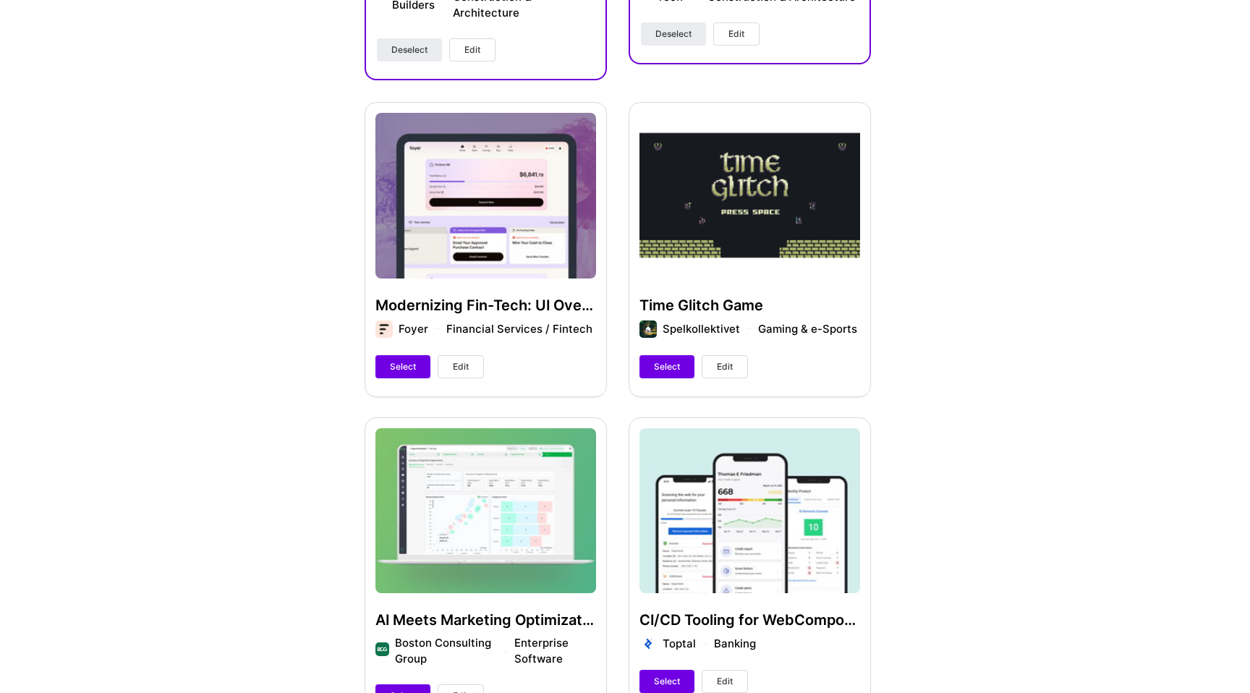
click at [457, 368] on span "Edit" at bounding box center [461, 366] width 16 height 13
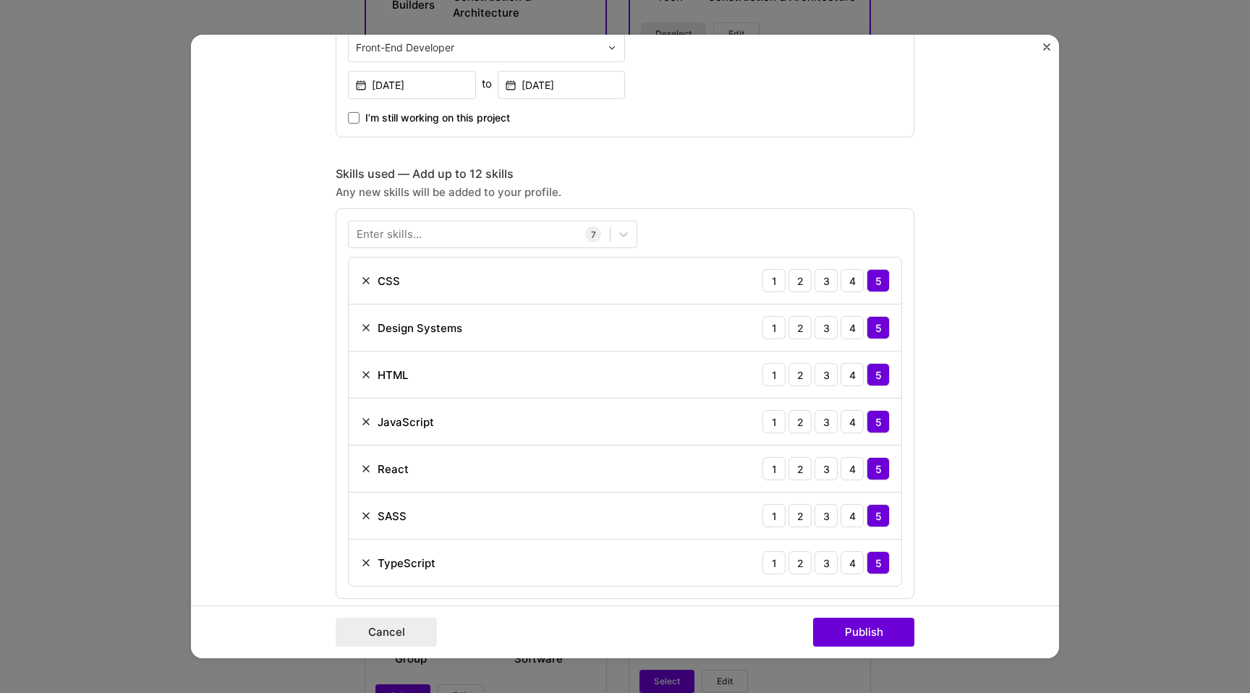
scroll to position [891, 0]
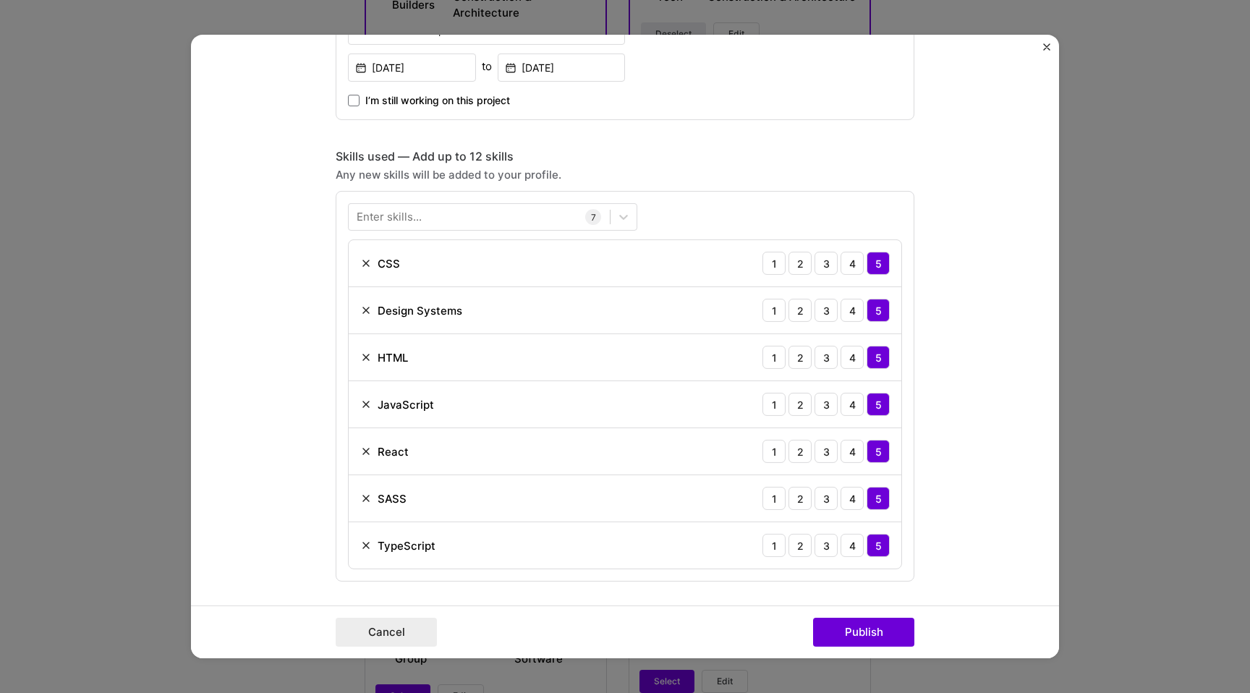
click at [1152, 150] on div "Project title Modernizing Fin-Tech: UI Overhaul Company Foyer Project industry …" at bounding box center [625, 346] width 1250 height 693
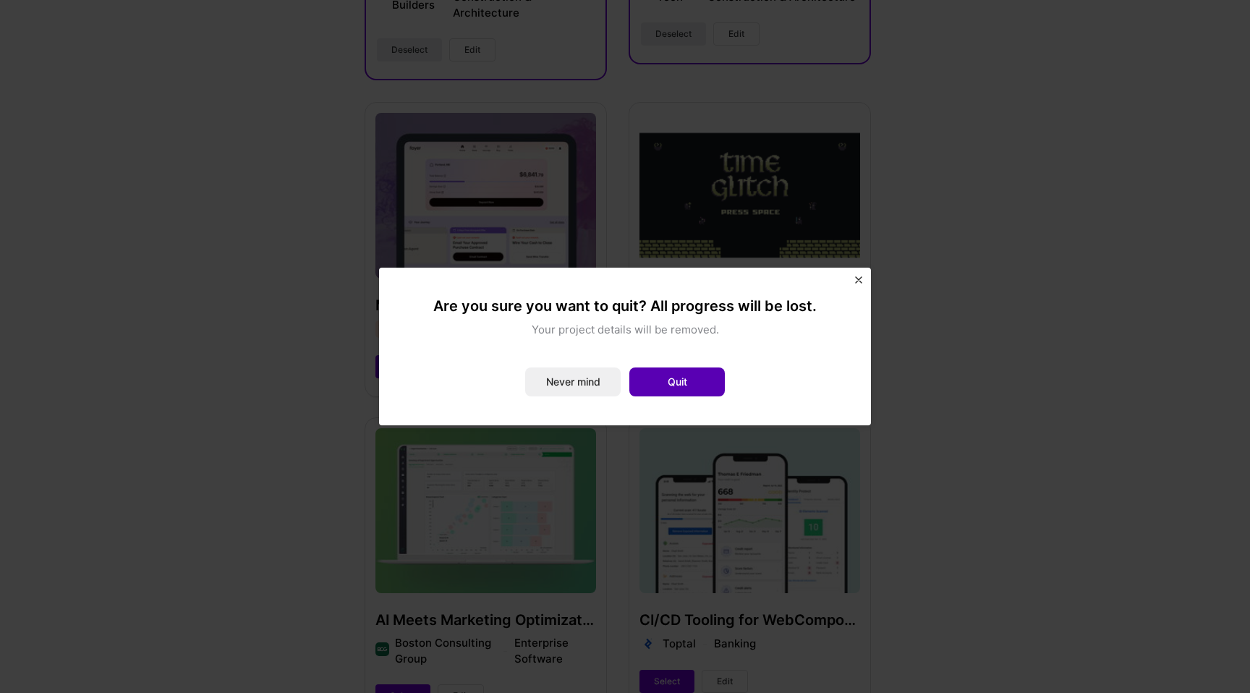
click at [685, 386] on button "Quit" at bounding box center [678, 382] width 96 height 29
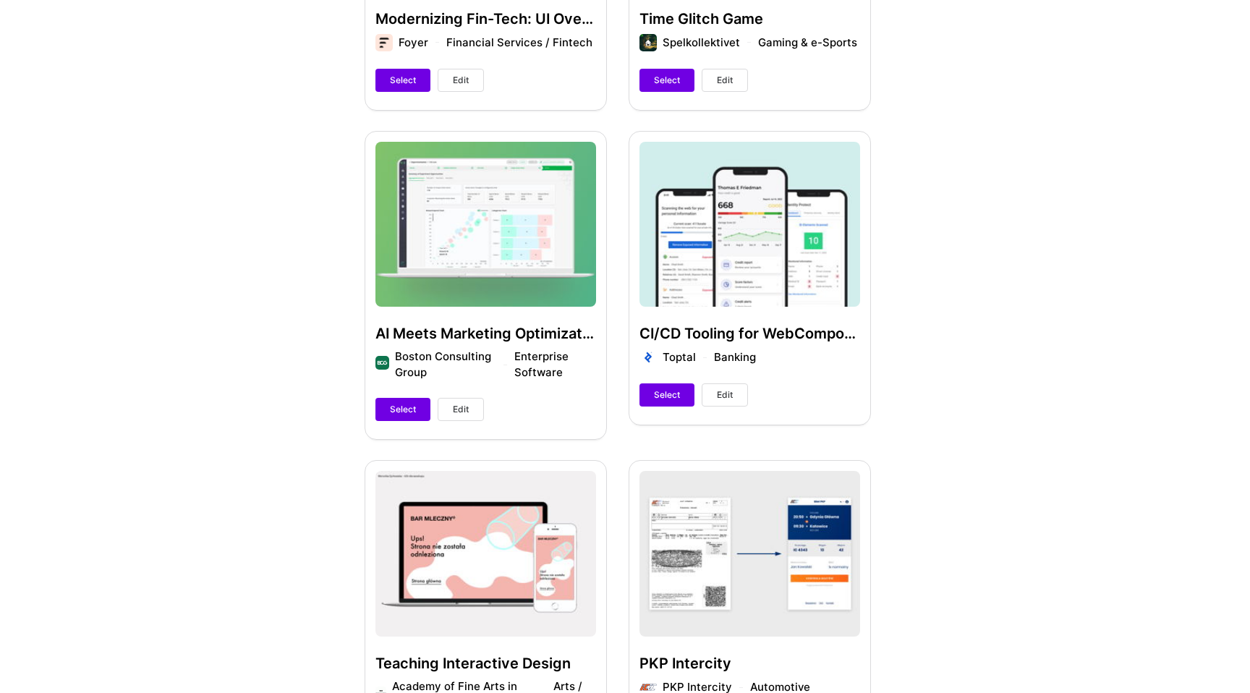
scroll to position [1002, 0]
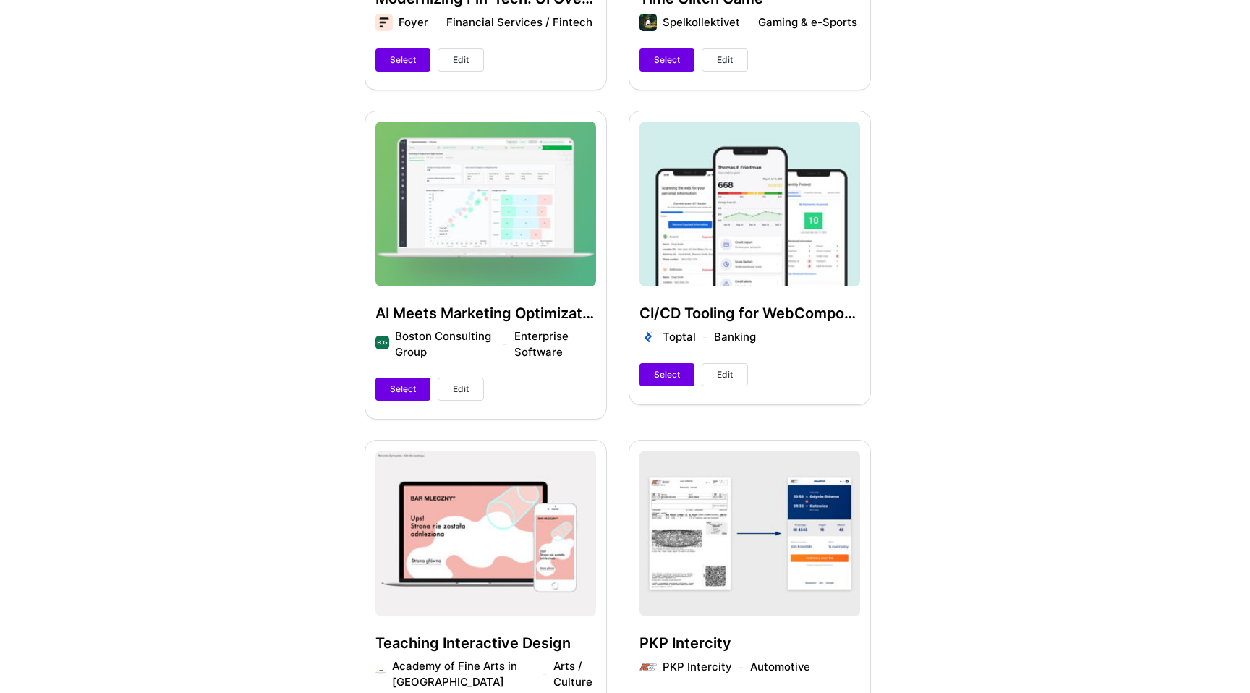
click at [470, 397] on button "Edit" at bounding box center [461, 389] width 46 height 23
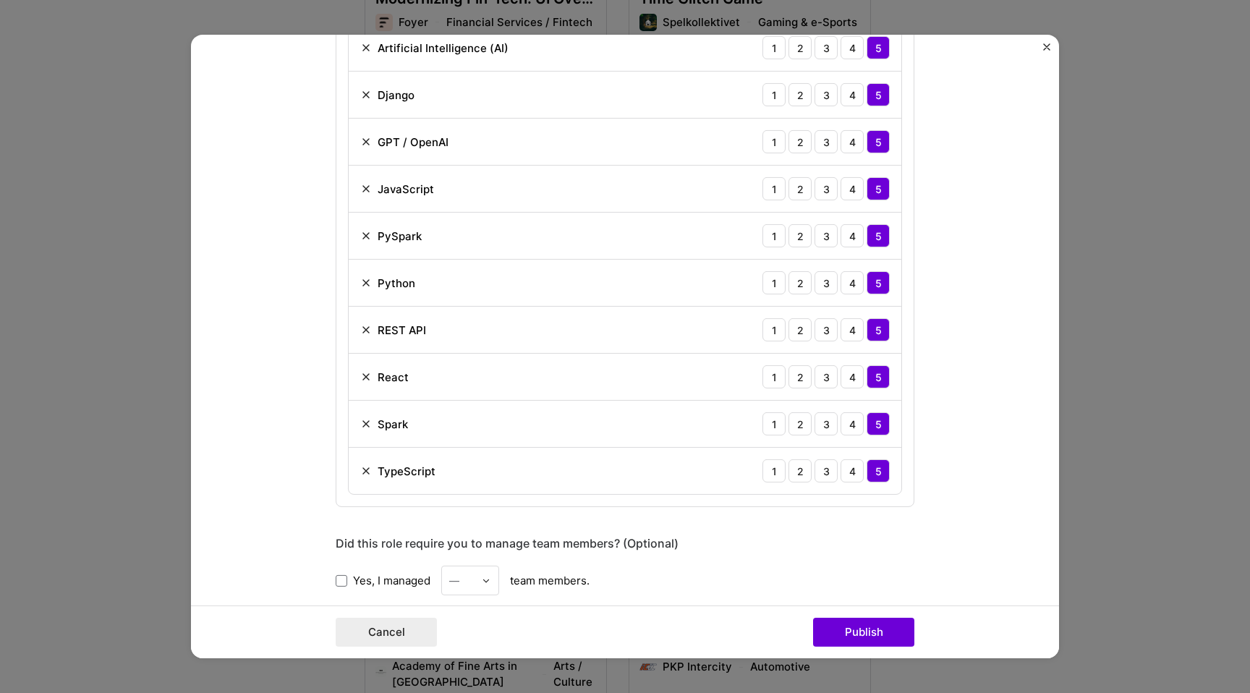
scroll to position [1161, 0]
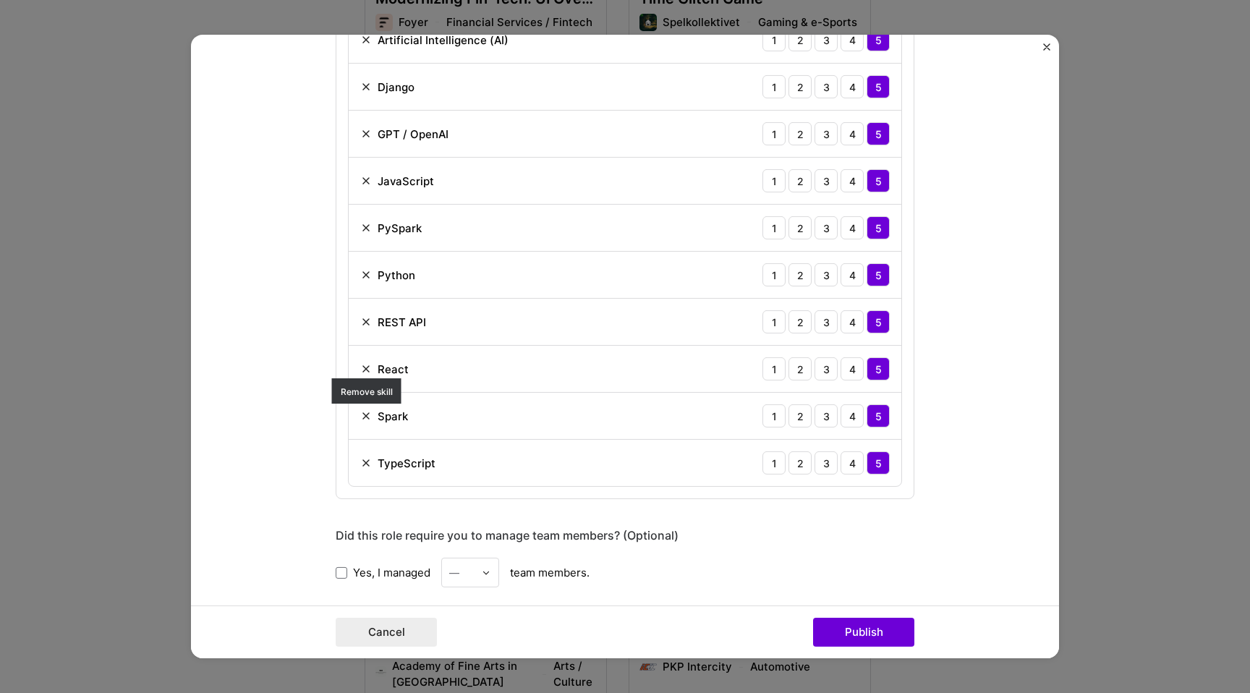
click at [362, 415] on img at bounding box center [366, 416] width 12 height 12
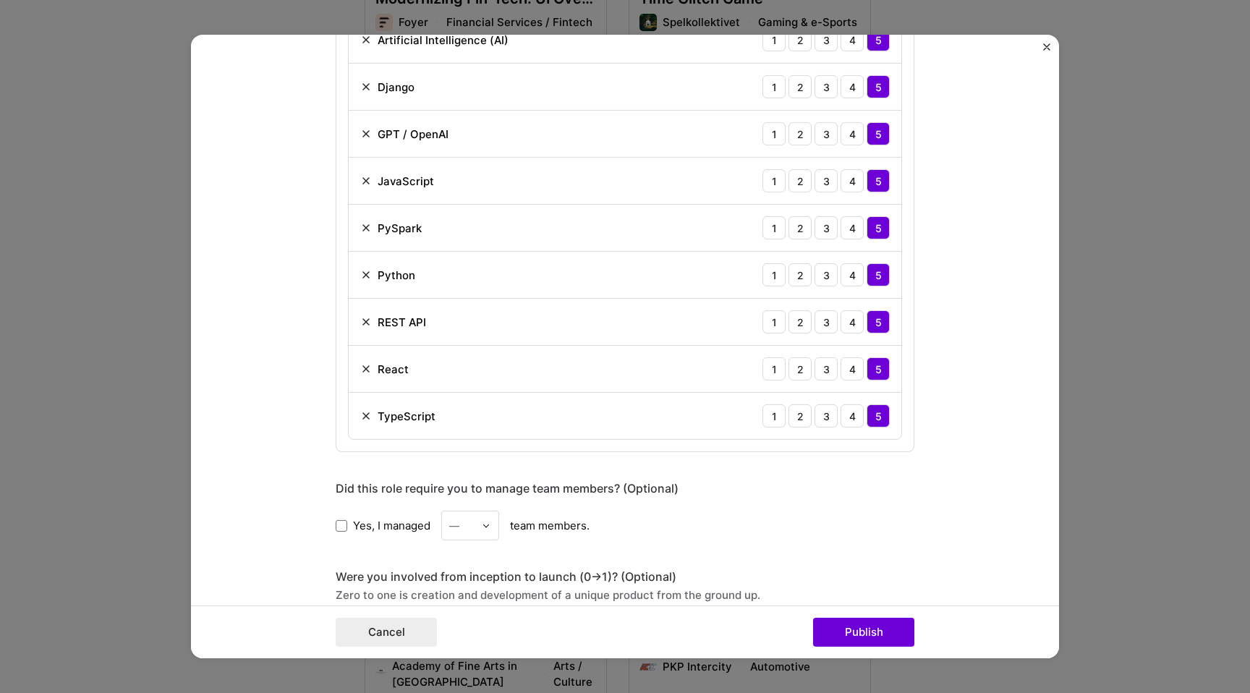
click at [363, 225] on img at bounding box center [366, 228] width 12 height 12
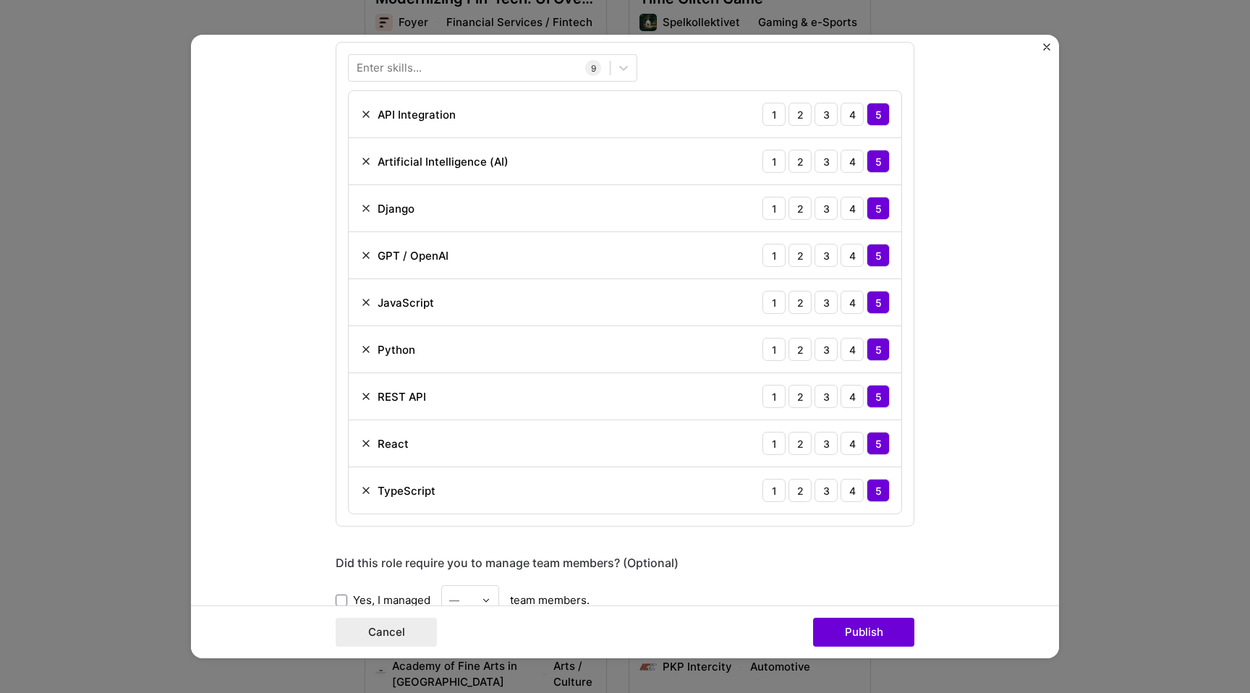
scroll to position [1053, 0]
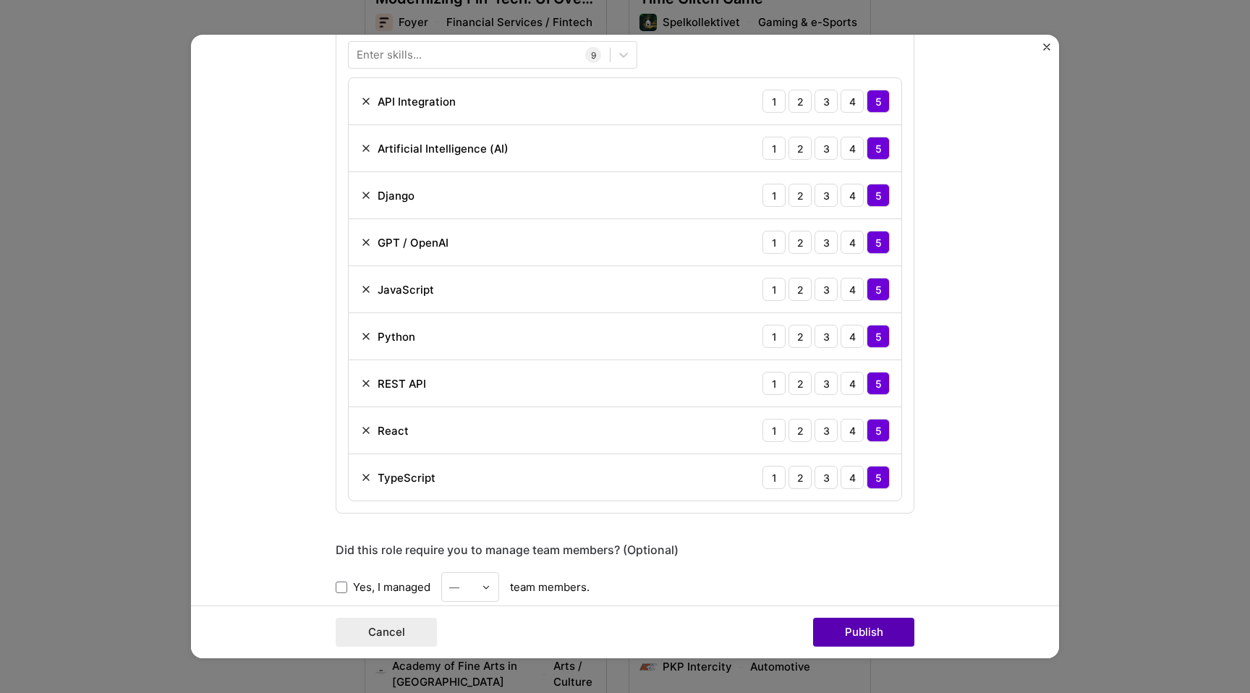
click at [887, 628] on button "Publish" at bounding box center [863, 632] width 101 height 29
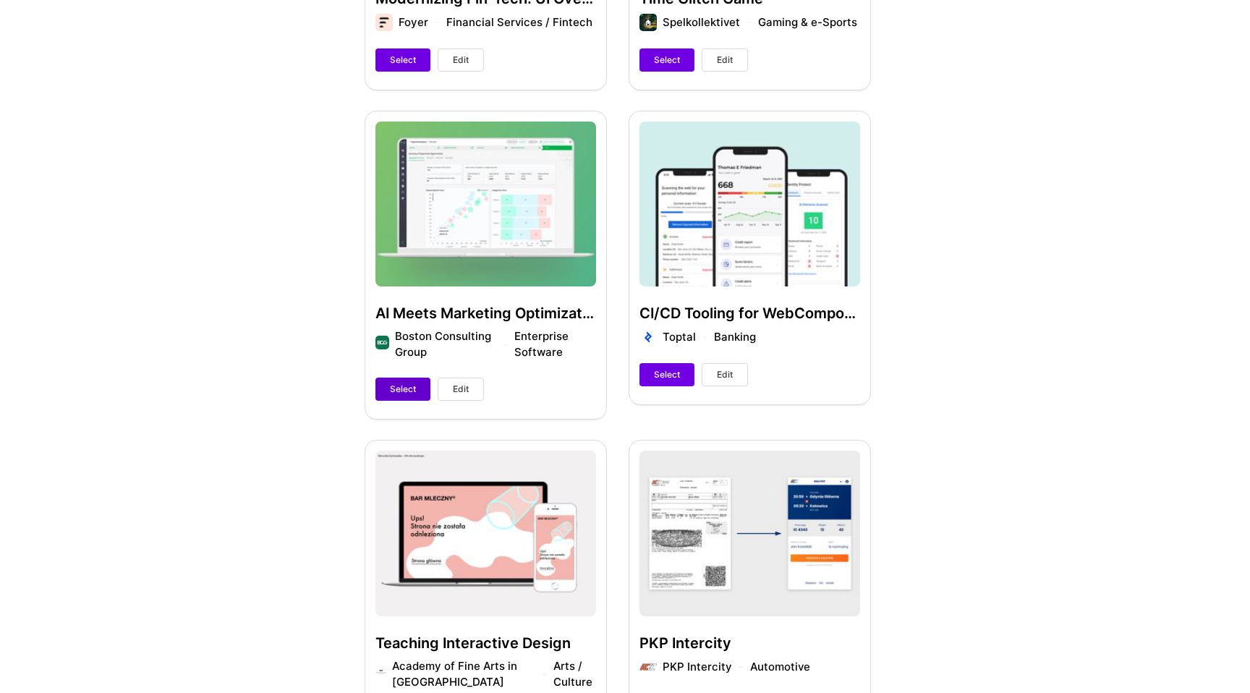
click at [385, 386] on button "Select" at bounding box center [403, 389] width 55 height 23
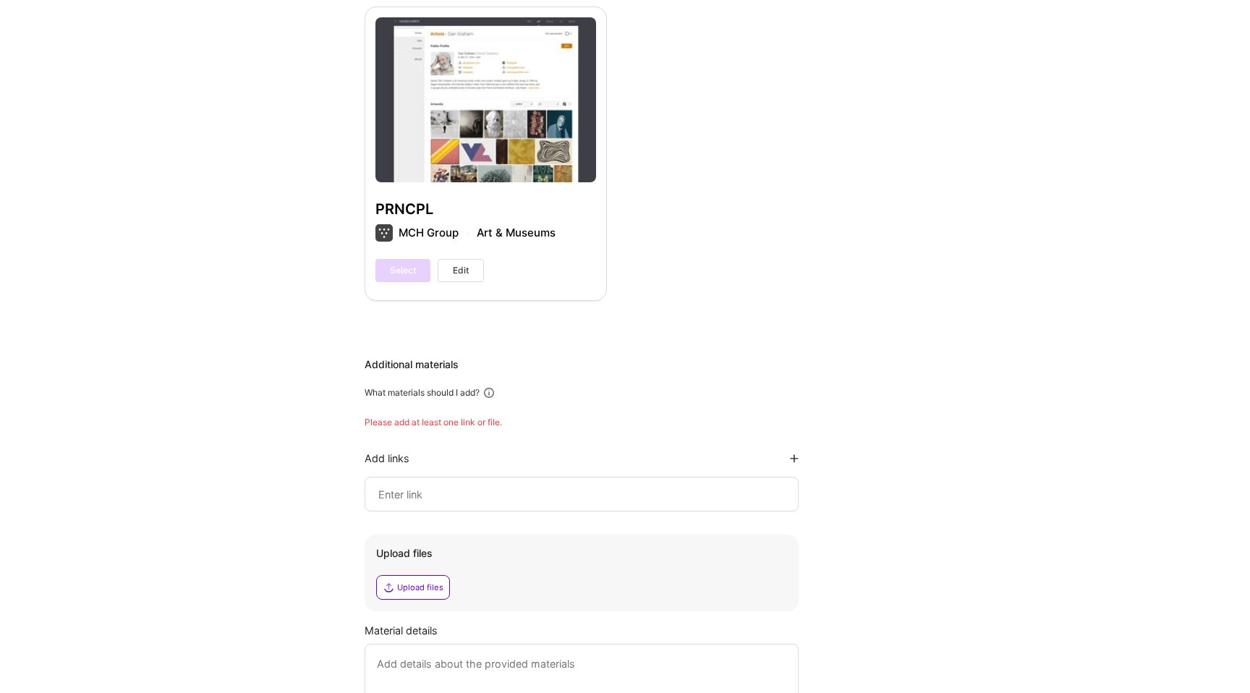
scroll to position [2436, 0]
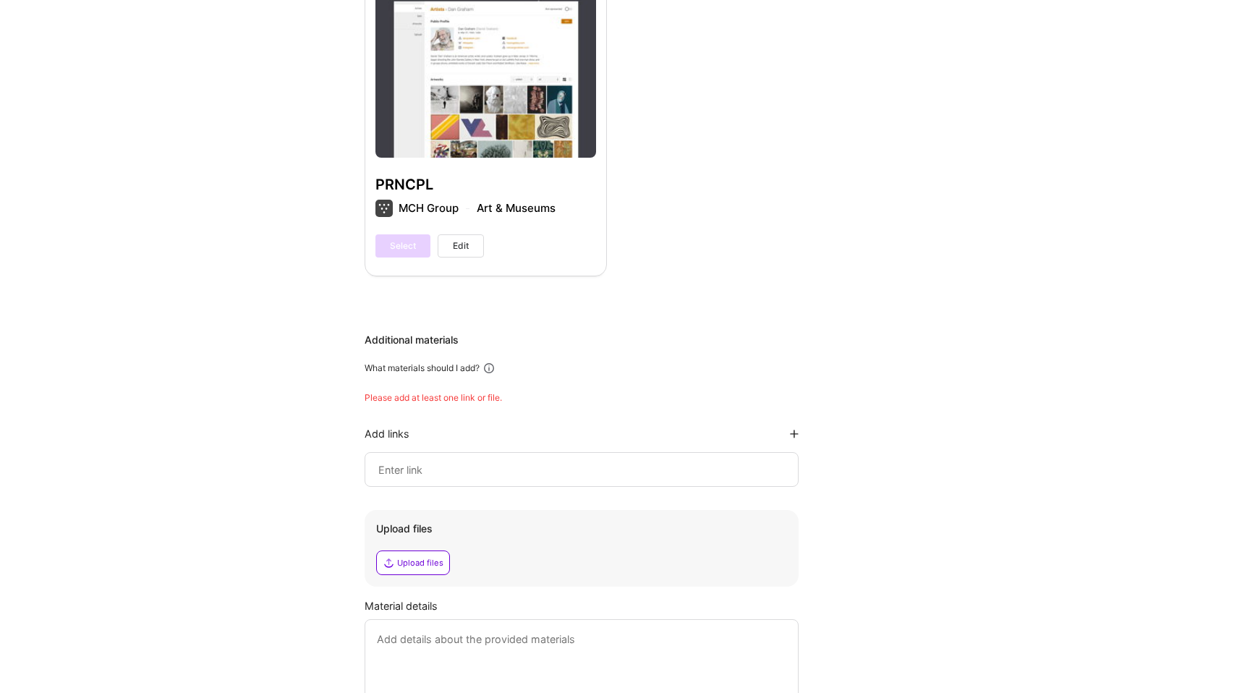
click at [429, 480] on div at bounding box center [582, 469] width 434 height 35
click at [441, 462] on input at bounding box center [582, 469] width 410 height 17
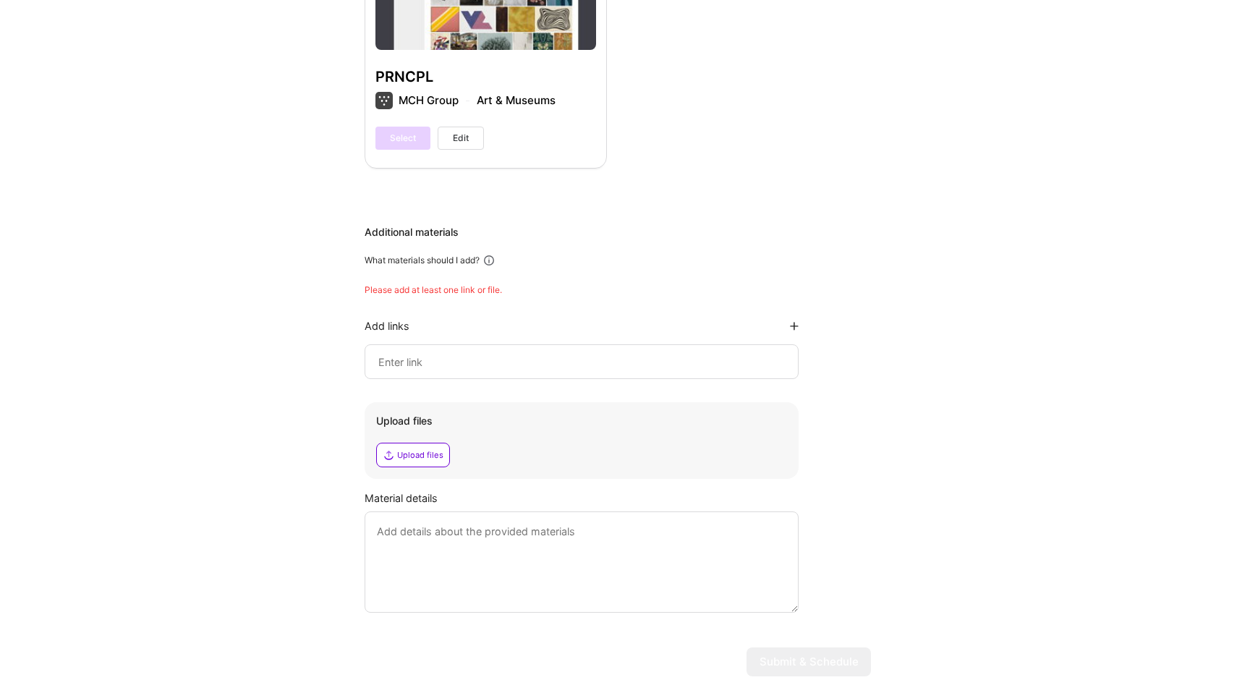
scroll to position [2553, 0]
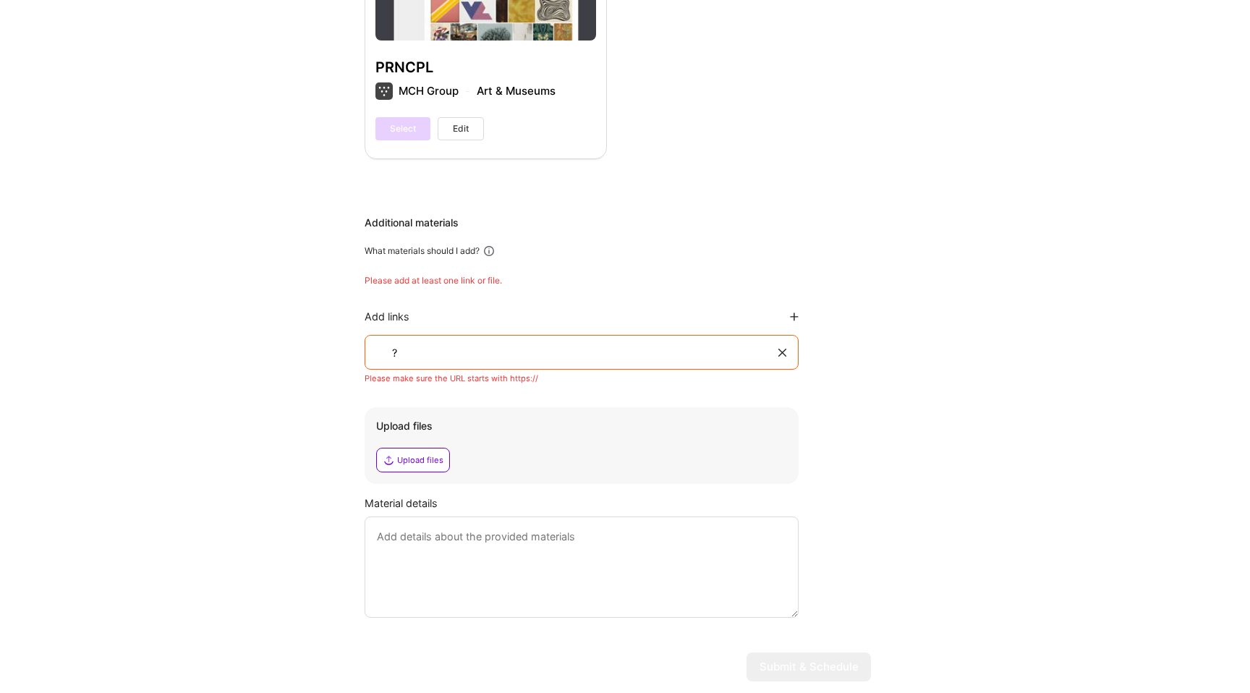
type input "?"
click at [466, 360] on input "?" at bounding box center [583, 352] width 385 height 17
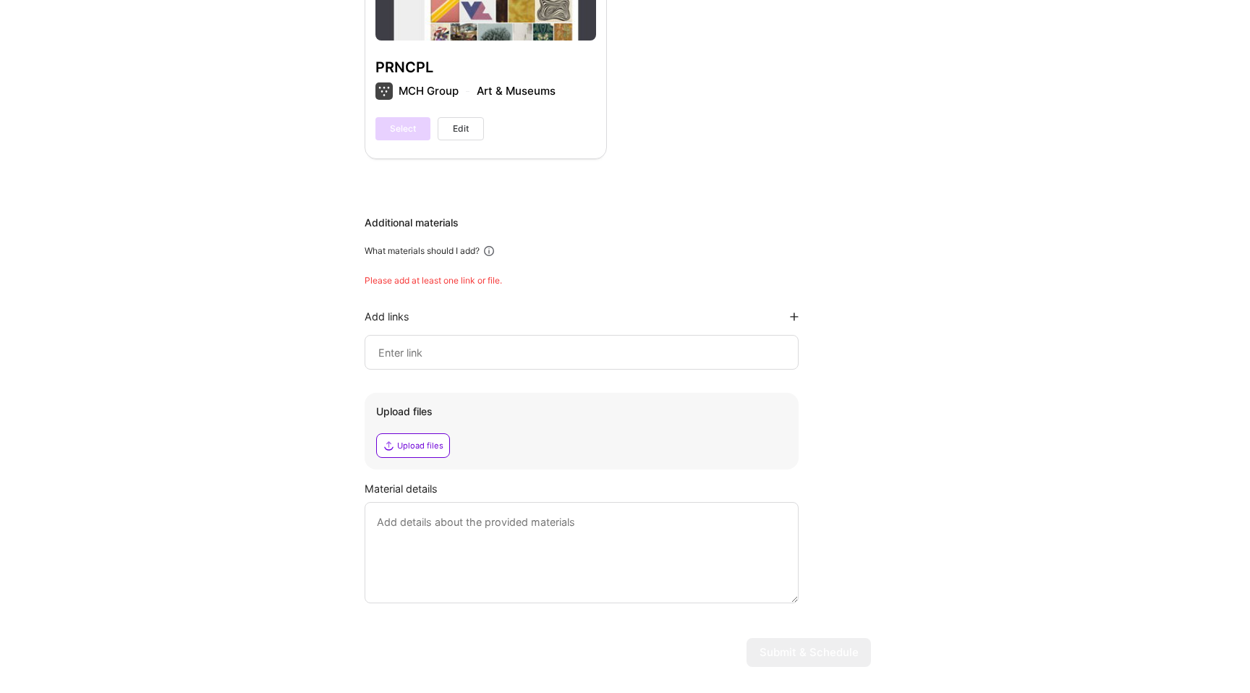
paste input "https://terr.ai/"
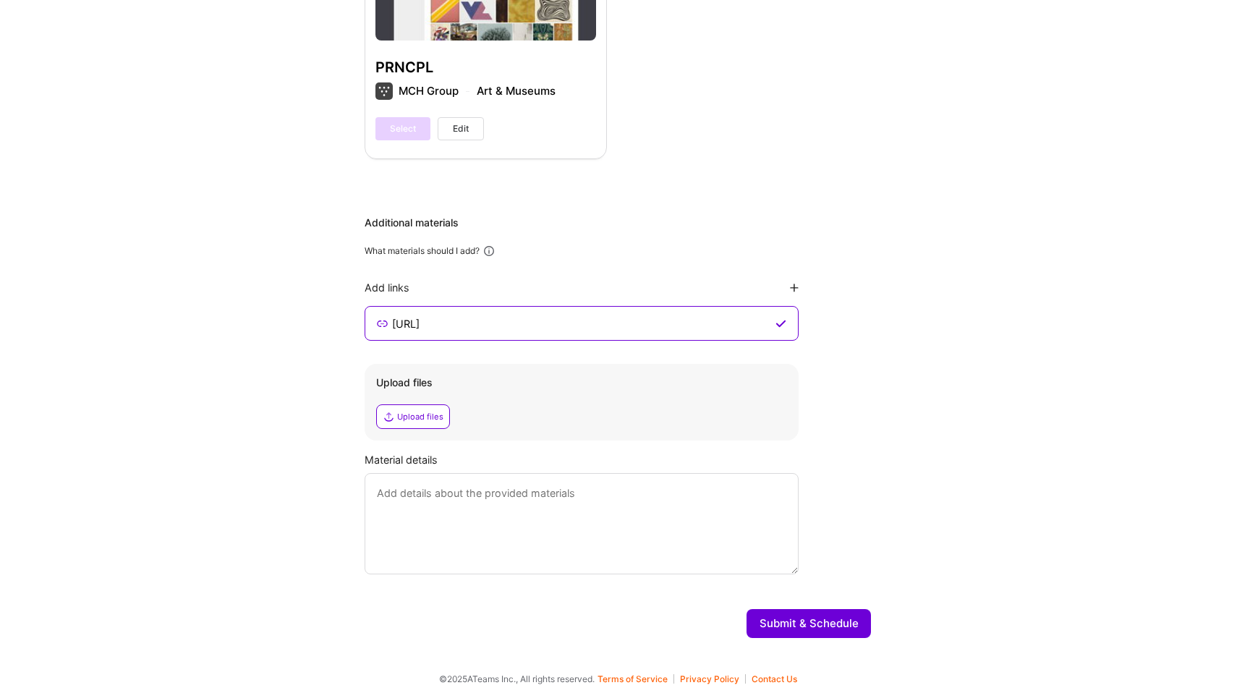
type input "https://terr.ai/"
click at [439, 512] on textarea at bounding box center [582, 523] width 434 height 101
click at [792, 285] on icon at bounding box center [794, 288] width 9 height 9
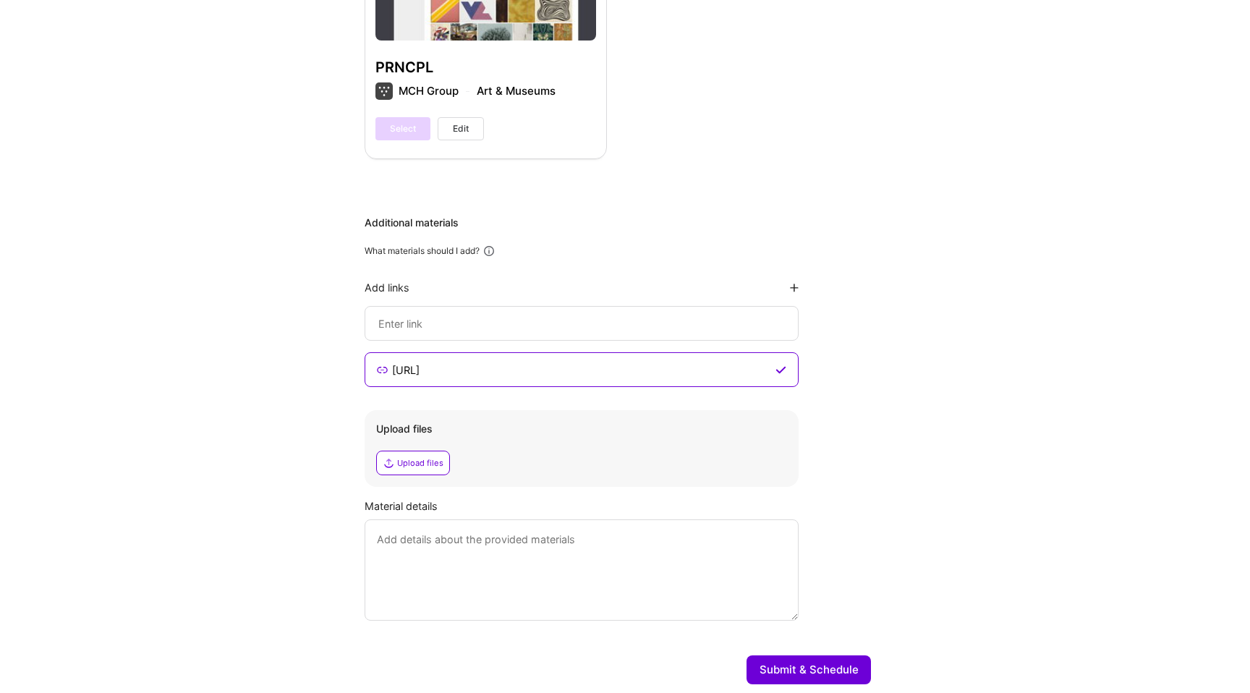
click at [533, 314] on div at bounding box center [582, 323] width 434 height 35
click at [532, 361] on input at bounding box center [582, 369] width 382 height 17
paste input "[URL][DOMAIN_NAME]"
type input "[URL][DOMAIN_NAME]"
click at [800, 286] on div "Additional materials What materials should I add? Add links https://www.apart.t…" at bounding box center [618, 418] width 507 height 405
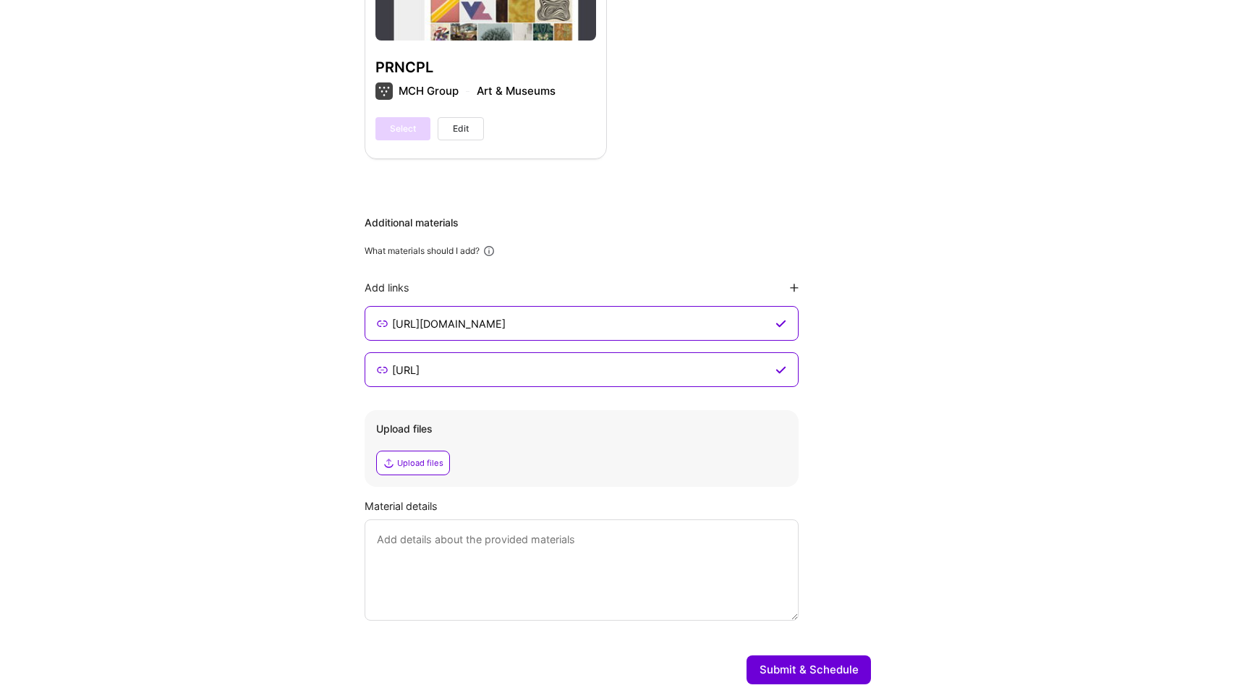
click at [790, 288] on icon at bounding box center [794, 288] width 9 height 9
type input "[URL][DOMAIN_NAME]"
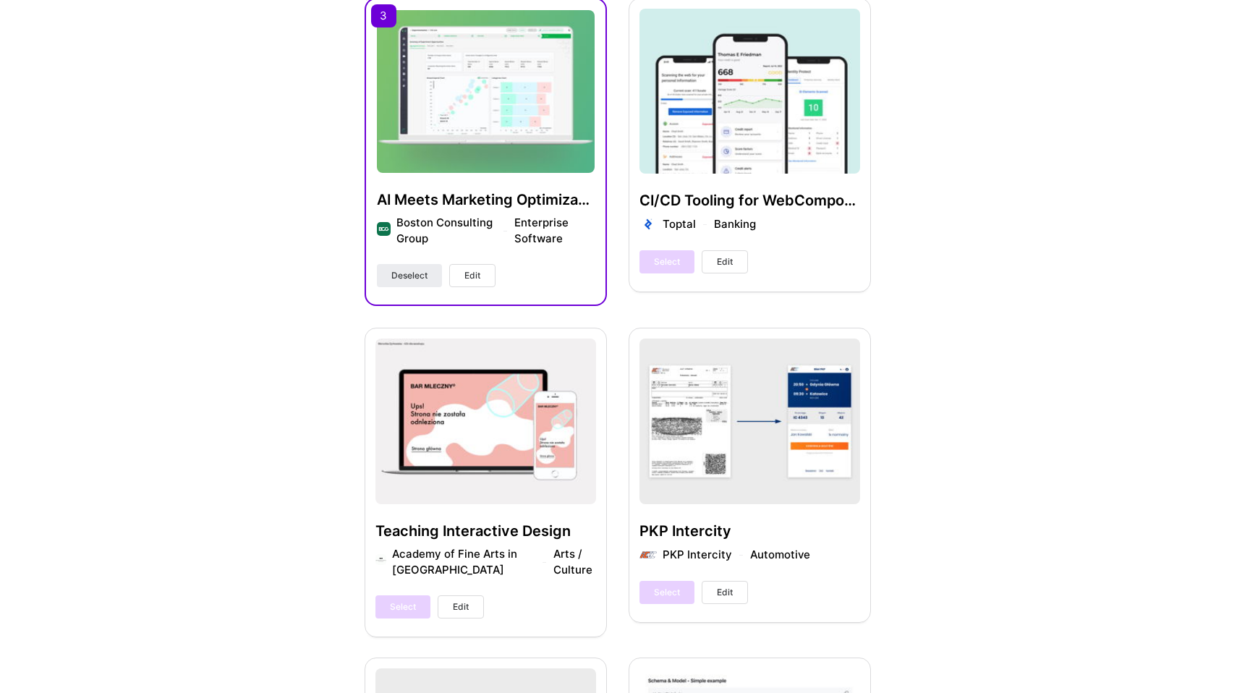
scroll to position [1095, 0]
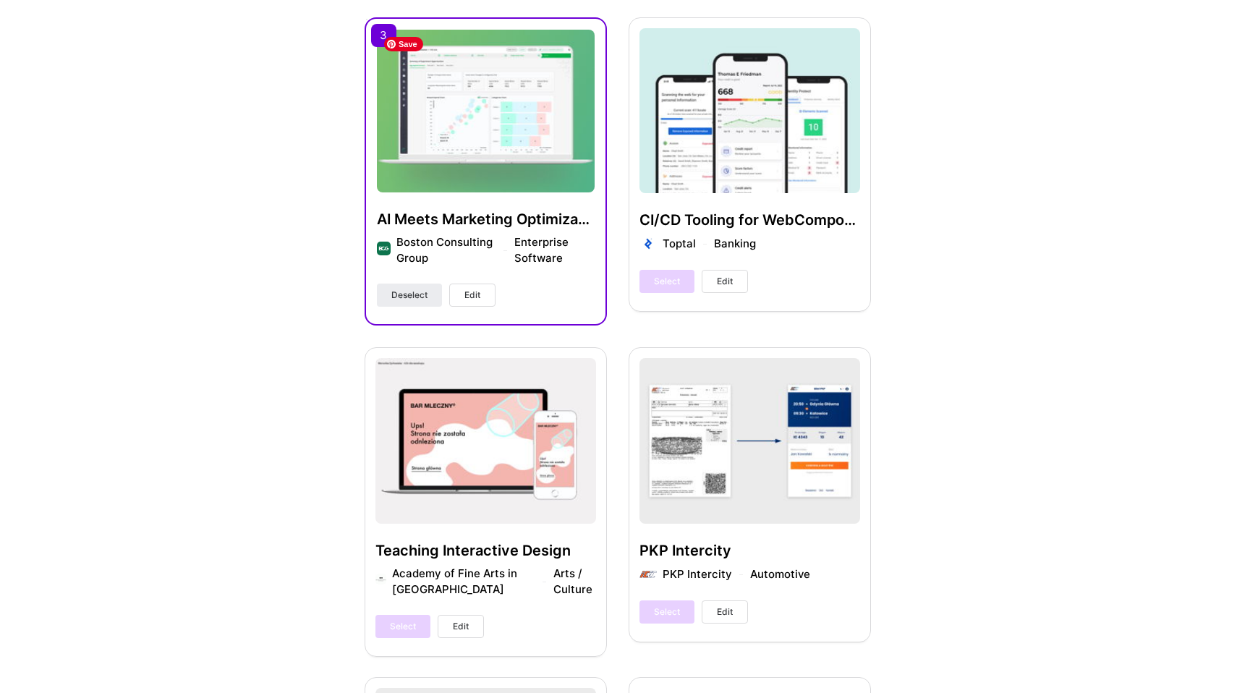
click at [486, 127] on img at bounding box center [486, 112] width 218 height 164
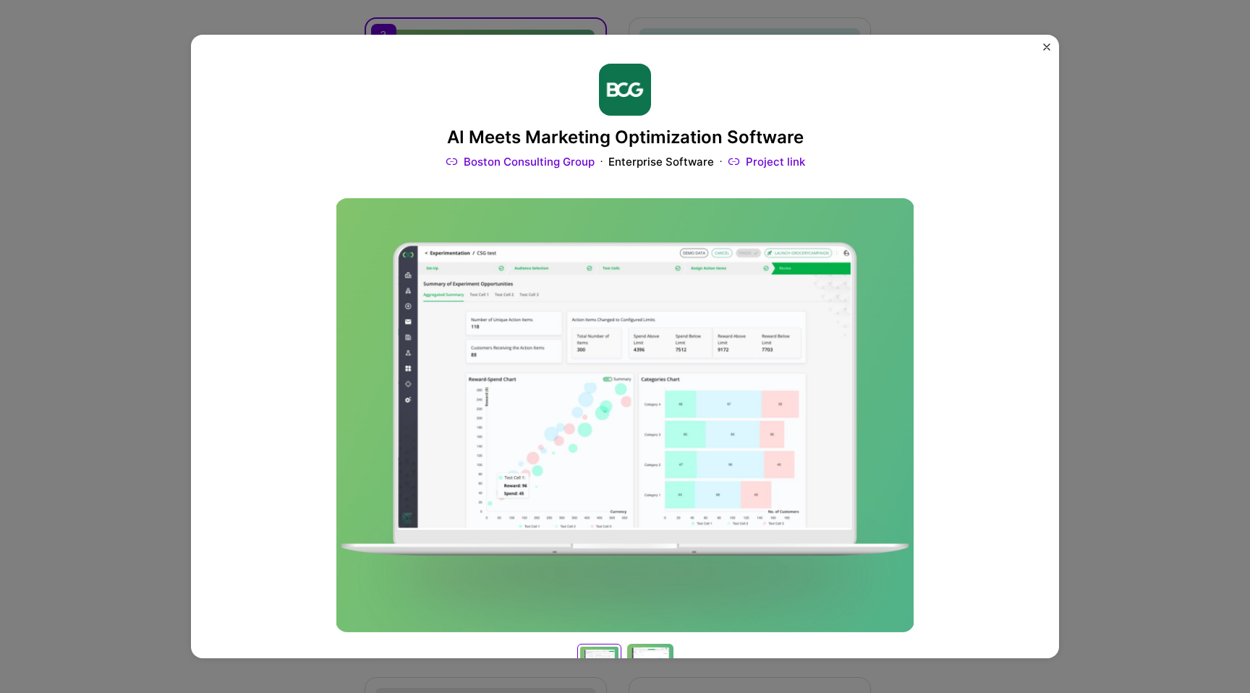
click at [756, 157] on link "Project link" at bounding box center [766, 161] width 77 height 15
click at [95, 321] on div "AI Meets Marketing Optimization Software Boston Consulting Group Enterprise Sof…" at bounding box center [625, 346] width 1250 height 693
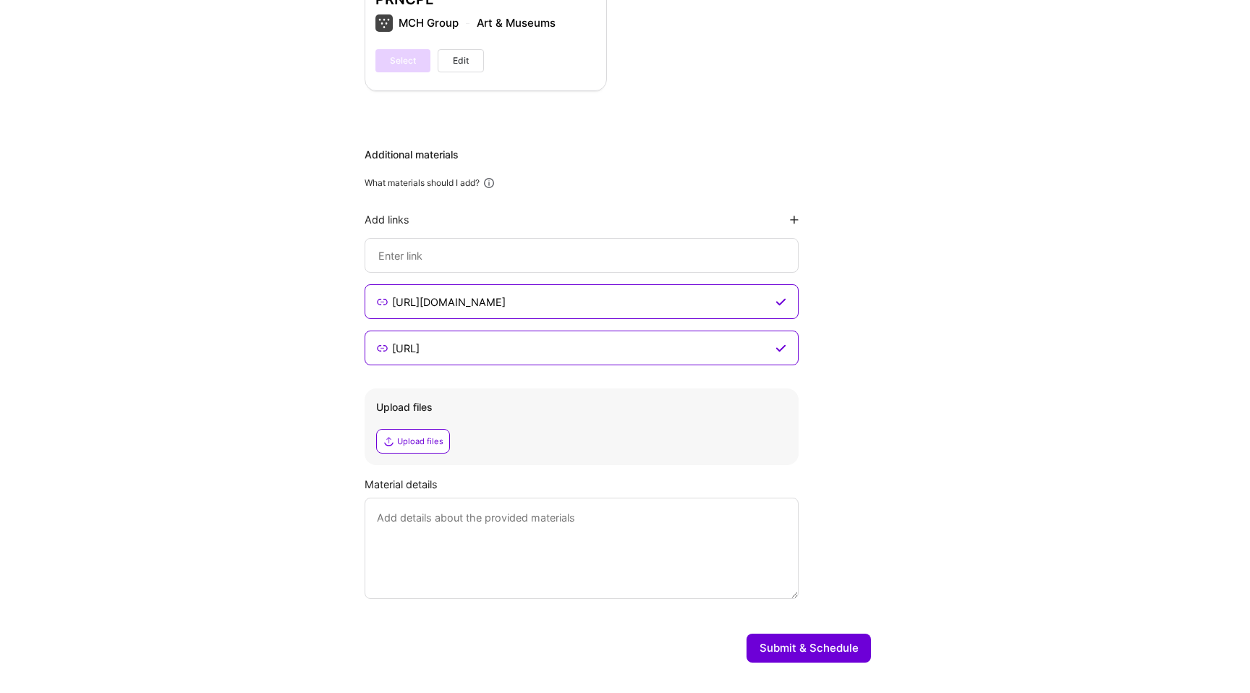
scroll to position [2651, 0]
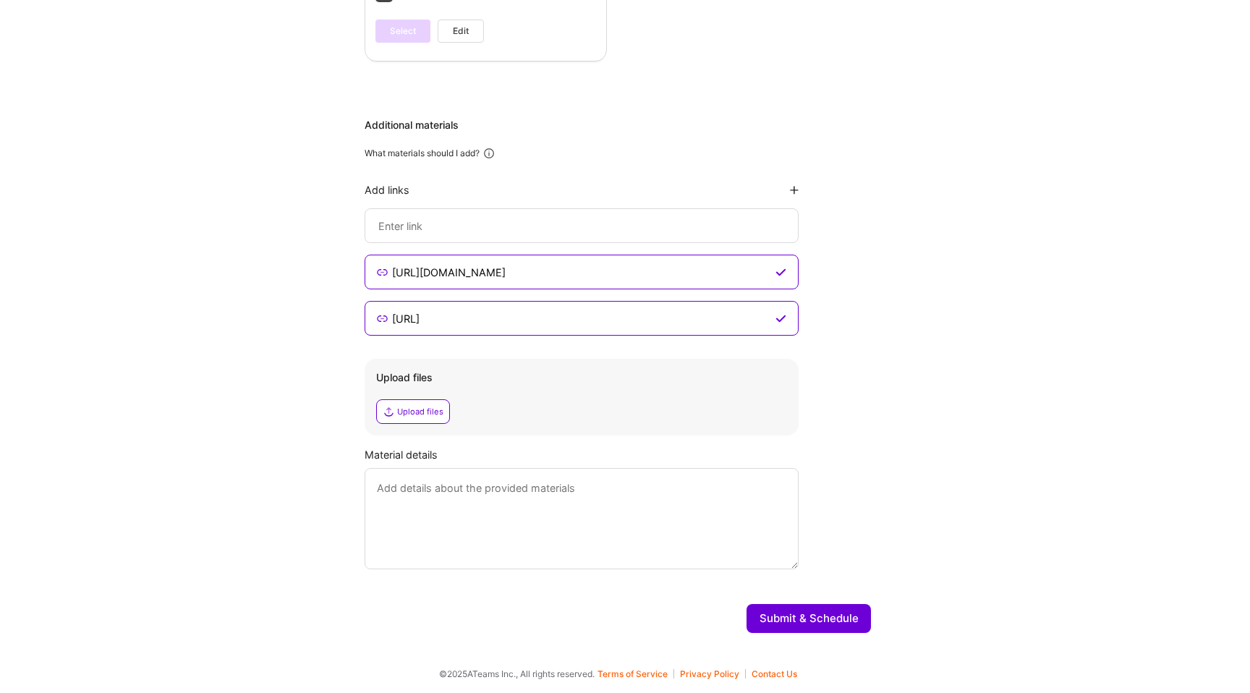
click at [476, 217] on input at bounding box center [582, 225] width 410 height 17
paste input "https://www.bcg.com/x/product-library/fabriq-marketing-personalization-platform"
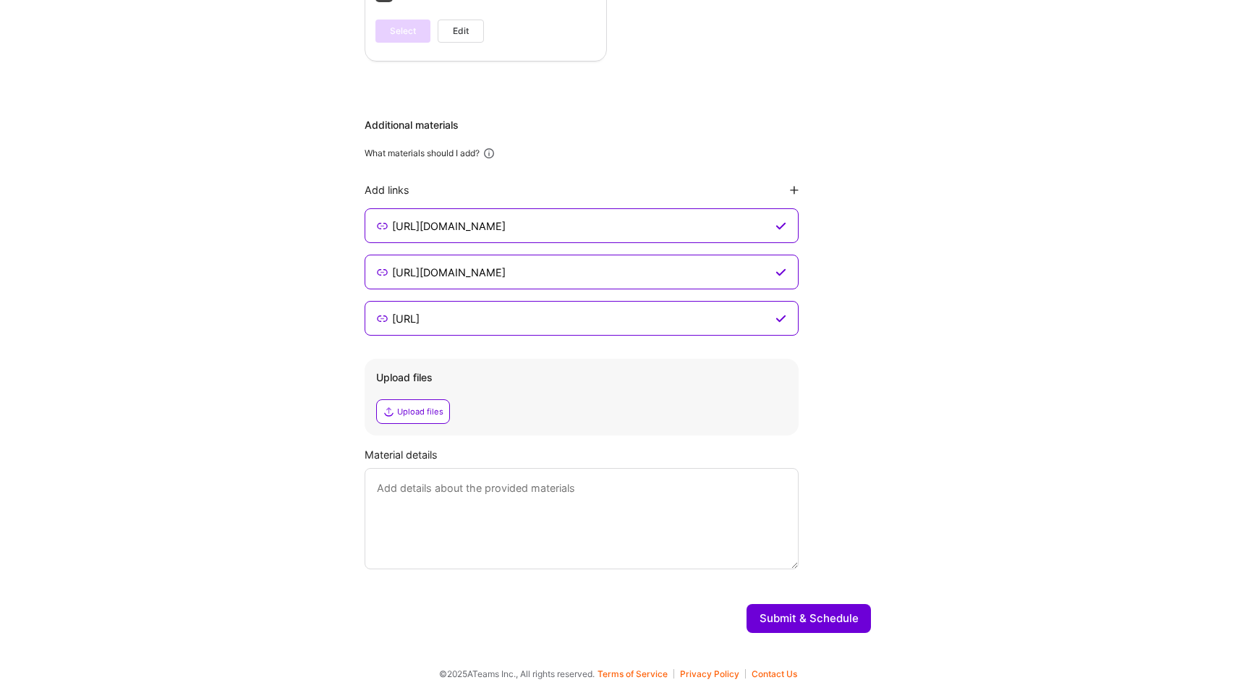
scroll to position [0, 25]
type input "https://www.bcg.com/x/product-library/fabriq-marketing-personalization-platform"
click at [468, 518] on textarea at bounding box center [582, 518] width 434 height 101
click at [457, 492] on textarea at bounding box center [582, 518] width 434 height 101
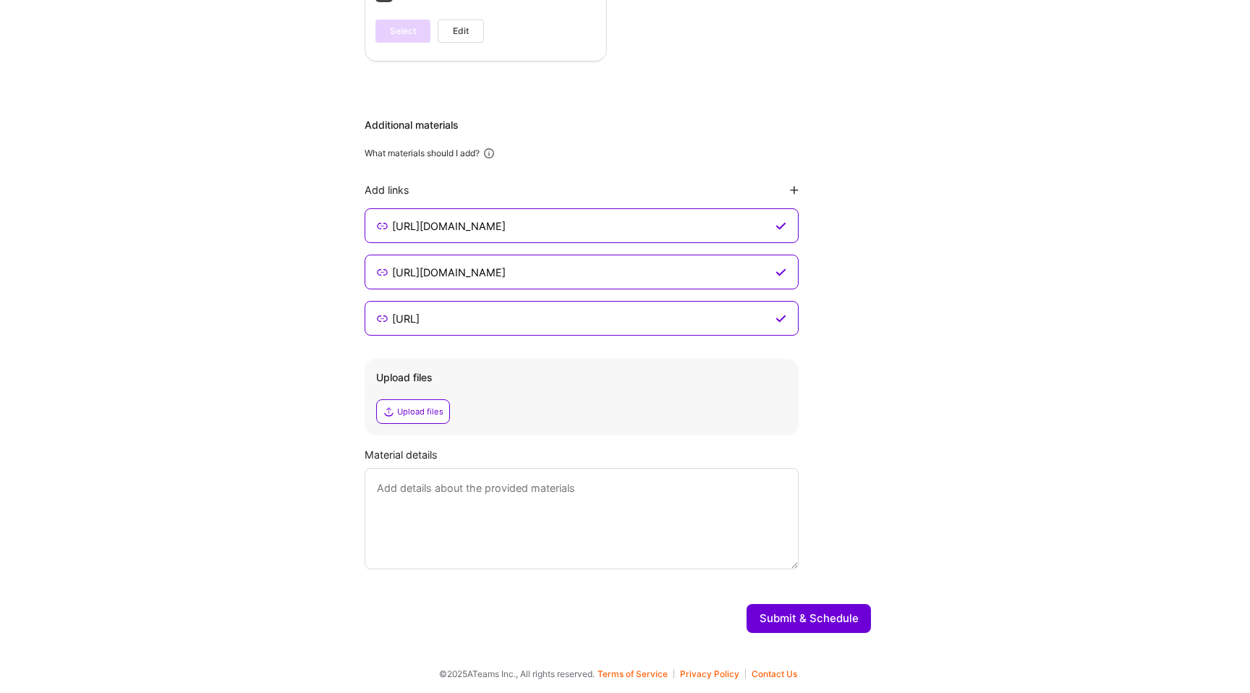
paste textarea "AI-Verified Status"
type textarea "AI-Verified Status"
click at [849, 625] on button "Submit & Schedule" at bounding box center [809, 618] width 124 height 29
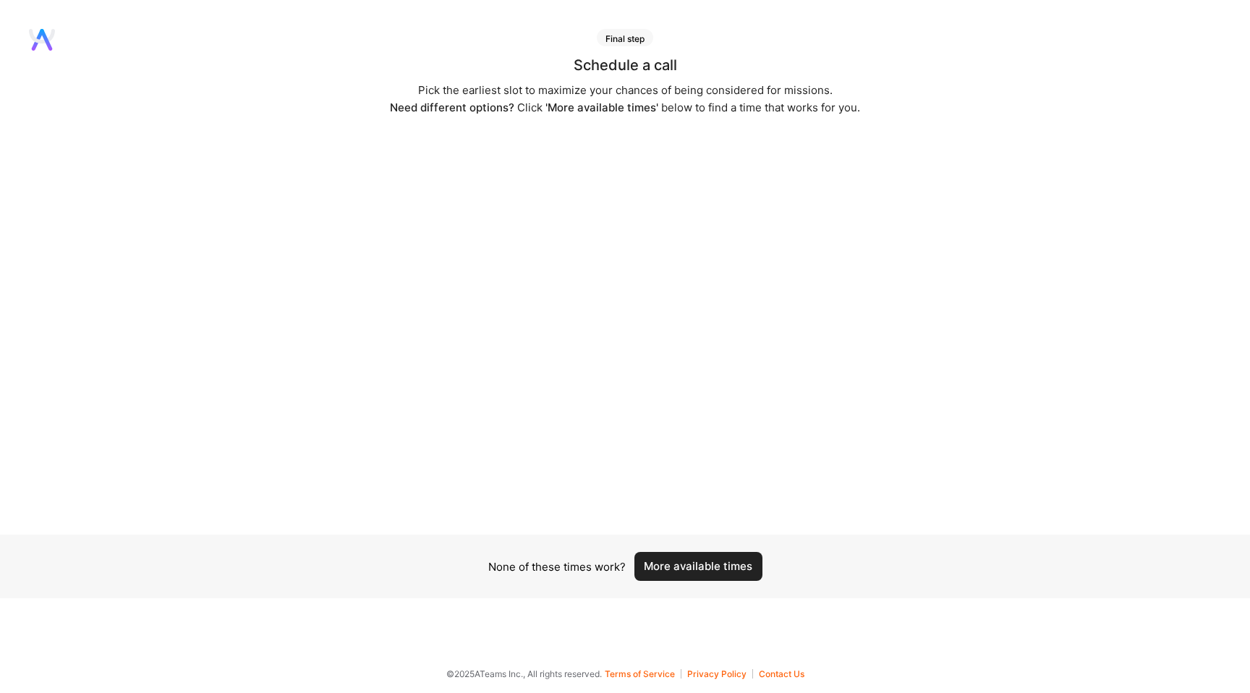
click at [680, 93] on div "Pick the earliest slot to maximize your chances of being considered for mission…" at bounding box center [625, 99] width 470 height 35
click at [689, 120] on div "Schedule a call Pick the earliest slot to maximize your chances of being consid…" at bounding box center [625, 296] width 1250 height 477
